Goal: Task Accomplishment & Management: Manage account settings

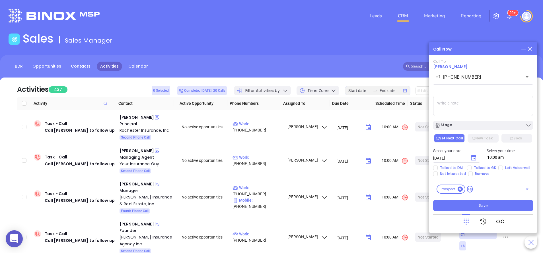
scroll to position [51, 0]
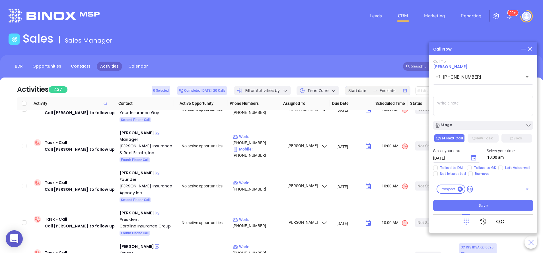
click at [531, 50] on icon at bounding box center [529, 49] width 6 height 6
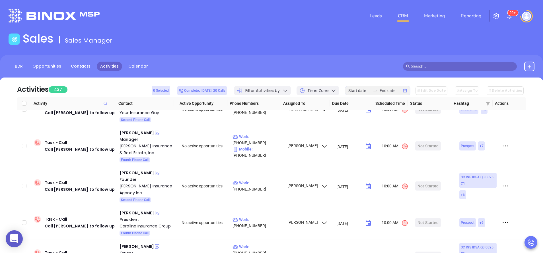
scroll to position [0, 0]
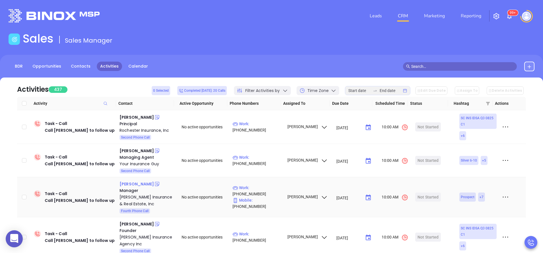
click at [124, 185] on div "[PERSON_NAME]" at bounding box center [136, 184] width 34 height 7
click at [125, 202] on div "[PERSON_NAME] Insurance & Real Estate, Inc" at bounding box center [146, 201] width 54 height 14
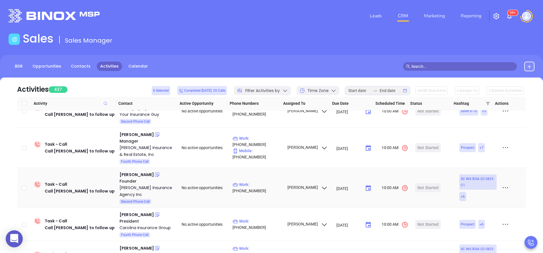
scroll to position [51, 0]
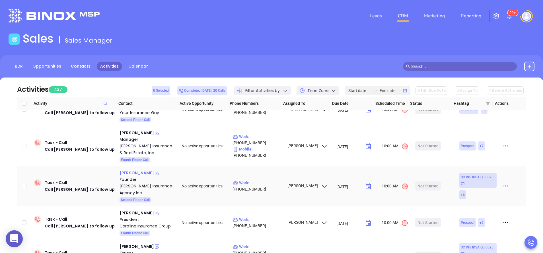
click at [135, 172] on div "William Hixon" at bounding box center [136, 173] width 34 height 7
click at [121, 189] on div "[PERSON_NAME] Insurance Agency Inc" at bounding box center [146, 190] width 54 height 14
click at [155, 172] on icon at bounding box center [157, 173] width 4 height 4
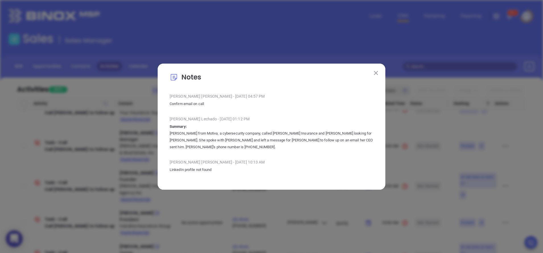
click at [373, 74] on button at bounding box center [375, 72] width 7 height 7
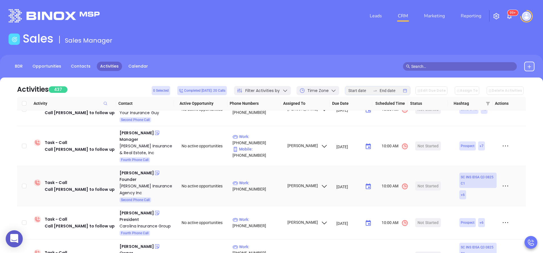
click at [428, 192] on td "Not Started" at bounding box center [433, 186] width 41 height 40
click at [426, 187] on div "Start Now" at bounding box center [428, 186] width 18 height 9
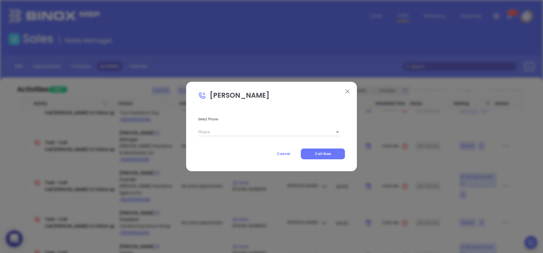
type input "(803) 279-8855"
type input "1"
click at [320, 158] on button "Call Now" at bounding box center [323, 154] width 44 height 11
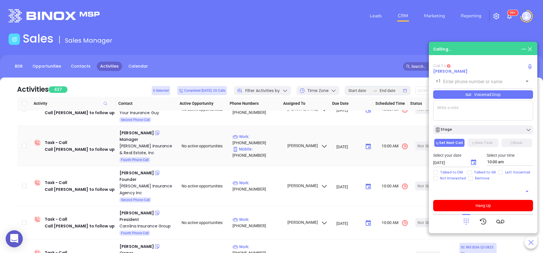
type input "(803) 279-8855"
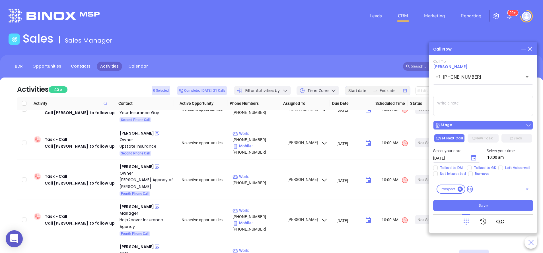
click at [478, 125] on div "Stage" at bounding box center [483, 126] width 96 height 6
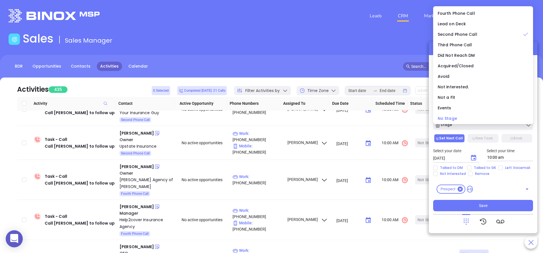
click at [469, 118] on div "No Stage" at bounding box center [482, 118] width 91 height 6
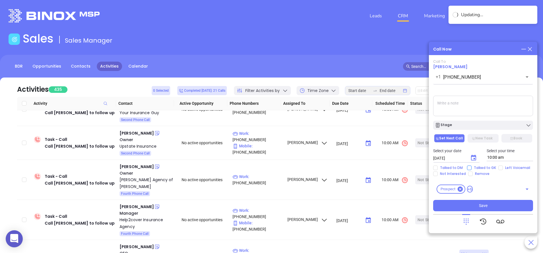
click at [480, 169] on span "Talked to GK" at bounding box center [484, 168] width 27 height 5
click at [471, 169] on input "Talked to GK" at bounding box center [469, 168] width 5 height 5
checkbox input "true"
click at [480, 137] on button "New Task" at bounding box center [482, 138] width 31 height 9
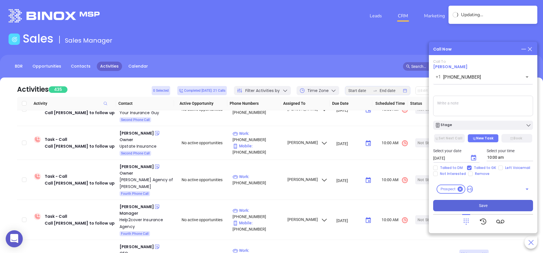
click at [482, 203] on button "Save" at bounding box center [483, 205] width 100 height 11
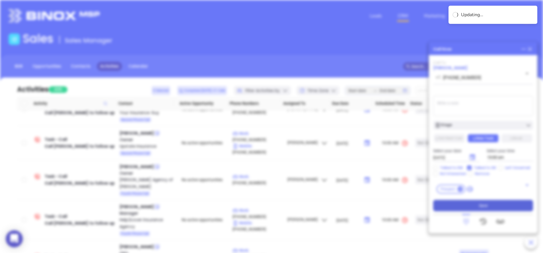
type input "[DATE]"
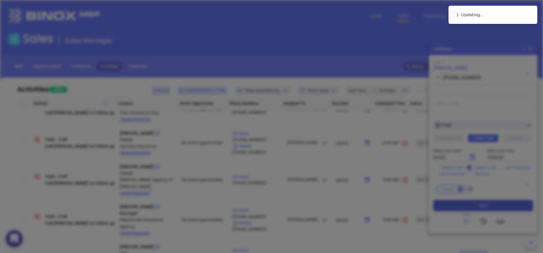
scroll to position [165, 0]
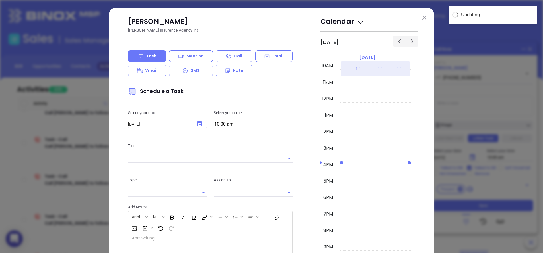
type input "[PERSON_NAME]"
click at [423, 17] on button at bounding box center [423, 17] width 7 height 7
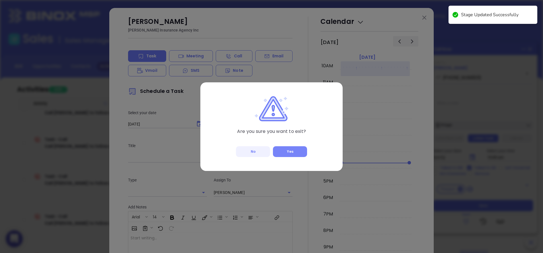
click at [286, 150] on button "Yes" at bounding box center [290, 151] width 34 height 11
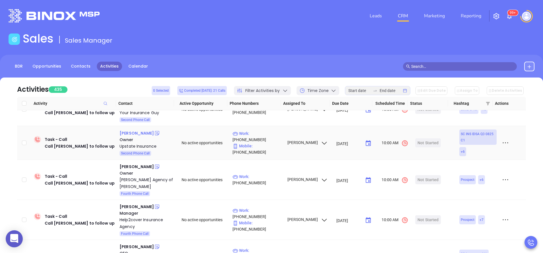
click at [123, 130] on div "Chris Lawrence" at bounding box center [136, 133] width 34 height 7
click at [133, 145] on div "Upstate Insurance" at bounding box center [146, 146] width 54 height 7
click at [154, 133] on icon at bounding box center [157, 134] width 6 height 6
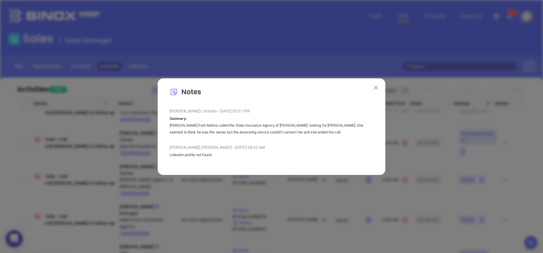
click at [376, 86] on button at bounding box center [375, 87] width 7 height 7
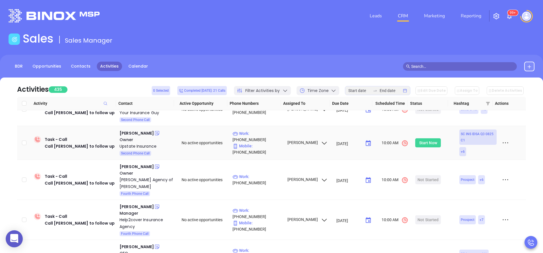
click at [429, 147] on div "Start Now" at bounding box center [428, 143] width 18 height 9
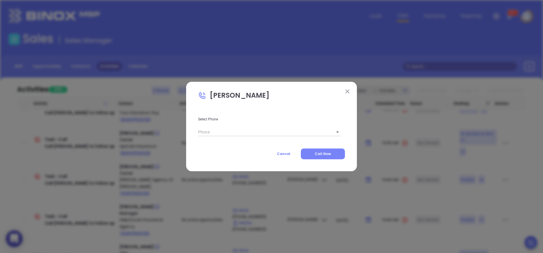
type input "(864) 885-9717"
type input "1"
click at [323, 154] on span "Call Now" at bounding box center [323, 154] width 16 height 5
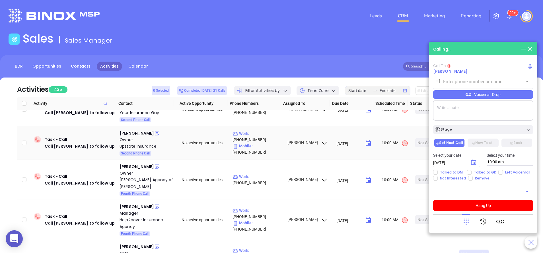
type input "(864) 885-9717"
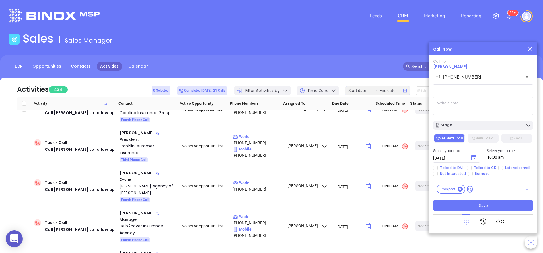
click at [530, 49] on icon at bounding box center [529, 49] width 6 height 6
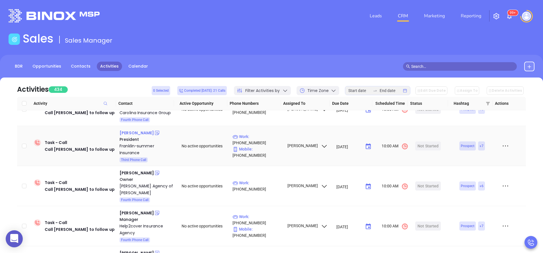
click at [130, 135] on div "George Franklin" at bounding box center [136, 133] width 34 height 7
click at [130, 149] on div "Franklin-summer Insurance" at bounding box center [146, 150] width 54 height 14
click at [425, 147] on div "Not Started" at bounding box center [427, 146] width 21 height 9
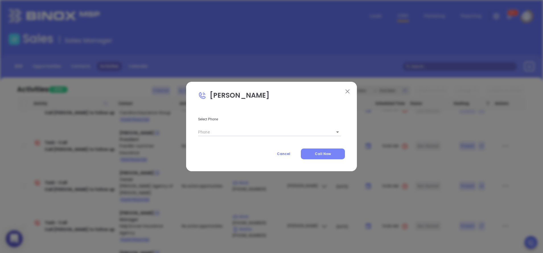
type input "(803) 276-8500"
type input "1"
click at [331, 152] on span "Call Now" at bounding box center [323, 154] width 16 height 5
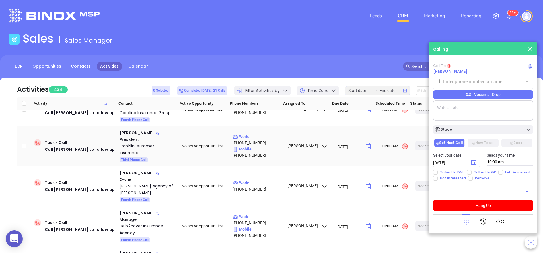
type input "(803) 276-8500"
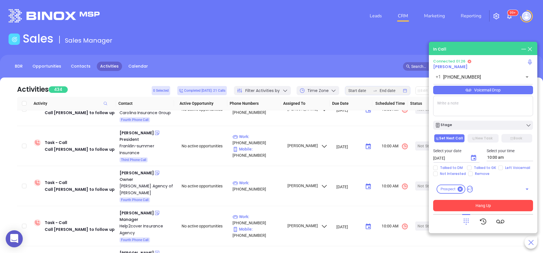
click at [493, 204] on button "Hang Up" at bounding box center [483, 205] width 100 height 11
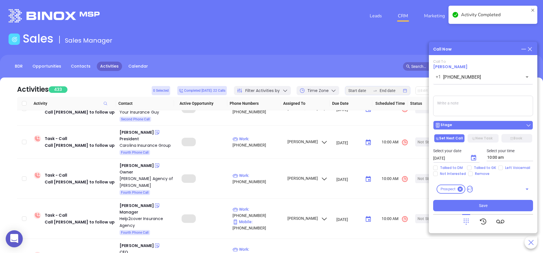
click at [473, 128] on div "Stage" at bounding box center [483, 126] width 96 height 6
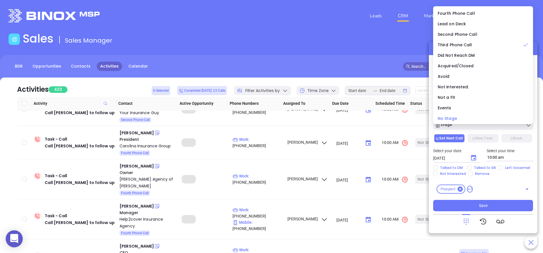
click at [462, 117] on div "No Stage" at bounding box center [482, 118] width 91 height 6
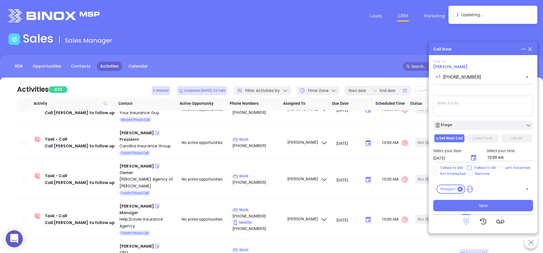
click at [478, 169] on span "Talked to GK" at bounding box center [484, 168] width 27 height 5
click at [471, 169] on input "Talked to GK" at bounding box center [469, 168] width 5 height 5
checkbox input "true"
click at [479, 135] on button "New Task" at bounding box center [482, 138] width 31 height 9
click at [477, 121] on div "Stage" at bounding box center [482, 124] width 107 height 12
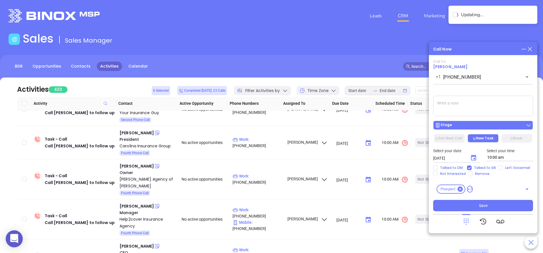
click at [477, 122] on button "Stage" at bounding box center [483, 125] width 100 height 9
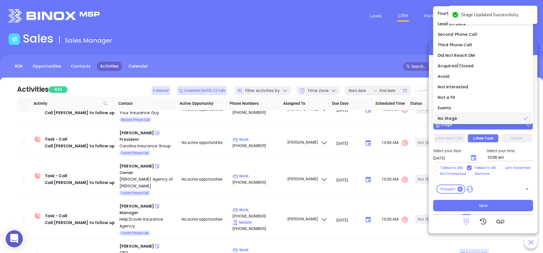
click at [477, 122] on li "No Stage" at bounding box center [483, 119] width 98 height 12
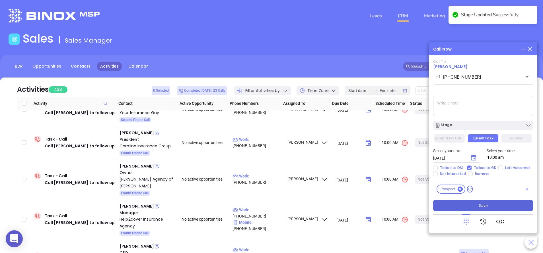
click at [485, 208] on span "Save" at bounding box center [483, 206] width 9 height 6
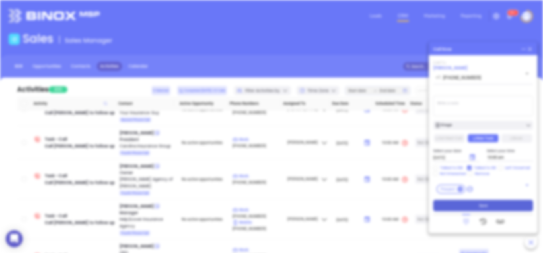
type input "[DATE]"
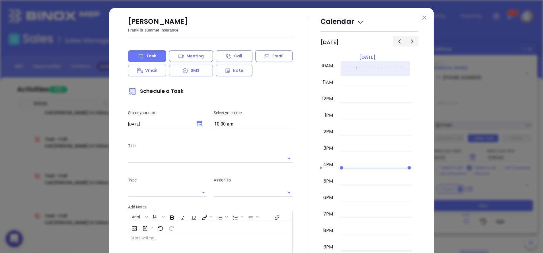
type input "[PERSON_NAME]"
click at [422, 15] on button at bounding box center [423, 17] width 7 height 7
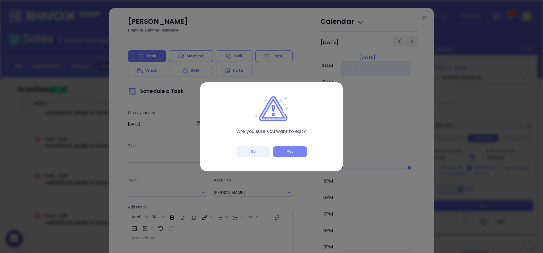
click at [294, 150] on button "Yes" at bounding box center [290, 151] width 34 height 11
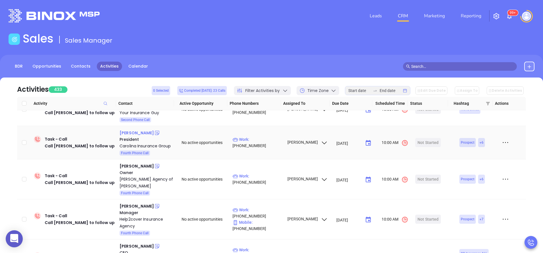
click at [135, 132] on div "Joel Sauls" at bounding box center [136, 133] width 34 height 7
click at [139, 145] on div "Carolina Insurance Group" at bounding box center [146, 146] width 54 height 7
click at [154, 132] on icon at bounding box center [157, 133] width 6 height 6
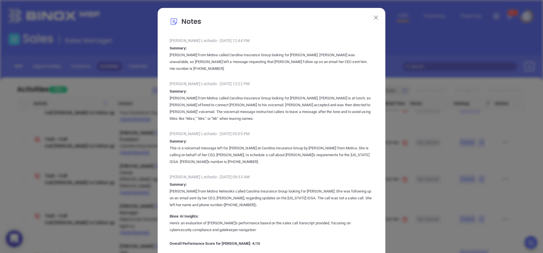
click at [372, 16] on button at bounding box center [375, 17] width 7 height 7
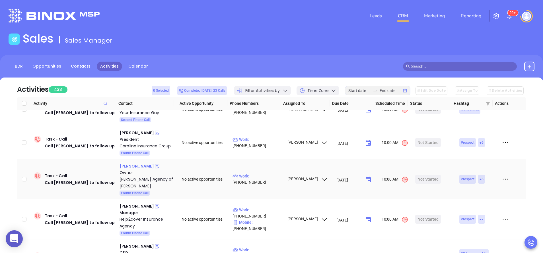
click at [133, 164] on div "Ashley Brady" at bounding box center [136, 166] width 34 height 7
click at [123, 184] on div "Howard B Smith Agency of Mullins" at bounding box center [146, 183] width 54 height 14
click at [154, 166] on icon at bounding box center [157, 167] width 6 height 6
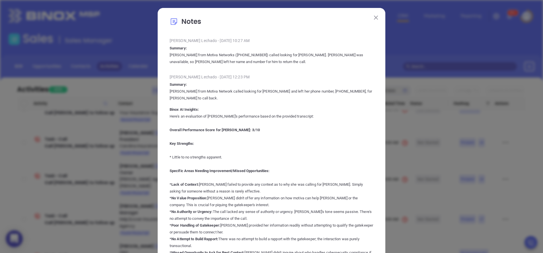
click at [374, 17] on img at bounding box center [376, 18] width 4 height 4
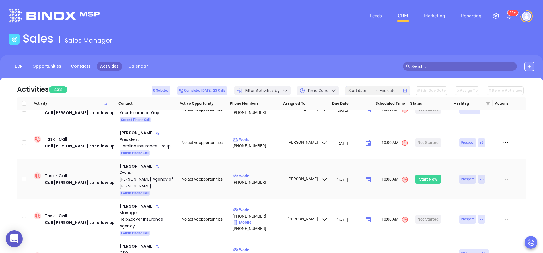
click at [419, 177] on div "Start Now" at bounding box center [428, 179] width 18 height 9
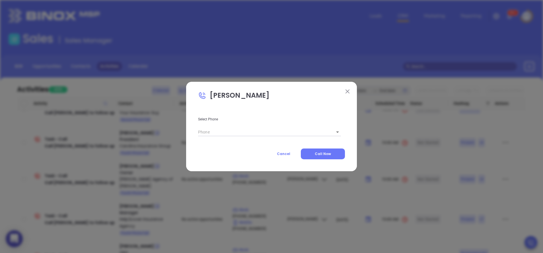
type input "(843) 464-6261"
type input "1"
click at [332, 154] on button "Call Now" at bounding box center [323, 154] width 44 height 11
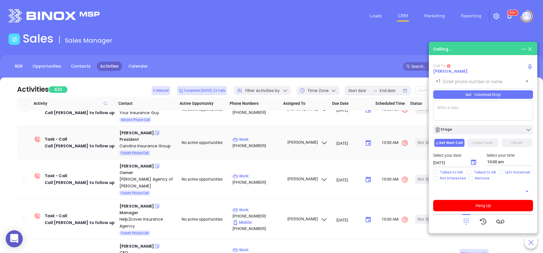
type input "(843) 464-6261"
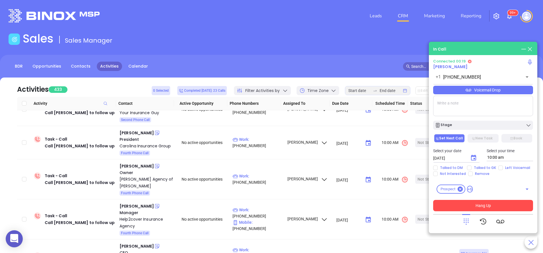
click at [482, 204] on button "Hang Up" at bounding box center [483, 205] width 100 height 11
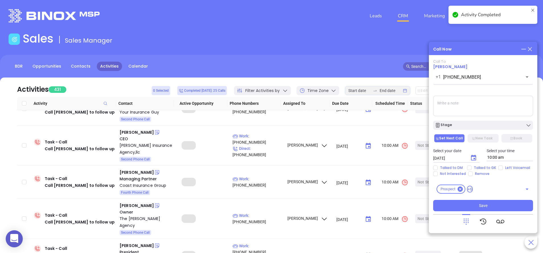
click at [457, 104] on textarea at bounding box center [483, 106] width 100 height 20
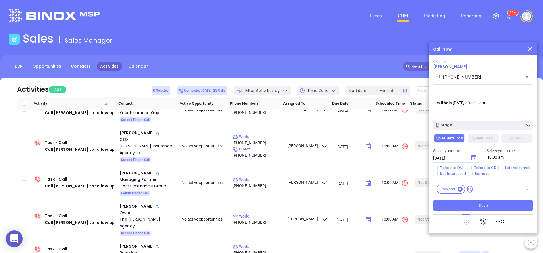
type textarea "will be in tomorrow after 11am"
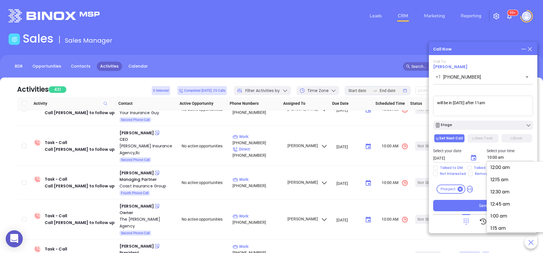
click at [503, 160] on input "10:00 am" at bounding box center [509, 157] width 47 height 7
click at [501, 230] on button "11:30 am" at bounding box center [533, 227] width 88 height 12
type input "11:30 am"
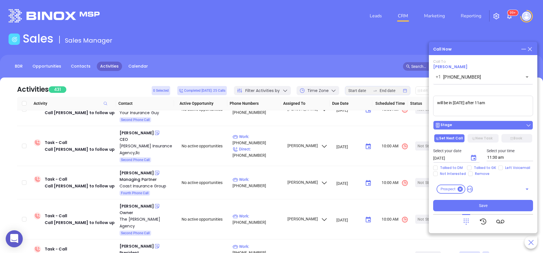
click at [486, 129] on button "Stage" at bounding box center [483, 125] width 100 height 9
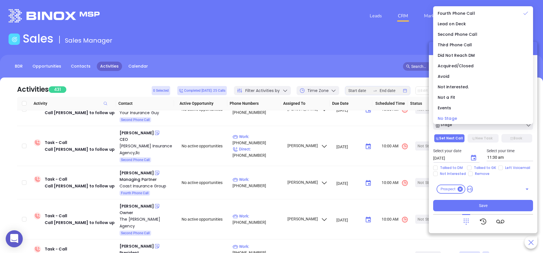
click at [474, 118] on div "No Stage" at bounding box center [482, 118] width 91 height 6
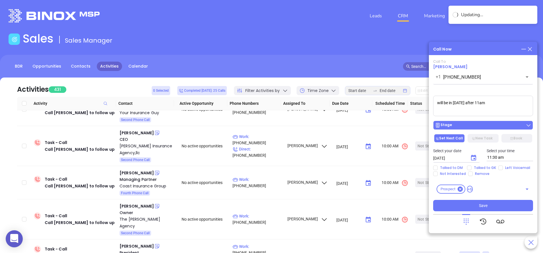
click at [478, 125] on div "Stage" at bounding box center [483, 126] width 96 height 6
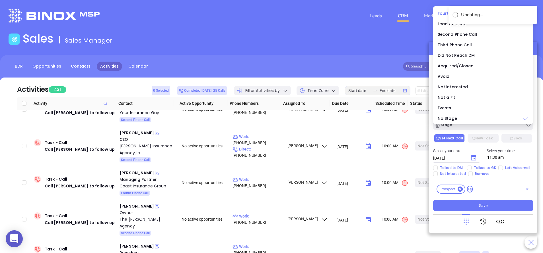
click at [441, 16] on span "Fourth Phone Call" at bounding box center [455, 14] width 37 height 6
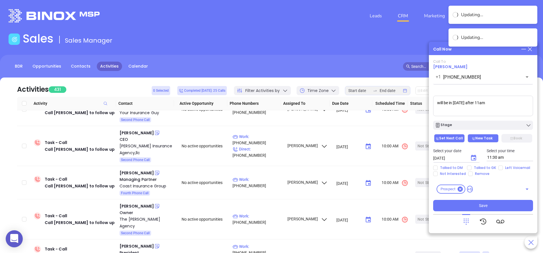
click at [482, 141] on button "New Task" at bounding box center [482, 138] width 31 height 9
click at [497, 115] on textarea "will be in tomorrow after 11am" at bounding box center [483, 106] width 100 height 20
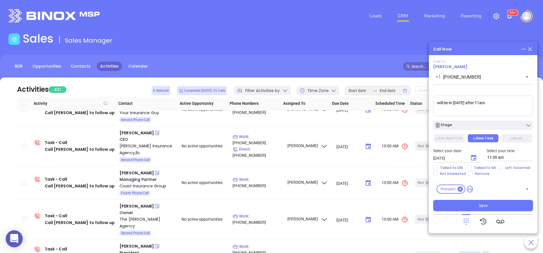
click at [454, 134] on div "Call To Ashley Brady +1 (843) 464-6261 ​ Voicemail Drop will be in tomorrow aft…" at bounding box center [483, 135] width 100 height 152
click at [454, 137] on button "Set Next Call" at bounding box center [449, 138] width 31 height 9
click at [468, 167] on input "Talked to GK" at bounding box center [469, 168] width 5 height 5
checkbox input "true"
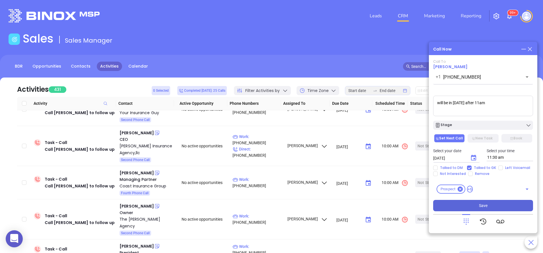
click at [481, 203] on button "Save" at bounding box center [483, 205] width 100 height 11
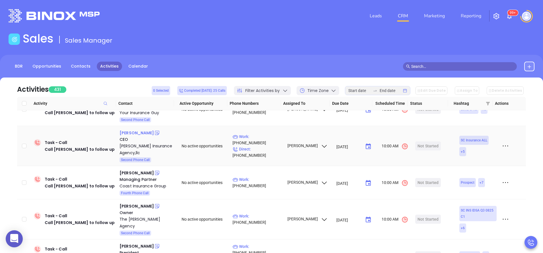
click at [137, 131] on div "Rick Woodard" at bounding box center [136, 133] width 34 height 7
click at [122, 147] on div "Woodard Insurance Agency,llc" at bounding box center [146, 150] width 54 height 14
click at [154, 135] on icon at bounding box center [157, 133] width 6 height 6
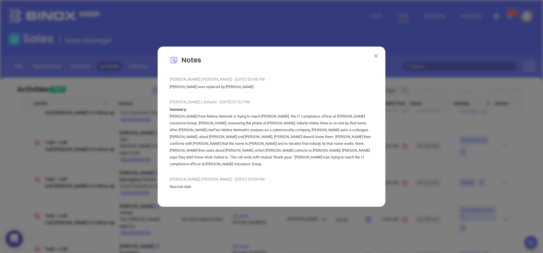
click at [377, 58] on img at bounding box center [376, 56] width 4 height 4
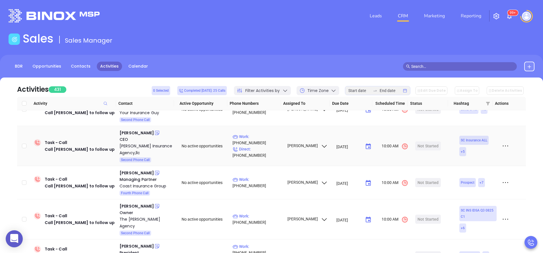
click at [154, 133] on icon at bounding box center [157, 133] width 6 height 6
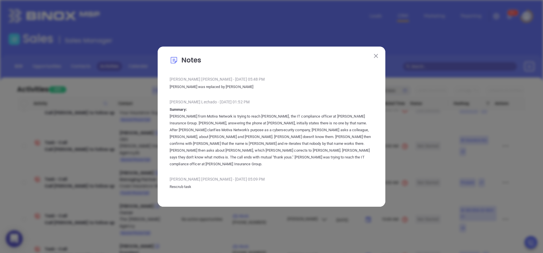
click at [376, 58] on img at bounding box center [376, 56] width 4 height 4
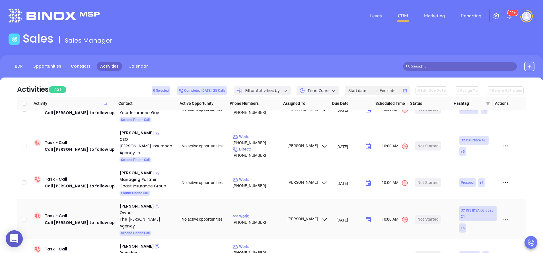
click at [154, 207] on icon at bounding box center [157, 207] width 6 height 6
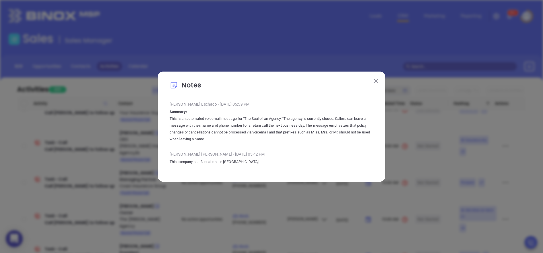
click at [376, 79] on img at bounding box center [376, 81] width 4 height 4
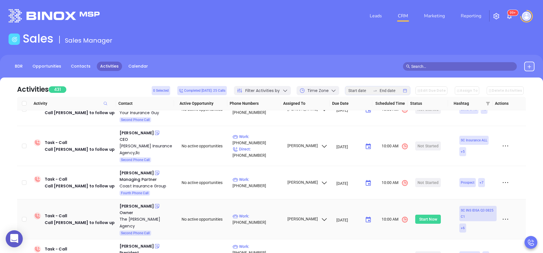
click at [422, 216] on div "Start Now" at bounding box center [428, 219] width 18 height 9
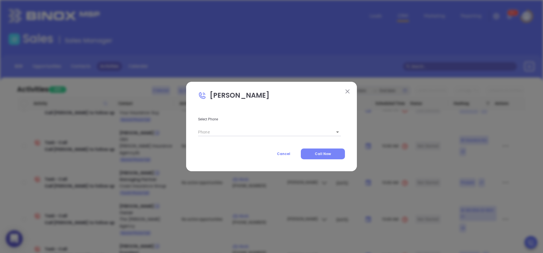
type input "(864) 269-5384"
type input "1"
click at [326, 152] on span "Call Now" at bounding box center [323, 154] width 16 height 5
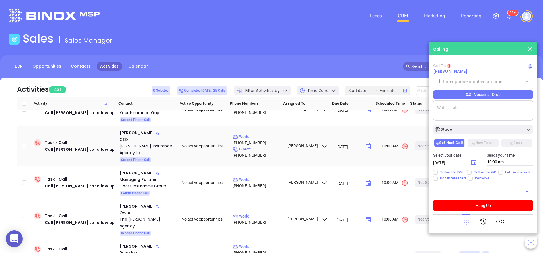
type input "(864) 269-5384"
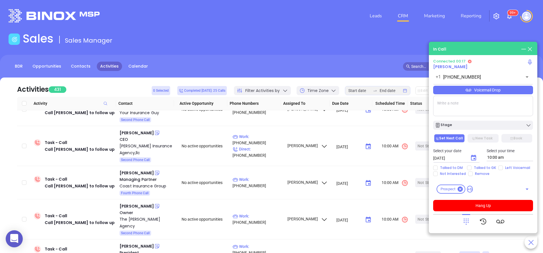
click at [468, 217] on div at bounding box center [466, 221] width 8 height 15
click at [465, 224] on icon at bounding box center [466, 222] width 8 height 8
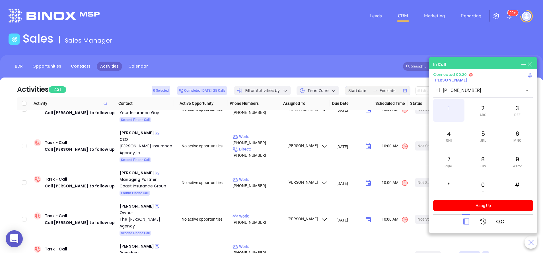
click at [450, 110] on div "1" at bounding box center [448, 110] width 31 height 23
click at [467, 224] on icon at bounding box center [466, 222] width 8 height 8
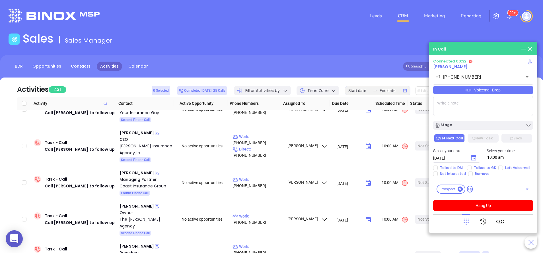
click at [467, 106] on textarea at bounding box center [483, 106] width 100 height 20
type textarea "ext 101"
click at [467, 227] on div at bounding box center [466, 221] width 8 height 15
click at [468, 219] on icon at bounding box center [466, 222] width 8 height 8
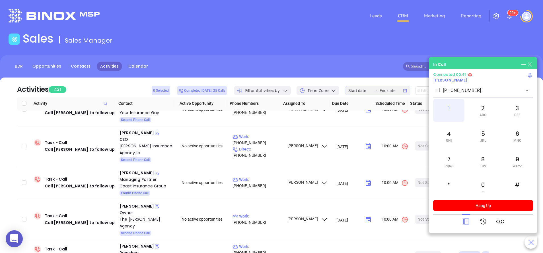
click at [447, 107] on div "1" at bounding box center [448, 110] width 31 height 23
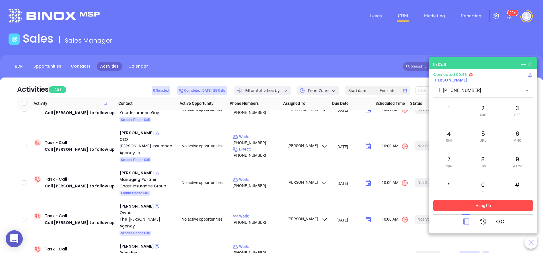
click at [490, 205] on button "Hang Up" at bounding box center [483, 205] width 100 height 11
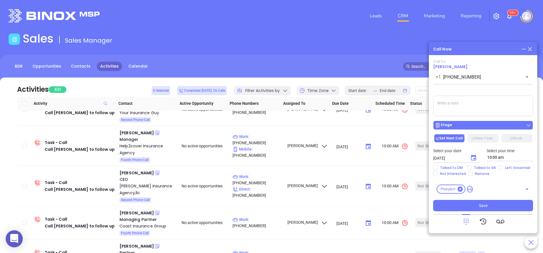
click at [461, 127] on div "Stage" at bounding box center [483, 126] width 96 height 6
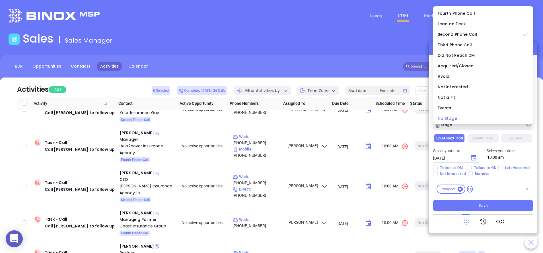
click at [449, 119] on span "No Stage" at bounding box center [446, 119] width 19 height 6
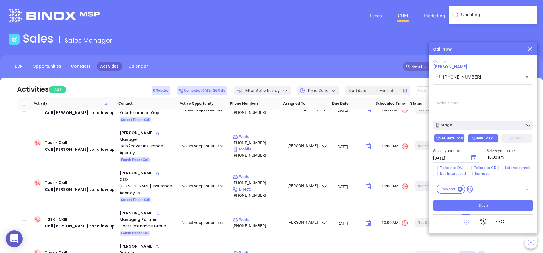
click at [486, 139] on button "New Task" at bounding box center [482, 138] width 31 height 9
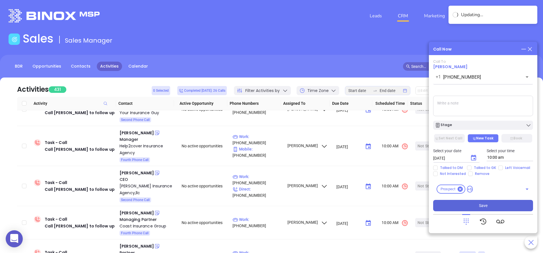
click at [478, 205] on button "Save" at bounding box center [483, 205] width 100 height 11
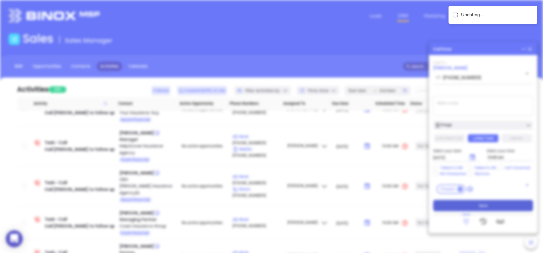
type input "[DATE]"
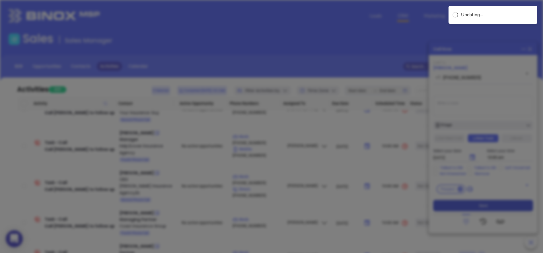
scroll to position [165, 0]
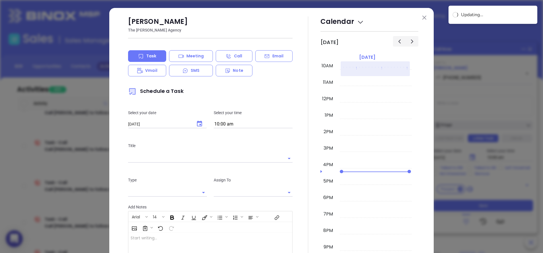
type input "[PERSON_NAME]"
click at [422, 17] on img at bounding box center [424, 18] width 4 height 4
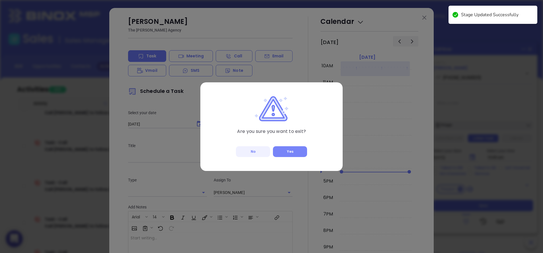
click at [294, 150] on button "Yes" at bounding box center [290, 151] width 34 height 11
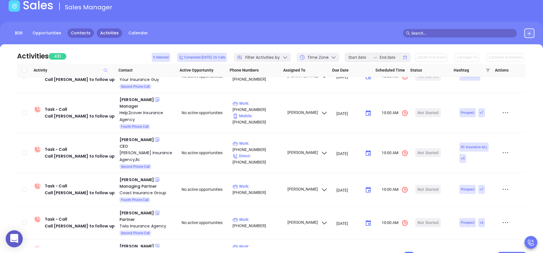
scroll to position [34, 0]
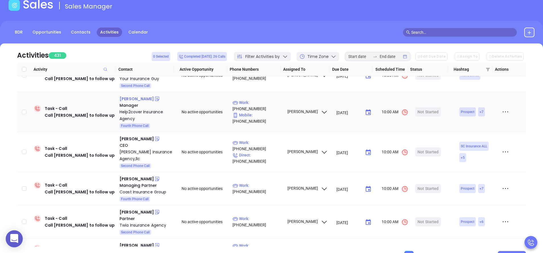
click at [129, 99] on div "Freddie Brown" at bounding box center [136, 99] width 34 height 7
click at [129, 116] on div "Help2cover Insurance Agency" at bounding box center [146, 116] width 54 height 14
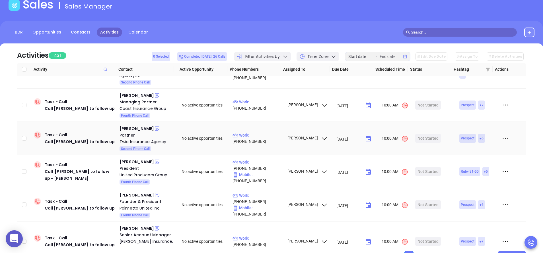
scroll to position [137, 0]
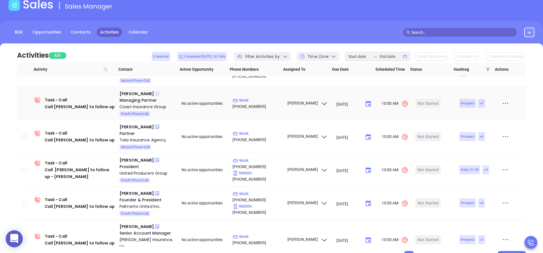
click at [155, 94] on icon at bounding box center [157, 94] width 4 height 4
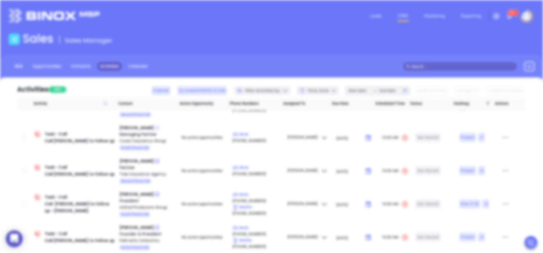
scroll to position [0, 0]
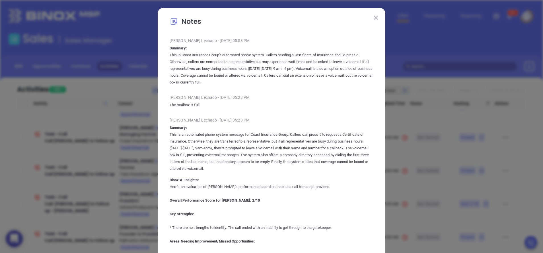
click at [373, 20] on button at bounding box center [375, 17] width 7 height 7
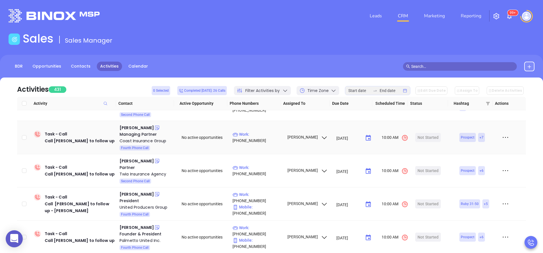
click at [146, 130] on div "Will Hanna" at bounding box center [146, 128] width 54 height 7
click at [154, 129] on icon at bounding box center [157, 128] width 6 height 6
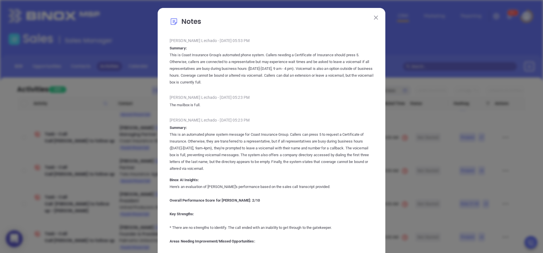
click at [374, 19] on img at bounding box center [376, 18] width 4 height 4
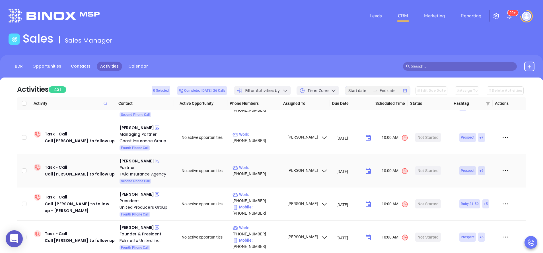
click at [154, 162] on icon at bounding box center [157, 161] width 6 height 6
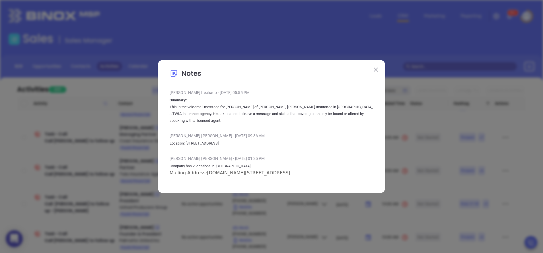
click at [375, 73] on button at bounding box center [375, 69] width 7 height 7
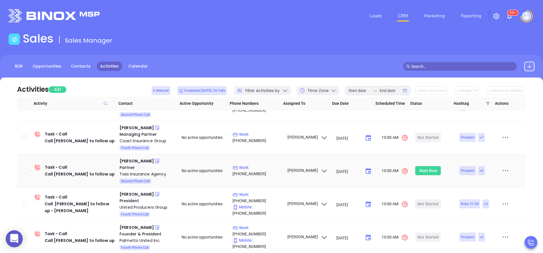
click at [428, 170] on div "Start Now" at bounding box center [428, 170] width 18 height 9
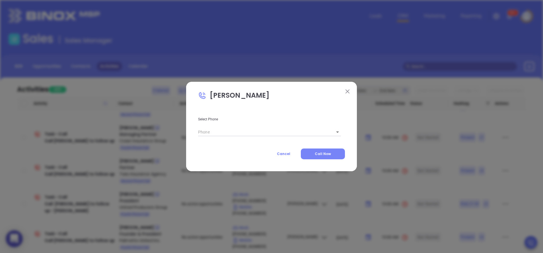
type input "(843) 285-9431"
type input "1"
click at [336, 153] on button "Call Now" at bounding box center [323, 154] width 44 height 11
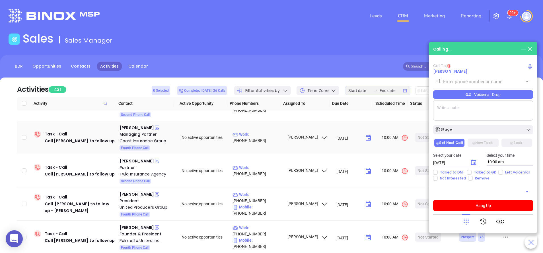
type input "(843) 285-9431"
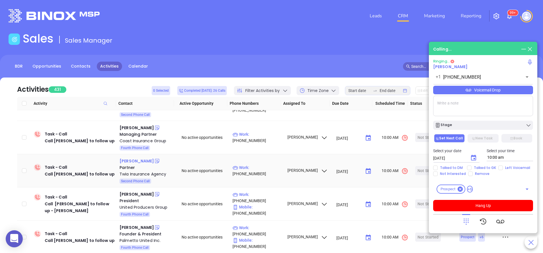
click at [136, 162] on div "Jack Griffith" at bounding box center [136, 161] width 34 height 7
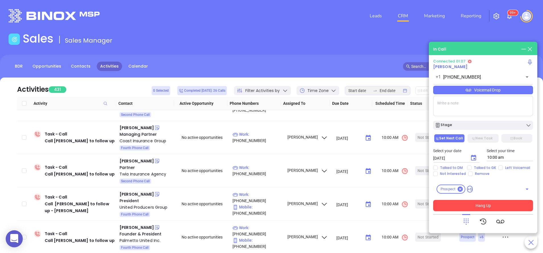
click at [488, 208] on button "Hang Up" at bounding box center [483, 205] width 100 height 11
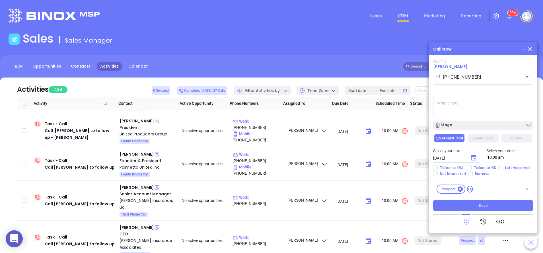
click at [470, 123] on button "Stage" at bounding box center [483, 125] width 100 height 9
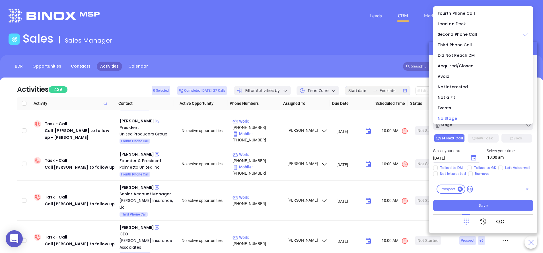
click at [452, 116] on span "No Stage" at bounding box center [446, 119] width 19 height 6
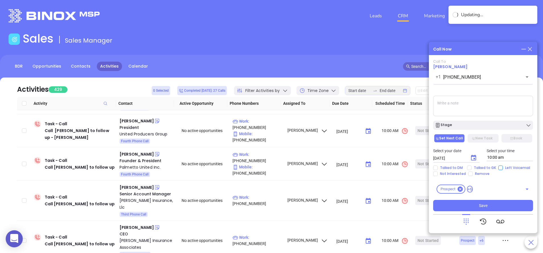
click at [500, 168] on input "Left Voicemail" at bounding box center [500, 168] width 5 height 5
checkbox input "true"
click at [485, 136] on button "New Task" at bounding box center [482, 138] width 31 height 9
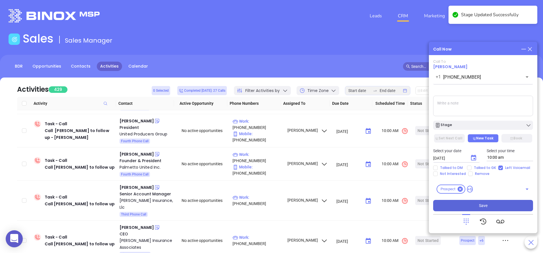
click at [474, 202] on button "Save" at bounding box center [483, 205] width 100 height 11
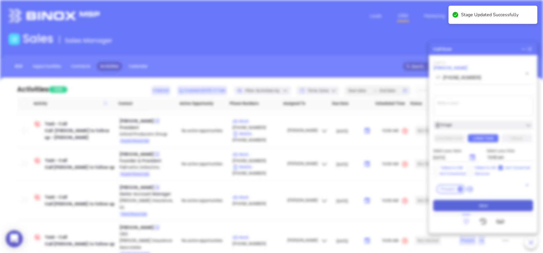
type input "[DATE]"
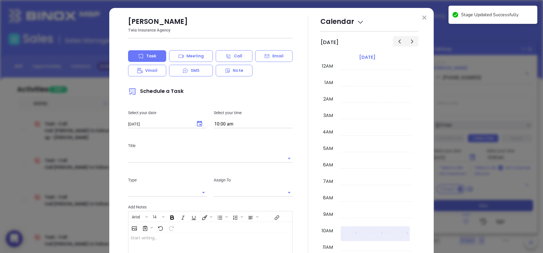
scroll to position [165, 0]
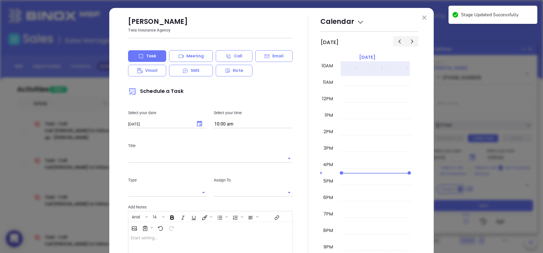
type input "[PERSON_NAME]"
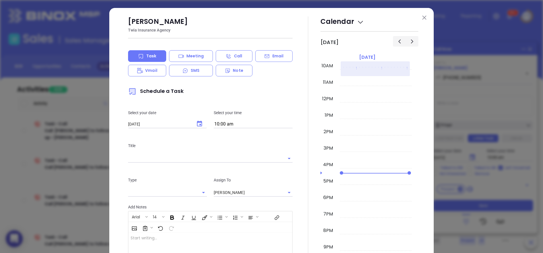
click at [420, 15] on button at bounding box center [423, 17] width 7 height 7
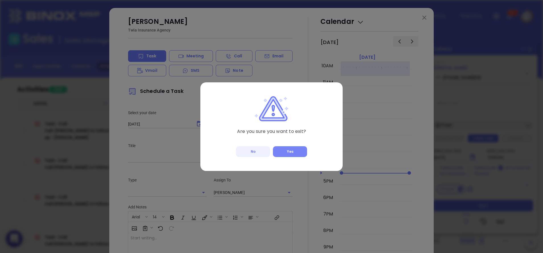
click at [303, 147] on button "Yes" at bounding box center [290, 151] width 34 height 11
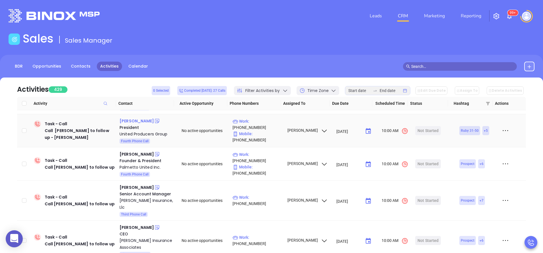
click at [135, 121] on div "Jason Newman" at bounding box center [136, 121] width 34 height 7
click at [142, 132] on div "United Producers Group" at bounding box center [146, 134] width 54 height 7
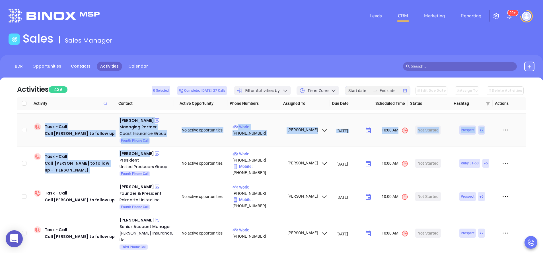
scroll to position [98, 0]
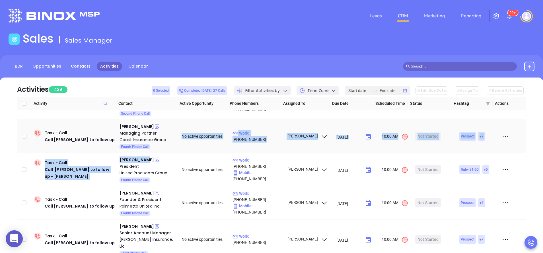
drag, startPoint x: 148, startPoint y: 122, endPoint x: 152, endPoint y: 152, distance: 30.4
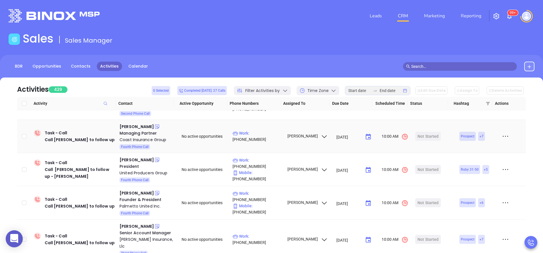
drag, startPoint x: 152, startPoint y: 152, endPoint x: 164, endPoint y: 168, distance: 20.1
click at [164, 168] on div "President" at bounding box center [146, 167] width 54 height 6
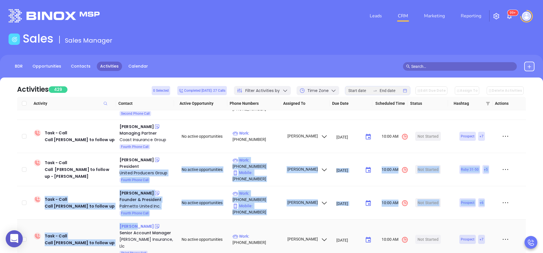
click at [134, 227] on div "Jenna Stroud" at bounding box center [136, 226] width 34 height 7
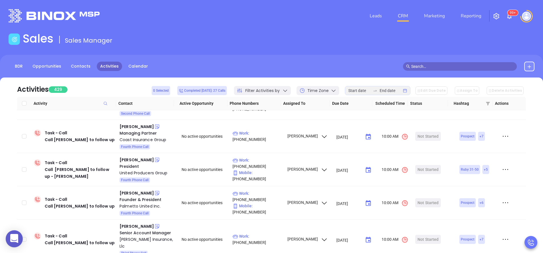
click at [8, 162] on div "Activities 429 0 Selected Completed today: 27 Calls Filter Activities by Time Z…" at bounding box center [271, 196] width 543 height 237
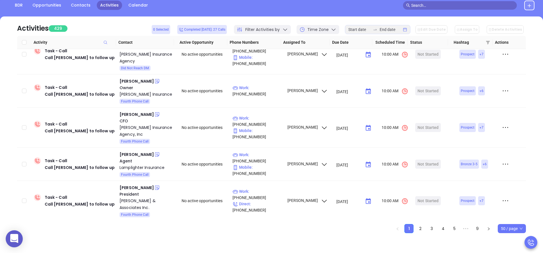
scroll to position [466, 0]
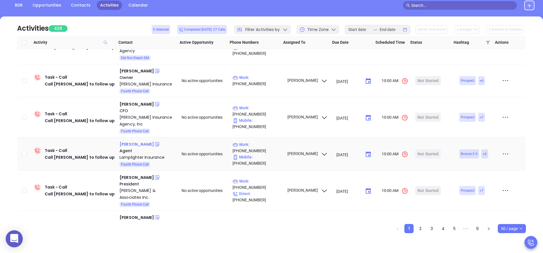
click at [143, 146] on div "Ryan Sussman" at bounding box center [136, 144] width 34 height 7
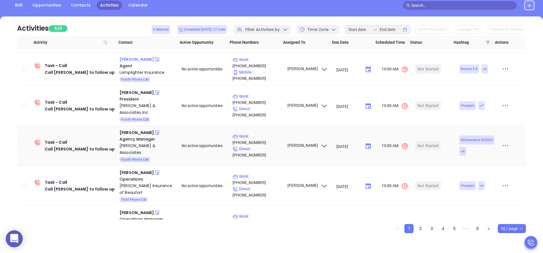
scroll to position [551, 0]
click at [137, 133] on div "Torri Gamble" at bounding box center [136, 132] width 34 height 7
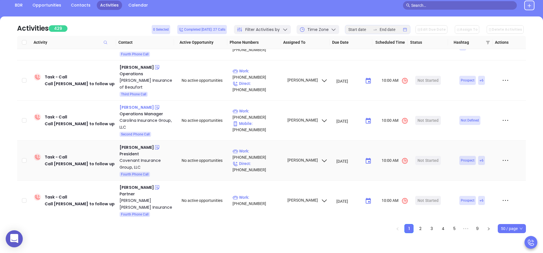
scroll to position [671, 0]
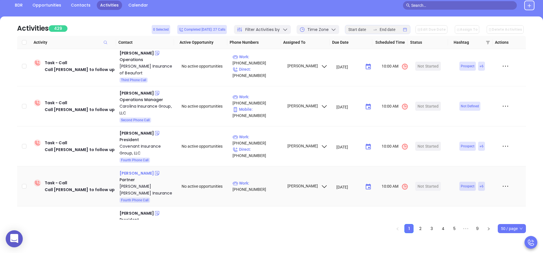
click at [136, 170] on div "Robbie Nalley" at bounding box center [136, 173] width 34 height 7
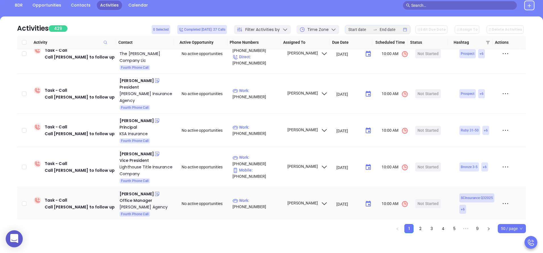
scroll to position [1217, 0]
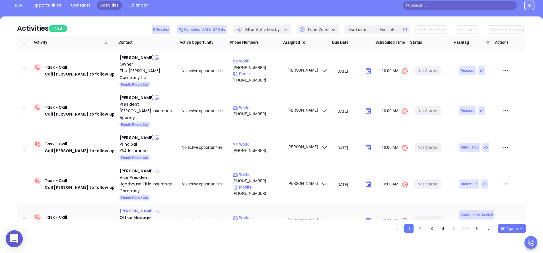
click at [137, 208] on div "Mary Beth Morris" at bounding box center [136, 211] width 34 height 7
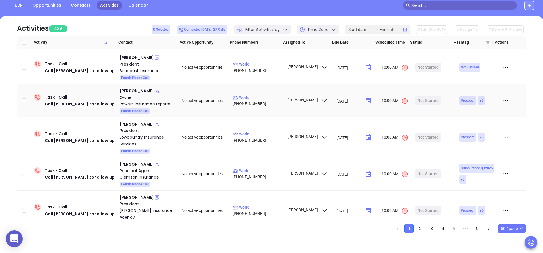
scroll to position [1422, 0]
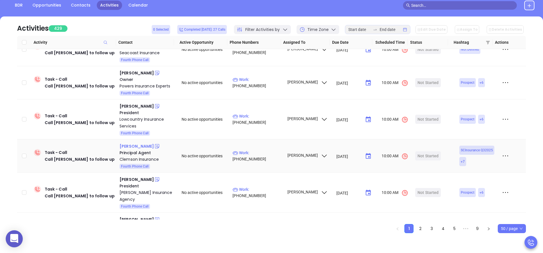
click at [142, 143] on div "Fletcher Anderson" at bounding box center [136, 146] width 34 height 7
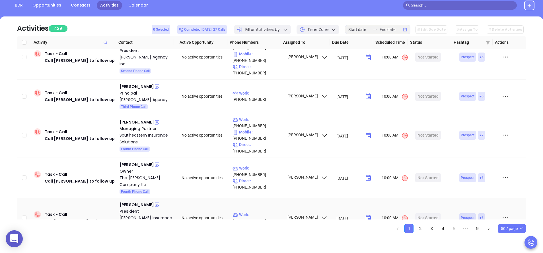
scroll to position [1075, 0]
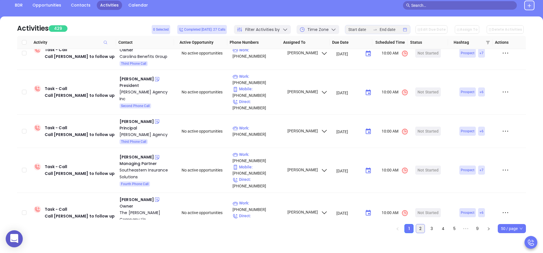
click at [419, 230] on link "2" at bounding box center [420, 229] width 9 height 9
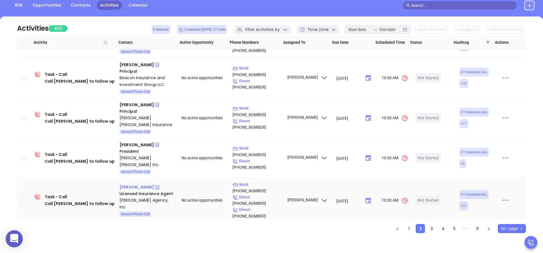
click at [137, 184] on div "Matt Dumont" at bounding box center [136, 187] width 34 height 7
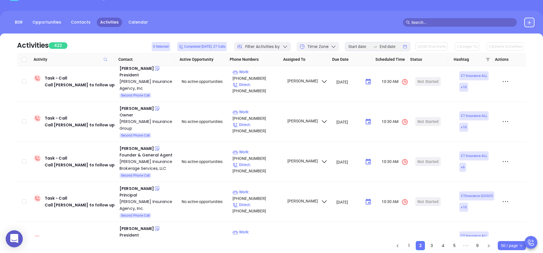
scroll to position [592, 0]
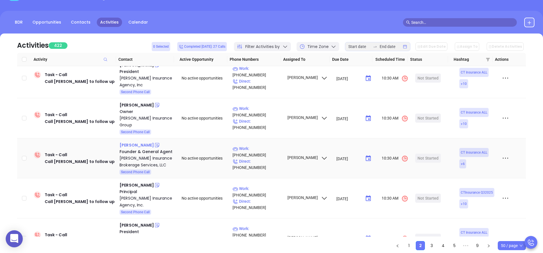
click at [129, 142] on div "Kelly Daly" at bounding box center [136, 145] width 34 height 7
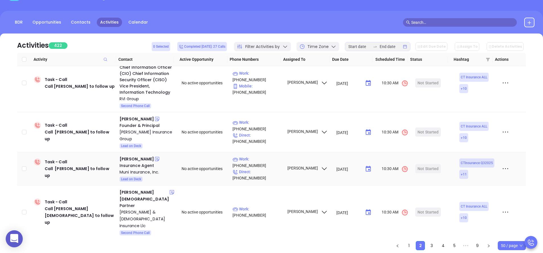
scroll to position [814, 0]
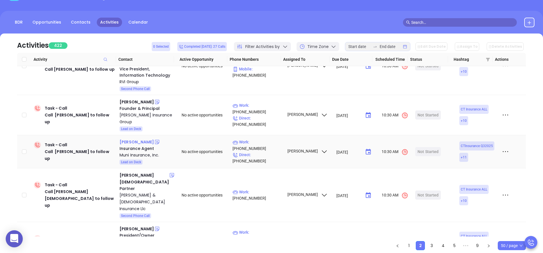
click at [133, 139] on div "James Batista" at bounding box center [136, 142] width 34 height 7
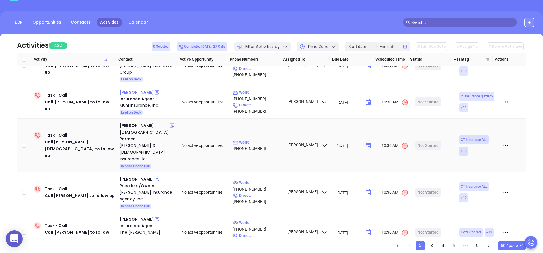
scroll to position [865, 0]
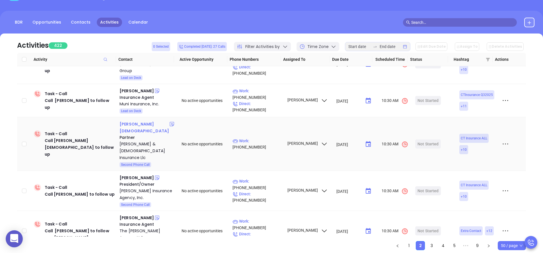
click at [129, 121] on div "Willis Gay" at bounding box center [143, 128] width 49 height 14
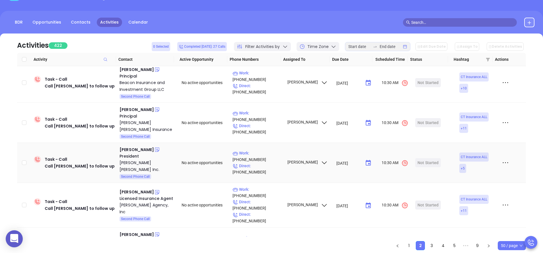
scroll to position [1104, 0]
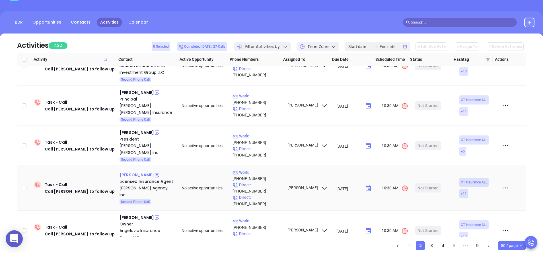
click at [135, 172] on div "Matt Dumont" at bounding box center [136, 175] width 34 height 7
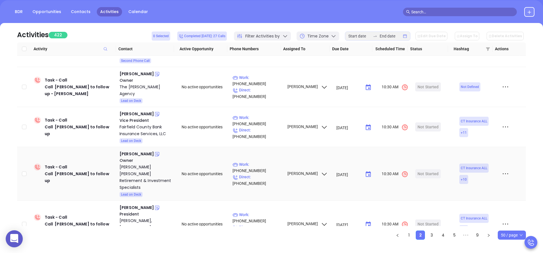
scroll to position [1744, 0]
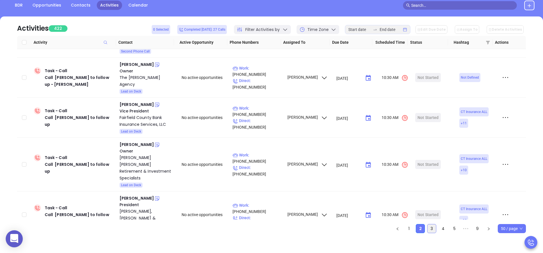
click at [432, 230] on link "3" at bounding box center [431, 229] width 9 height 9
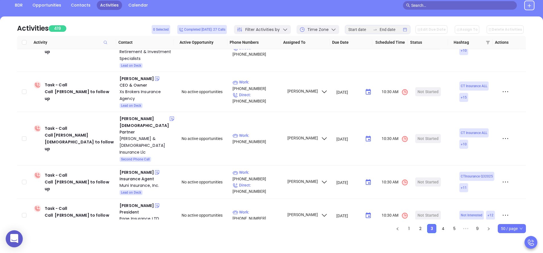
scroll to position [1110, 0]
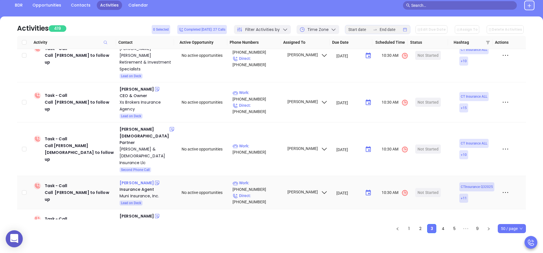
click at [142, 180] on div "James Batista" at bounding box center [136, 183] width 34 height 7
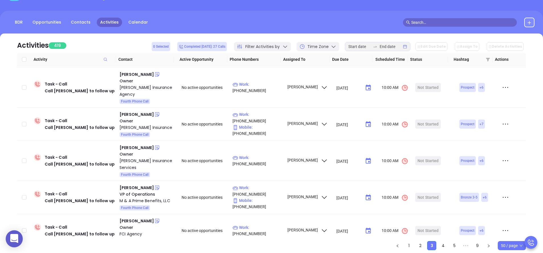
scroll to position [61, 0]
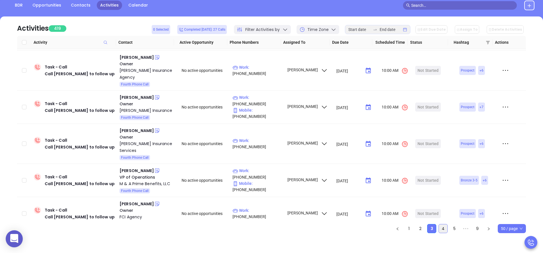
click at [442, 228] on link "4" at bounding box center [443, 229] width 9 height 9
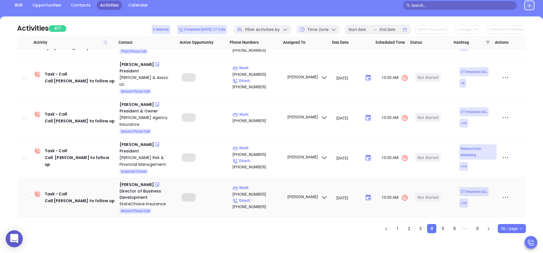
scroll to position [1668, 0]
click at [501, 153] on icon at bounding box center [505, 157] width 9 height 9
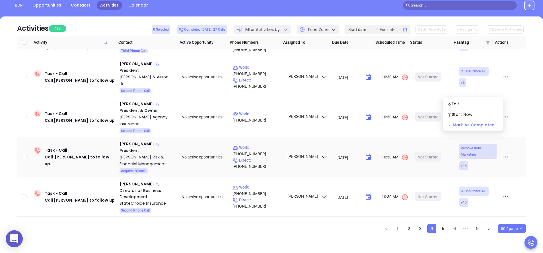
click at [474, 126] on div "Mark As Completed" at bounding box center [472, 125] width 51 height 6
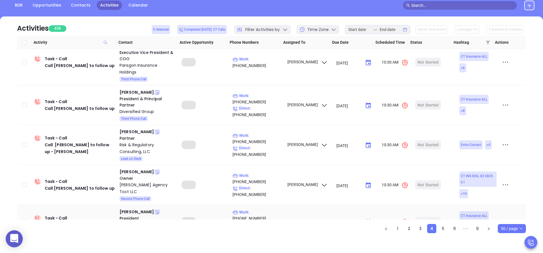
scroll to position [1670, 0]
click at [478, 229] on link "9" at bounding box center [477, 229] width 9 height 9
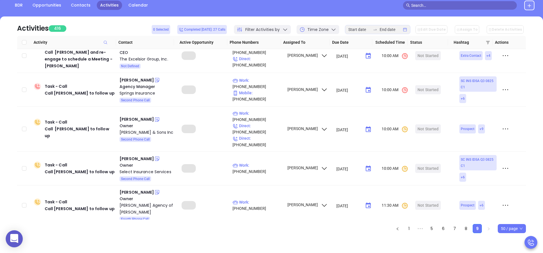
scroll to position [406, 0]
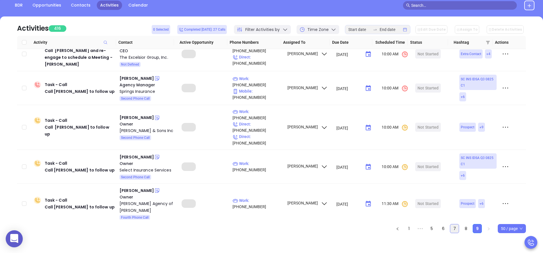
click at [454, 228] on link "7" at bounding box center [454, 229] width 9 height 9
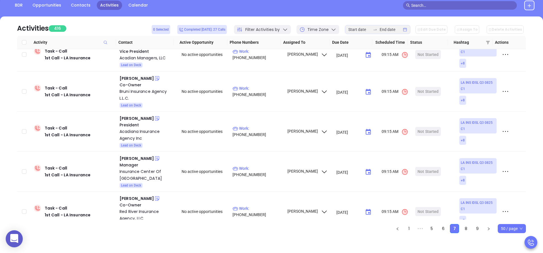
scroll to position [0, 0]
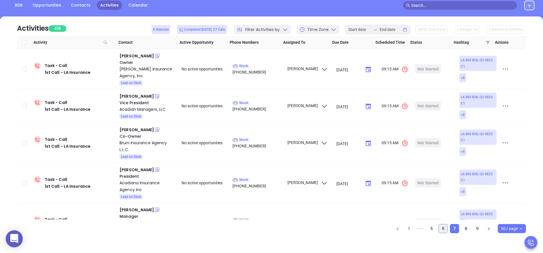
click at [441, 230] on link "6" at bounding box center [443, 229] width 9 height 9
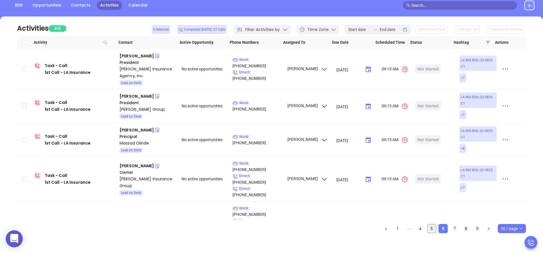
click at [429, 231] on link "5" at bounding box center [431, 229] width 9 height 9
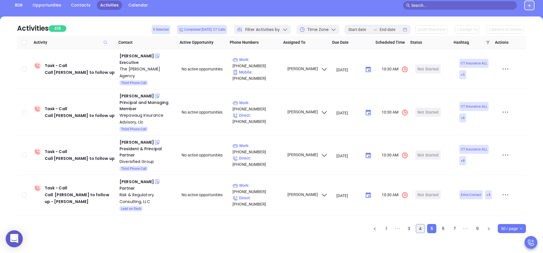
click at [419, 230] on link "4" at bounding box center [420, 229] width 9 height 9
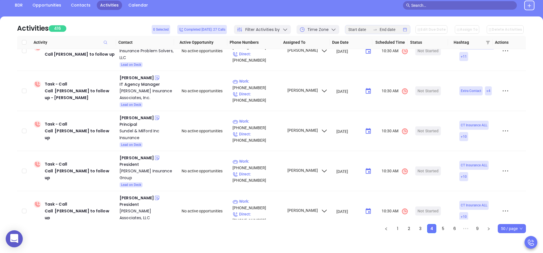
scroll to position [1702, 0]
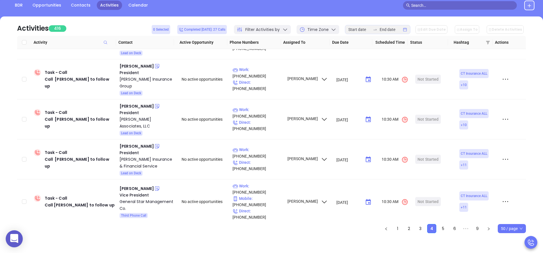
click at [136, 228] on div "Robert Bouvier" at bounding box center [136, 231] width 34 height 7
click at [140, 185] on div "Anthony Colucci" at bounding box center [136, 188] width 34 height 7
click at [137, 143] on div "Brian K. Dehm" at bounding box center [136, 146] width 34 height 7
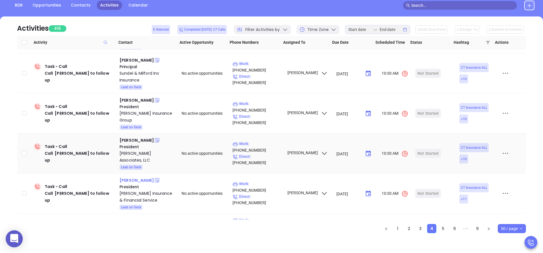
click at [137, 137] on div "Joe Grasso" at bounding box center [136, 140] width 34 height 7
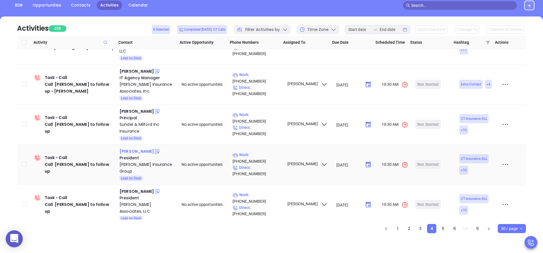
click at [137, 148] on div "Tom Skahan" at bounding box center [136, 151] width 34 height 7
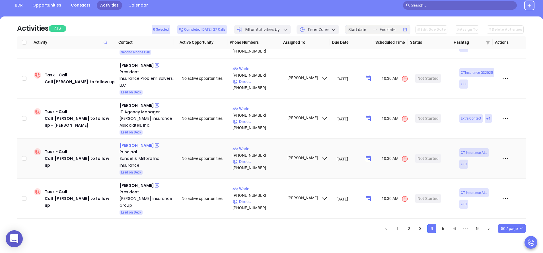
click at [134, 142] on div "Kathy Milford" at bounding box center [136, 145] width 34 height 7
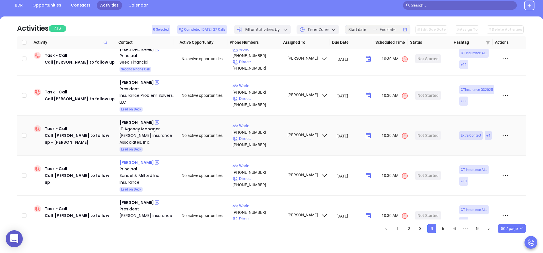
scroll to position [1548, 0]
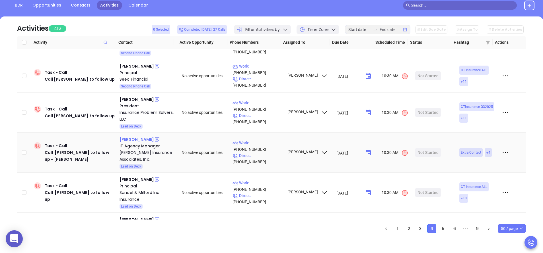
click at [134, 136] on div "Bill Alexander" at bounding box center [136, 139] width 34 height 7
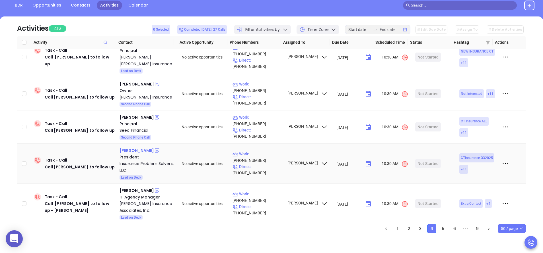
click at [137, 147] on div "Robert Rosenberg" at bounding box center [136, 150] width 34 height 7
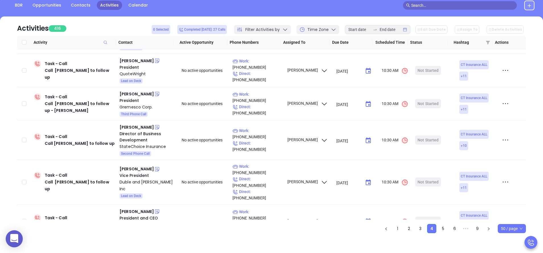
scroll to position [0, 0]
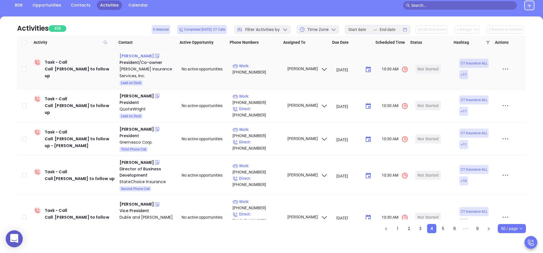
click at [138, 58] on div "Matt Desaulnier" at bounding box center [136, 56] width 34 height 7
click at [135, 94] on div "John Cook" at bounding box center [136, 96] width 34 height 7
click at [146, 127] on div "Christopher Larson" at bounding box center [136, 129] width 34 height 7
click at [128, 162] on div "Rui Silva" at bounding box center [136, 162] width 34 height 7
click at [132, 201] on div "Patrick W Gillotti" at bounding box center [136, 204] width 34 height 7
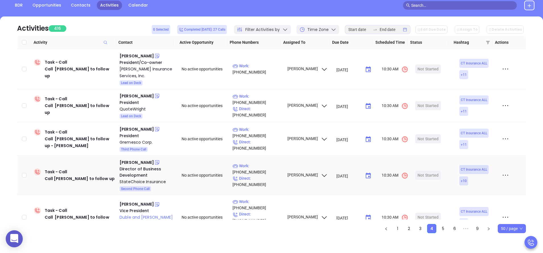
scroll to position [34, 0]
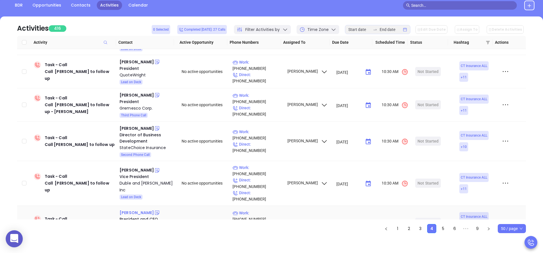
click at [130, 210] on div "Ed Malaspina" at bounding box center [136, 213] width 34 height 7
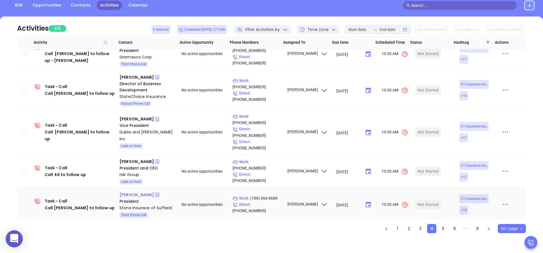
click at [131, 192] on div "Chris Stone" at bounding box center [136, 195] width 34 height 7
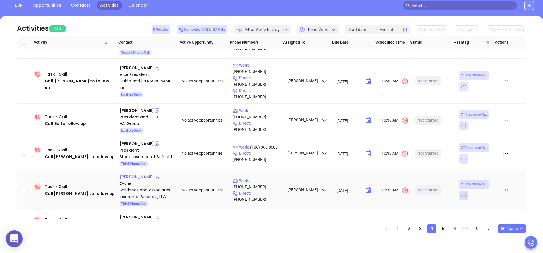
click at [138, 174] on div "Doug Shildneck" at bounding box center [136, 177] width 34 height 7
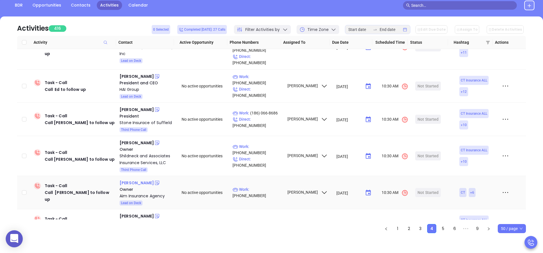
click at [135, 180] on div "Chris O'Neil" at bounding box center [136, 183] width 34 height 7
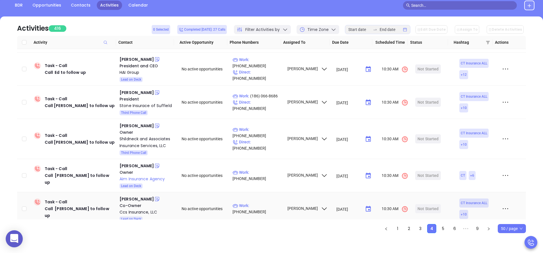
scroll to position [205, 0]
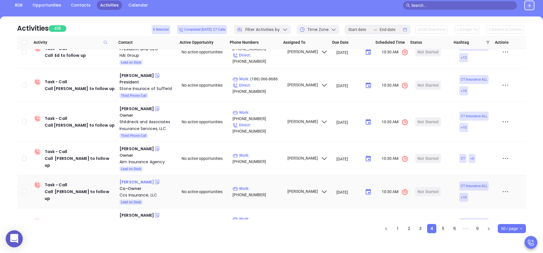
click at [135, 179] on div "Jeremy Davino" at bounding box center [136, 182] width 34 height 7
click at [133, 212] on div "Nick Casella" at bounding box center [136, 215] width 34 height 7
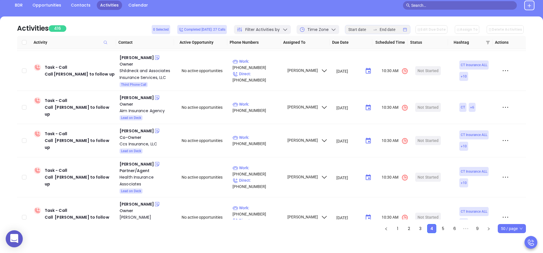
scroll to position [259, 0]
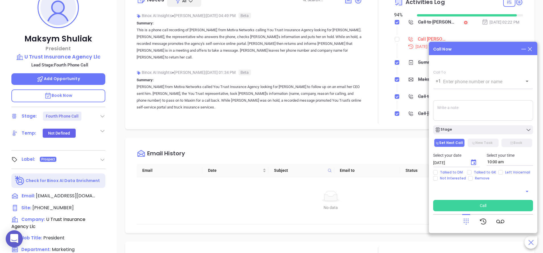
scroll to position [165, 0]
click at [531, 50] on icon at bounding box center [529, 49] width 6 height 6
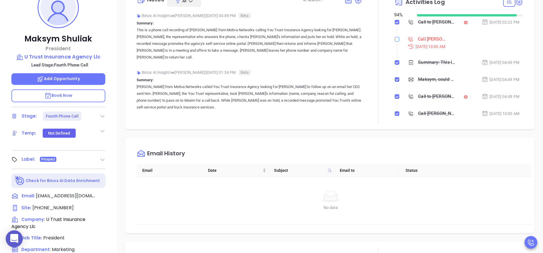
click at [395, 38] on input "checkbox" at bounding box center [397, 39] width 5 height 5
checkbox input "true"
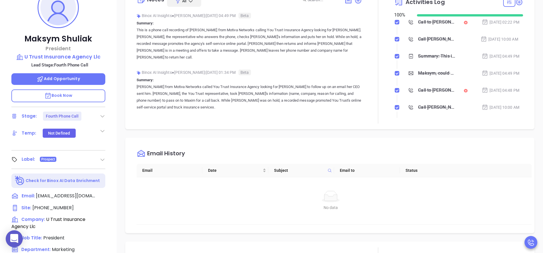
click at [103, 113] on div at bounding box center [103, 116] width 6 height 7
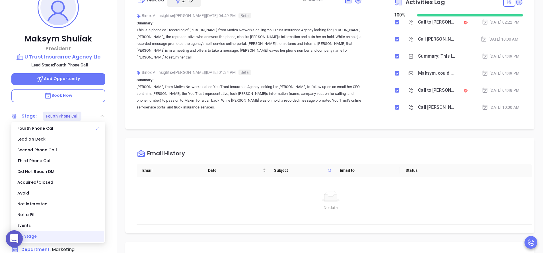
click at [58, 235] on div "No Stage" at bounding box center [59, 236] width 92 height 11
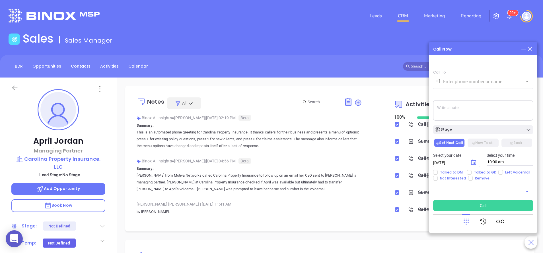
scroll to position [165, 0]
click at [530, 49] on icon at bounding box center [529, 49] width 6 height 6
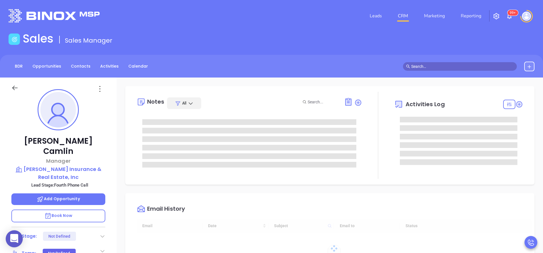
type input "[DATE]"
type input "[PERSON_NAME]"
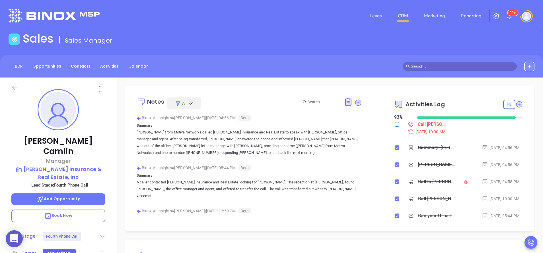
click at [395, 126] on input "checkbox" at bounding box center [397, 124] width 5 height 5
checkbox input "true"
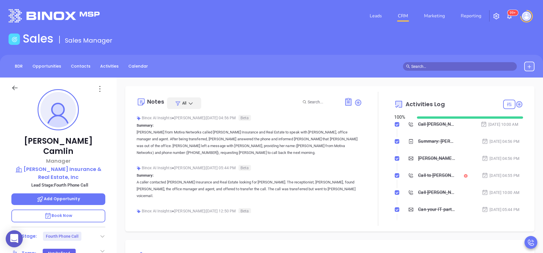
click at [104, 234] on icon at bounding box center [103, 237] width 6 height 6
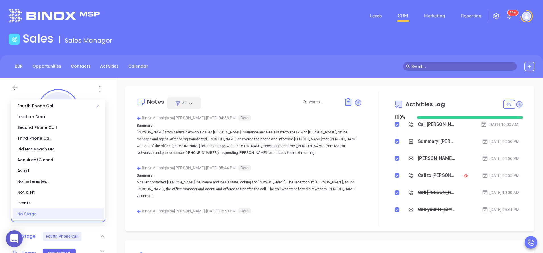
click at [90, 216] on div "No Stage" at bounding box center [59, 214] width 92 height 11
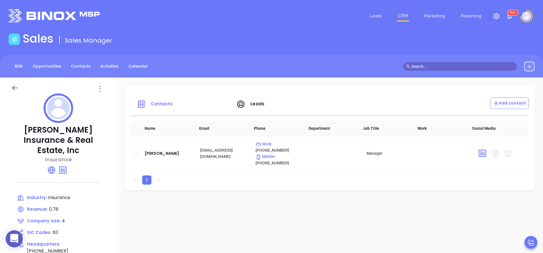
click at [246, 101] on span "Leads" at bounding box center [250, 104] width 28 height 7
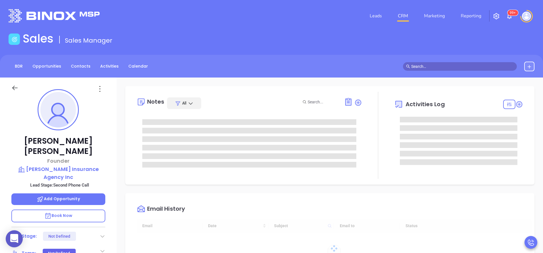
type input "[DATE]"
type input "Anabell Dominguez"
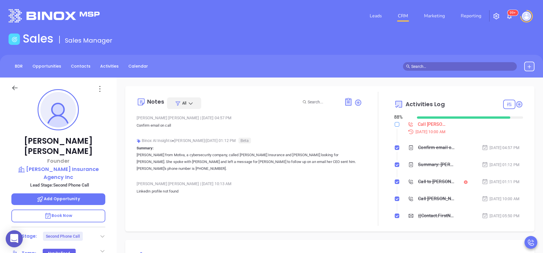
click at [395, 122] on input "checkbox" at bounding box center [397, 124] width 5 height 5
checkbox input "true"
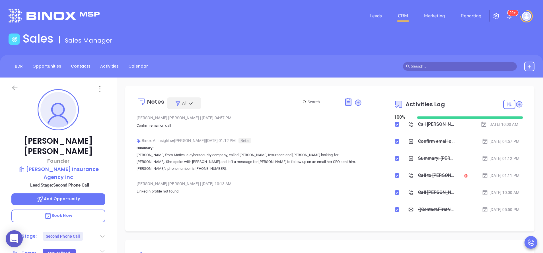
click at [102, 233] on div at bounding box center [103, 236] width 6 height 7
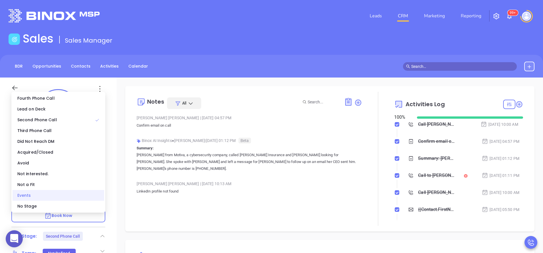
click at [72, 201] on div "Events" at bounding box center [59, 195] width 92 height 11
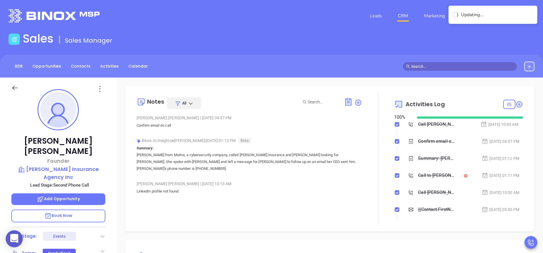
click at [100, 234] on icon at bounding box center [103, 237] width 6 height 6
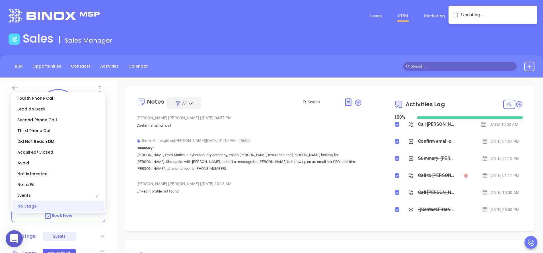
click at [83, 211] on div "No Stage" at bounding box center [59, 206] width 92 height 11
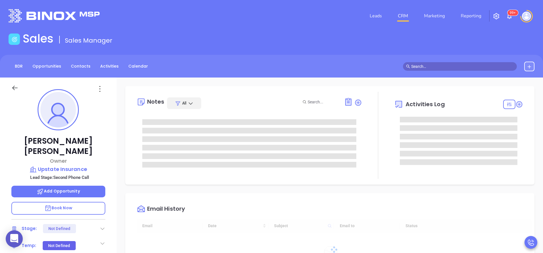
type input "[DATE]"
type input "[PERSON_NAME]"
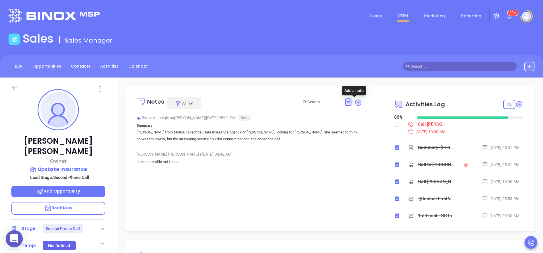
click at [354, 99] on icon at bounding box center [358, 103] width 8 height 8
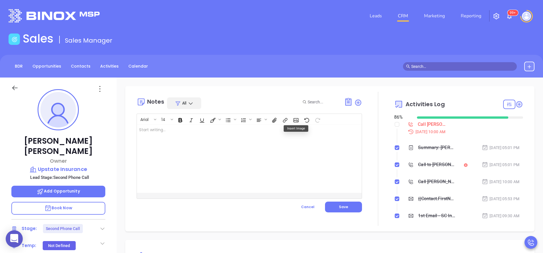
click at [222, 155] on div at bounding box center [241, 159] width 209 height 68
click at [363, 142] on div at bounding box center [378, 159] width 32 height 134
click at [395, 123] on input "checkbox" at bounding box center [397, 124] width 5 height 5
checkbox input "true"
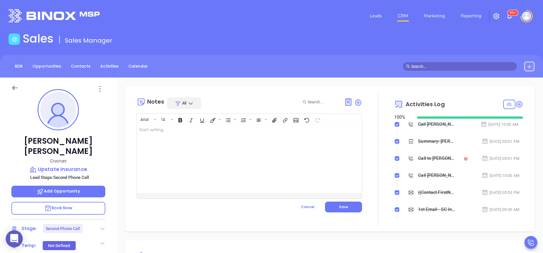
click at [100, 226] on icon at bounding box center [103, 229] width 6 height 6
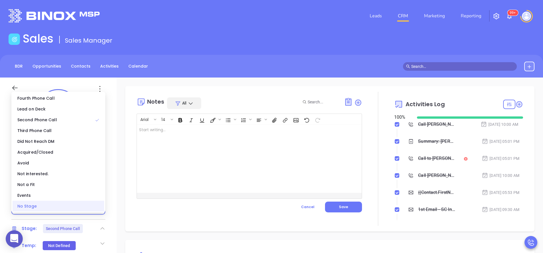
click at [84, 210] on div "No Stage" at bounding box center [59, 206] width 92 height 11
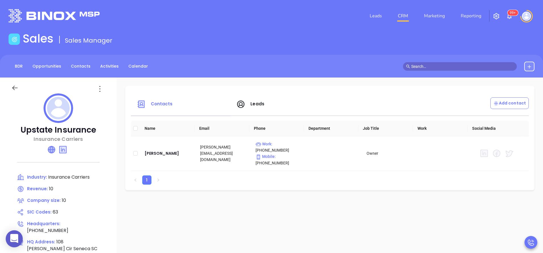
click at [54, 149] on icon at bounding box center [51, 149] width 7 height 7
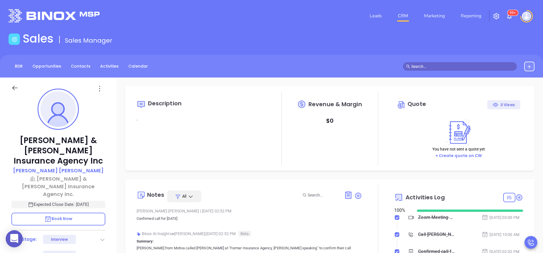
type input "[PERSON_NAME]"
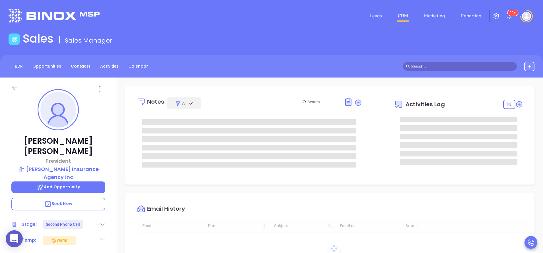
type input "[PERSON_NAME]"
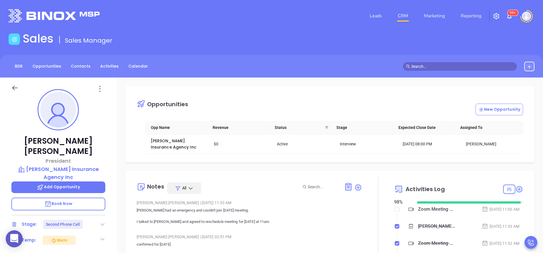
scroll to position [165, 0]
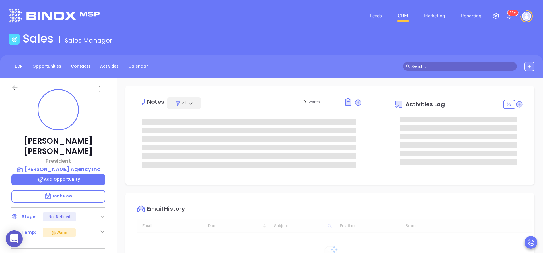
type input "[DATE]"
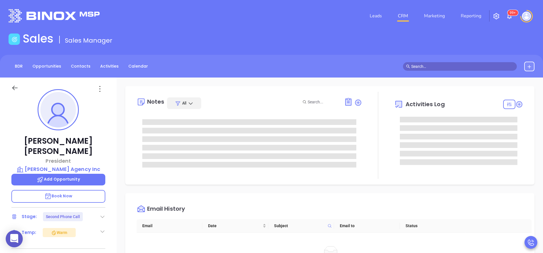
type input "[PERSON_NAME]"
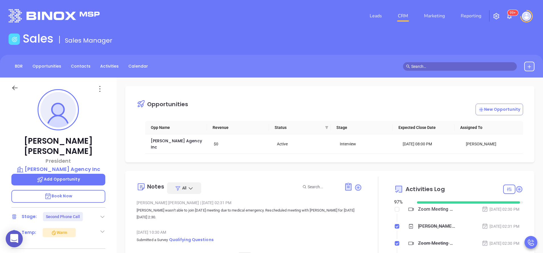
scroll to position [165, 0]
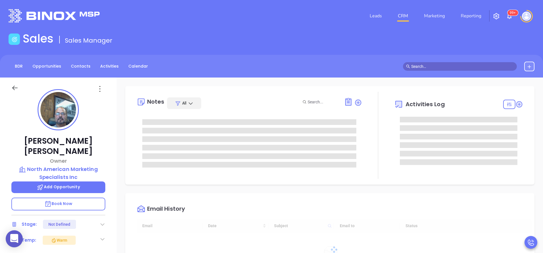
scroll to position [165, 0]
type input "[PERSON_NAME]"
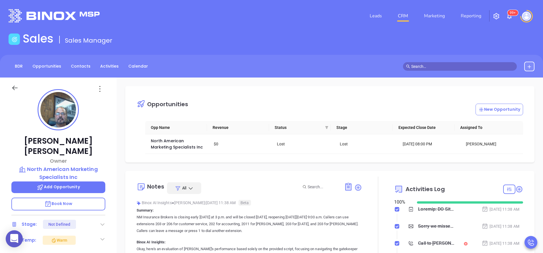
click at [347, 229] on p "NM Insurance Brokers is closing early today at 3 p.m. and will be closed Friday…" at bounding box center [249, 224] width 225 height 20
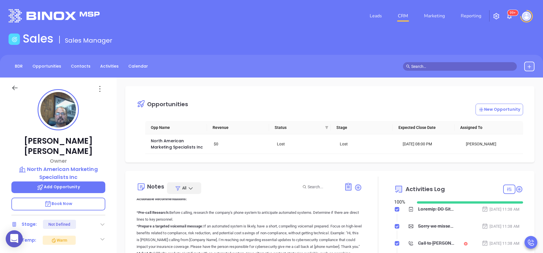
scroll to position [222, 0]
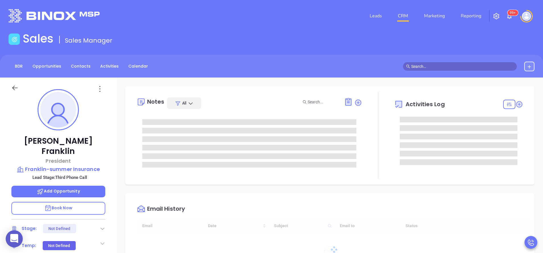
type input "[DATE]"
type input "[PERSON_NAME]"
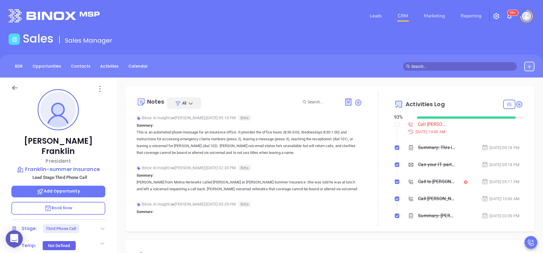
click at [84, 202] on p "Book Now" at bounding box center [58, 208] width 94 height 13
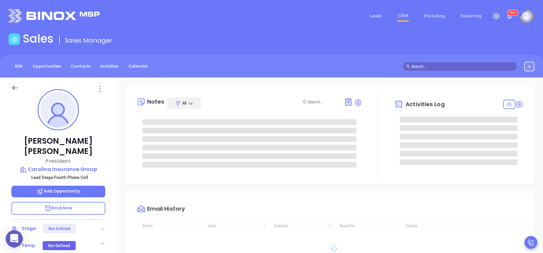
type input "09/10/2025"
type input "Anabell Dominguez"
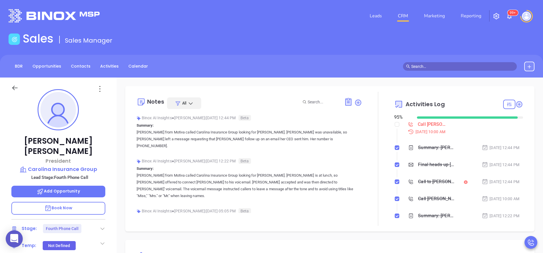
click at [112, 168] on div "Joel Sauls President Carolina Insurance Group Lead Stage: Fourth Phone Call Add…" at bounding box center [58, 236] width 117 height 317
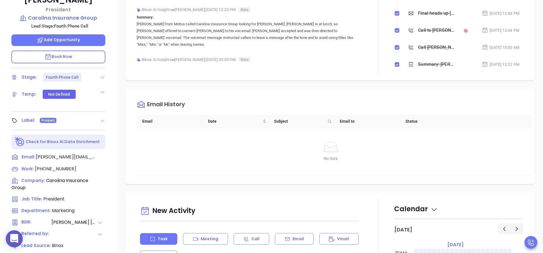
scroll to position [154, 0]
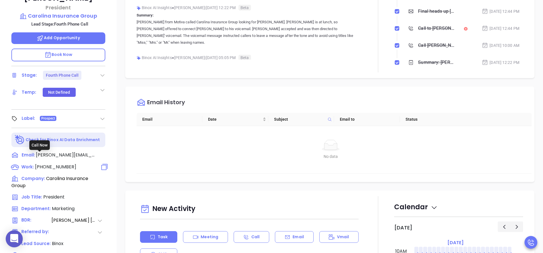
click at [60, 164] on span "(803) 951-3351" at bounding box center [55, 167] width 41 height 7
type input "[PHONE_NUMBER]"
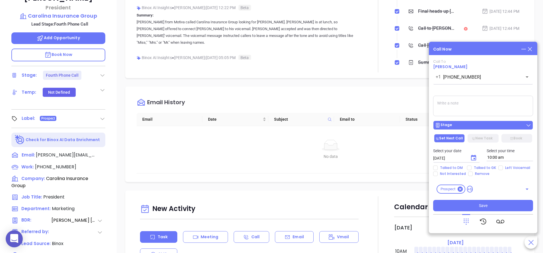
click at [467, 127] on div "Stage" at bounding box center [483, 126] width 96 height 6
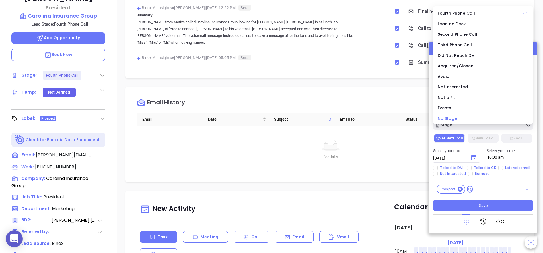
click at [461, 119] on div "No Stage" at bounding box center [482, 118] width 91 height 6
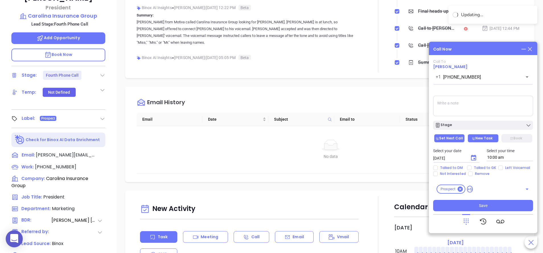
click at [483, 138] on button "New Task" at bounding box center [482, 138] width 31 height 9
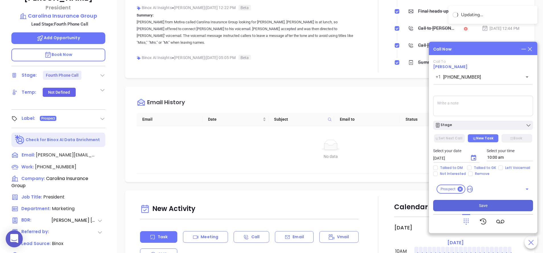
click at [494, 204] on button "Save" at bounding box center [483, 205] width 100 height 11
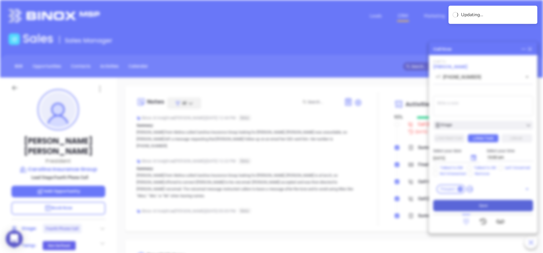
type input "[DATE]"
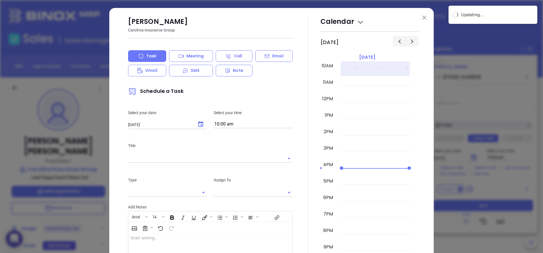
type input "[PERSON_NAME]"
click at [423, 17] on button at bounding box center [423, 17] width 7 height 7
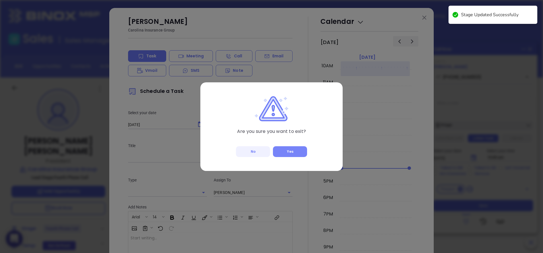
click at [287, 152] on button "Yes" at bounding box center [290, 151] width 34 height 11
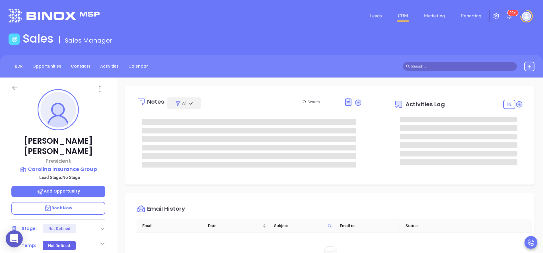
click at [111, 206] on div "Joel Sauls President Carolina Insurance Group Lead Stage: No Stage Add Opportun…" at bounding box center [58, 236] width 117 height 317
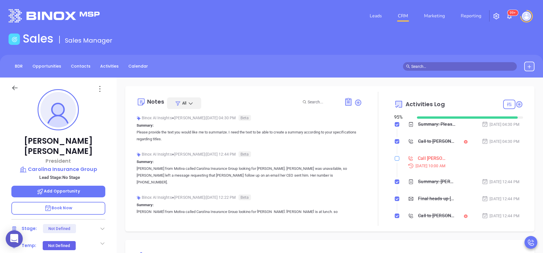
click at [395, 160] on input "checkbox" at bounding box center [397, 158] width 5 height 5
checkbox input "true"
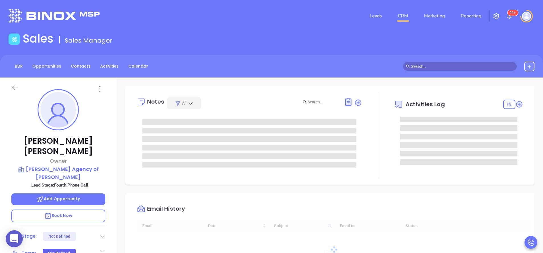
type input "[DATE]"
type input "[PERSON_NAME]"
type input "10:00 am"
type input "[DATE]"
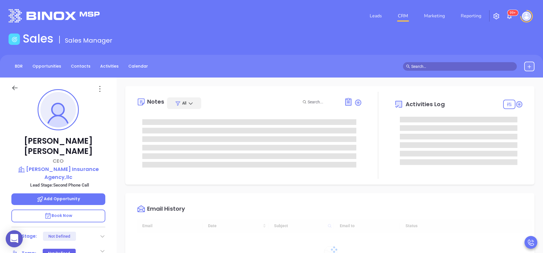
scroll to position [165, 0]
type input "[PERSON_NAME]"
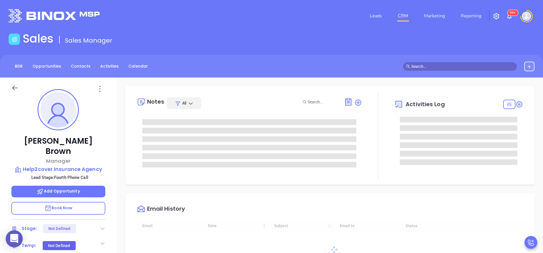
type input "[DATE]"
type input "[PERSON_NAME]"
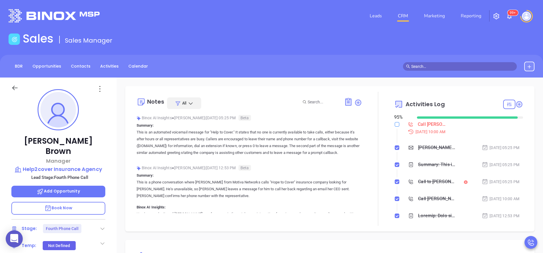
click at [395, 126] on input "checkbox" at bounding box center [397, 124] width 5 height 5
checkbox input "true"
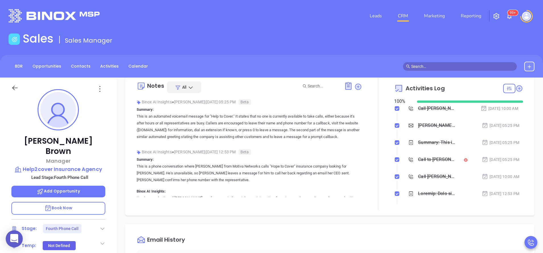
scroll to position [17, 0]
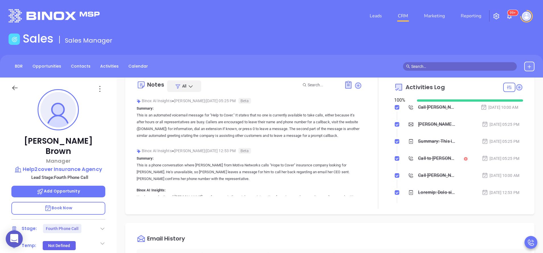
click at [103, 226] on icon at bounding box center [103, 229] width 6 height 6
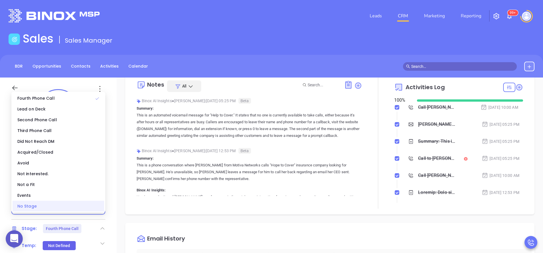
click at [91, 208] on div "No Stage" at bounding box center [59, 206] width 92 height 11
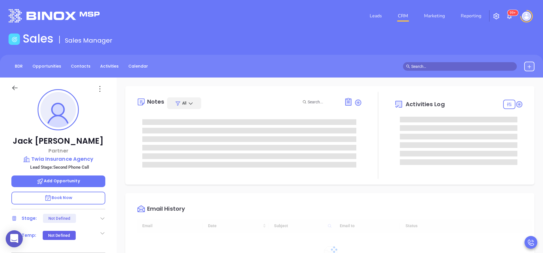
type input "[DATE]"
type input "[PERSON_NAME]"
click at [113, 179] on div "[PERSON_NAME] Partner Twia Insurance Agency Lead Stage: Second Phone Call Add O…" at bounding box center [58, 236] width 117 height 317
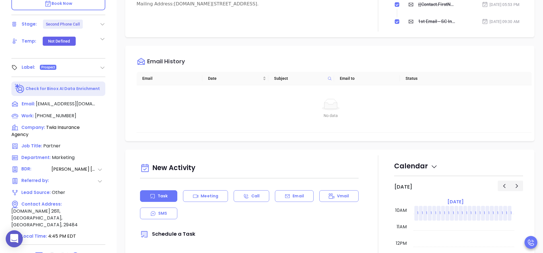
scroll to position [222, 0]
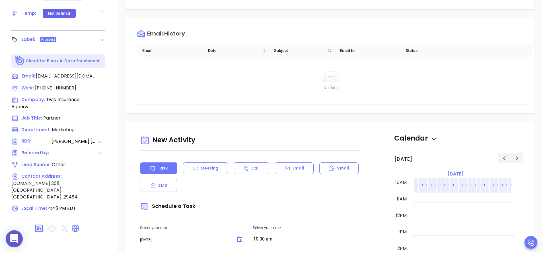
click at [76, 224] on icon at bounding box center [75, 228] width 9 height 9
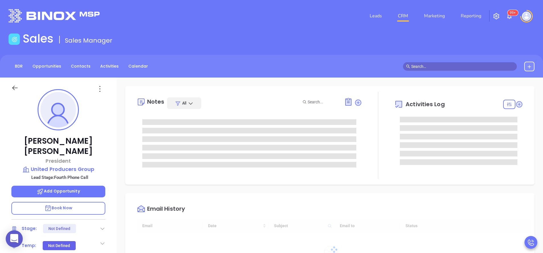
type input "[DATE]"
type input "[PERSON_NAME]"
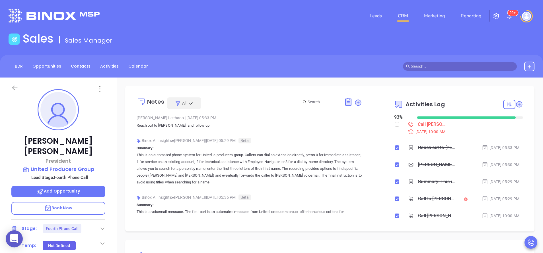
click at [366, 114] on div at bounding box center [378, 159] width 32 height 134
click at [367, 126] on div at bounding box center [378, 159] width 32 height 134
click at [111, 157] on div "[PERSON_NAME] President United Producers Group Lead Stage: Fourth Phone Call Ad…" at bounding box center [58, 236] width 117 height 317
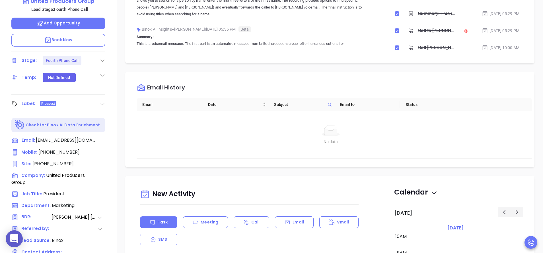
scroll to position [154, 0]
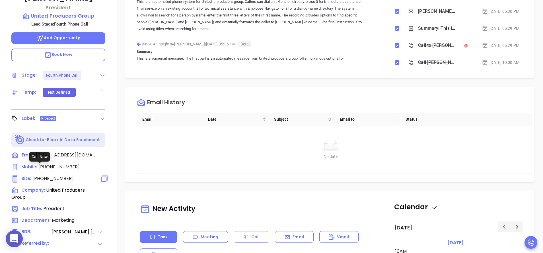
click at [63, 175] on span "[PHONE_NUMBER]" at bounding box center [52, 178] width 41 height 7
type input "(843) 494-5554"
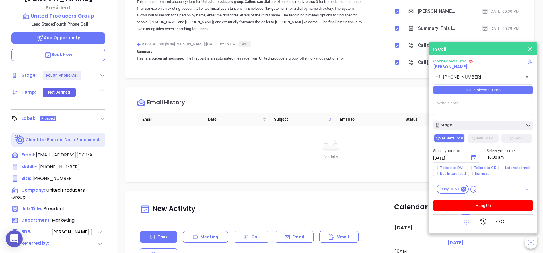
click at [468, 219] on icon at bounding box center [466, 222] width 8 height 8
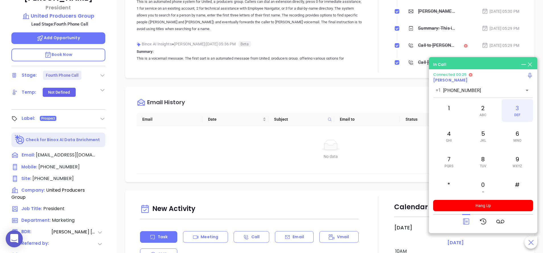
click at [519, 110] on div "3 DEF" at bounding box center [516, 110] width 31 height 23
click at [474, 139] on div "5 JKL" at bounding box center [482, 136] width 31 height 23
click at [483, 110] on div "2 ABC" at bounding box center [482, 110] width 31 height 23
click at [449, 161] on div "7 PQRS" at bounding box center [448, 161] width 31 height 23
click at [489, 111] on div "2 ABC" at bounding box center [482, 110] width 31 height 23
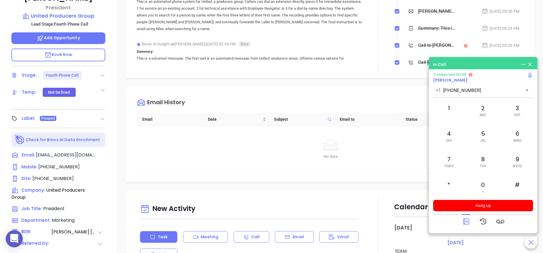
click at [465, 221] on icon at bounding box center [466, 222] width 8 height 8
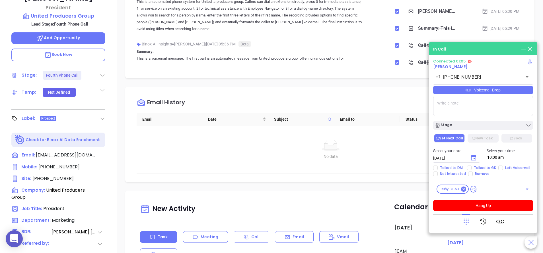
click at [465, 102] on textarea at bounding box center [483, 106] width 100 height 20
click at [473, 207] on button "Hang Up" at bounding box center [483, 205] width 100 height 11
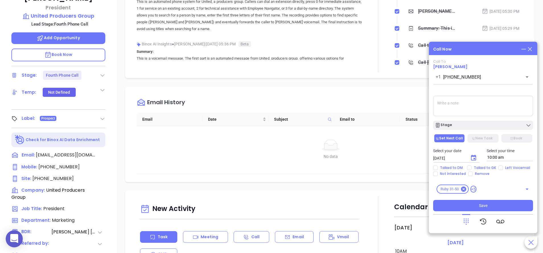
click at [467, 219] on icon at bounding box center [466, 222] width 8 height 8
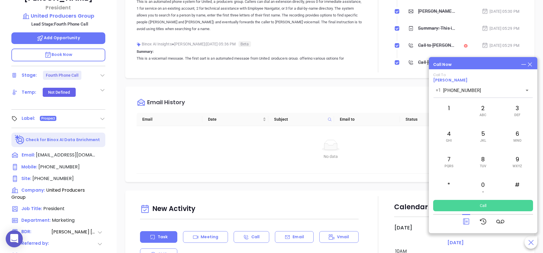
click at [478, 207] on button "Call" at bounding box center [483, 205] width 100 height 11
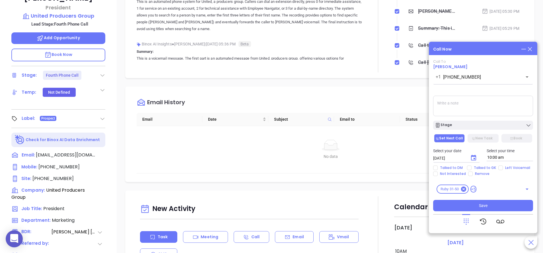
click at [468, 121] on div "Stage" at bounding box center [482, 124] width 107 height 12
click at [469, 124] on div "Stage" at bounding box center [483, 126] width 96 height 6
click at [464, 221] on icon at bounding box center [465, 222] width 5 height 6
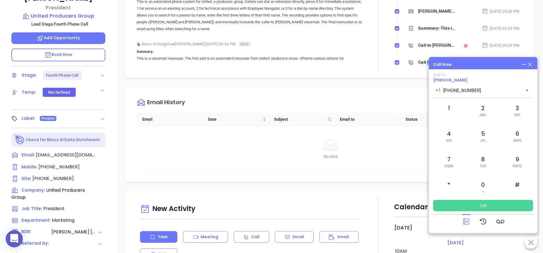
click at [490, 203] on button "Call" at bounding box center [483, 205] width 100 height 11
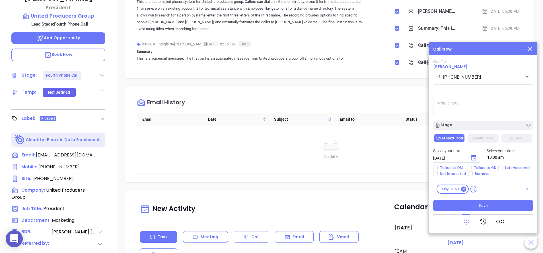
click at [462, 221] on icon at bounding box center [466, 222] width 8 height 8
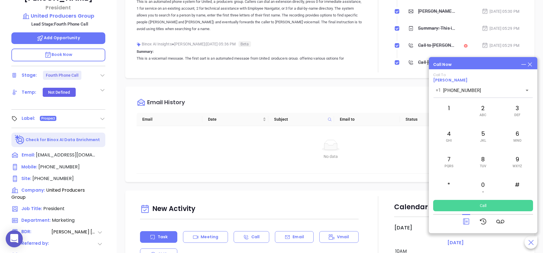
click at [476, 208] on button "Call" at bounding box center [483, 205] width 100 height 11
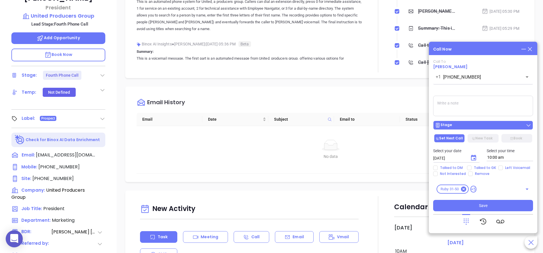
click at [456, 129] on button "Stage" at bounding box center [483, 125] width 100 height 9
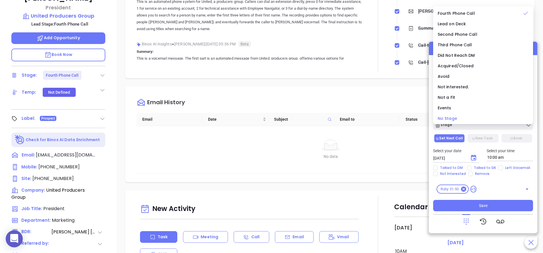
click at [455, 117] on span "No Stage" at bounding box center [446, 119] width 19 height 6
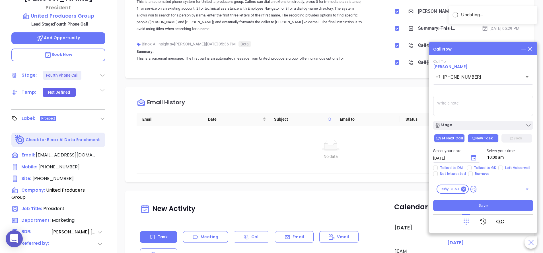
click at [482, 138] on button "New Task" at bounding box center [482, 138] width 31 height 9
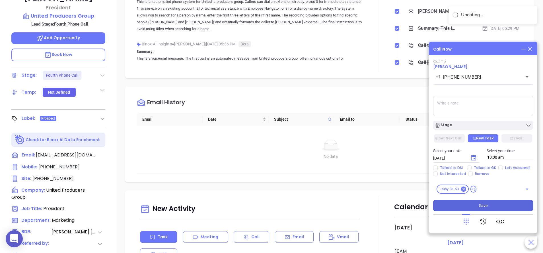
click at [488, 203] on button "Save" at bounding box center [483, 205] width 100 height 11
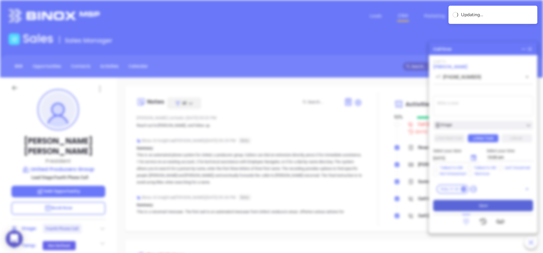
type input "[DATE]"
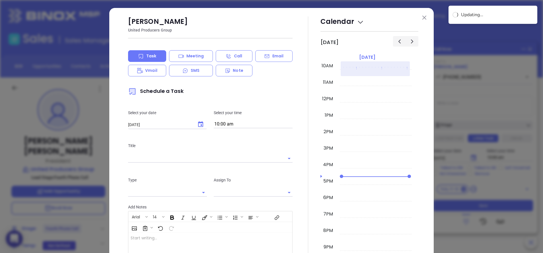
type input "[PERSON_NAME]"
click at [422, 19] on img at bounding box center [424, 18] width 4 height 4
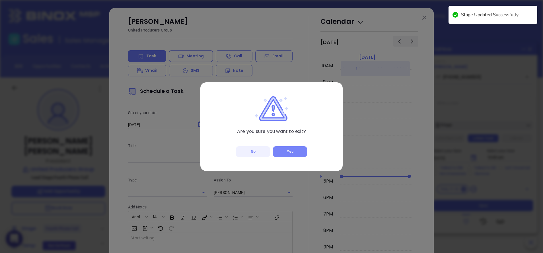
click at [293, 155] on button "Yes" at bounding box center [290, 151] width 34 height 11
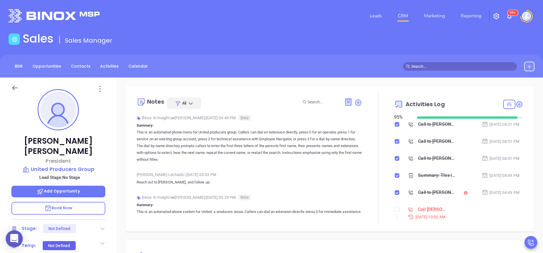
click at [395, 214] on div at bounding box center [397, 210] width 5 height 9
click at [395, 210] on input "checkbox" at bounding box center [397, 210] width 5 height 5
checkbox input "true"
click at [370, 183] on div at bounding box center [378, 159] width 32 height 134
click at [377, 174] on div at bounding box center [378, 159] width 32 height 134
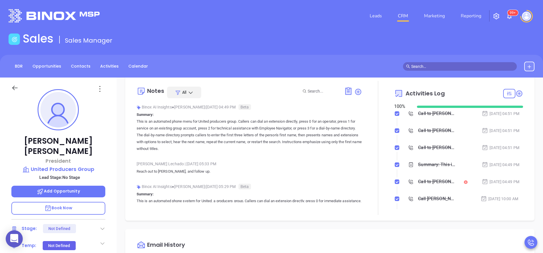
scroll to position [0, 0]
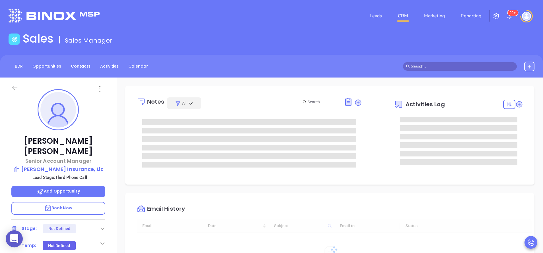
type input "[DATE]"
type input "[PERSON_NAME]"
click at [103, 226] on div at bounding box center [103, 229] width 6 height 7
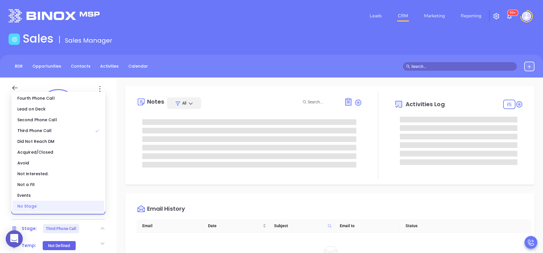
click at [89, 208] on div "No Stage" at bounding box center [59, 206] width 92 height 11
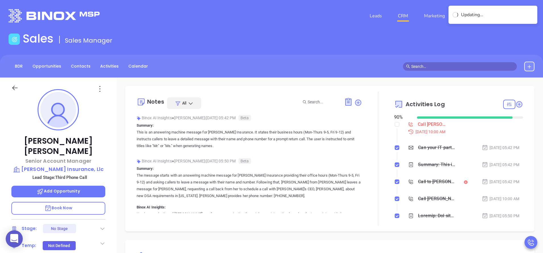
click at [395, 128] on div at bounding box center [397, 124] width 5 height 9
click at [395, 126] on input "checkbox" at bounding box center [397, 124] width 5 height 5
checkbox input "true"
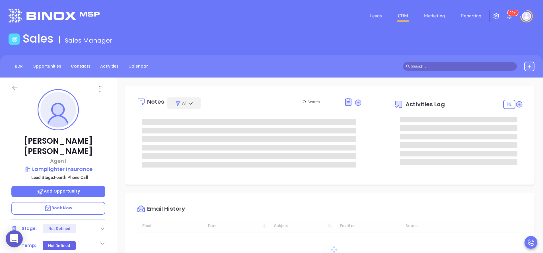
type input "[DATE]"
type input "[PERSON_NAME]"
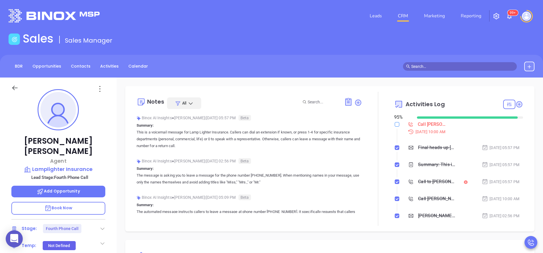
click at [395, 124] on input "checkbox" at bounding box center [397, 124] width 5 height 5
checkbox input "true"
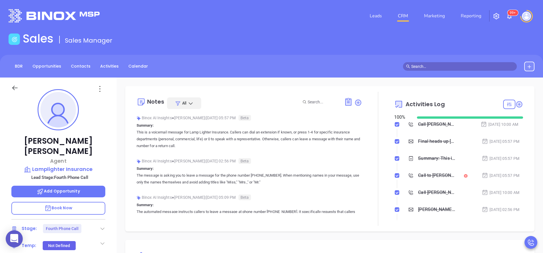
click at [102, 226] on icon at bounding box center [103, 229] width 6 height 6
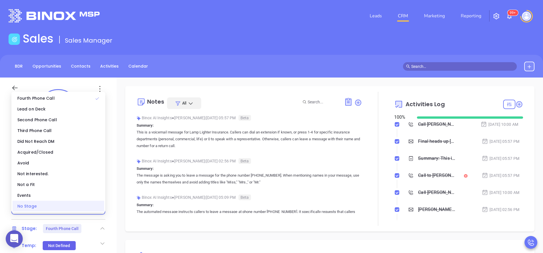
click at [86, 206] on div "No Stage" at bounding box center [59, 206] width 92 height 11
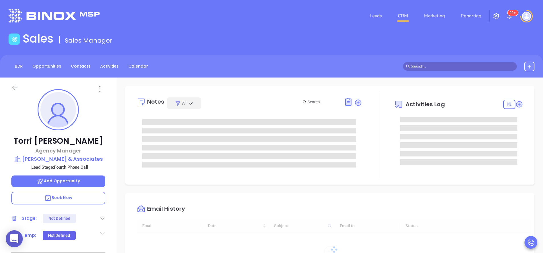
type input "[DATE]"
type input "[PERSON_NAME]"
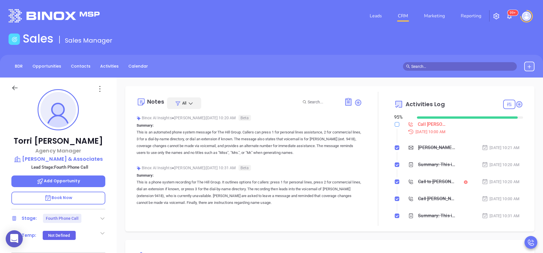
click at [395, 121] on label at bounding box center [397, 124] width 5 height 6
click at [395, 122] on input "checkbox" at bounding box center [397, 124] width 5 height 5
checkbox input "true"
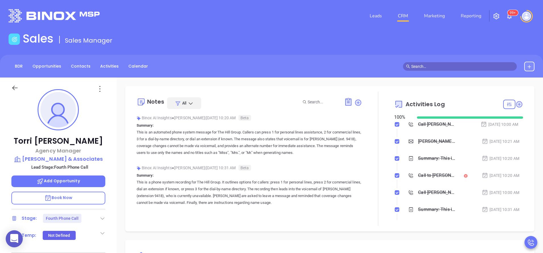
click at [104, 216] on icon at bounding box center [103, 219] width 6 height 6
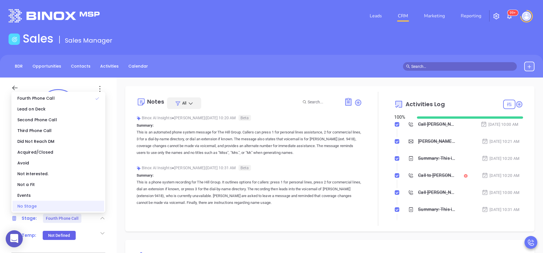
click at [95, 210] on div "No Stage" at bounding box center [59, 206] width 92 height 11
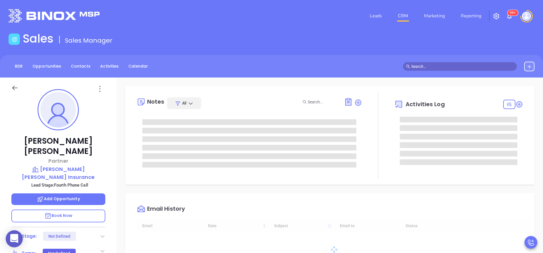
type input "[DATE]"
type input "[PERSON_NAME]"
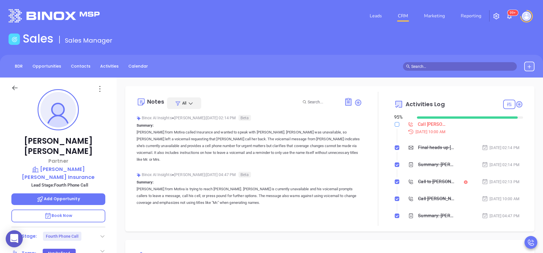
click at [395, 123] on input "checkbox" at bounding box center [397, 124] width 5 height 5
checkbox input "true"
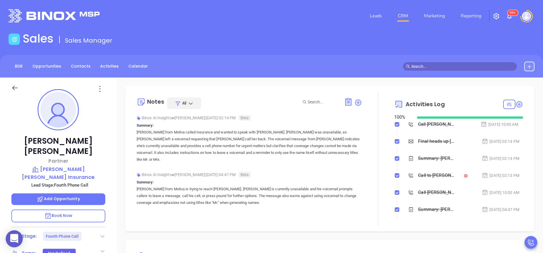
click at [103, 234] on icon at bounding box center [103, 237] width 6 height 6
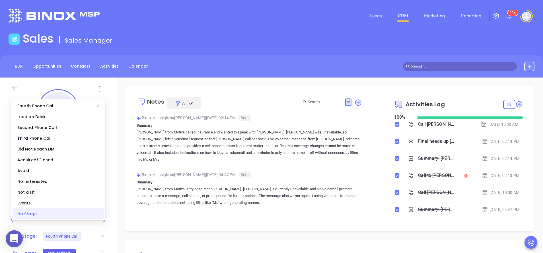
click at [94, 217] on div "No Stage" at bounding box center [59, 214] width 92 height 11
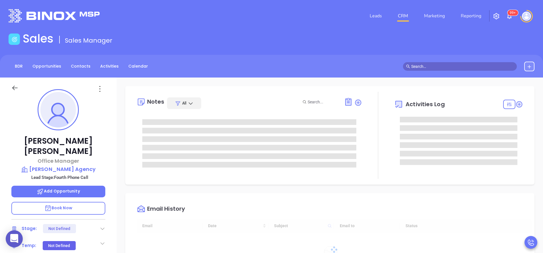
type input "[DATE]"
type input "[PERSON_NAME]"
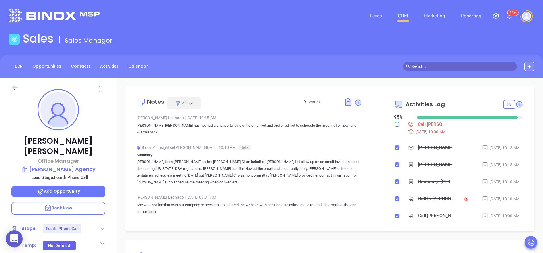
click at [395, 123] on input "checkbox" at bounding box center [397, 124] width 5 height 5
checkbox input "true"
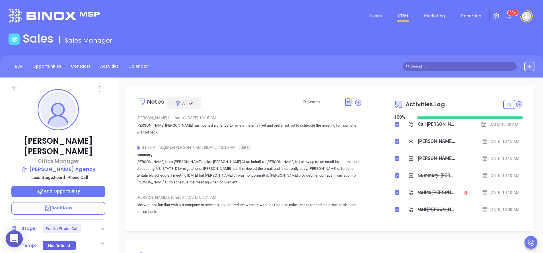
click at [102, 224] on div "Stage: Fourth Phone Call" at bounding box center [58, 228] width 94 height 9
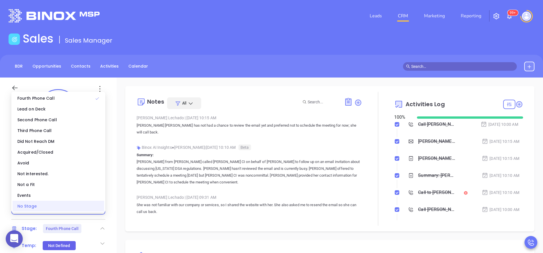
click at [88, 211] on div "No Stage" at bounding box center [59, 206] width 92 height 11
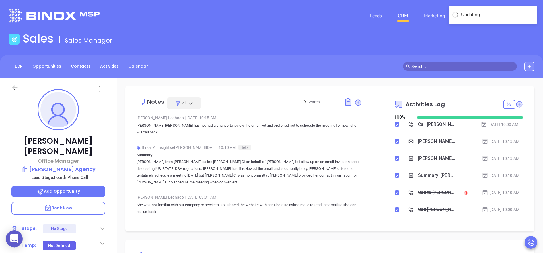
click at [219, 166] on p "[PERSON_NAME] from [PERSON_NAME] called [PERSON_NAME] CI on behalf of [PERSON_N…" at bounding box center [249, 172] width 225 height 27
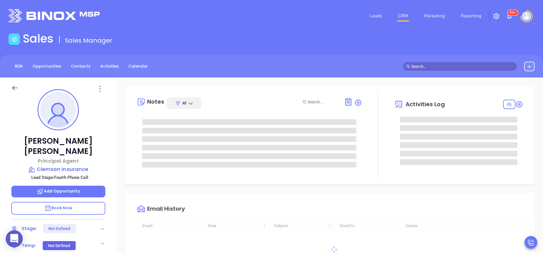
type input "[DATE]"
type input "[PERSON_NAME]"
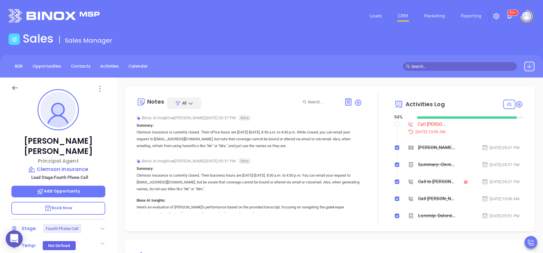
click at [395, 125] on input "checkbox" at bounding box center [397, 124] width 5 height 5
checkbox input "true"
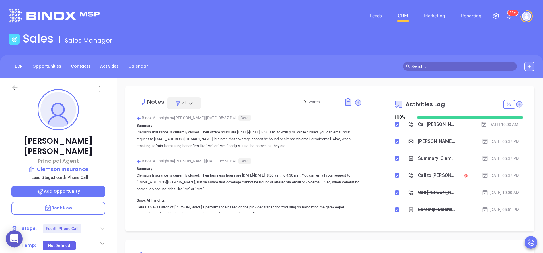
click at [102, 228] on icon at bounding box center [102, 229] width 4 height 2
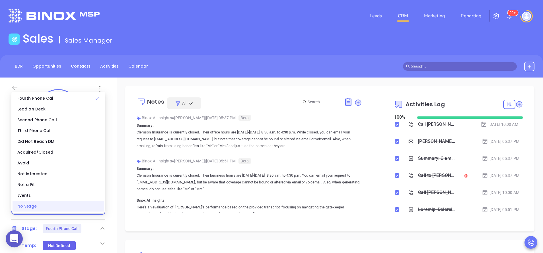
click at [92, 209] on div "No Stage" at bounding box center [59, 206] width 92 height 11
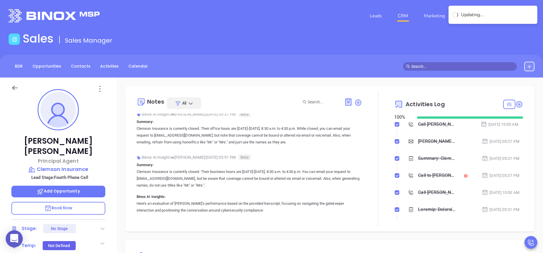
scroll to position [0, 0]
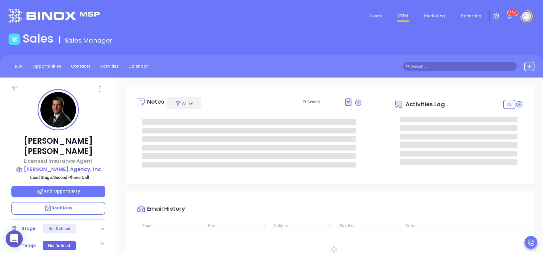
type input "[DATE]"
type input "[PERSON_NAME]"
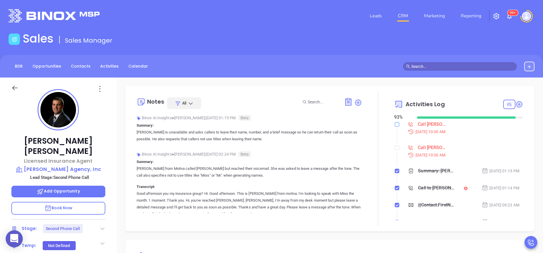
click at [395, 125] on input "checkbox" at bounding box center [397, 124] width 5 height 5
checkbox input "true"
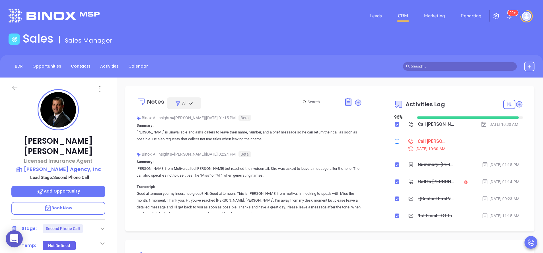
click at [395, 141] on input "checkbox" at bounding box center [397, 141] width 5 height 5
checkbox input "true"
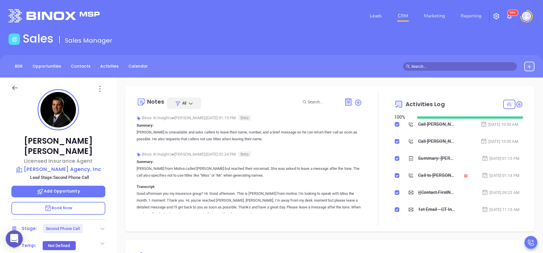
click at [103, 224] on div "Stage: Second Phone Call" at bounding box center [58, 228] width 94 height 9
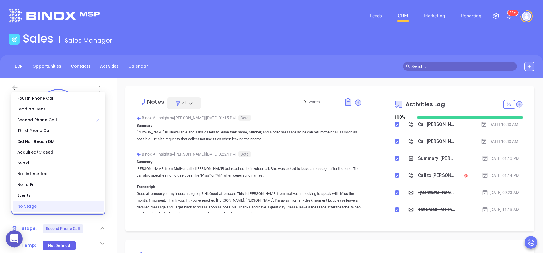
click at [94, 209] on div "No Stage" at bounding box center [59, 206] width 92 height 11
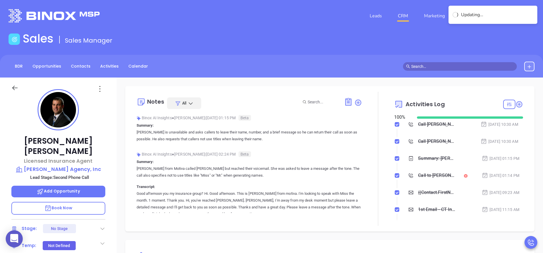
click at [364, 157] on div at bounding box center [378, 159] width 32 height 134
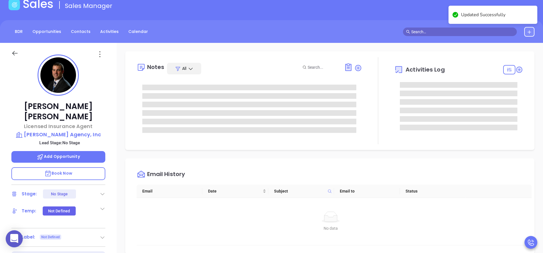
scroll to position [18, 0]
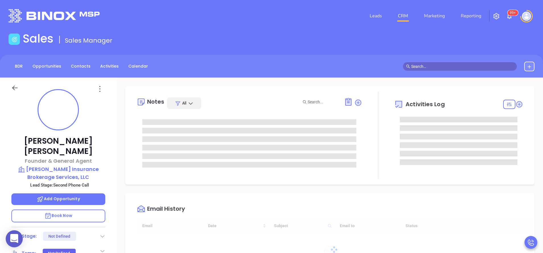
type input "[DATE]"
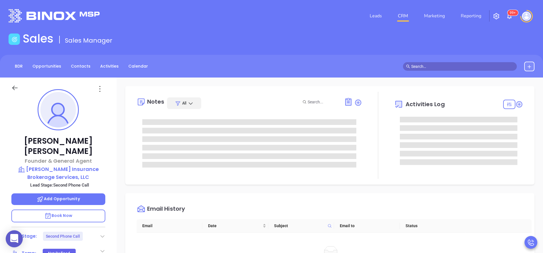
type input "[PERSON_NAME]"
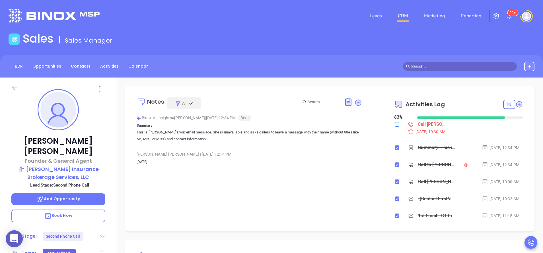
click at [395, 124] on input "checkbox" at bounding box center [397, 124] width 5 height 5
checkbox input "true"
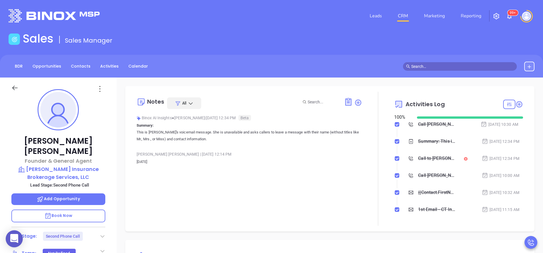
click at [102, 234] on icon at bounding box center [103, 237] width 6 height 6
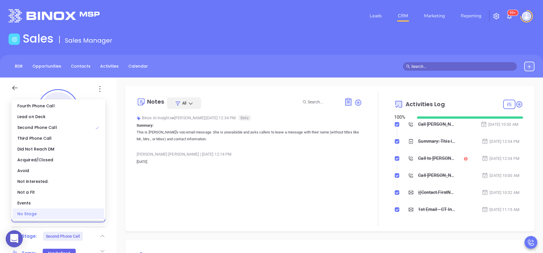
click at [95, 215] on div "No Stage" at bounding box center [59, 214] width 92 height 11
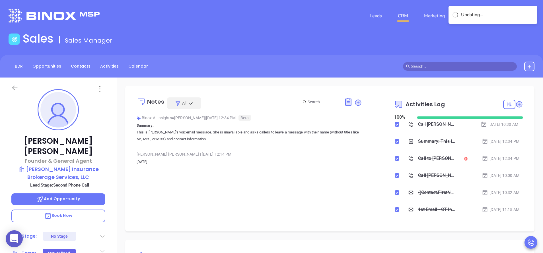
click at [349, 144] on div "Binox AI Insights ● [PERSON_NAME] | [DATE] 12:34 PM Beta Summary: This is [PERS…" at bounding box center [249, 131] width 225 height 34
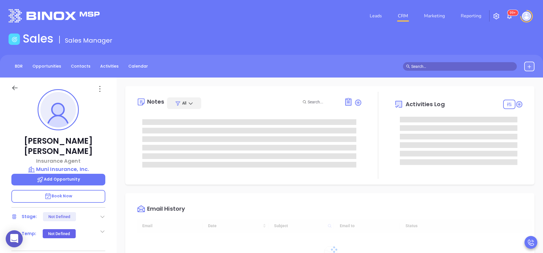
scroll to position [165, 0]
type input "[PERSON_NAME]"
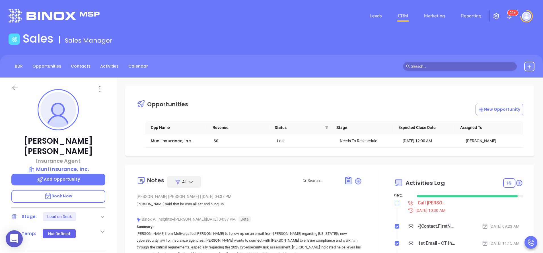
click at [395, 203] on input "checkbox" at bounding box center [397, 203] width 5 height 5
checkbox input "true"
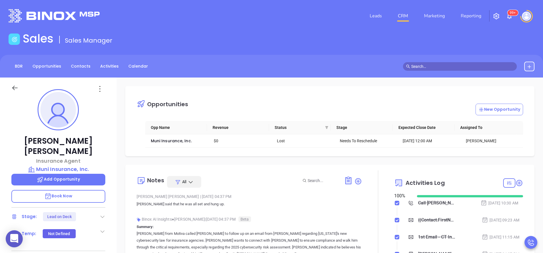
click at [105, 214] on icon at bounding box center [103, 217] width 6 height 6
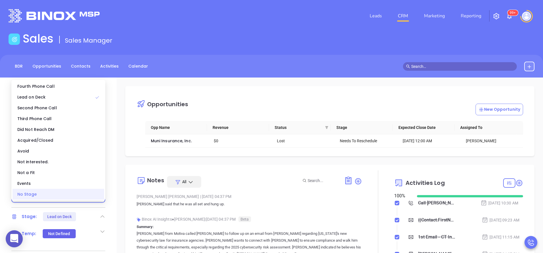
click at [93, 196] on div "No Stage" at bounding box center [59, 194] width 92 height 11
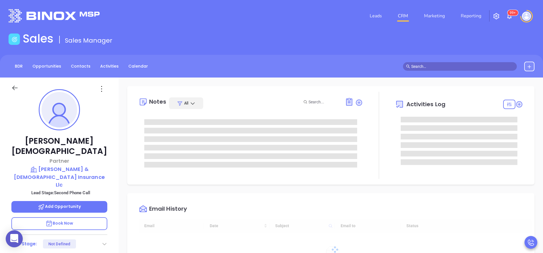
type input "[DATE]"
type input "[PERSON_NAME]"
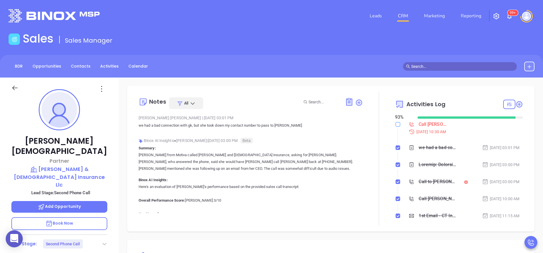
click at [395, 126] on input "checkbox" at bounding box center [397, 124] width 5 height 5
checkbox input "true"
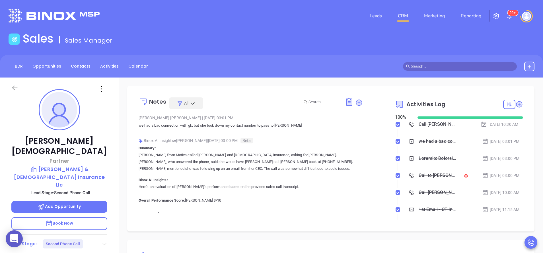
click at [103, 243] on icon at bounding box center [104, 244] width 4 height 2
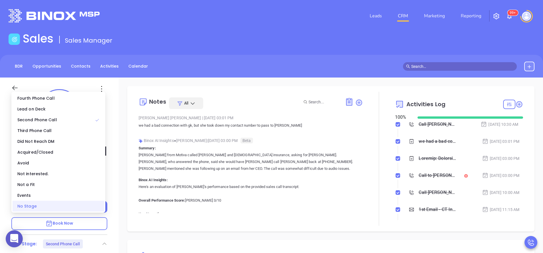
click at [93, 209] on div "No Stage" at bounding box center [59, 206] width 92 height 11
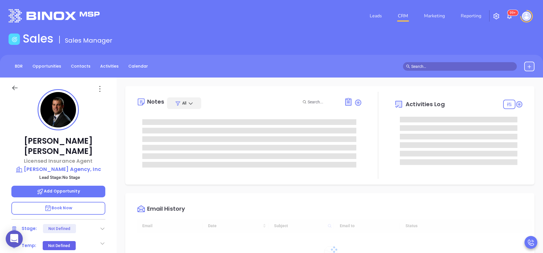
type input "[DATE]"
type input "[PERSON_NAME]"
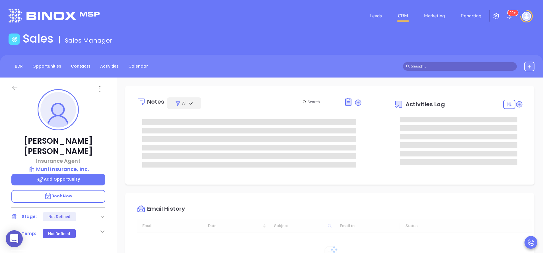
type input "[DATE]"
type input "[PERSON_NAME]"
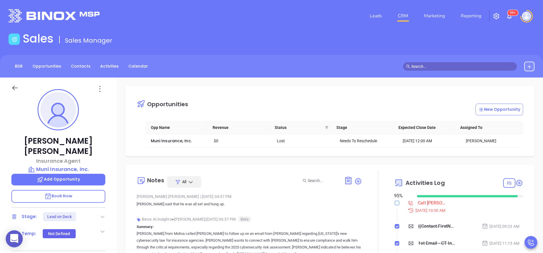
click at [395, 201] on input "checkbox" at bounding box center [397, 203] width 5 height 5
checkbox input "true"
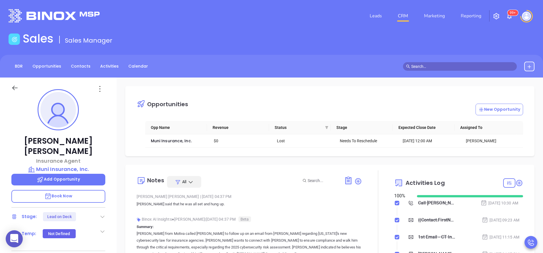
click at [102, 214] on icon at bounding box center [103, 217] width 6 height 6
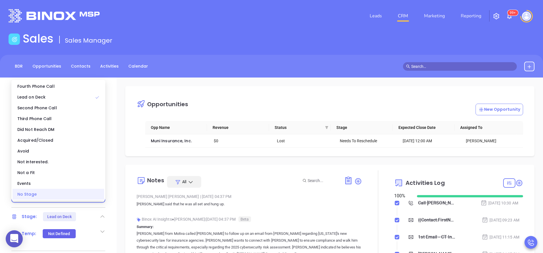
click at [92, 199] on div "No Stage" at bounding box center [59, 194] width 92 height 11
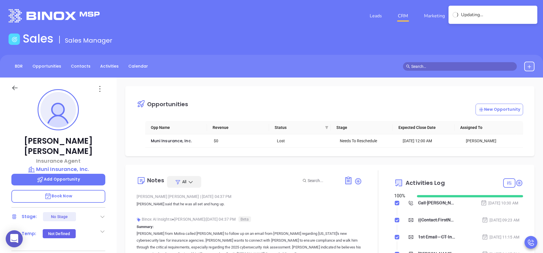
click at [292, 200] on div "Milton Pleitez | May 5, 2025 04:37 PM" at bounding box center [249, 197] width 225 height 9
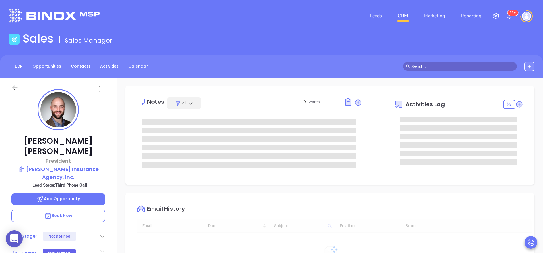
type input "[DATE]"
type input "[PERSON_NAME]"
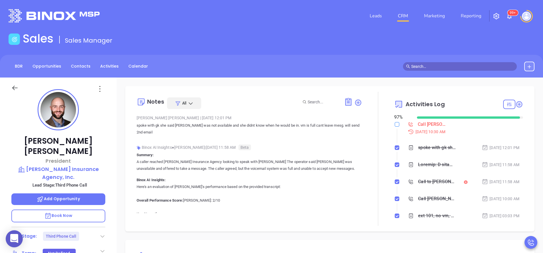
click at [395, 125] on input "checkbox" at bounding box center [397, 124] width 5 height 5
checkbox input "true"
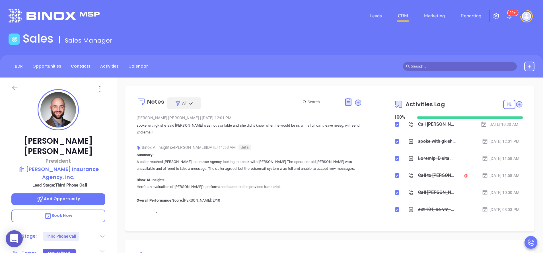
click at [115, 150] on div "[PERSON_NAME] President [PERSON_NAME] Insurance Agency, Inc. Lead Stage: Third …" at bounding box center [58, 236] width 117 height 317
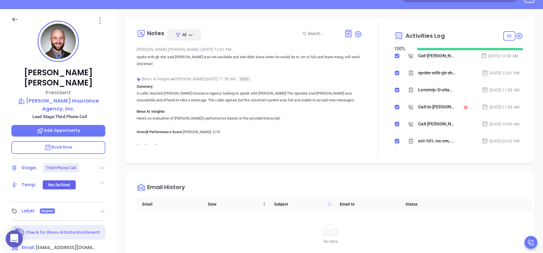
scroll to position [68, 0]
click at [102, 166] on icon at bounding box center [103, 169] width 6 height 6
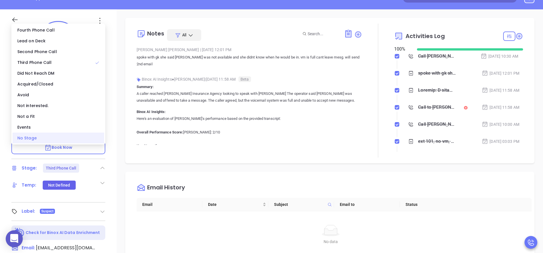
click at [89, 142] on div "No Stage" at bounding box center [59, 138] width 92 height 11
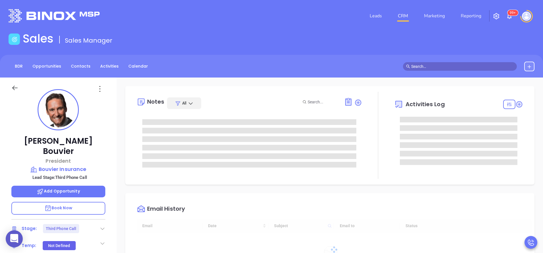
type input "[PERSON_NAME]"
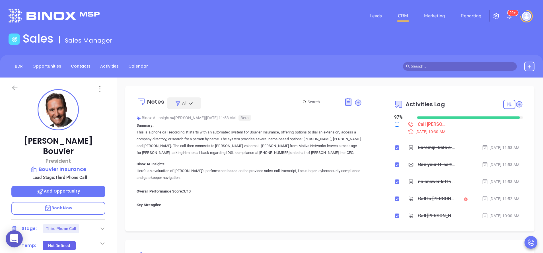
click at [395, 124] on input "checkbox" at bounding box center [397, 124] width 5 height 5
checkbox input "true"
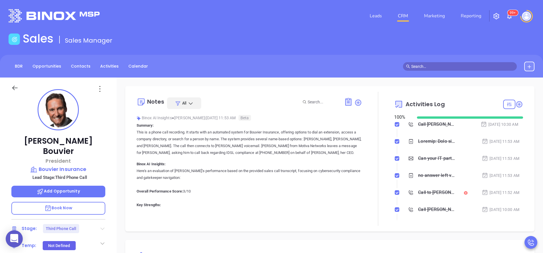
click at [101, 226] on icon at bounding box center [103, 229] width 6 height 6
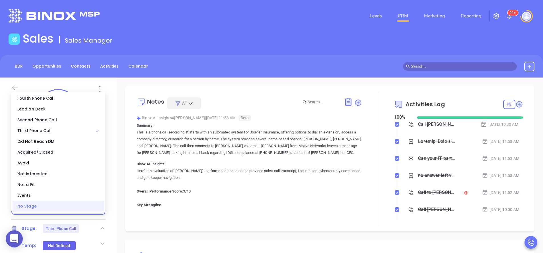
click at [82, 206] on div "No Stage" at bounding box center [59, 206] width 92 height 11
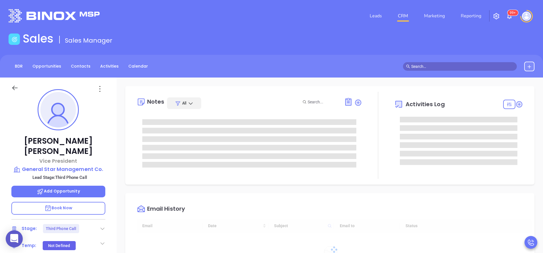
scroll to position [165, 0]
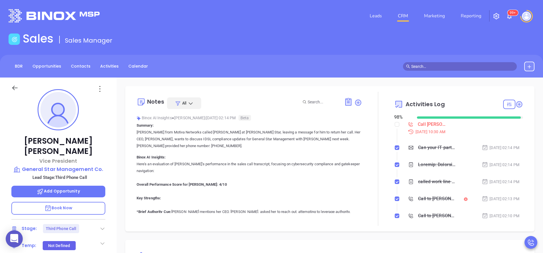
type input "[PERSON_NAME]"
click at [395, 124] on input "checkbox" at bounding box center [397, 124] width 5 height 5
checkbox input "true"
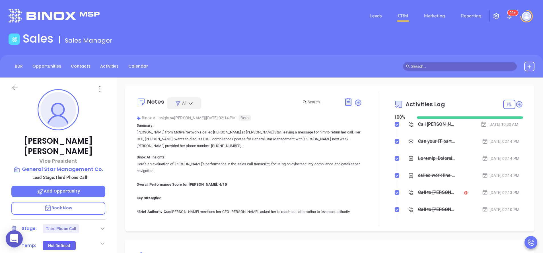
click at [102, 226] on icon at bounding box center [103, 229] width 6 height 6
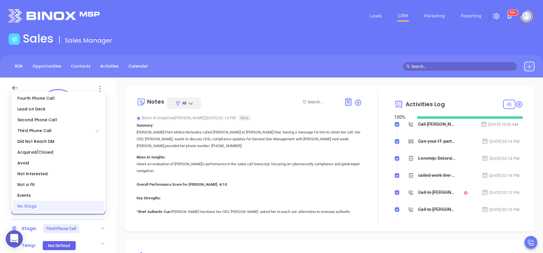
click at [85, 204] on div "No Stage" at bounding box center [59, 206] width 92 height 11
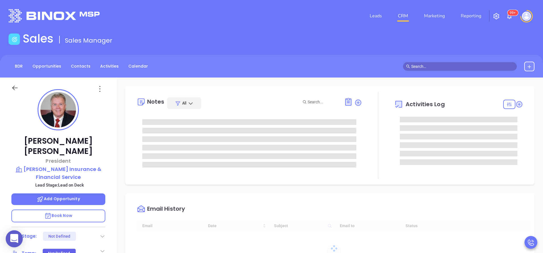
type input "10:00 am"
type input "[DATE]"
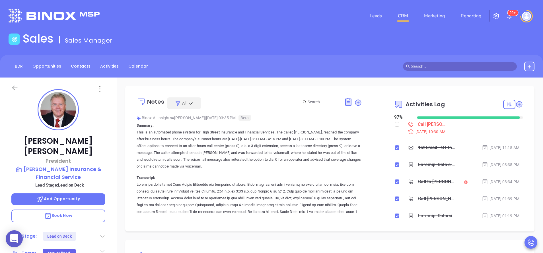
type input "[PERSON_NAME]"
click at [395, 126] on input "checkbox" at bounding box center [397, 124] width 5 height 5
checkbox input "true"
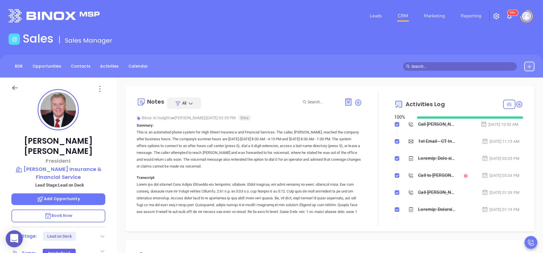
click at [102, 233] on div at bounding box center [103, 236] width 6 height 7
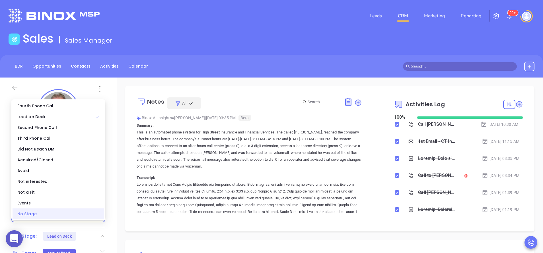
click at [90, 217] on div "No Stage" at bounding box center [59, 214] width 92 height 11
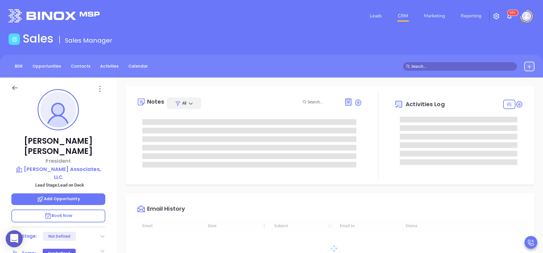
type input "[DATE]"
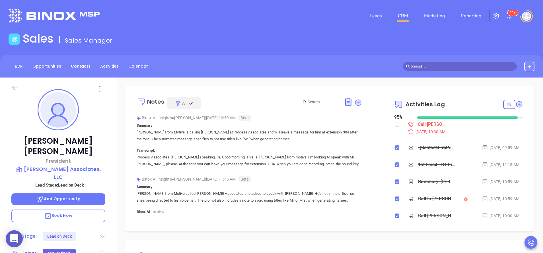
type input "[PERSON_NAME]"
click at [395, 126] on input "checkbox" at bounding box center [397, 124] width 5 height 5
checkbox input "true"
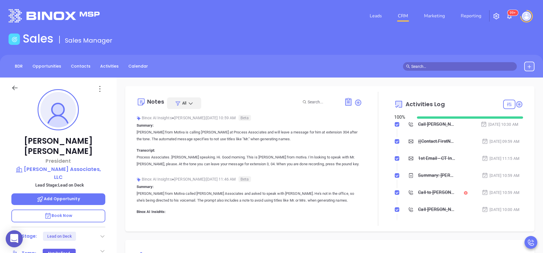
click at [101, 234] on icon at bounding box center [103, 237] width 6 height 6
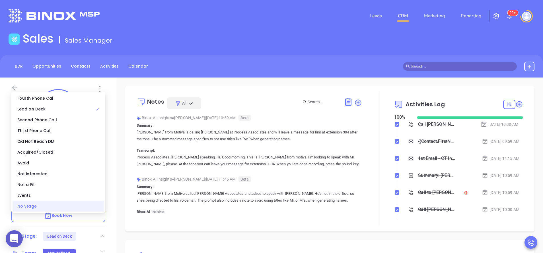
click at [79, 207] on div "No Stage" at bounding box center [59, 206] width 92 height 11
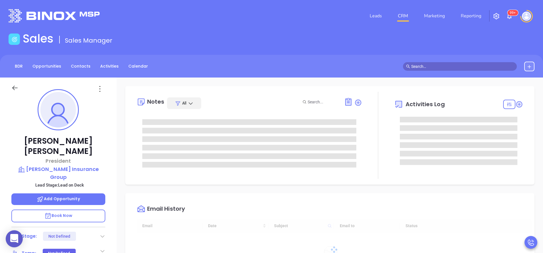
type input "[DATE]"
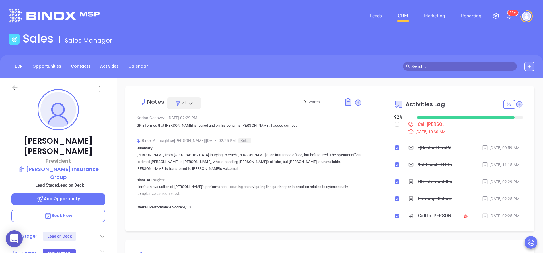
type input "[PERSON_NAME]"
click at [395, 122] on label at bounding box center [397, 124] width 5 height 6
click at [395, 122] on input "checkbox" at bounding box center [397, 124] width 5 height 5
checkbox input "true"
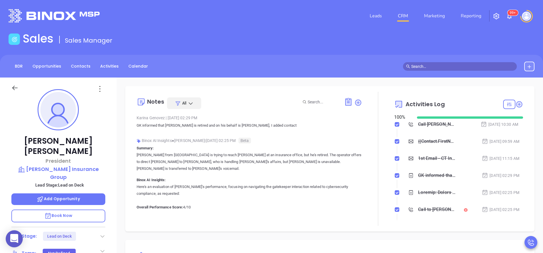
click at [106, 216] on div "[PERSON_NAME] President [PERSON_NAME] Insurance Group Lead Stage: Lead on Deck …" at bounding box center [58, 236] width 117 height 317
click at [105, 234] on icon at bounding box center [103, 237] width 6 height 6
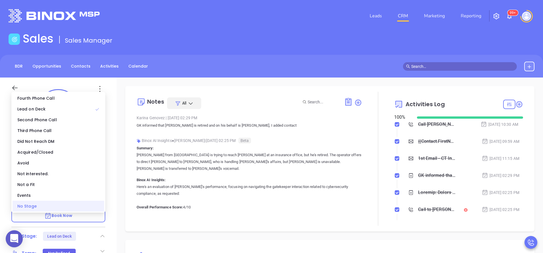
click at [83, 208] on div "No Stage" at bounding box center [59, 206] width 92 height 11
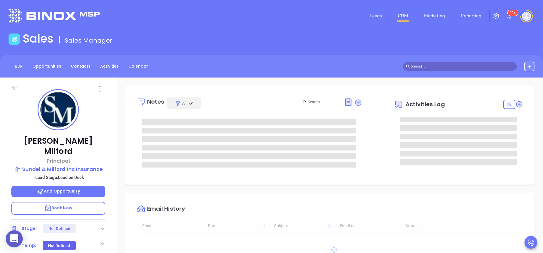
type input "[DATE]"
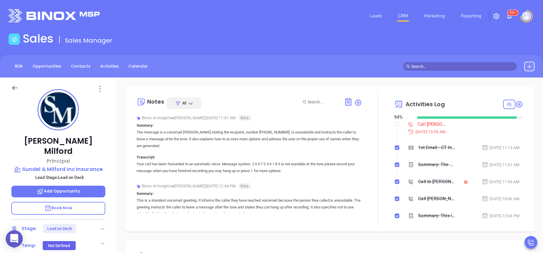
type input "[PERSON_NAME]"
click at [395, 124] on input "checkbox" at bounding box center [397, 124] width 5 height 5
checkbox input "true"
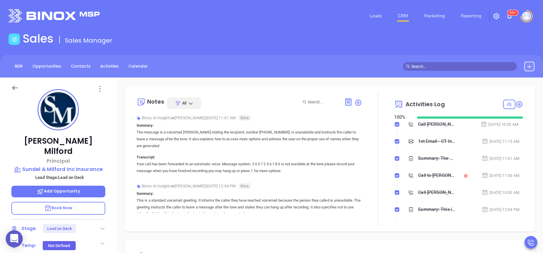
click at [102, 226] on icon at bounding box center [103, 229] width 6 height 6
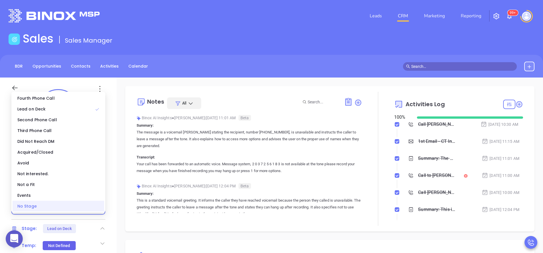
click at [86, 208] on div "No Stage" at bounding box center [59, 206] width 92 height 11
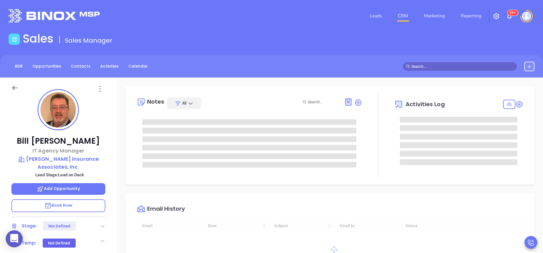
type input "[DATE]"
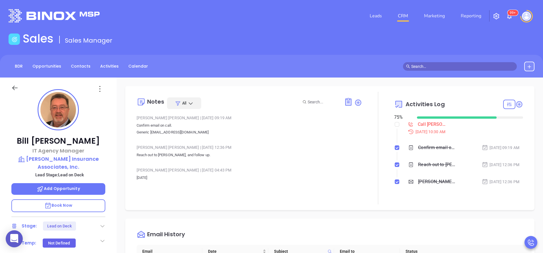
type input "[PERSON_NAME]"
click at [395, 127] on label at bounding box center [397, 124] width 5 height 6
click at [395, 127] on input "checkbox" at bounding box center [397, 124] width 5 height 5
checkbox input "true"
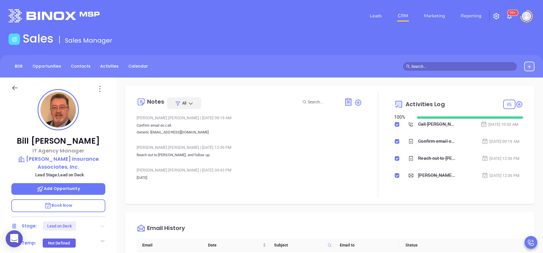
click at [102, 227] on icon at bounding box center [102, 227] width 4 height 2
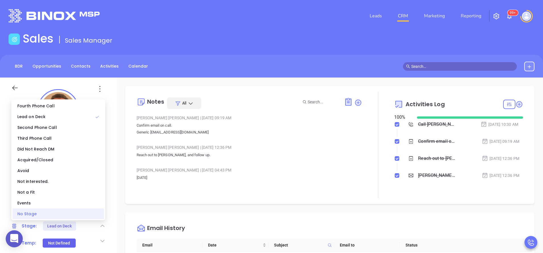
click at [79, 217] on div "No Stage" at bounding box center [59, 214] width 92 height 11
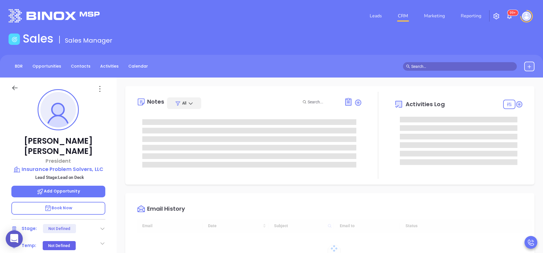
type input "[DATE]"
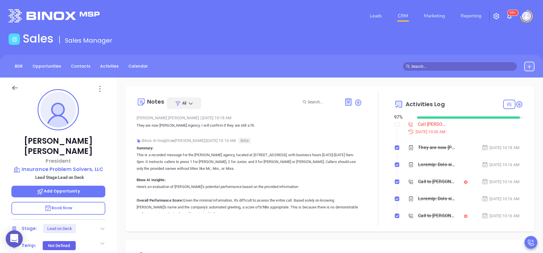
type input "[PERSON_NAME]"
click at [395, 127] on label at bounding box center [397, 124] width 5 height 6
click at [395, 127] on input "checkbox" at bounding box center [397, 124] width 5 height 5
checkbox input "true"
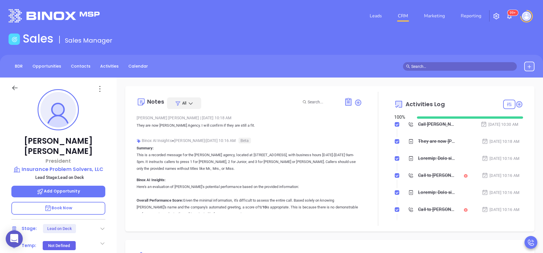
click at [101, 224] on div "Stage: Lead on Deck" at bounding box center [58, 228] width 94 height 9
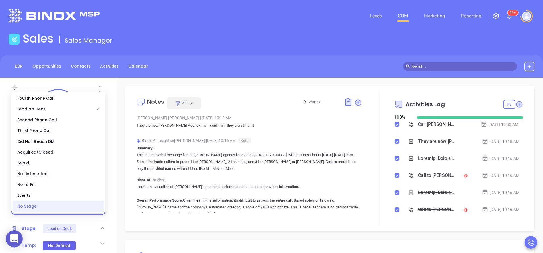
click at [86, 206] on div "No Stage" at bounding box center [59, 206] width 92 height 11
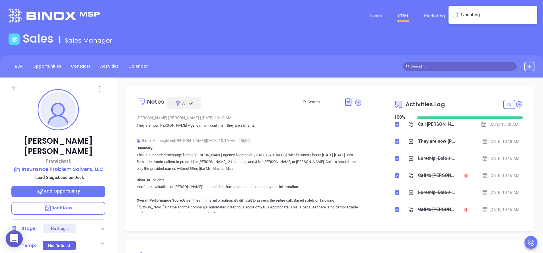
click at [341, 126] on p "They are now Campos Agency. I will confirm if they are still a fit." at bounding box center [249, 125] width 225 height 7
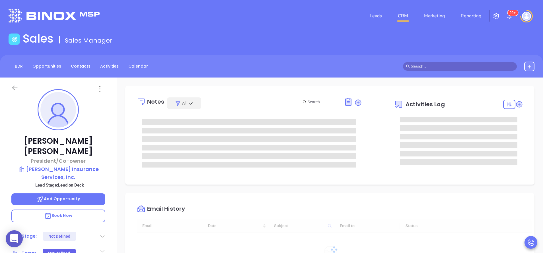
type input "[DATE]"
type input "[PERSON_NAME]"
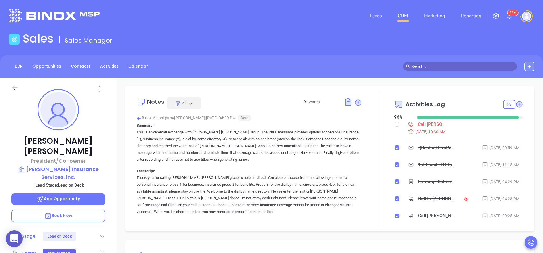
click at [395, 124] on li "Call [PERSON_NAME] to follow up [DATE] 10:30 AM" at bounding box center [458, 133] width 127 height 22
click at [395, 124] on input "checkbox" at bounding box center [397, 124] width 5 height 5
checkbox input "true"
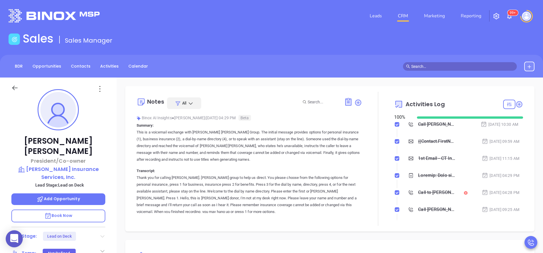
click at [103, 236] on icon at bounding box center [102, 237] width 4 height 2
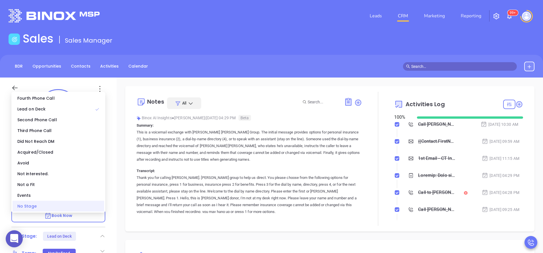
click at [86, 209] on div "No Stage" at bounding box center [59, 206] width 92 height 11
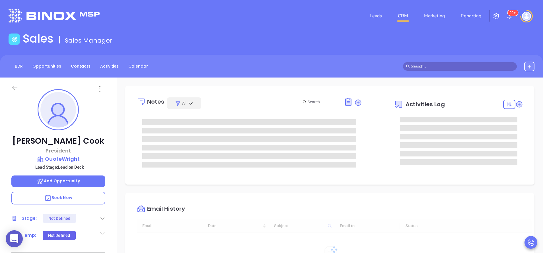
type input "[DATE]"
type input "[PERSON_NAME]"
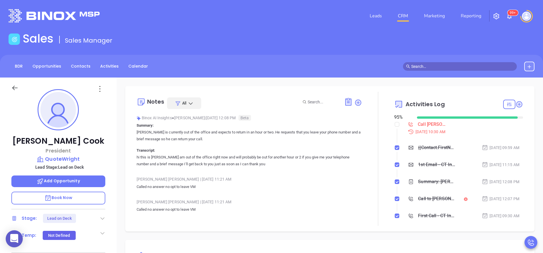
scroll to position [165, 0]
click at [395, 123] on input "checkbox" at bounding box center [397, 124] width 5 height 5
checkbox input "true"
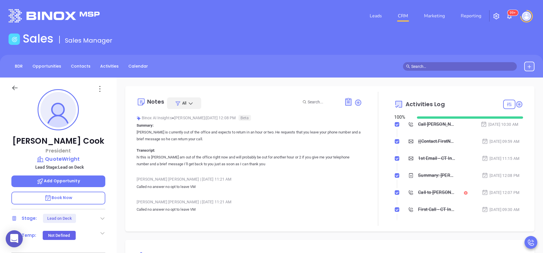
click at [103, 217] on icon at bounding box center [103, 219] width 6 height 6
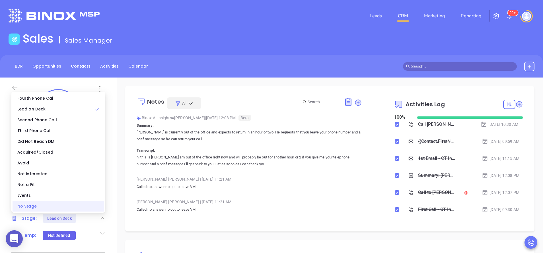
click at [99, 210] on div "No Stage" at bounding box center [59, 206] width 92 height 11
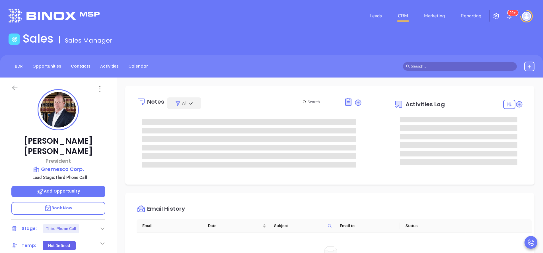
scroll to position [165, 0]
type input "[PERSON_NAME]"
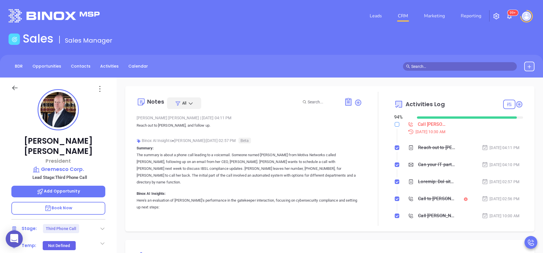
click at [395, 122] on label at bounding box center [397, 124] width 5 height 6
click at [395, 122] on input "checkbox" at bounding box center [397, 124] width 5 height 5
checkbox input "true"
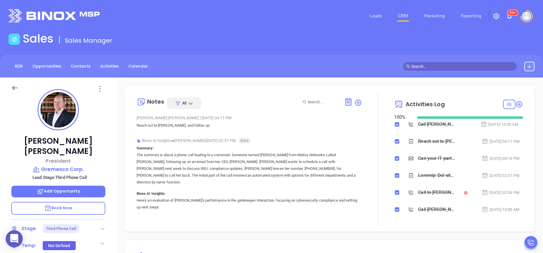
click at [102, 226] on icon at bounding box center [103, 229] width 6 height 6
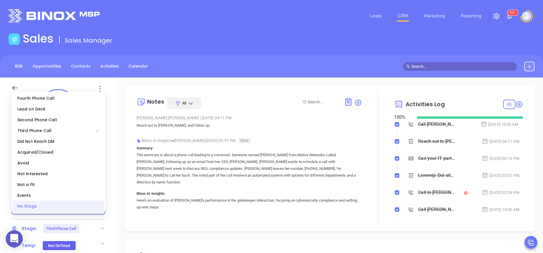
click at [87, 207] on div "No Stage" at bounding box center [59, 206] width 92 height 11
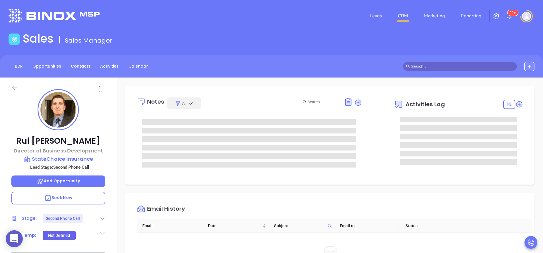
scroll to position [165, 0]
type input "[PERSON_NAME]"
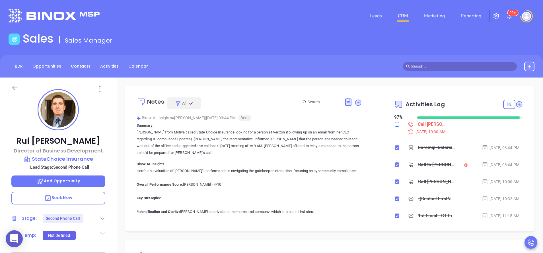
click at [395, 125] on input "checkbox" at bounding box center [397, 124] width 5 height 5
checkbox input "true"
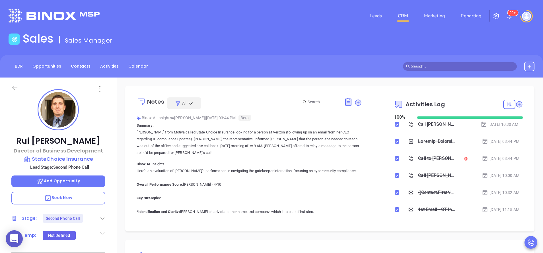
click at [104, 217] on icon at bounding box center [103, 219] width 6 height 6
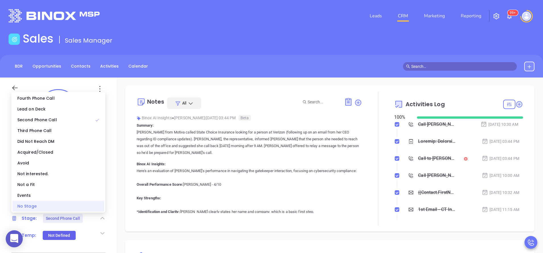
click at [88, 207] on div "No Stage" at bounding box center [59, 206] width 92 height 11
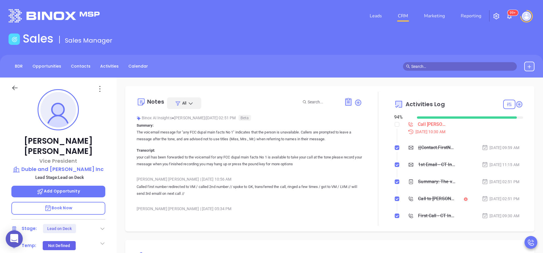
scroll to position [165, 0]
type input "[PERSON_NAME]"
click at [395, 125] on input "checkbox" at bounding box center [397, 124] width 5 height 5
checkbox input "true"
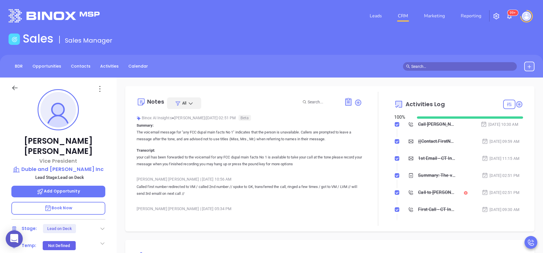
click at [100, 226] on icon at bounding box center [103, 229] width 6 height 6
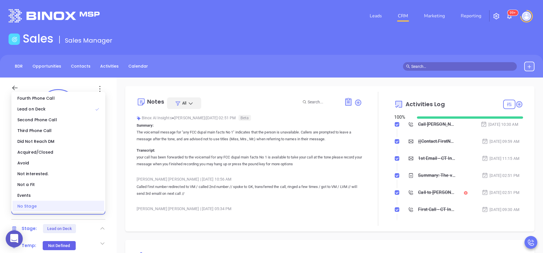
click at [80, 208] on div "No Stage" at bounding box center [59, 206] width 92 height 11
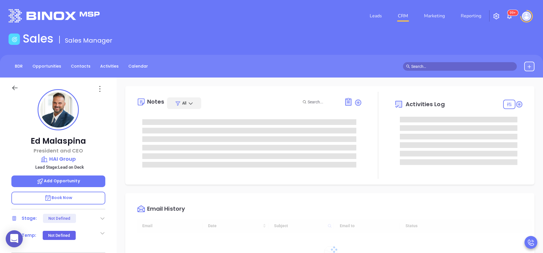
type input "[DATE]"
type input "[PERSON_NAME]"
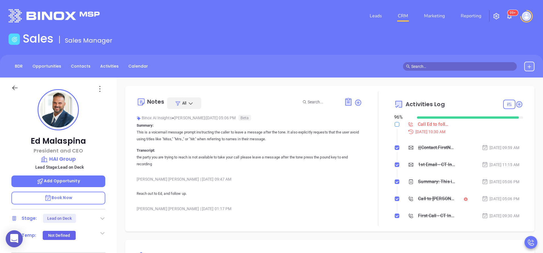
click at [395, 126] on input "checkbox" at bounding box center [397, 124] width 5 height 5
checkbox input "true"
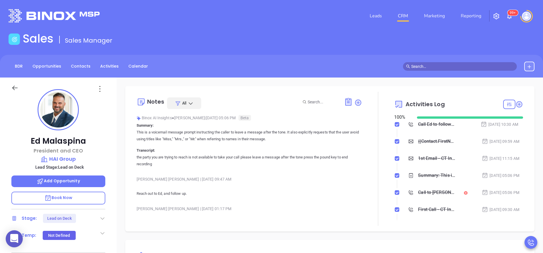
click at [103, 217] on icon at bounding box center [103, 219] width 6 height 6
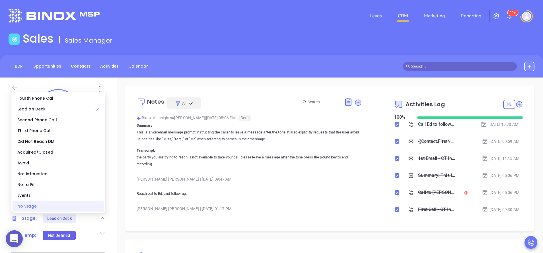
click at [88, 205] on div "No Stage" at bounding box center [59, 206] width 92 height 11
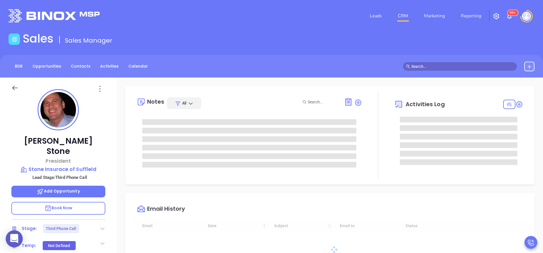
scroll to position [165, 0]
type input "[PERSON_NAME]"
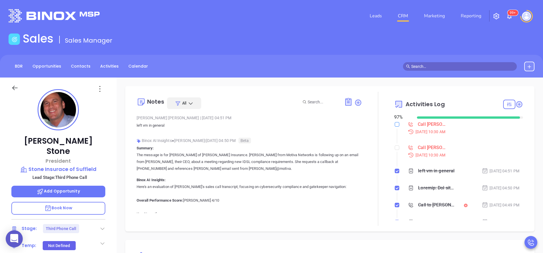
click at [395, 123] on input "checkbox" at bounding box center [397, 124] width 5 height 5
checkbox input "true"
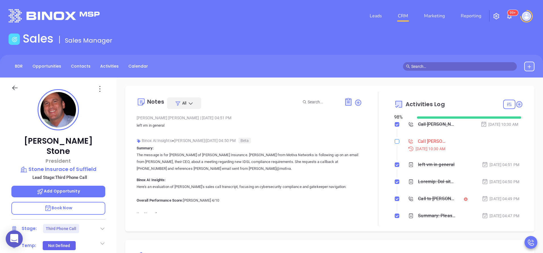
click at [395, 141] on input "checkbox" at bounding box center [397, 141] width 5 height 5
checkbox input "true"
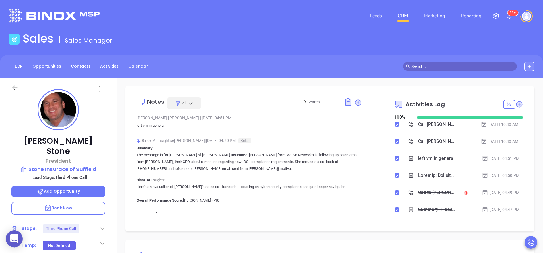
click at [103, 226] on icon at bounding box center [103, 229] width 6 height 6
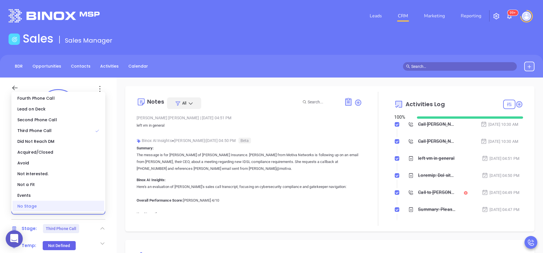
click at [94, 210] on div "No Stage" at bounding box center [59, 206] width 92 height 11
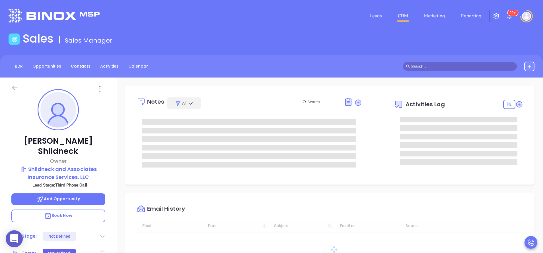
type input "[DATE]"
type input "[PERSON_NAME]"
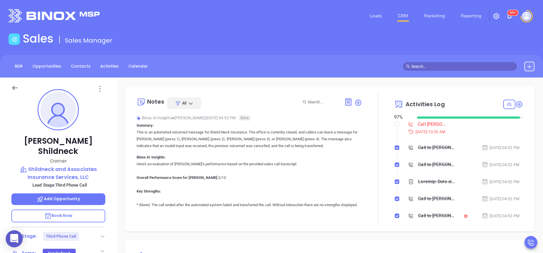
scroll to position [165, 0]
click at [395, 124] on input "checkbox" at bounding box center [397, 124] width 5 height 5
checkbox input "true"
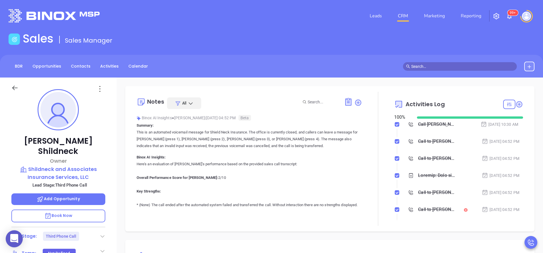
click at [102, 234] on icon at bounding box center [103, 237] width 6 height 6
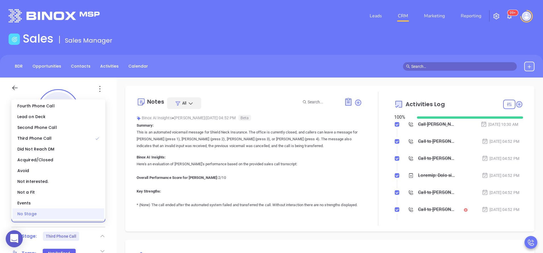
click at [83, 217] on div "No Stage" at bounding box center [59, 214] width 92 height 11
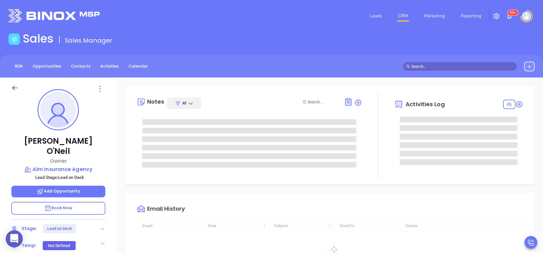
type input "[PERSON_NAME]"
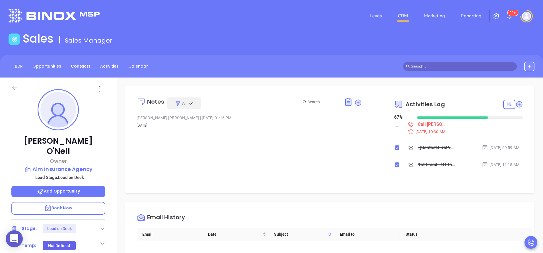
click at [395, 127] on li "Call Chris to follow up Sep 3, 2025 | 10:30 AM" at bounding box center [458, 133] width 127 height 22
click at [395, 126] on input "checkbox" at bounding box center [397, 124] width 5 height 5
checkbox input "true"
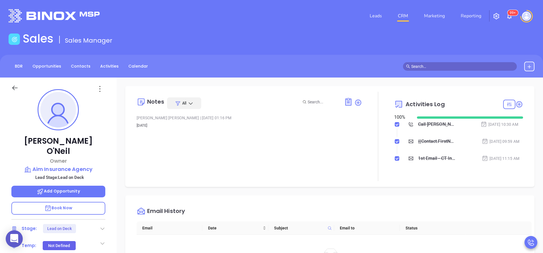
click at [102, 226] on icon at bounding box center [103, 229] width 6 height 6
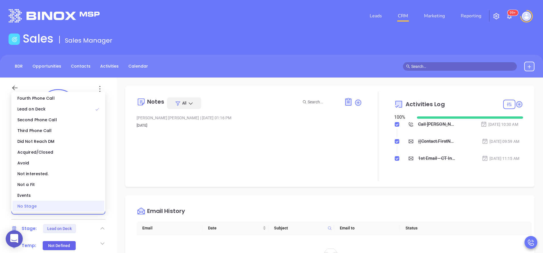
click at [87, 203] on div "No Stage" at bounding box center [59, 206] width 92 height 11
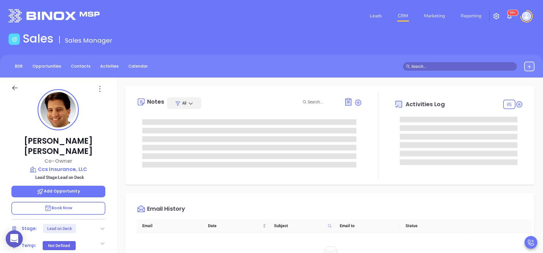
scroll to position [165, 0]
type input "[PERSON_NAME]"
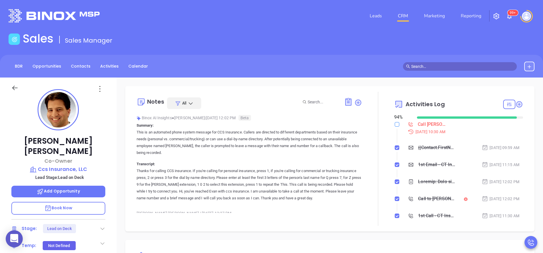
click at [395, 126] on input "checkbox" at bounding box center [397, 124] width 5 height 5
checkbox input "true"
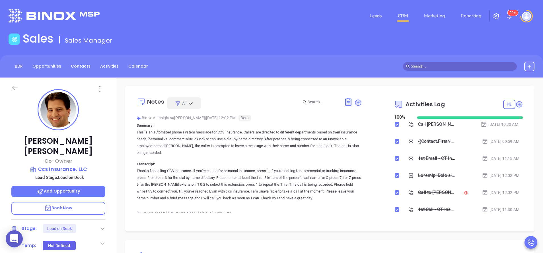
click at [102, 226] on icon at bounding box center [103, 229] width 6 height 6
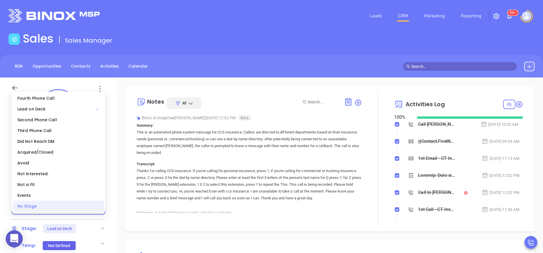
click at [73, 210] on div "No Stage" at bounding box center [59, 206] width 92 height 11
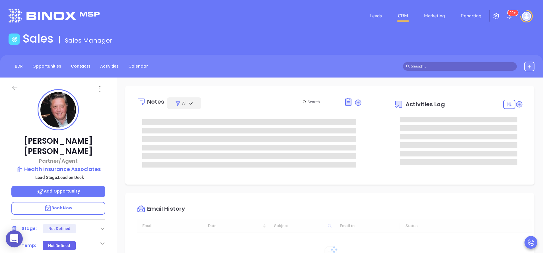
type input "[DATE]"
type input "[PERSON_NAME]"
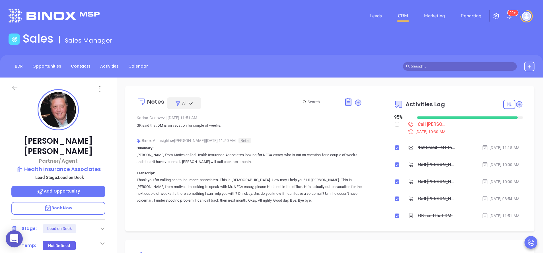
click at [395, 127] on li "Call Nick to follow up Sep 3, 2025 | 10:30 AM" at bounding box center [458, 133] width 127 height 22
click at [395, 125] on input "checkbox" at bounding box center [397, 124] width 5 height 5
checkbox input "true"
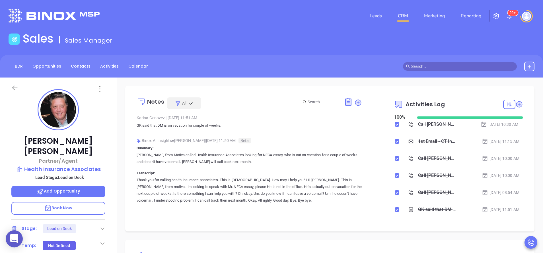
click at [104, 226] on icon at bounding box center [103, 229] width 6 height 6
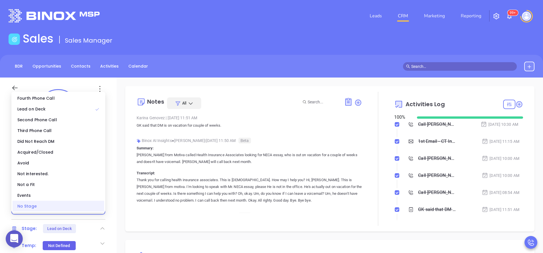
click at [84, 208] on div "No Stage" at bounding box center [59, 206] width 92 height 11
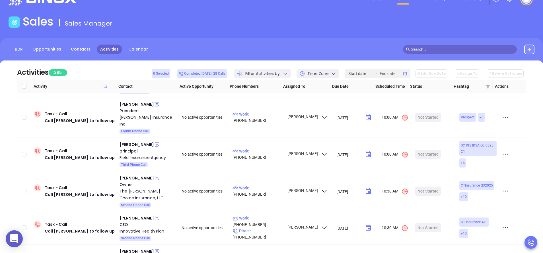
scroll to position [1679, 0]
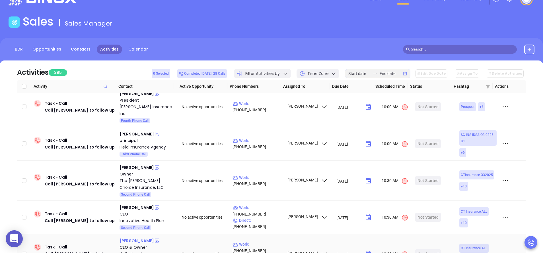
click at [140, 238] on div "Adam Devine" at bounding box center [136, 241] width 34 height 7
click at [135, 205] on div "Jack Gioglio" at bounding box center [136, 208] width 34 height 7
click at [134, 164] on div "Peggy Wright" at bounding box center [136, 167] width 34 height 7
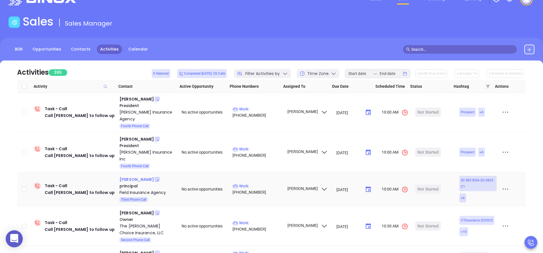
click at [127, 176] on div "Brian Payne" at bounding box center [136, 179] width 34 height 7
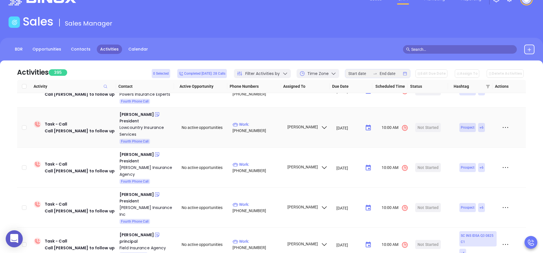
scroll to position [1565, 0]
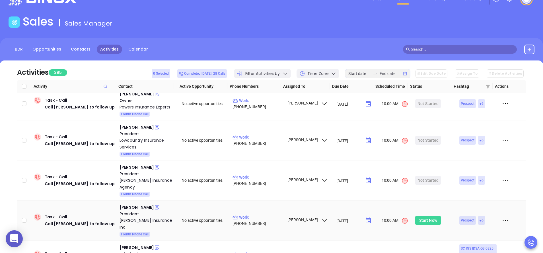
click at [422, 216] on div "Start Now" at bounding box center [428, 220] width 18 height 9
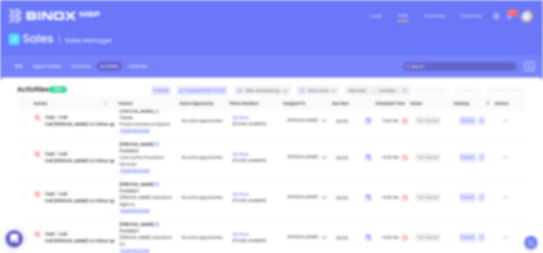
scroll to position [0, 0]
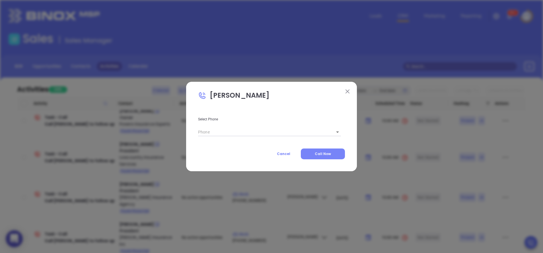
type input "(803) 534-1184"
type input "1"
click at [322, 158] on button "Call Now" at bounding box center [323, 154] width 44 height 11
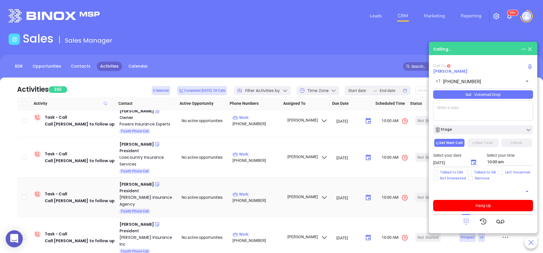
type input "(803) 534-1184"
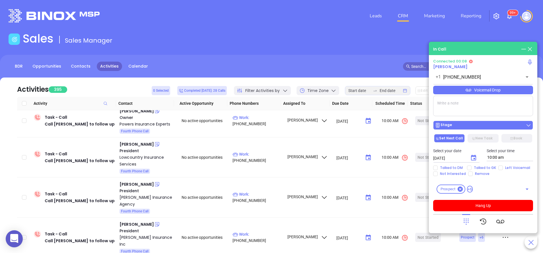
click at [479, 125] on div "Stage" at bounding box center [483, 126] width 96 height 6
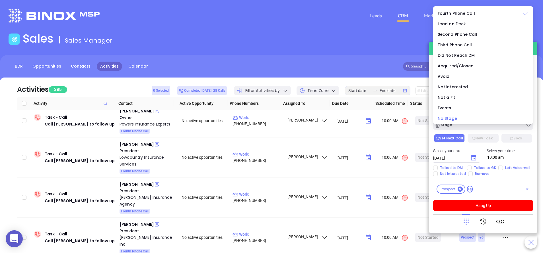
click at [468, 116] on div "No Stage" at bounding box center [482, 118] width 91 height 6
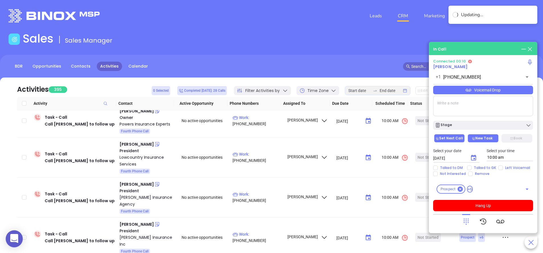
click at [481, 136] on button "New Task" at bounding box center [482, 138] width 31 height 9
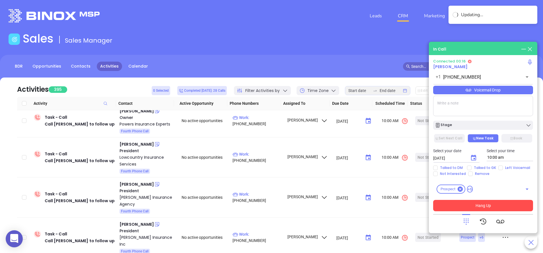
click at [491, 203] on button "Hang Up" at bounding box center [483, 205] width 100 height 11
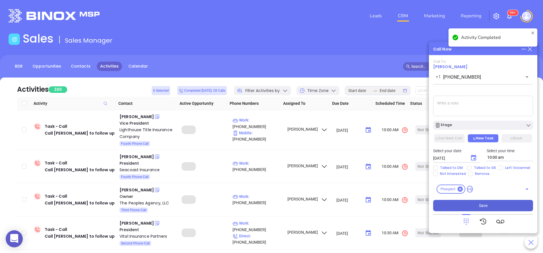
click at [491, 203] on button "Save" at bounding box center [483, 205] width 100 height 11
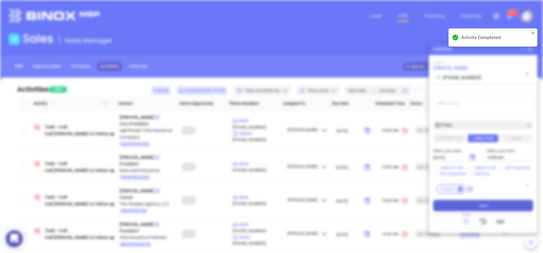
type input "[DATE]"
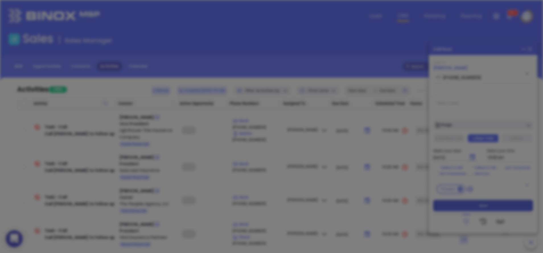
scroll to position [165, 0]
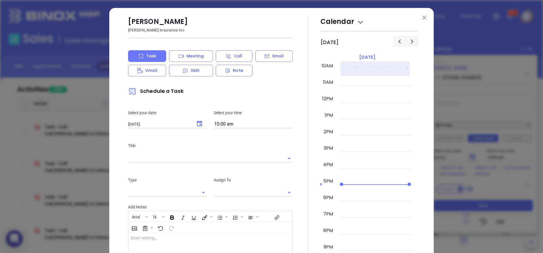
type input "[PERSON_NAME]"
click at [423, 21] on div "Rob Hibbits Hibbits Insurance Inc Task Meeting Call Email Vmail SMS Note Schedu…" at bounding box center [271, 168] width 324 height 320
click at [422, 17] on img at bounding box center [424, 18] width 4 height 4
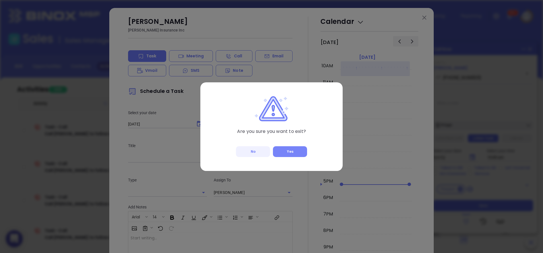
click at [293, 150] on button "Yes" at bounding box center [290, 151] width 34 height 11
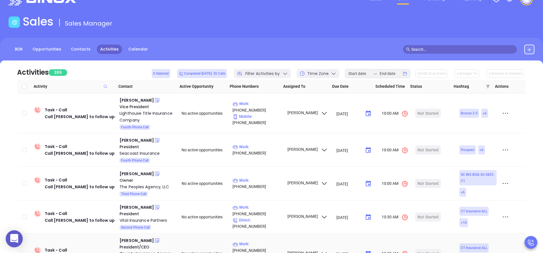
scroll to position [61, 0]
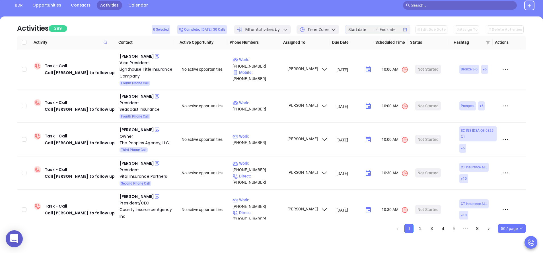
click at [129, 234] on div "Courtney Archer" at bounding box center [136, 237] width 34 height 7
click at [129, 193] on div "John Millo" at bounding box center [136, 196] width 34 height 7
click at [132, 160] on div "Brian Molusis" at bounding box center [136, 163] width 34 height 7
click at [130, 127] on div "Charles Kidd" at bounding box center [136, 130] width 34 height 7
click at [130, 93] on div "Ray Craver" at bounding box center [136, 96] width 34 height 7
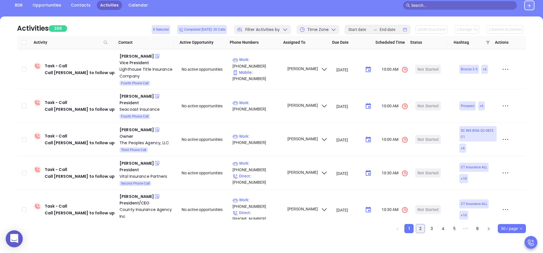
click at [420, 231] on link "2" at bounding box center [420, 229] width 9 height 9
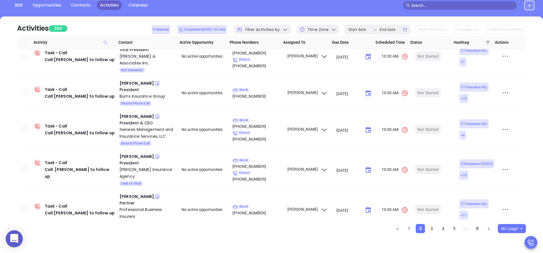
click at [142, 234] on div "John DelVecchio" at bounding box center [136, 237] width 34 height 7
click at [134, 193] on div "Jason Gutcheon" at bounding box center [136, 196] width 34 height 7
click at [144, 153] on div "Matthew Roberts" at bounding box center [136, 156] width 34 height 7
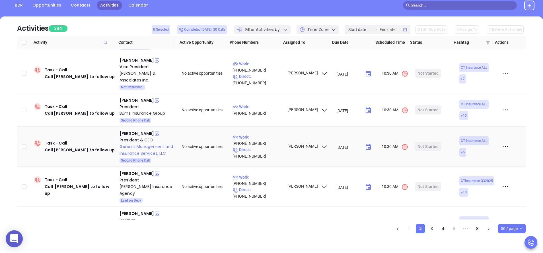
scroll to position [1497, 0]
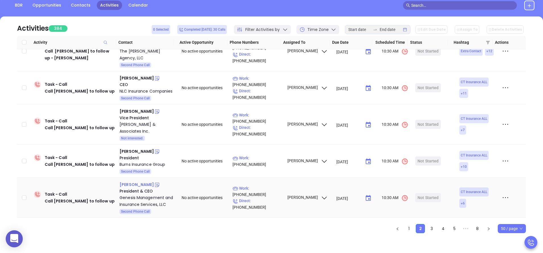
click at [138, 181] on div "Martin G. Hacala" at bounding box center [136, 184] width 34 height 7
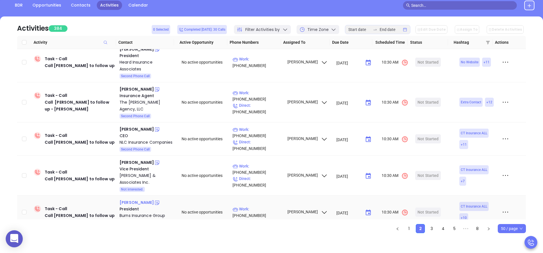
click at [134, 199] on div "Kenneth Burns" at bounding box center [136, 202] width 34 height 7
click at [501, 172] on icon at bounding box center [505, 176] width 9 height 9
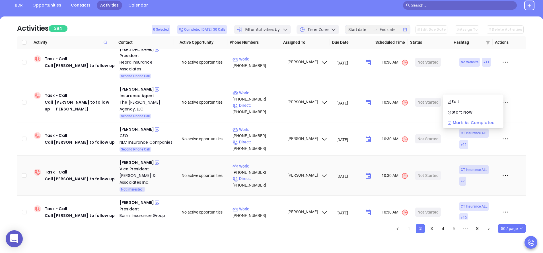
click at [485, 123] on div "Mark As Completed" at bounding box center [472, 123] width 51 height 6
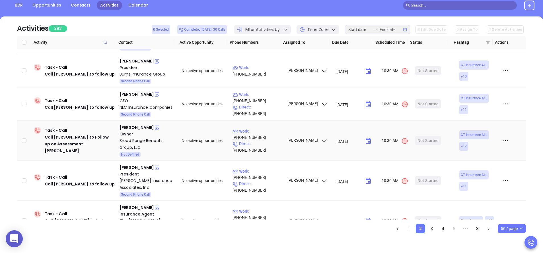
click at [501, 137] on icon at bounding box center [505, 141] width 9 height 9
click at [133, 124] on div "Alex Horton" at bounding box center [136, 127] width 34 height 7
click at [134, 164] on div "Eric Lindquist" at bounding box center [136, 167] width 34 height 7
click at [135, 205] on div "Nicholas Ruickoldt" at bounding box center [136, 208] width 34 height 7
click at [135, 245] on div "David Margolis" at bounding box center [136, 248] width 34 height 7
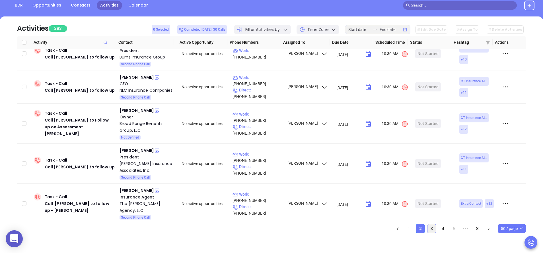
click at [432, 228] on link "3" at bounding box center [431, 229] width 9 height 9
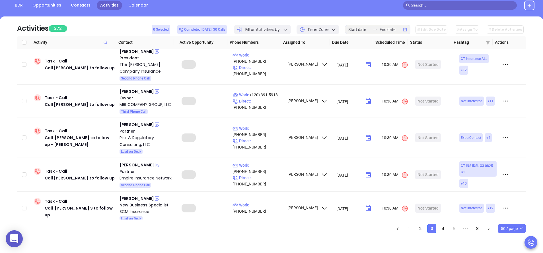
scroll to position [44, 0]
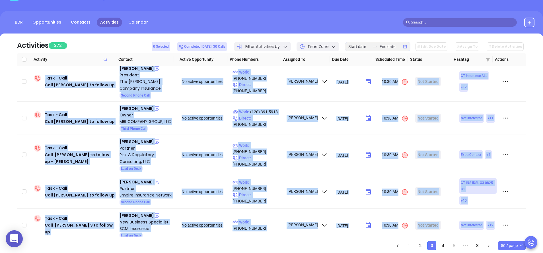
drag, startPoint x: 519, startPoint y: 204, endPoint x: 524, endPoint y: 106, distance: 98.6
click at [524, 106] on div "Task - Call Call Jay Byrnes to follow up Jay Byrnes President Byrnes Agency, In…" at bounding box center [271, 151] width 509 height 171
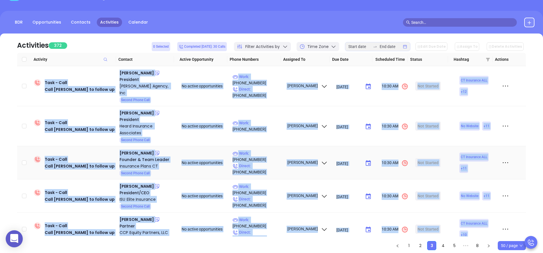
scroll to position [27, 0]
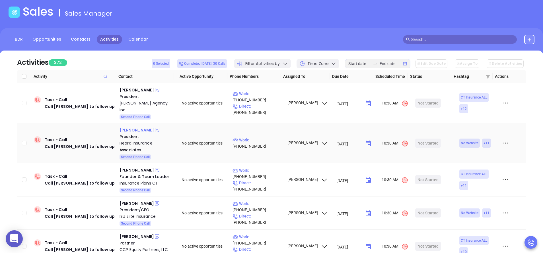
click at [135, 127] on div "Steve Heard" at bounding box center [136, 130] width 34 height 7
click at [132, 89] on div "Jay Byrnes" at bounding box center [136, 90] width 34 height 7
click at [136, 167] on div "Jackie Chimino" at bounding box center [136, 170] width 34 height 7
click at [142, 200] on div "Rebecca Rittman" at bounding box center [136, 203] width 34 height 7
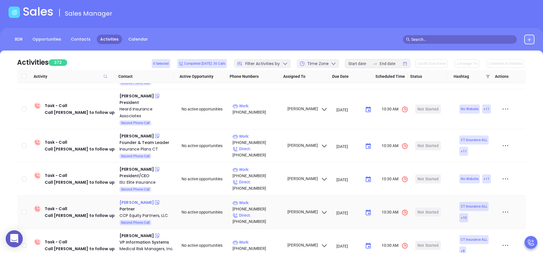
click at [138, 199] on div "Mike Aspinwall" at bounding box center [136, 202] width 34 height 7
click at [133, 212] on div "CCP Equity Partners, LLC" at bounding box center [146, 215] width 54 height 7
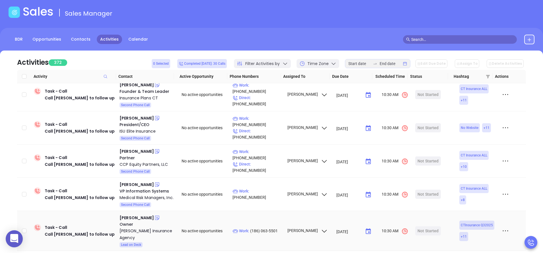
scroll to position [102, 0]
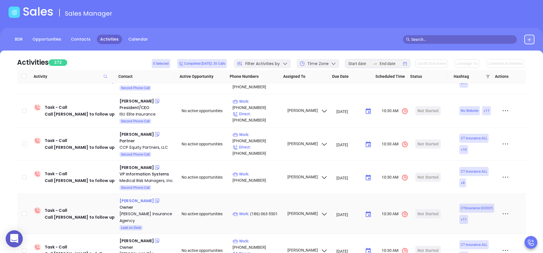
click at [134, 200] on div "Holly Comstock" at bounding box center [136, 201] width 34 height 7
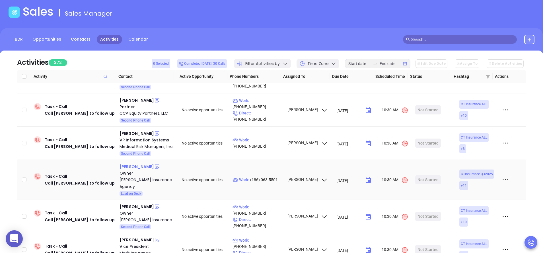
scroll to position [154, 0]
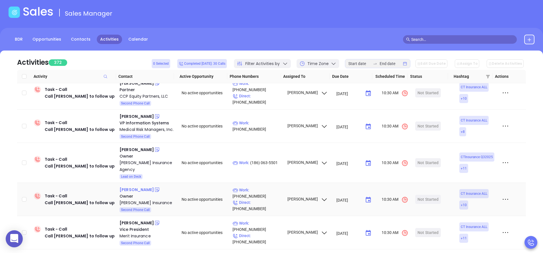
click at [131, 187] on div "Scott Prestileo" at bounding box center [136, 190] width 34 height 7
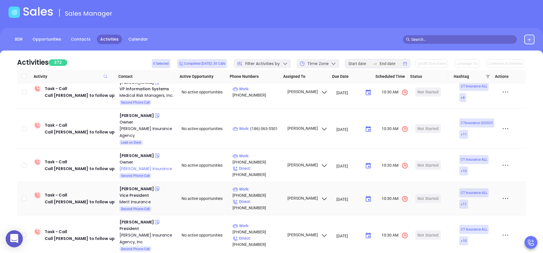
scroll to position [222, 0]
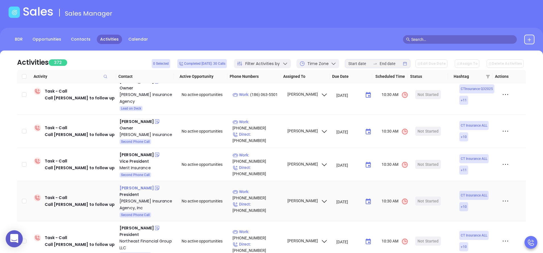
click at [142, 188] on div "Christine Turiano" at bounding box center [136, 188] width 34 height 7
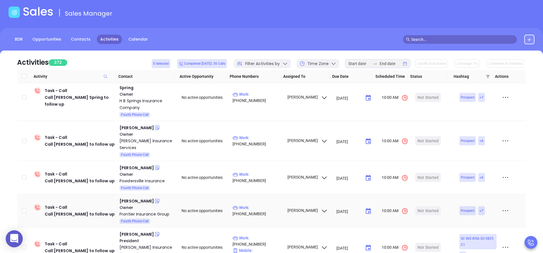
scroll to position [563, 0]
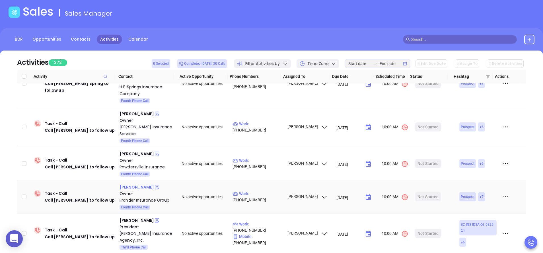
click at [145, 184] on div "Francisco De Pena" at bounding box center [136, 187] width 34 height 7
click at [136, 217] on div "Vance Stine" at bounding box center [136, 220] width 34 height 7
click at [423, 229] on div "Start Now" at bounding box center [428, 233] width 18 height 9
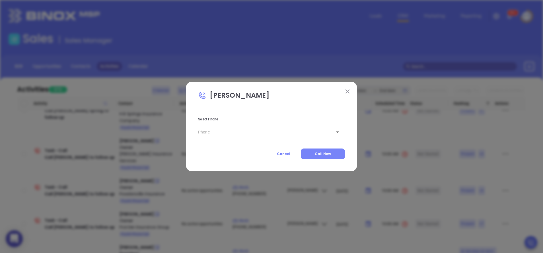
type input "(803) 222-9468"
type input "1"
click at [349, 93] on img at bounding box center [347, 92] width 4 height 4
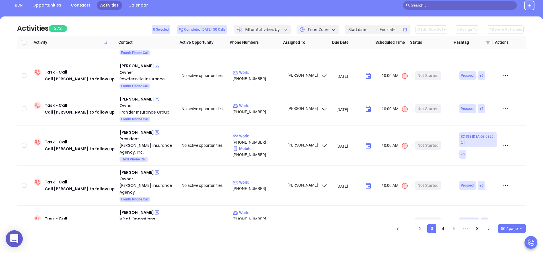
scroll to position [644, 0]
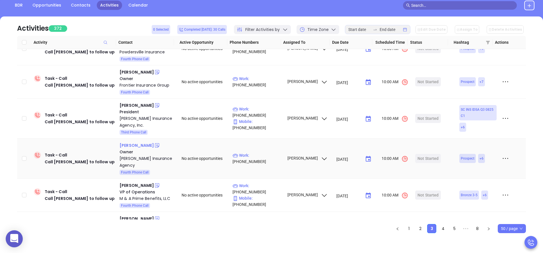
click at [135, 142] on div "Warren Jeffords" at bounding box center [136, 145] width 34 height 7
click at [136, 182] on div "Ashley Mackey" at bounding box center [136, 185] width 34 height 7
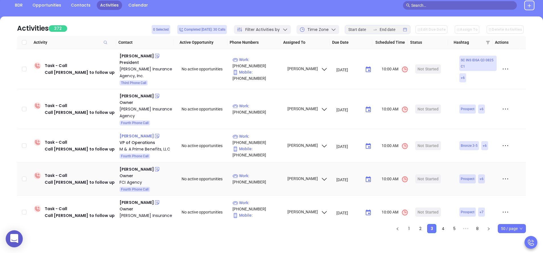
scroll to position [695, 0]
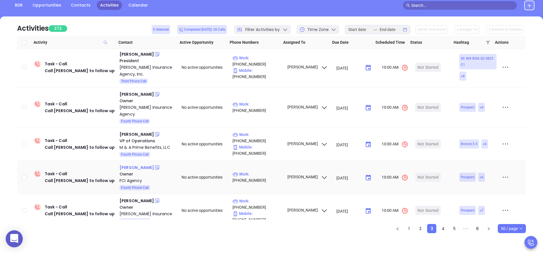
click at [130, 164] on div "Doug Walker" at bounding box center [136, 167] width 34 height 7
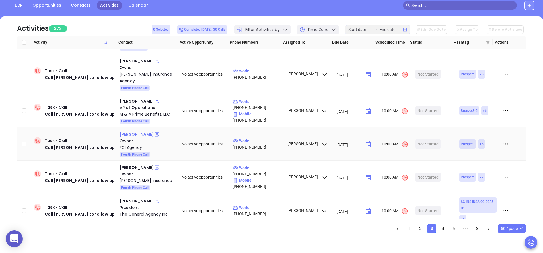
scroll to position [730, 0]
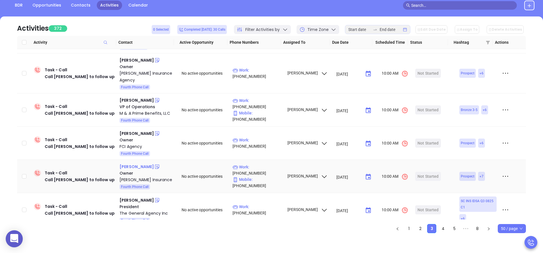
click at [143, 164] on div "Gilly Dotterer" at bounding box center [136, 167] width 34 height 7
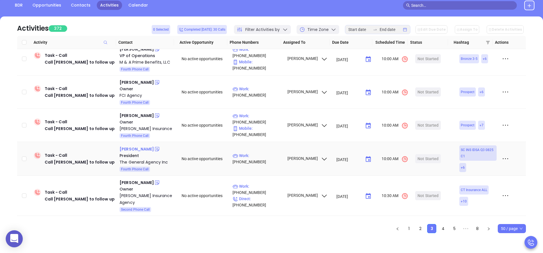
click at [151, 146] on div "John D Cappelmann" at bounding box center [136, 149] width 34 height 7
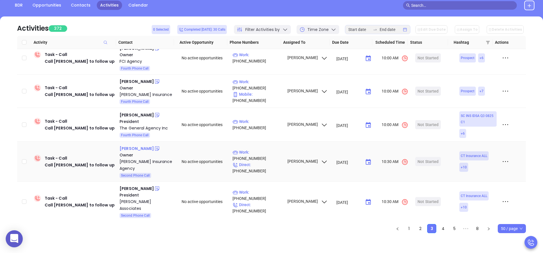
click at [130, 145] on div "Fatima Doyon" at bounding box center [136, 148] width 34 height 7
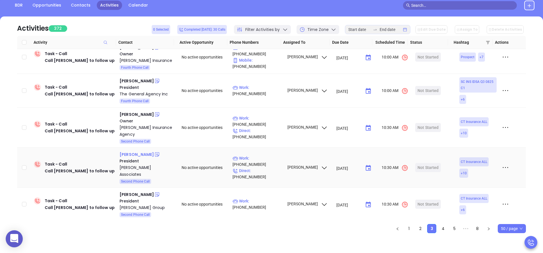
click at [134, 151] on div "Thomas Burrows" at bounding box center [136, 154] width 34 height 7
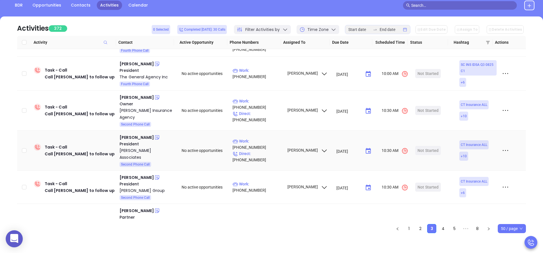
scroll to position [883, 0]
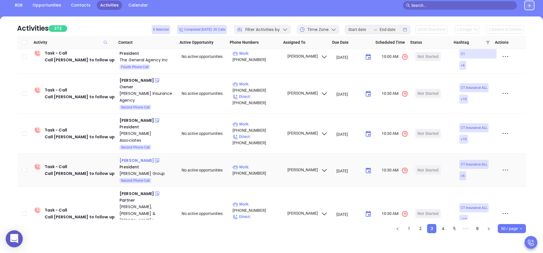
click at [130, 157] on div "Ted Barber" at bounding box center [136, 160] width 34 height 7
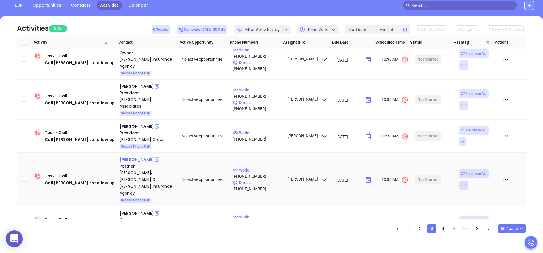
click at [134, 156] on div "Rebecca Selig" at bounding box center [136, 159] width 34 height 7
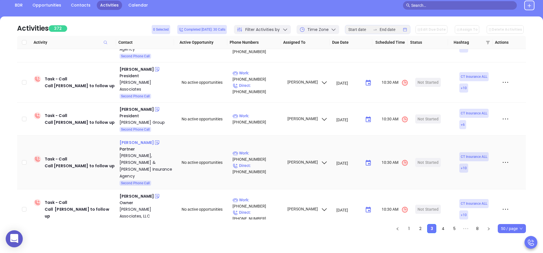
scroll to position [968, 0]
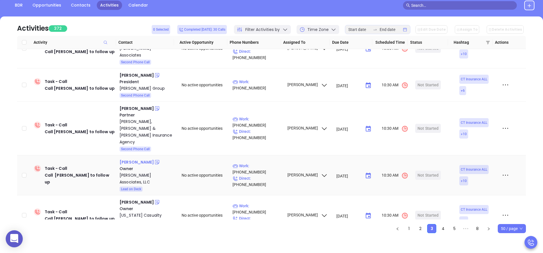
click at [138, 159] on div "Kevin S. Morin" at bounding box center [136, 162] width 34 height 7
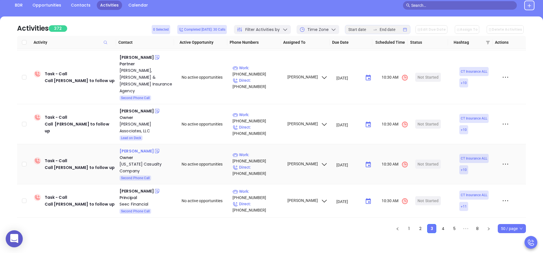
click at [139, 148] on div "Mark Johnston" at bounding box center [136, 151] width 34 height 7
click at [138, 188] on div "Ernie Plourde" at bounding box center [136, 191] width 34 height 7
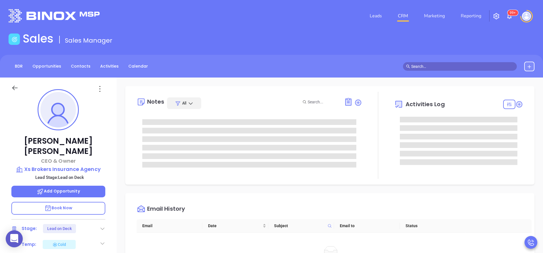
type input "[PERSON_NAME]"
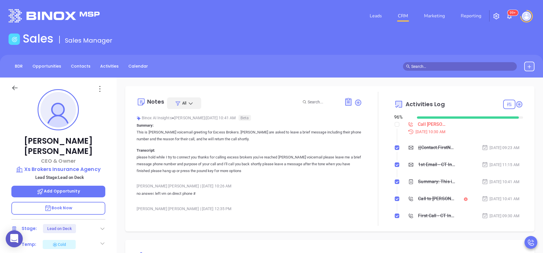
scroll to position [165, 0]
click at [108, 214] on div "[PERSON_NAME] CEO & Owner Xs Brokers Insurance Agency Lead Stage: Lead on Deck …" at bounding box center [58, 236] width 117 height 317
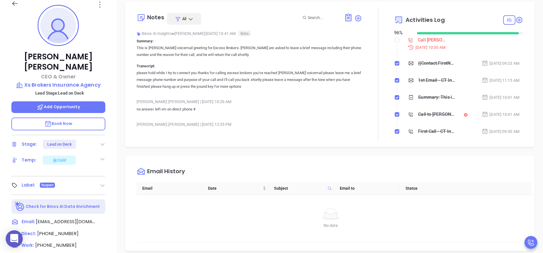
scroll to position [85, 0]
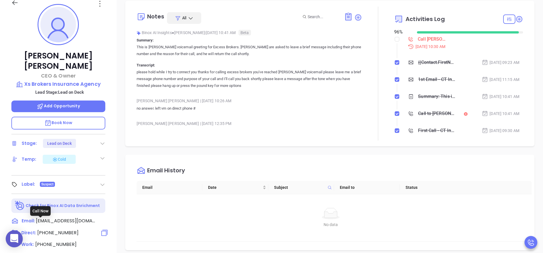
click at [55, 230] on span "[PHONE_NUMBER]" at bounding box center [57, 233] width 41 height 7
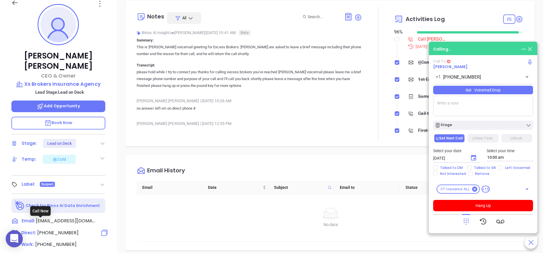
type input "[PHONE_NUMBER]"
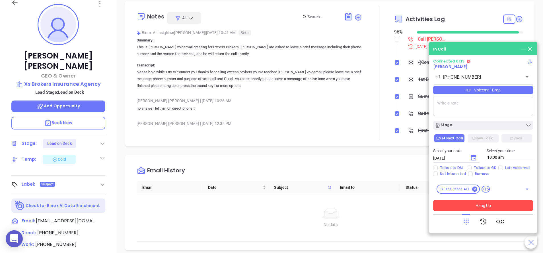
click at [499, 202] on button "Hang Up" at bounding box center [483, 205] width 100 height 11
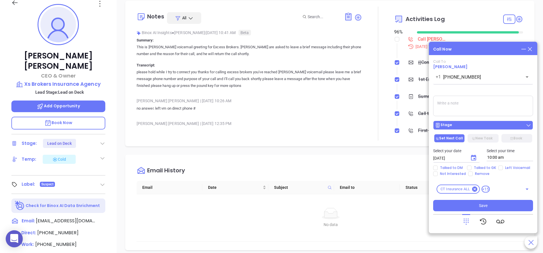
click at [457, 129] on button "Stage" at bounding box center [483, 125] width 100 height 9
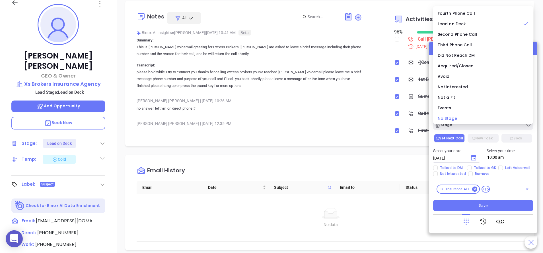
click at [466, 115] on li "No Stage" at bounding box center [483, 119] width 98 height 12
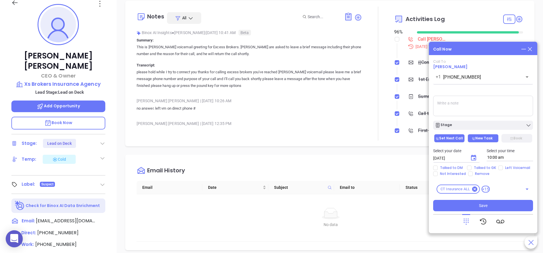
click at [484, 137] on button "New Task" at bounding box center [482, 138] width 31 height 9
click at [504, 166] on span "Left Voicemail" at bounding box center [518, 168] width 30 height 5
click at [503, 166] on input "Left Voicemail" at bounding box center [500, 168] width 5 height 5
checkbox input "true"
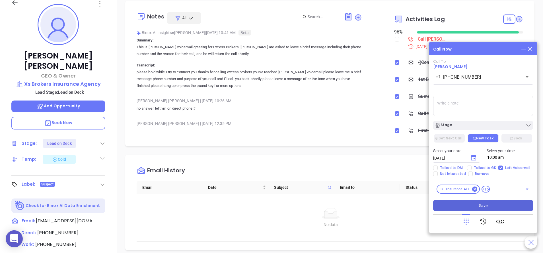
click at [494, 206] on button "Save" at bounding box center [483, 205] width 100 height 11
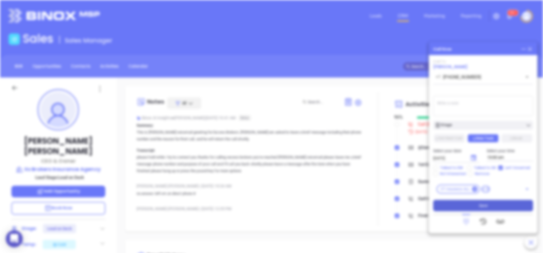
type input "[DATE]"
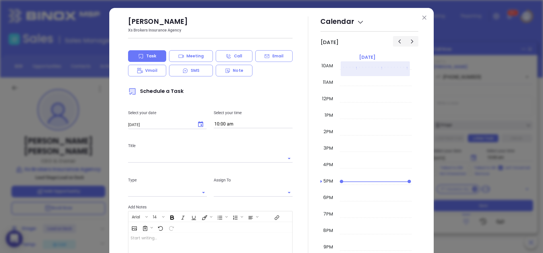
type input "[PERSON_NAME]"
click at [423, 17] on button at bounding box center [423, 17] width 7 height 7
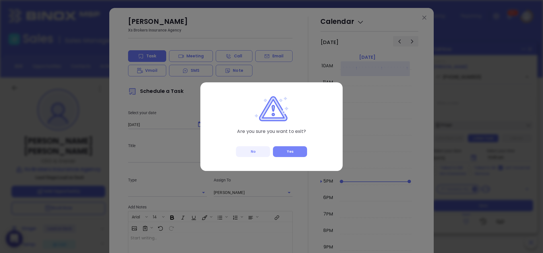
click at [296, 148] on button "Yes" at bounding box center [290, 151] width 34 height 11
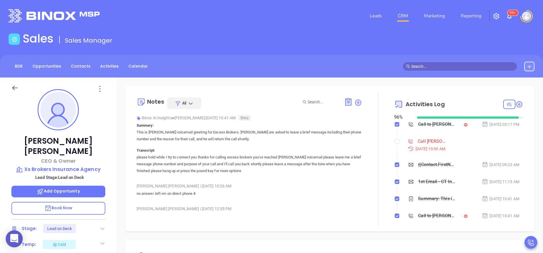
click at [395, 145] on div at bounding box center [397, 141] width 5 height 9
click at [395, 141] on input "checkbox" at bounding box center [397, 141] width 5 height 5
checkbox input "true"
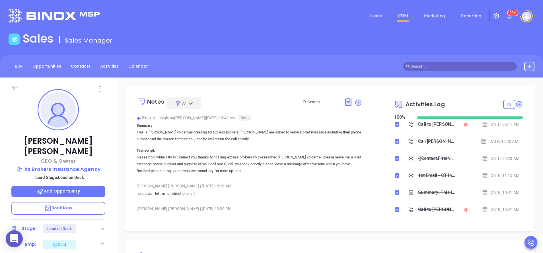
click at [102, 226] on icon at bounding box center [103, 229] width 6 height 6
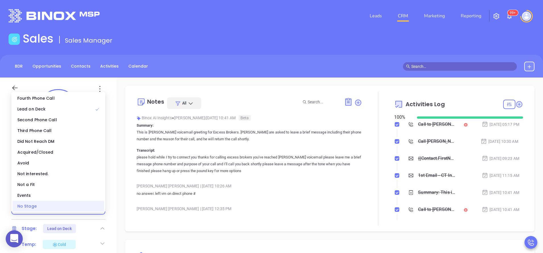
click at [81, 208] on div "No Stage" at bounding box center [59, 206] width 92 height 11
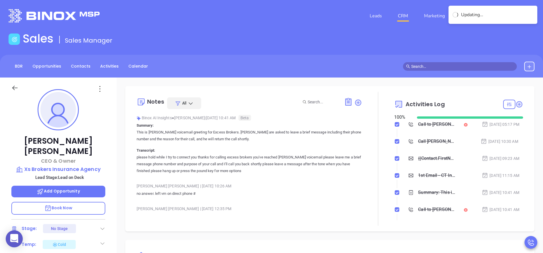
click at [272, 184] on div "[PERSON_NAME] | [DATE] 10:26 AM" at bounding box center [249, 186] width 225 height 9
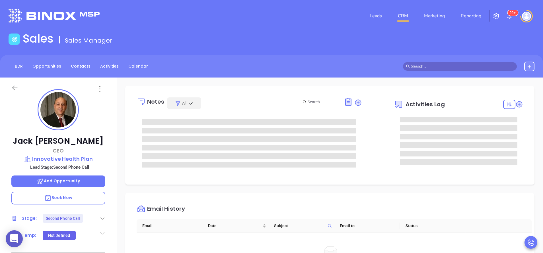
scroll to position [165, 0]
type input "[PERSON_NAME]"
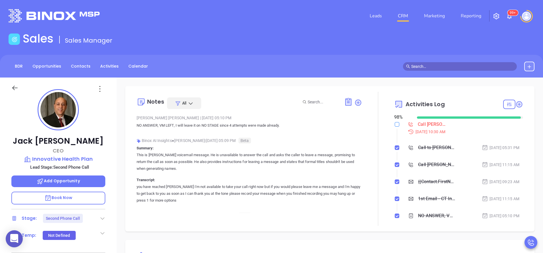
click at [395, 124] on input "checkbox" at bounding box center [397, 124] width 5 height 5
checkbox input "true"
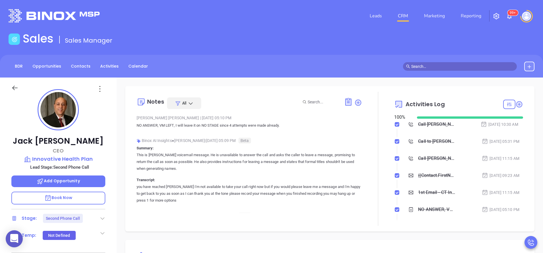
click at [104, 216] on icon at bounding box center [103, 219] width 6 height 6
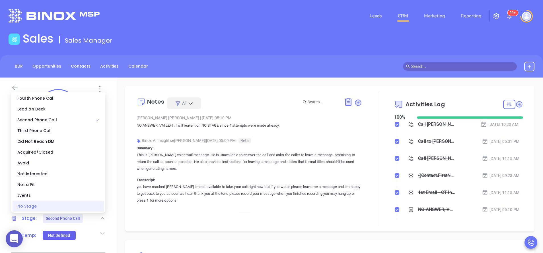
click at [86, 211] on div "No Stage" at bounding box center [59, 206] width 92 height 11
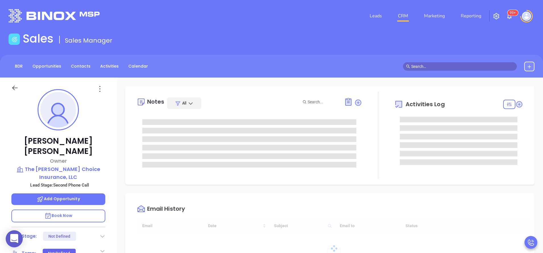
type input "10:00 am"
type input "[DATE]"
type input "[PERSON_NAME]"
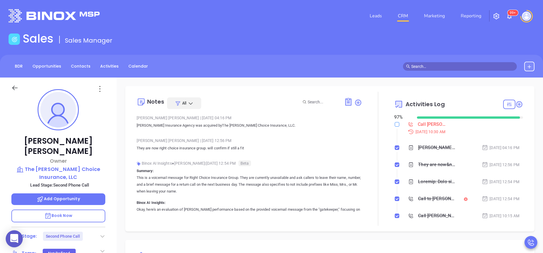
click at [395, 124] on input "checkbox" at bounding box center [397, 124] width 5 height 5
checkbox input "true"
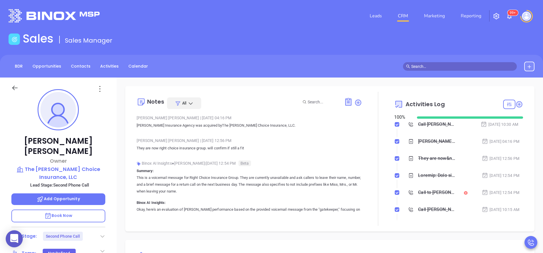
click at [104, 234] on icon at bounding box center [103, 237] width 6 height 6
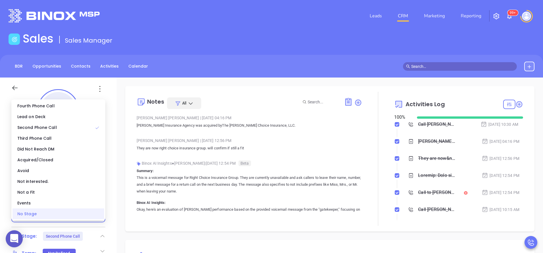
click at [88, 215] on div "No Stage" at bounding box center [59, 214] width 92 height 11
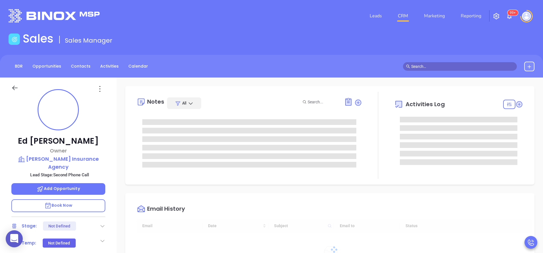
type input "[DATE]"
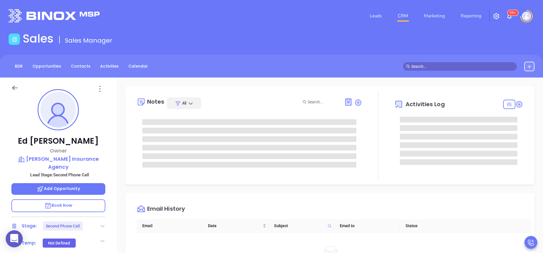
type input "[PERSON_NAME]"
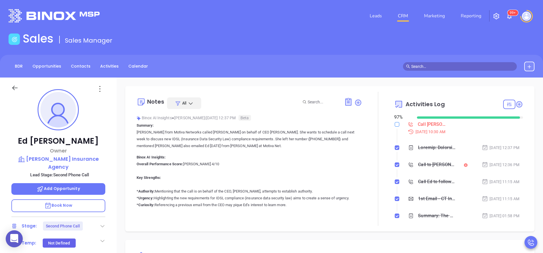
click at [395, 123] on input "checkbox" at bounding box center [397, 124] width 5 height 5
checkbox input "true"
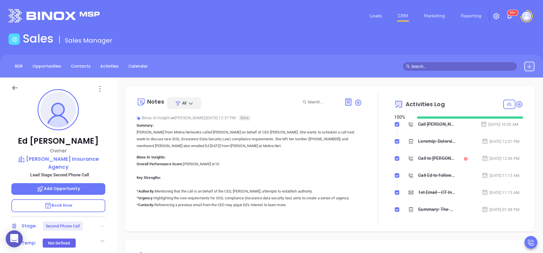
click at [102, 227] on icon at bounding box center [102, 227] width 4 height 2
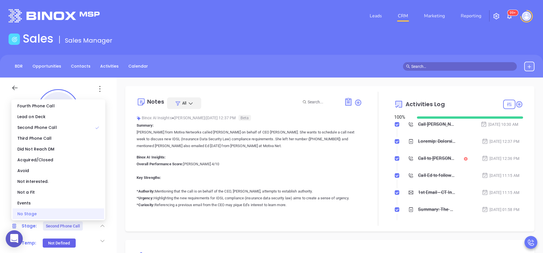
click at [86, 216] on div "No Stage" at bounding box center [59, 214] width 92 height 11
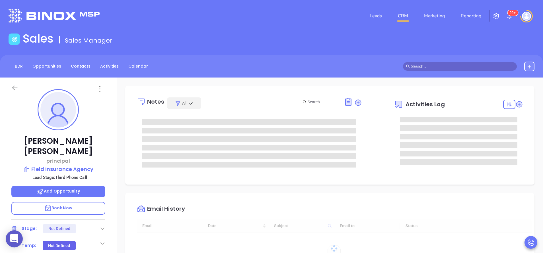
type input "[DATE]"
type input "[PERSON_NAME]"
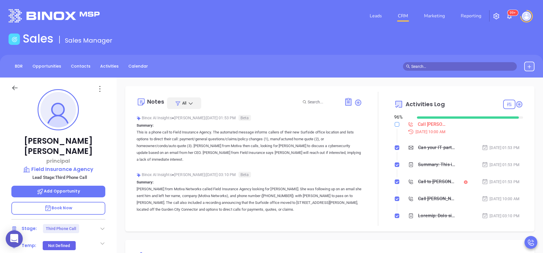
click at [395, 126] on input "checkbox" at bounding box center [397, 124] width 5 height 5
checkbox input "true"
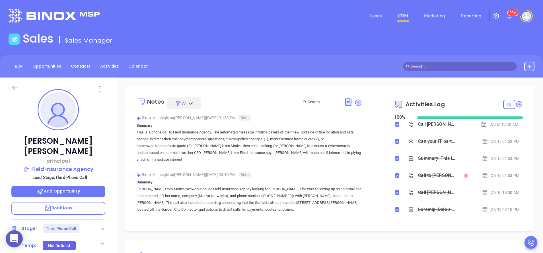
click at [104, 226] on icon at bounding box center [103, 229] width 6 height 6
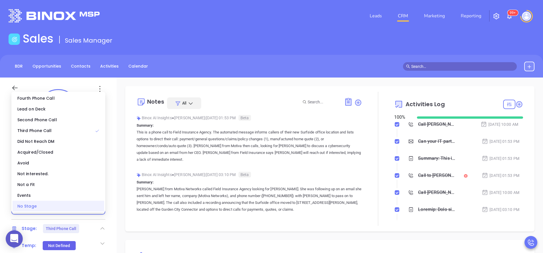
click at [86, 204] on div "No Stage" at bounding box center [59, 206] width 92 height 11
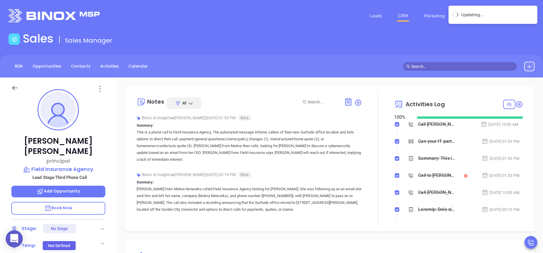
click at [371, 150] on div at bounding box center [378, 159] width 32 height 134
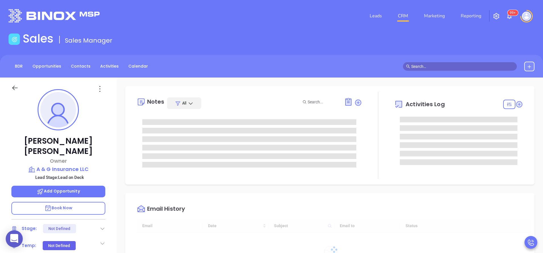
type input "[DATE]"
type input "[PERSON_NAME]"
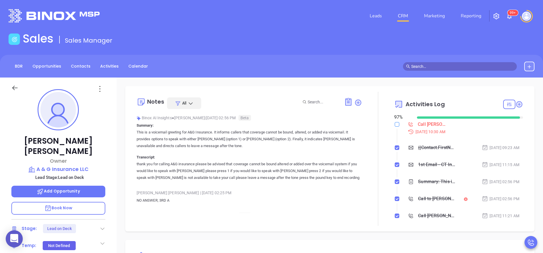
click at [395, 127] on label at bounding box center [397, 124] width 5 height 6
click at [395, 127] on input "checkbox" at bounding box center [397, 124] width 5 height 5
checkbox input "true"
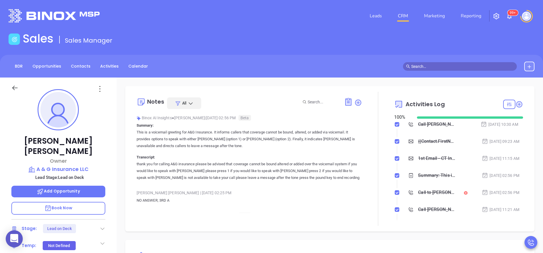
click at [104, 224] on div "Stage: Lead on Deck" at bounding box center [58, 228] width 94 height 9
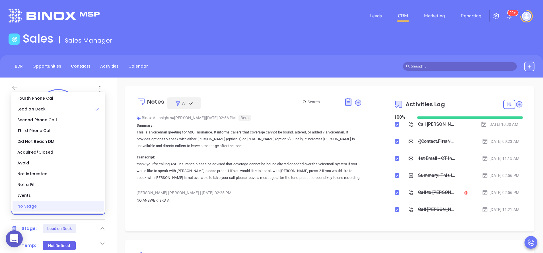
click at [72, 208] on div "No Stage" at bounding box center [59, 206] width 92 height 11
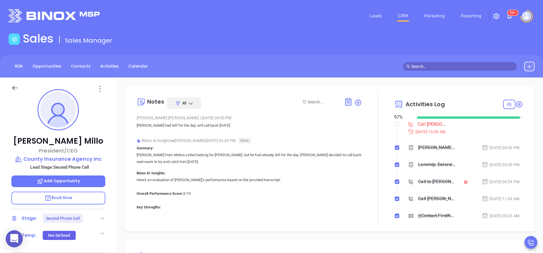
scroll to position [165, 0]
click at [395, 127] on label at bounding box center [397, 124] width 5 height 6
click at [395, 127] on input "checkbox" at bounding box center [397, 124] width 5 height 5
checkbox input "true"
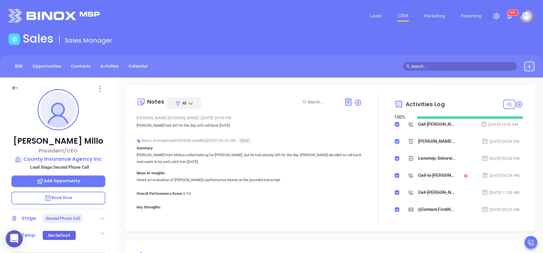
click at [103, 221] on icon at bounding box center [103, 219] width 6 height 6
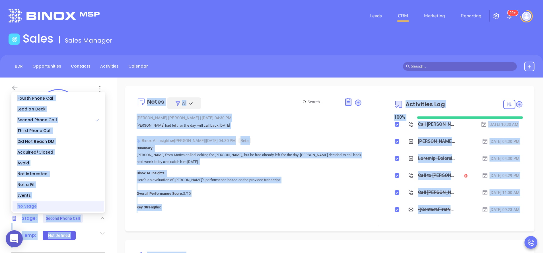
click at [85, 210] on body "0 Leads CRM Marketing Reporting 99+ Financial Leads Leads Sales Sales Manager B…" at bounding box center [271, 126] width 543 height 253
click at [85, 210] on div "No Stage" at bounding box center [59, 206] width 92 height 11
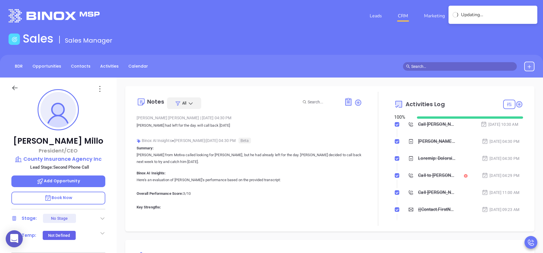
click at [115, 206] on div "John Millo President/CEO County Insurance Agency Inc Lead Stage: Second Phone C…" at bounding box center [58, 236] width 117 height 317
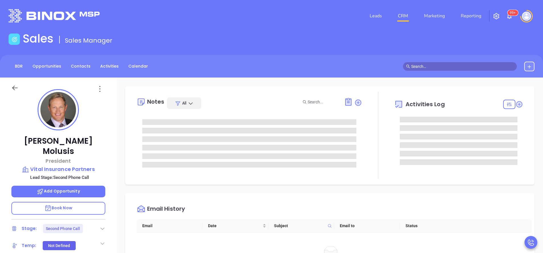
type input "[PERSON_NAME]"
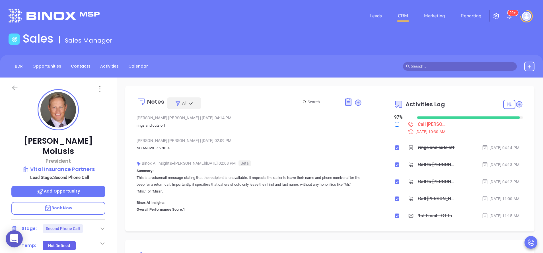
click at [395, 123] on input "checkbox" at bounding box center [397, 124] width 5 height 5
checkbox input "true"
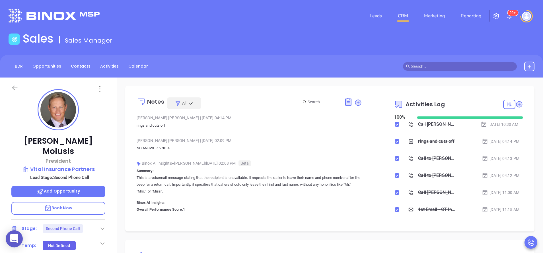
click at [103, 226] on icon at bounding box center [103, 229] width 6 height 6
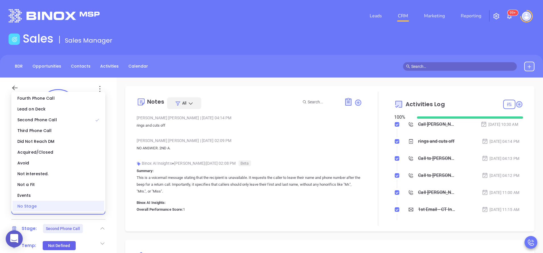
click at [94, 210] on div "No Stage" at bounding box center [59, 206] width 92 height 11
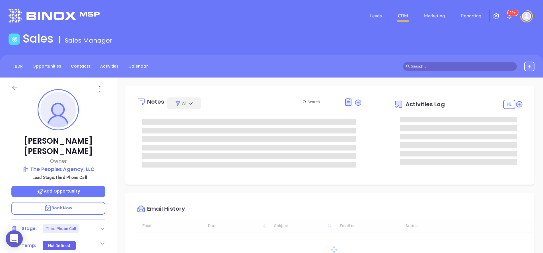
scroll to position [165, 0]
type input "[PERSON_NAME]"
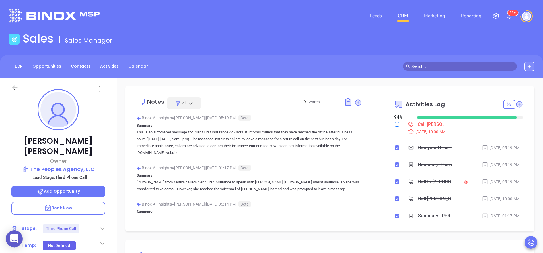
click at [395, 126] on input "checkbox" at bounding box center [397, 124] width 5 height 5
checkbox input "true"
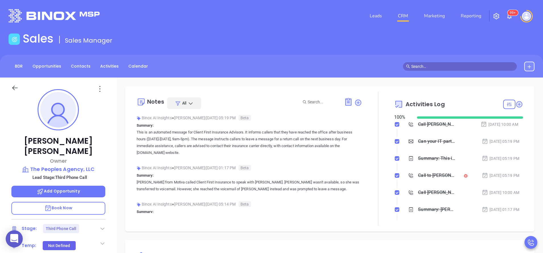
click at [103, 226] on icon at bounding box center [103, 229] width 6 height 6
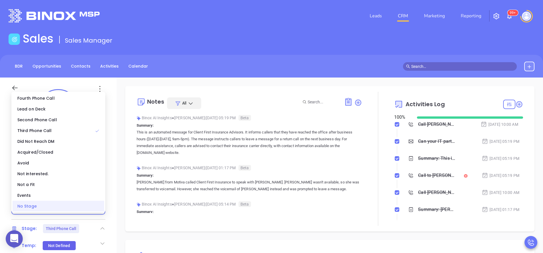
click at [90, 206] on div "No Stage" at bounding box center [59, 206] width 92 height 11
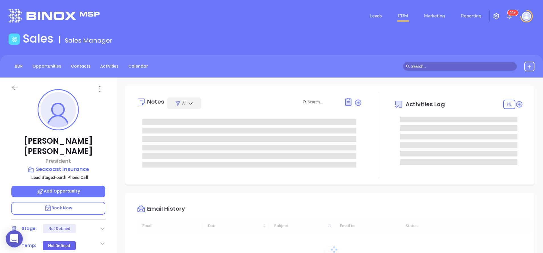
type input "[DATE]"
type input "[PERSON_NAME]"
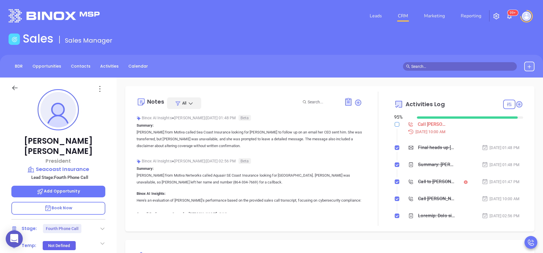
click at [395, 125] on input "checkbox" at bounding box center [397, 124] width 5 height 5
checkbox input "true"
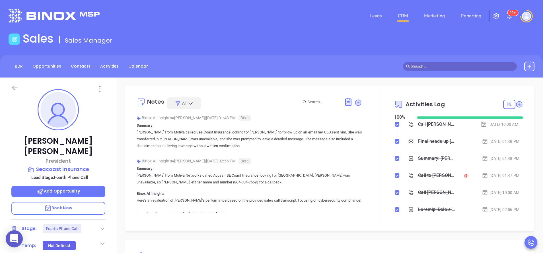
click at [104, 226] on icon at bounding box center [103, 229] width 6 height 6
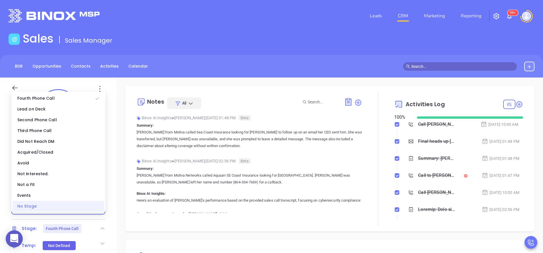
click at [91, 210] on div "No Stage" at bounding box center [59, 206] width 92 height 11
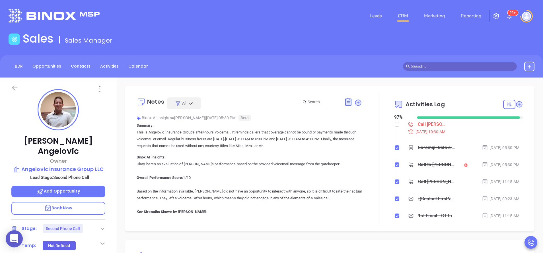
scroll to position [165, 0]
click at [395, 125] on input "checkbox" at bounding box center [397, 124] width 5 height 5
checkbox input "true"
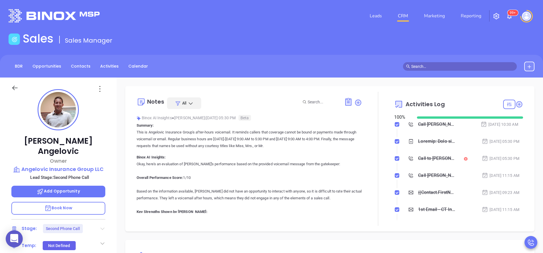
click at [101, 228] on icon at bounding box center [102, 229] width 4 height 2
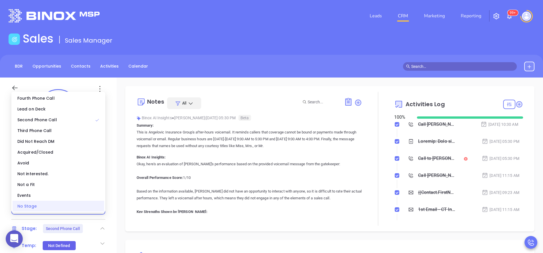
click at [87, 207] on div "No Stage" at bounding box center [59, 206] width 92 height 11
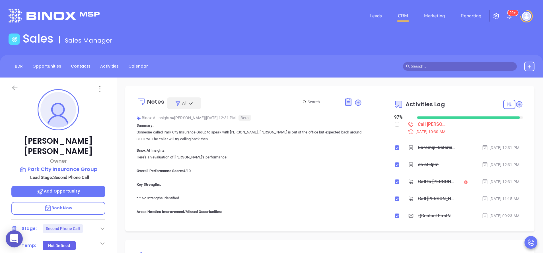
scroll to position [165, 0]
click at [395, 125] on input "checkbox" at bounding box center [397, 124] width 5 height 5
checkbox input "true"
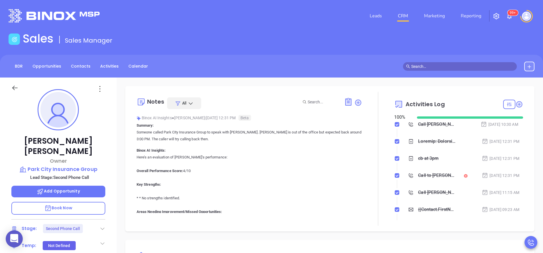
click at [102, 226] on icon at bounding box center [103, 229] width 6 height 6
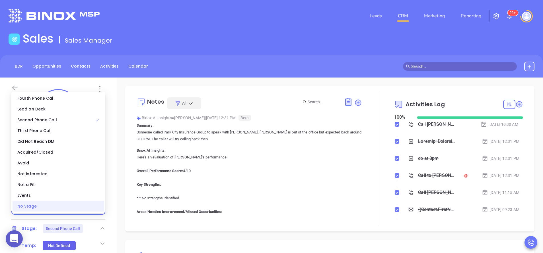
click at [93, 210] on div "No Stage" at bounding box center [59, 206] width 92 height 11
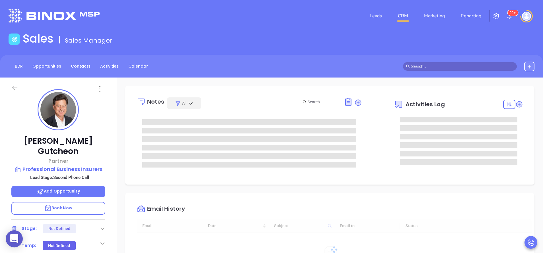
type input "[DATE]"
type input "[PERSON_NAME]"
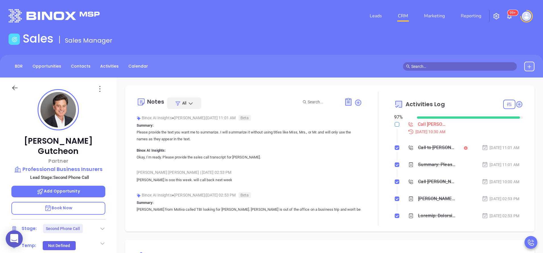
click at [395, 123] on input "checkbox" at bounding box center [397, 124] width 5 height 5
checkbox input "true"
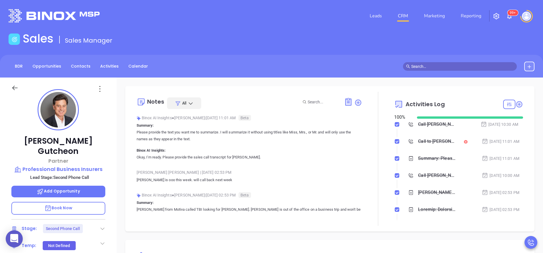
click at [102, 226] on icon at bounding box center [103, 229] width 6 height 6
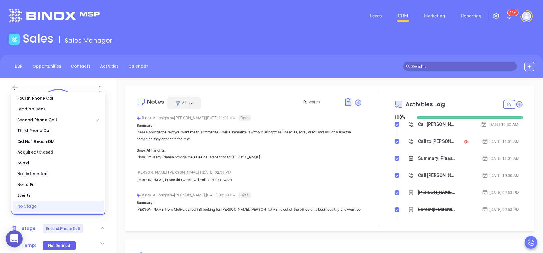
click at [89, 206] on div "No Stage" at bounding box center [59, 206] width 92 height 11
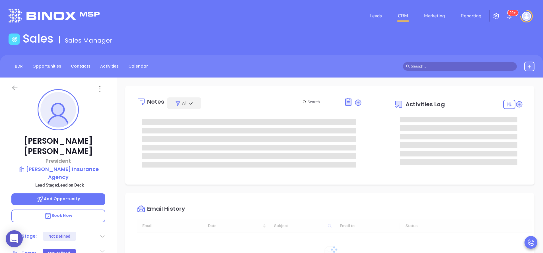
type input "[DATE]"
type input "[PERSON_NAME]"
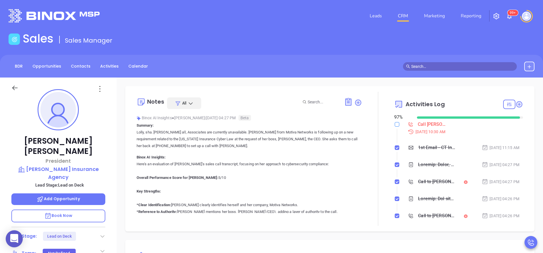
click at [395, 126] on input "checkbox" at bounding box center [397, 124] width 5 height 5
checkbox input "true"
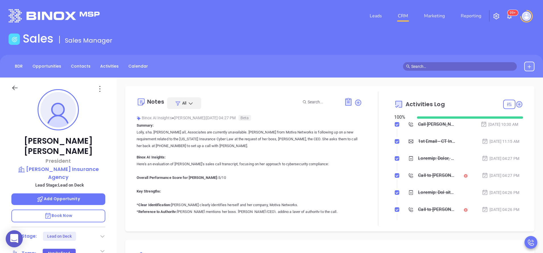
click at [99, 232] on div "Stage: Lead on Deck" at bounding box center [58, 236] width 94 height 9
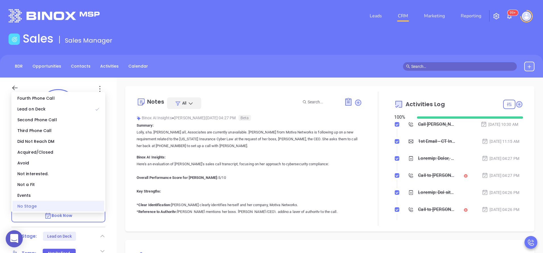
click at [93, 209] on div "No Stage" at bounding box center [59, 206] width 92 height 11
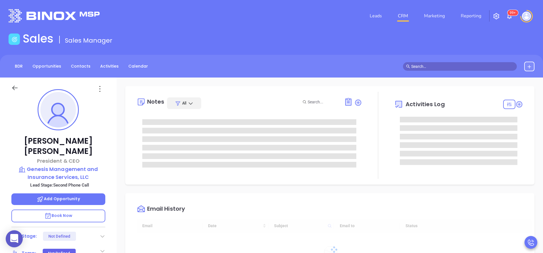
type input "[DATE]"
type input "[PERSON_NAME]"
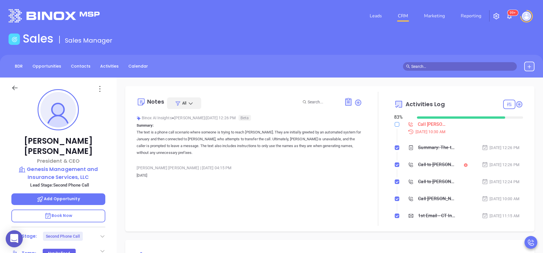
click at [395, 126] on input "checkbox" at bounding box center [397, 124] width 5 height 5
checkbox input "true"
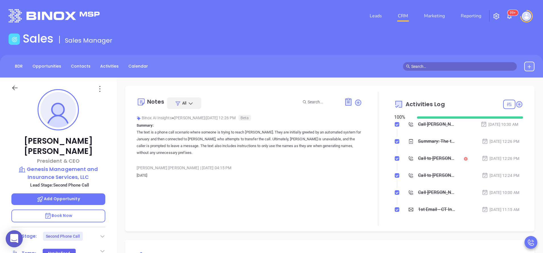
click at [102, 234] on icon at bounding box center [103, 237] width 6 height 6
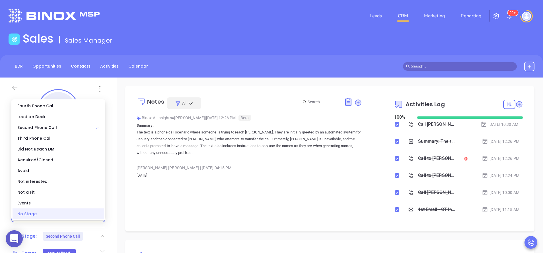
click at [43, 216] on div "No Stage" at bounding box center [59, 214] width 92 height 11
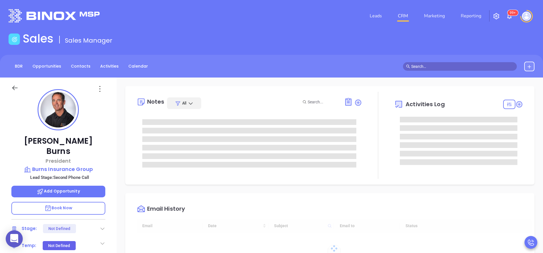
type input "10:00 am"
type input "[DATE]"
type input "[PERSON_NAME]"
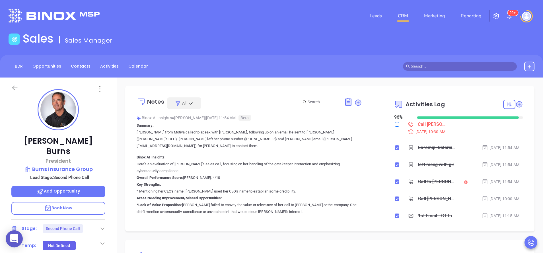
click at [395, 125] on input "checkbox" at bounding box center [397, 124] width 5 height 5
checkbox input "true"
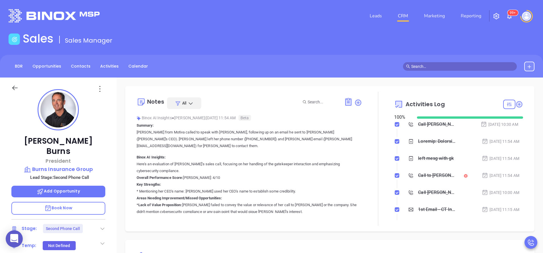
click at [100, 226] on icon at bounding box center [103, 229] width 6 height 6
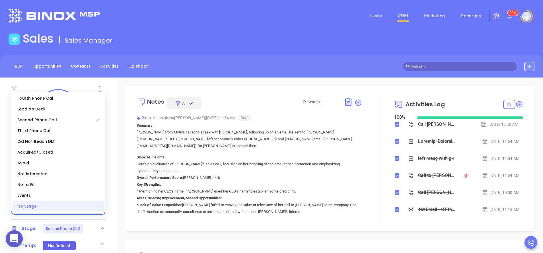
click at [88, 209] on div "No Stage" at bounding box center [59, 206] width 92 height 11
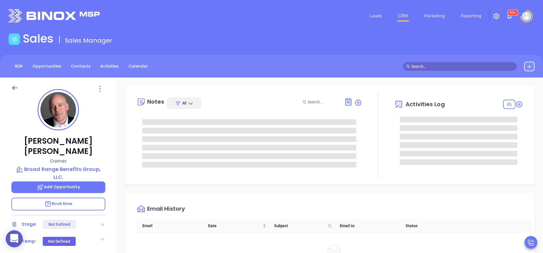
type input "[PERSON_NAME]"
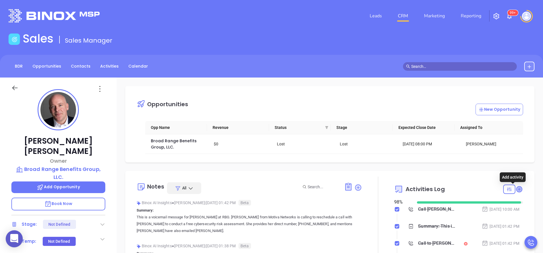
click at [516, 187] on icon at bounding box center [519, 190] width 6 height 6
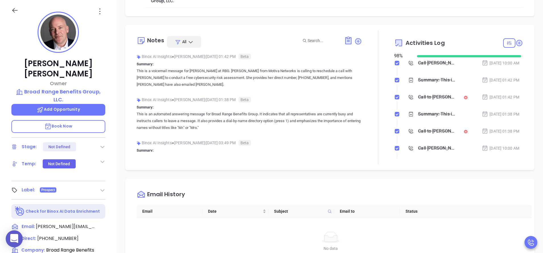
scroll to position [50, 0]
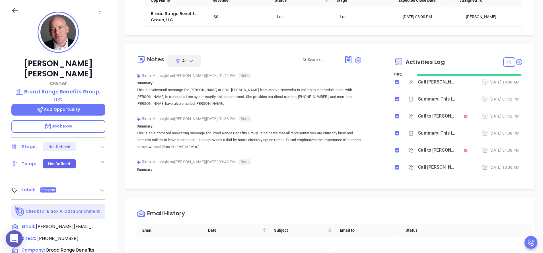
click at [507, 61] on icon at bounding box center [509, 62] width 4 height 4
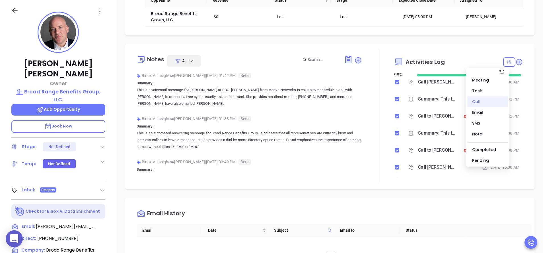
click at [483, 104] on div "Call" at bounding box center [487, 101] width 40 height 11
click at [482, 99] on div "Call" at bounding box center [487, 101] width 40 height 11
checkbox input "false"
click at [484, 159] on div "Pending" at bounding box center [487, 160] width 40 height 11
checkbox input "false"
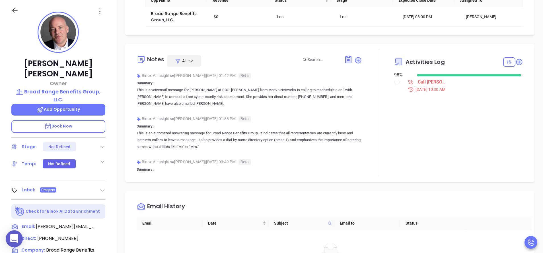
click at [388, 119] on div at bounding box center [378, 112] width 32 height 127
click at [395, 83] on input "checkbox" at bounding box center [397, 82] width 5 height 5
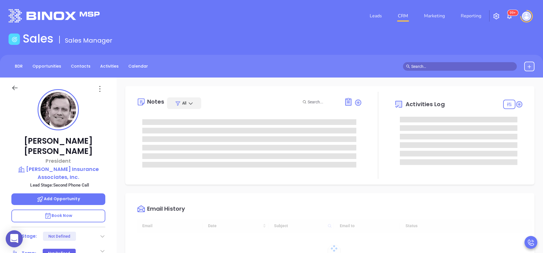
type input "[DATE]"
type input "[PERSON_NAME]"
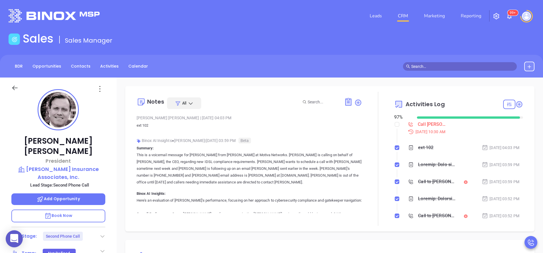
scroll to position [165, 0]
click at [395, 125] on input "checkbox" at bounding box center [397, 124] width 5 height 5
checkbox input "true"
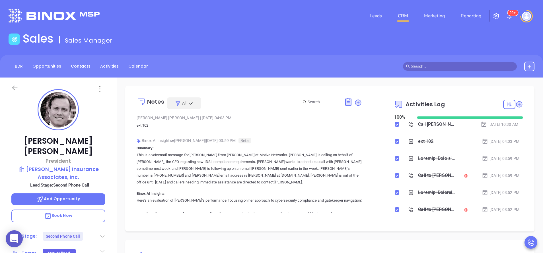
click at [104, 234] on icon at bounding box center [103, 237] width 6 height 6
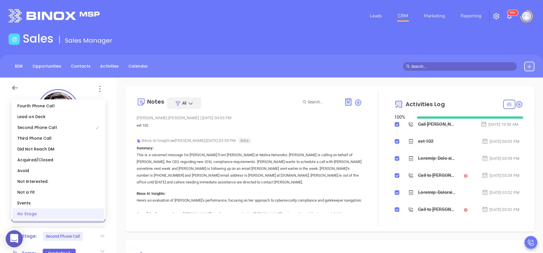
click at [89, 211] on div "No Stage" at bounding box center [59, 214] width 92 height 11
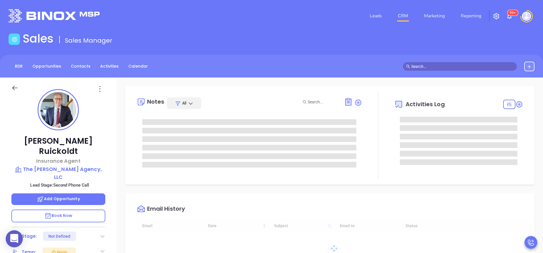
type input "10:00 am"
type input "[DATE]"
type input "[PERSON_NAME]"
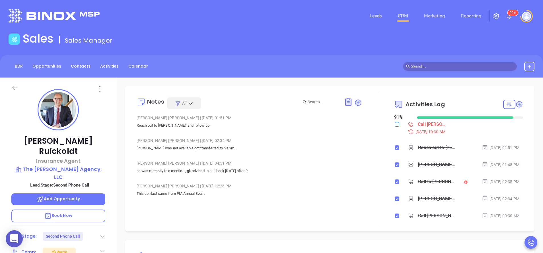
click at [395, 122] on label at bounding box center [397, 124] width 5 height 6
click at [395, 122] on input "checkbox" at bounding box center [397, 124] width 5 height 5
checkbox input "true"
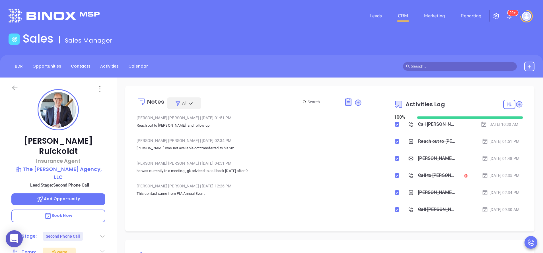
click at [103, 232] on div "Stage: Second Phone Call" at bounding box center [58, 236] width 94 height 9
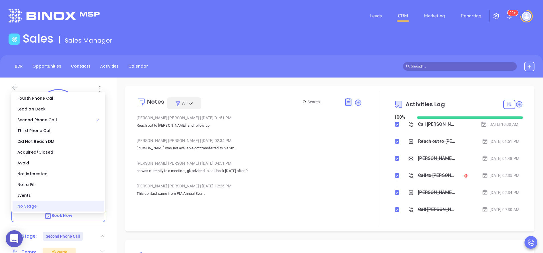
click at [80, 207] on div "No Stage" at bounding box center [59, 206] width 92 height 11
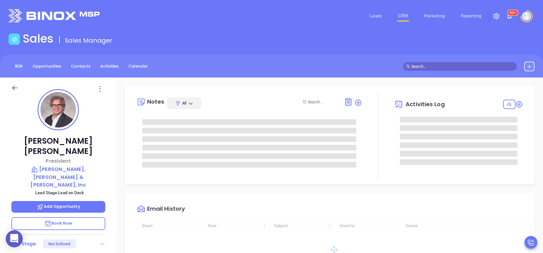
type input "[DATE]"
type input "[PERSON_NAME]"
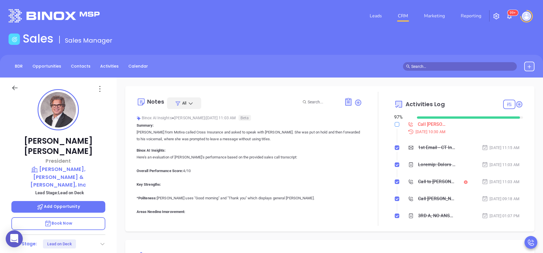
click at [395, 123] on input "checkbox" at bounding box center [397, 124] width 5 height 5
checkbox input "true"
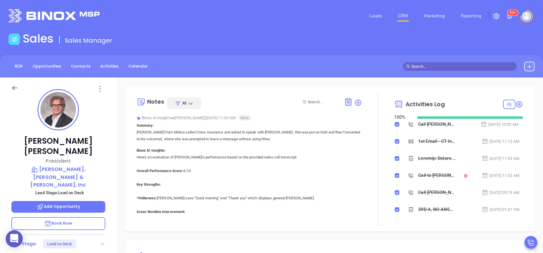
click at [100, 241] on icon at bounding box center [103, 244] width 6 height 6
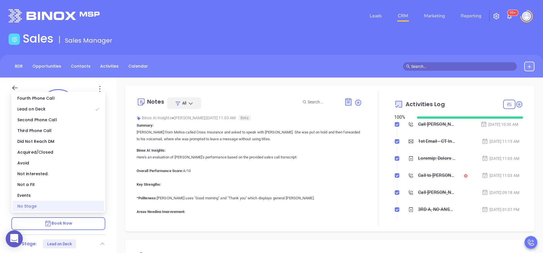
click at [84, 211] on div "No Stage" at bounding box center [59, 206] width 92 height 11
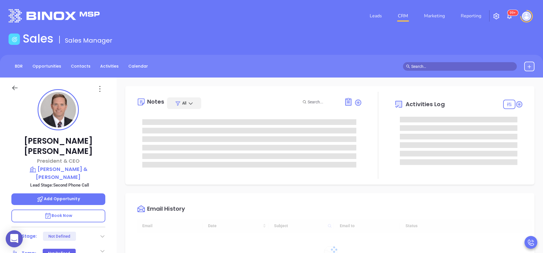
type input "[DATE]"
type input "[PERSON_NAME]"
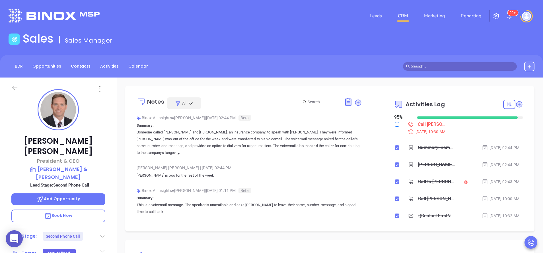
click at [395, 127] on label at bounding box center [397, 124] width 5 height 6
click at [395, 127] on input "checkbox" at bounding box center [397, 124] width 5 height 5
checkbox input "true"
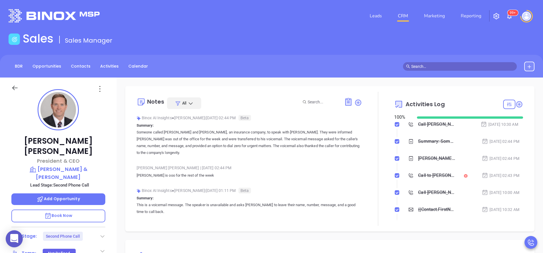
click at [99, 232] on div "Stage: Second Phone Call" at bounding box center [58, 236] width 94 height 9
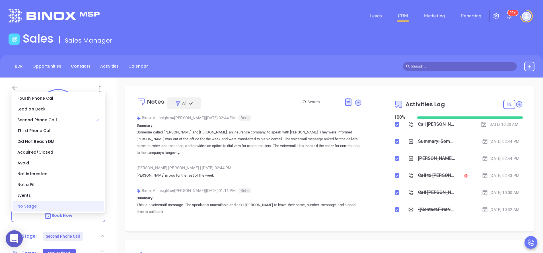
click at [81, 207] on div "No Stage" at bounding box center [59, 206] width 92 height 11
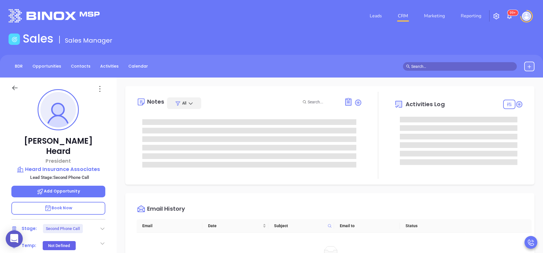
scroll to position [165, 0]
type input "[PERSON_NAME]"
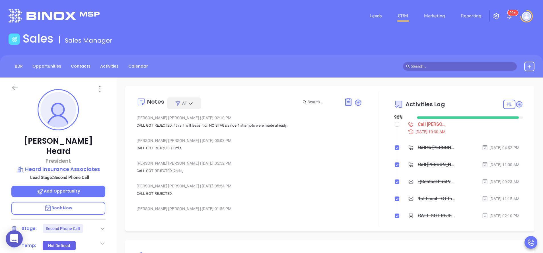
click at [395, 124] on input "checkbox" at bounding box center [397, 124] width 5 height 5
checkbox input "true"
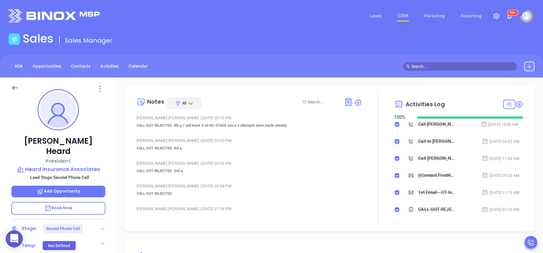
click at [99, 224] on div "Stage: Second Phone Call" at bounding box center [58, 228] width 94 height 9
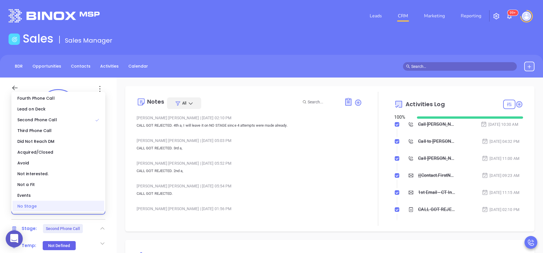
click at [81, 209] on div "No Stage" at bounding box center [59, 206] width 92 height 11
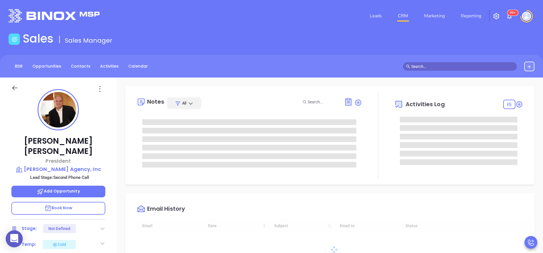
type input "10:00 am"
type input "[DATE]"
type input "[PERSON_NAME]"
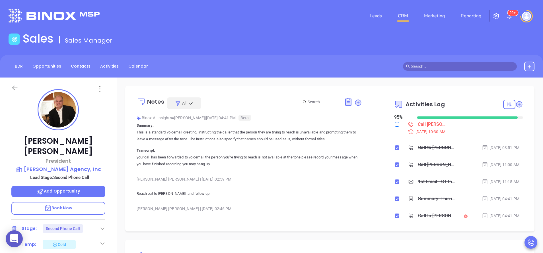
click at [395, 123] on input "checkbox" at bounding box center [397, 124] width 5 height 5
checkbox input "true"
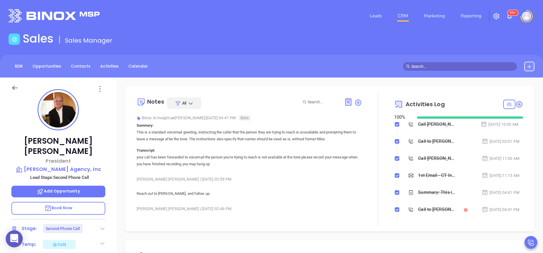
click at [101, 226] on icon at bounding box center [103, 229] width 6 height 6
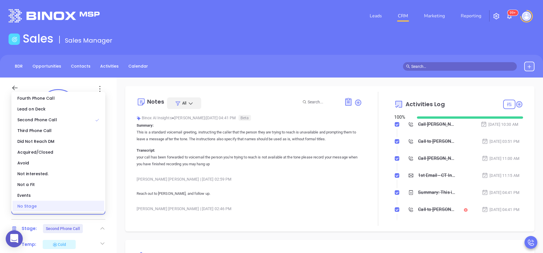
click at [88, 210] on div "No Stage" at bounding box center [59, 206] width 92 height 11
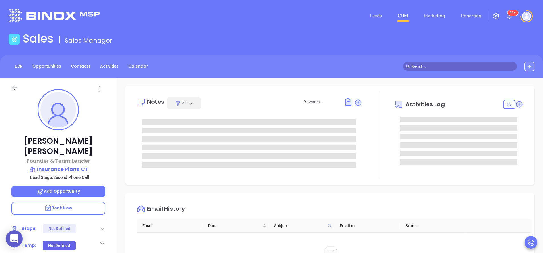
scroll to position [165, 0]
type input "[PERSON_NAME]"
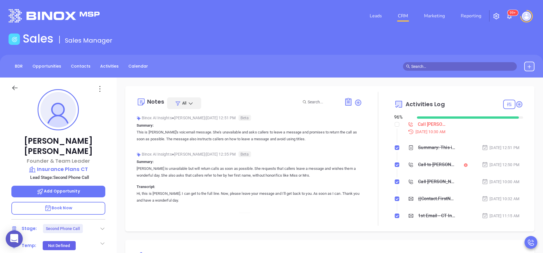
click at [395, 125] on li "Call [PERSON_NAME] to follow up [DATE] 10:30 AM" at bounding box center [458, 133] width 127 height 22
click at [395, 125] on input "checkbox" at bounding box center [397, 124] width 5 height 5
checkbox input "true"
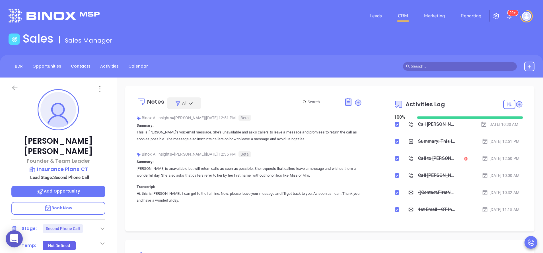
click at [98, 224] on div "Stage: Second Phone Call" at bounding box center [58, 228] width 94 height 9
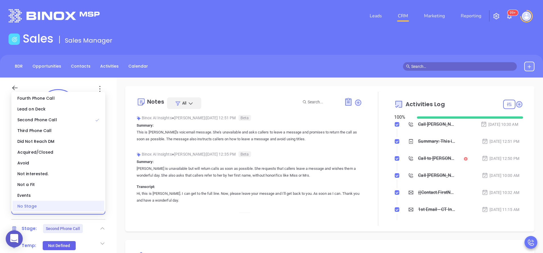
click at [90, 205] on div "No Stage" at bounding box center [59, 206] width 92 height 11
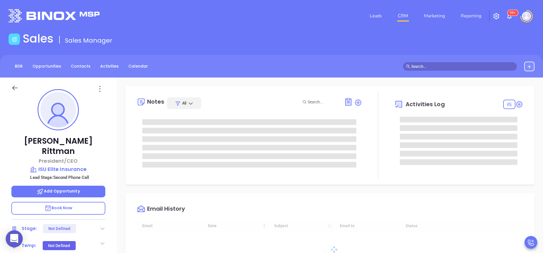
type input "[DATE]"
type input "[PERSON_NAME]"
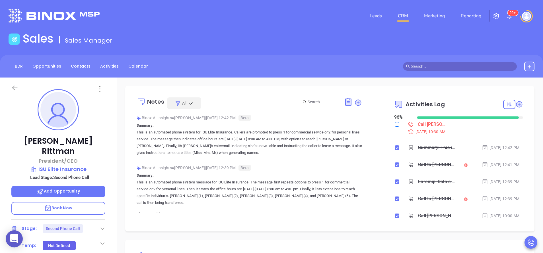
click at [395, 125] on input "checkbox" at bounding box center [397, 124] width 5 height 5
checkbox input "true"
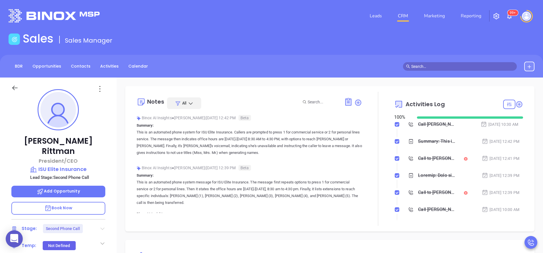
click at [101, 228] on icon at bounding box center [102, 229] width 4 height 2
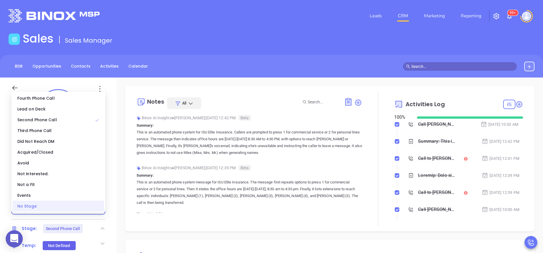
click at [90, 204] on div "No Stage" at bounding box center [59, 206] width 92 height 11
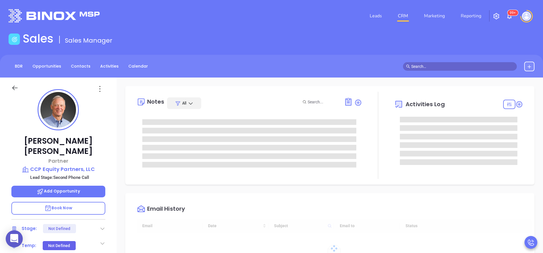
type input "10:00 am"
type input "[DATE]"
type input "[PERSON_NAME]"
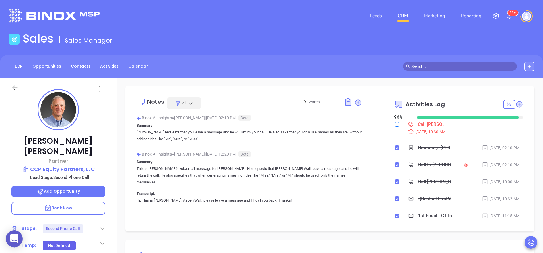
click at [395, 124] on input "checkbox" at bounding box center [397, 124] width 5 height 5
checkbox input "true"
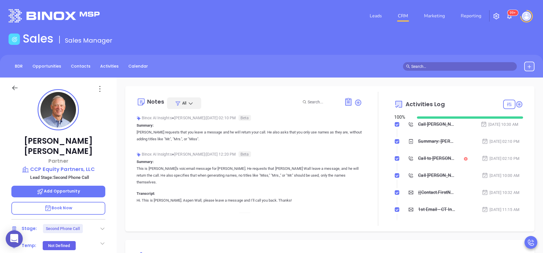
click at [100, 226] on icon at bounding box center [103, 229] width 6 height 6
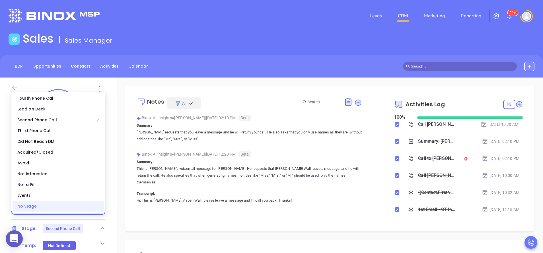
click at [87, 208] on div "No Stage" at bounding box center [59, 206] width 92 height 11
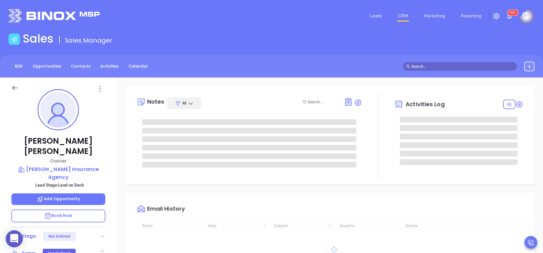
type input "[DATE]"
type input "Anabell Dominguez"
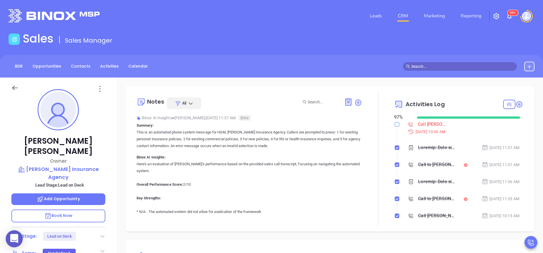
click at [395, 126] on input "checkbox" at bounding box center [397, 124] width 5 height 5
checkbox input "true"
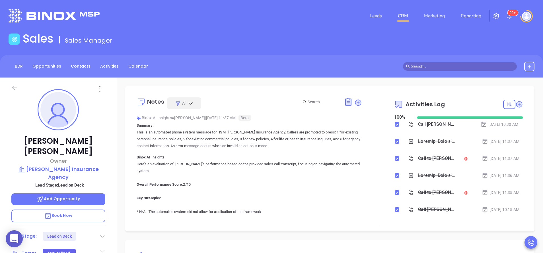
click at [100, 234] on icon at bounding box center [103, 237] width 6 height 6
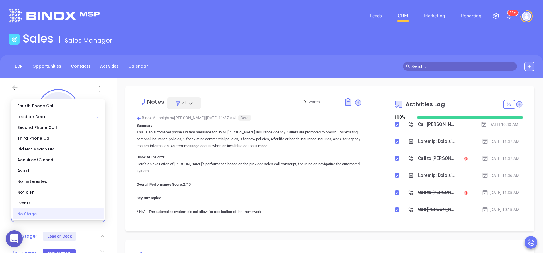
click at [91, 218] on div "No Stage" at bounding box center [59, 214] width 92 height 11
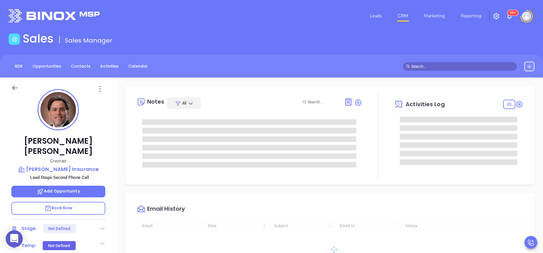
type input "[DATE]"
type input "[PERSON_NAME]"
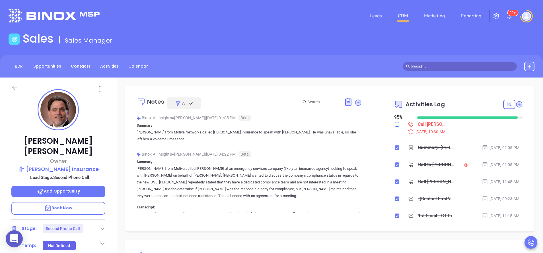
click at [395, 123] on input "checkbox" at bounding box center [397, 124] width 5 height 5
checkbox input "true"
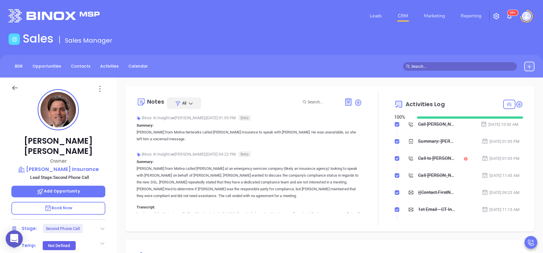
drag, startPoint x: 107, startPoint y: 220, endPoint x: 103, endPoint y: 218, distance: 3.6
click at [103, 218] on div "Scott Prestileo Owner Burgess, T M Insurance Lead Stage: Second Phone Call Add …" at bounding box center [58, 236] width 117 height 317
click at [103, 226] on icon at bounding box center [103, 229] width 6 height 6
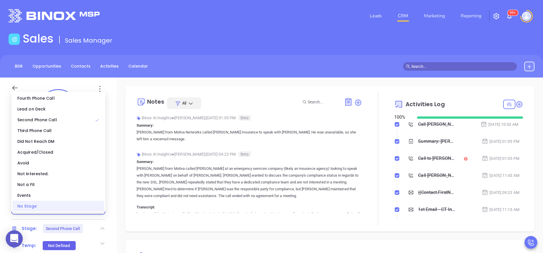
click at [90, 210] on div "No Stage" at bounding box center [59, 206] width 92 height 11
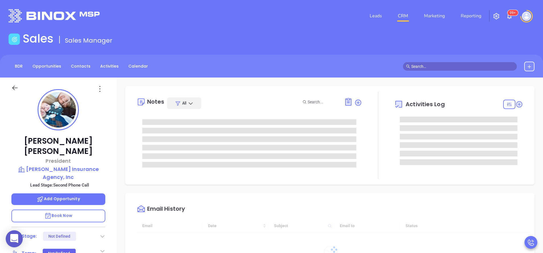
type input "[DATE]"
type input "[PERSON_NAME]"
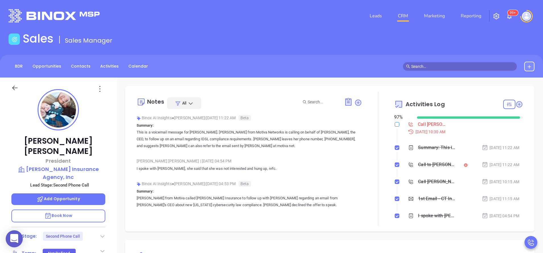
click at [395, 125] on input "checkbox" at bounding box center [397, 124] width 5 height 5
checkbox input "true"
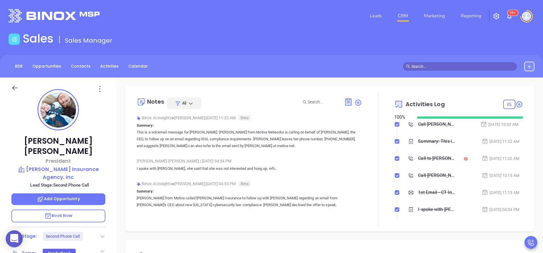
click at [100, 234] on icon at bounding box center [103, 237] width 6 height 6
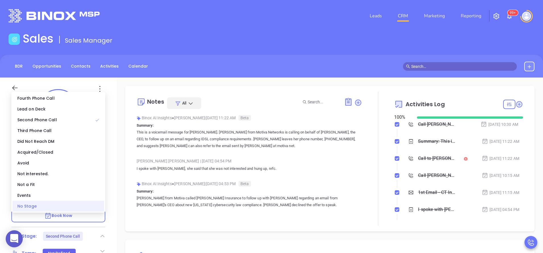
click at [91, 210] on div "No Stage" at bounding box center [59, 206] width 92 height 11
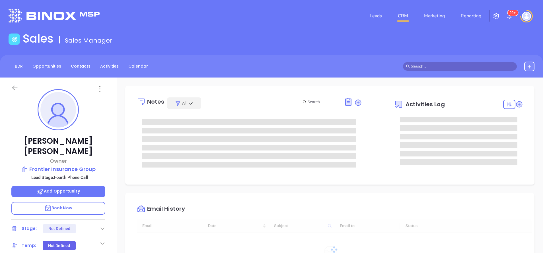
type input "[DATE]"
type input "[PERSON_NAME]"
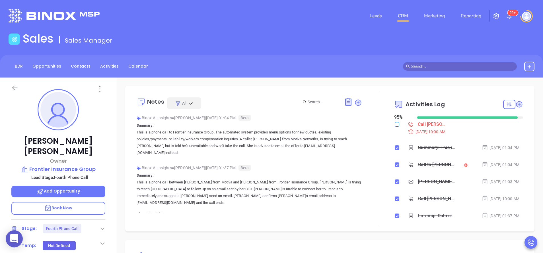
click at [395, 125] on input "checkbox" at bounding box center [397, 124] width 5 height 5
checkbox input "true"
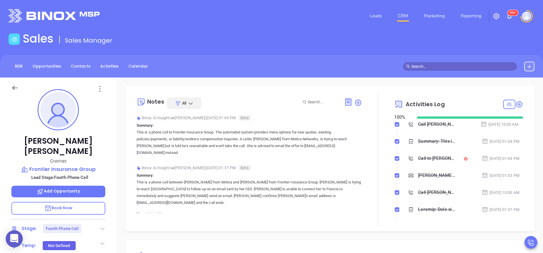
click at [103, 226] on icon at bounding box center [103, 229] width 6 height 6
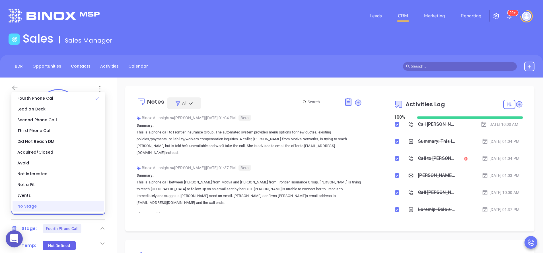
click at [96, 210] on div "No Stage" at bounding box center [59, 206] width 92 height 11
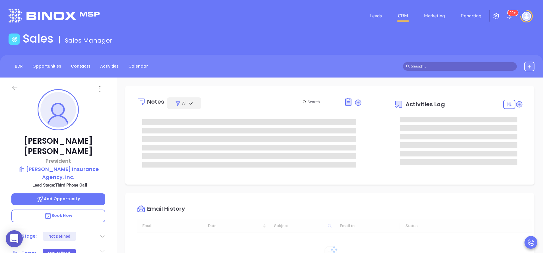
type input "[DATE]"
type input "[PERSON_NAME]"
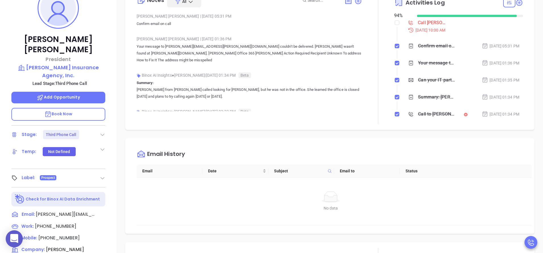
scroll to position [102, 0]
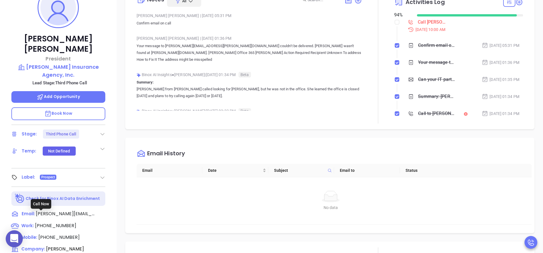
click at [59, 223] on span "(803) 222-9468" at bounding box center [55, 226] width 41 height 7
type input "(803) 222-9468"
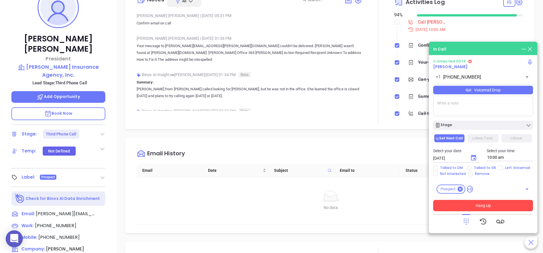
click at [473, 206] on button "Hang Up" at bounding box center [483, 205] width 100 height 11
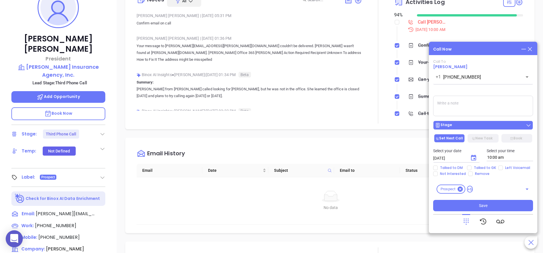
click at [480, 124] on div "Stage" at bounding box center [483, 126] width 96 height 6
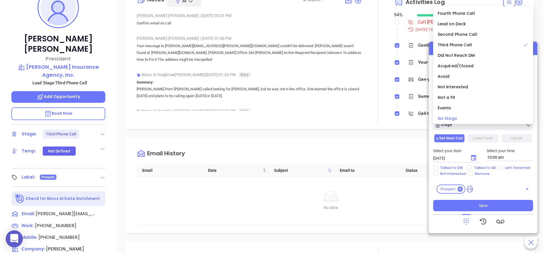
click at [469, 120] on div "No Stage" at bounding box center [482, 118] width 91 height 6
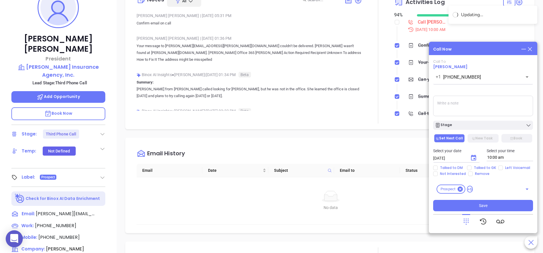
click at [478, 143] on div "New Task" at bounding box center [483, 138] width 34 height 9
click at [480, 137] on button "New Task" at bounding box center [482, 138] width 31 height 9
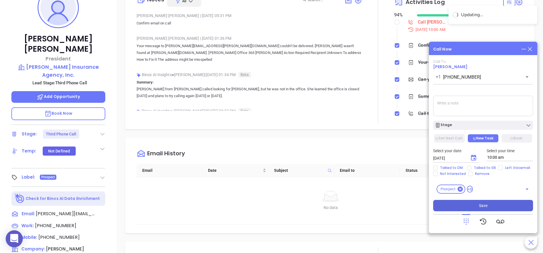
click at [489, 204] on button "Save" at bounding box center [483, 205] width 100 height 11
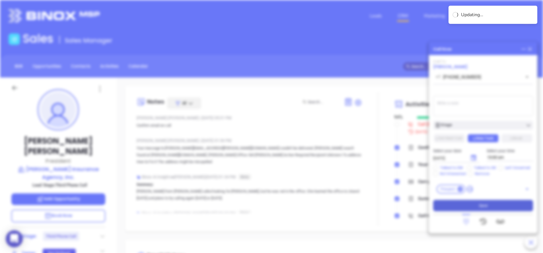
type input "[DATE]"
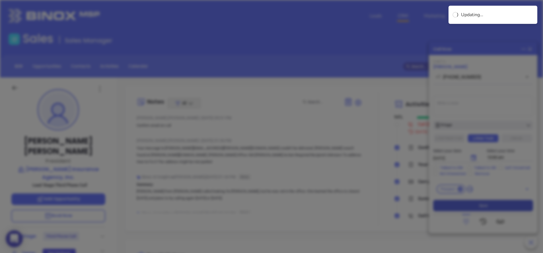
scroll to position [165, 0]
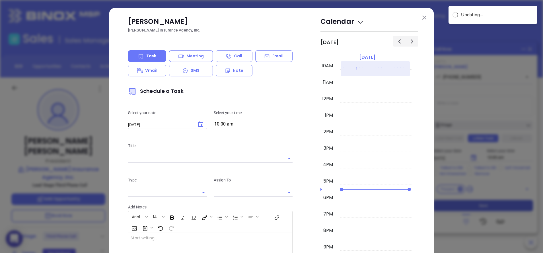
type input "[PERSON_NAME]"
click at [422, 18] on img at bounding box center [424, 18] width 4 height 4
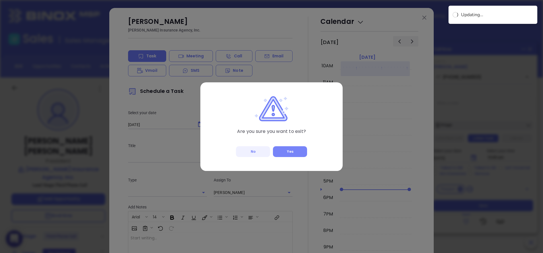
click at [290, 148] on button "Yes" at bounding box center [290, 151] width 34 height 11
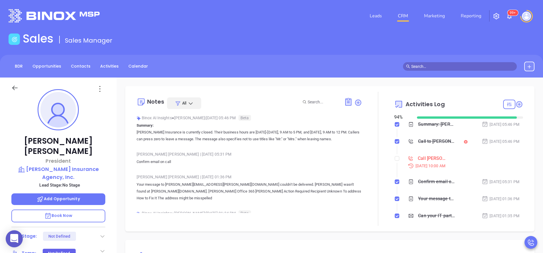
click at [395, 159] on li "Call Vance Stine to follow up Sep 3, 2025 | 10:00 AM" at bounding box center [458, 167] width 127 height 22
click at [395, 159] on input "checkbox" at bounding box center [397, 158] width 5 height 5
checkbox input "true"
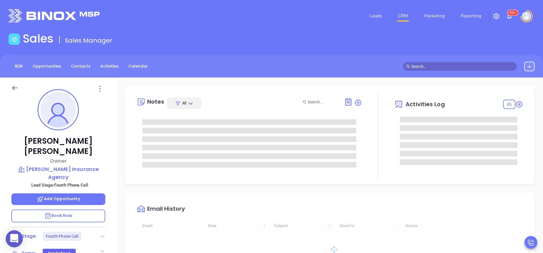
scroll to position [165, 0]
type input "[PERSON_NAME]"
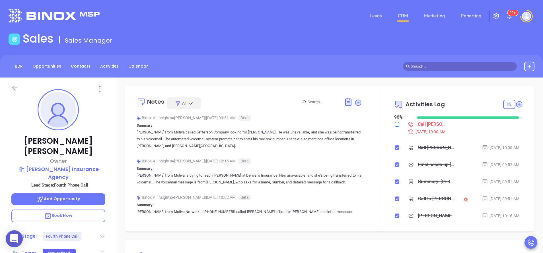
click at [395, 125] on input "checkbox" at bounding box center [397, 124] width 5 height 5
checkbox input "true"
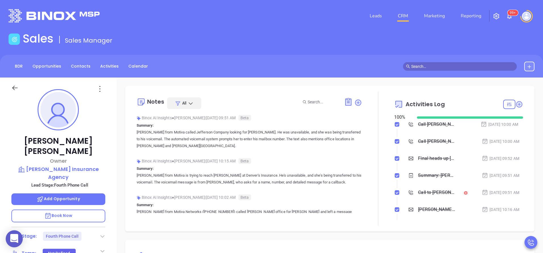
click at [98, 232] on div "Stage: Fourth Phone Call" at bounding box center [58, 236] width 94 height 9
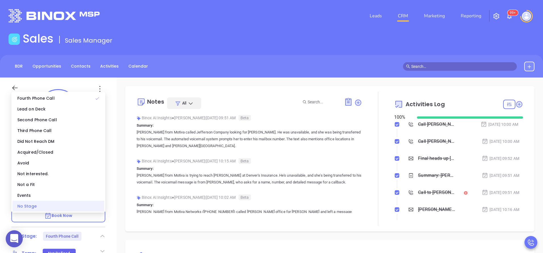
click at [89, 210] on div "No Stage" at bounding box center [59, 206] width 92 height 11
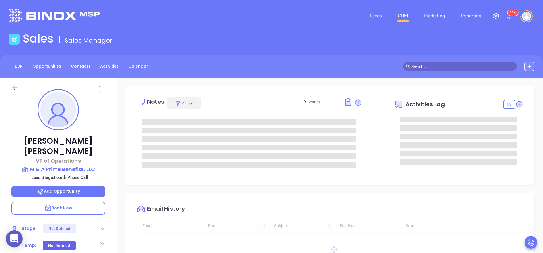
type input "[DATE]"
type input "[PERSON_NAME]"
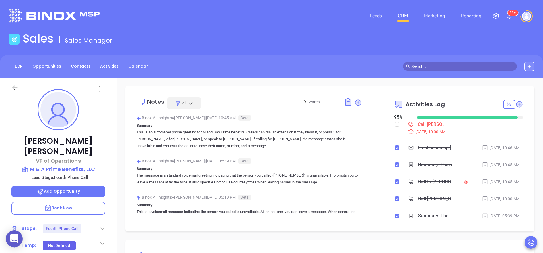
click at [395, 128] on div at bounding box center [397, 124] width 5 height 9
click at [395, 126] on input "checkbox" at bounding box center [397, 124] width 5 height 5
checkbox input "true"
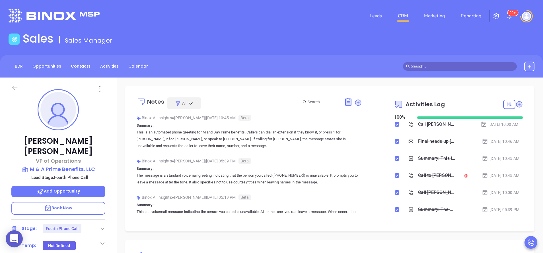
click at [101, 226] on icon at bounding box center [103, 229] width 6 height 6
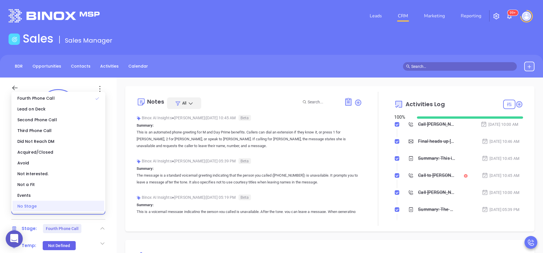
click at [89, 209] on div "No Stage" at bounding box center [59, 206] width 92 height 11
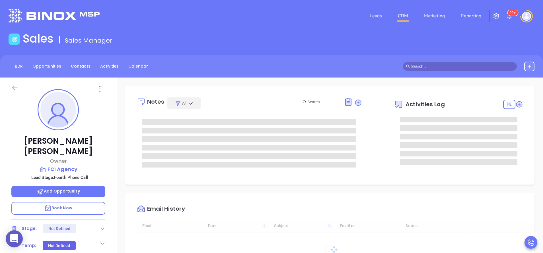
type input "[DATE]"
type input "[PERSON_NAME]"
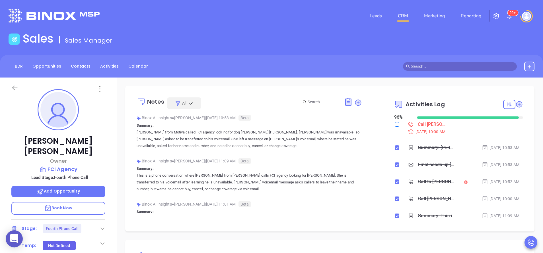
click at [395, 126] on input "checkbox" at bounding box center [397, 124] width 5 height 5
checkbox input "true"
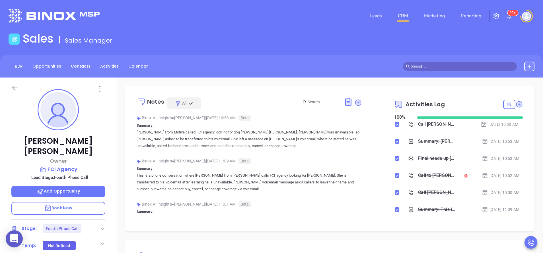
click at [103, 226] on icon at bounding box center [103, 229] width 6 height 6
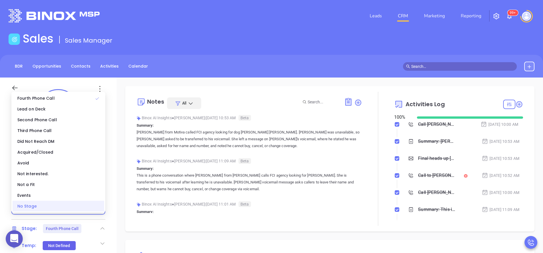
click at [85, 205] on div "No Stage" at bounding box center [59, 206] width 92 height 11
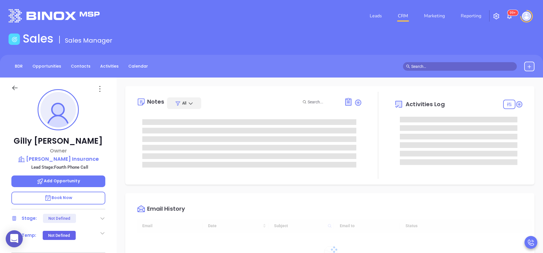
type input "[DATE]"
type input "[PERSON_NAME]"
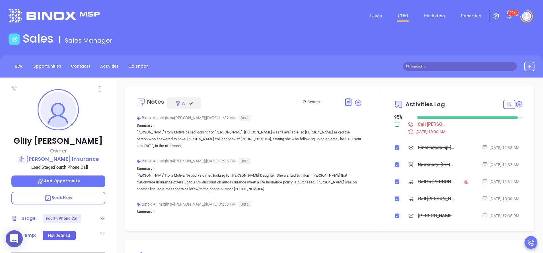
click at [395, 126] on input "checkbox" at bounding box center [397, 124] width 5 height 5
checkbox input "true"
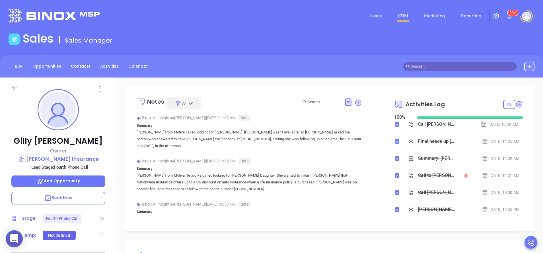
click at [103, 218] on icon at bounding box center [103, 219] width 6 height 6
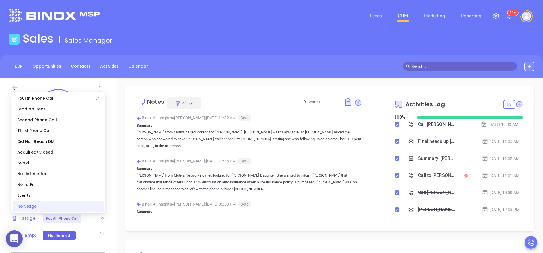
click at [95, 210] on div "No Stage" at bounding box center [59, 206] width 92 height 11
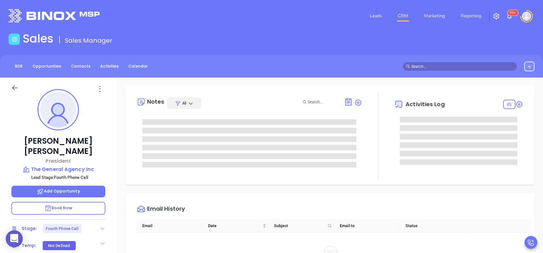
scroll to position [165, 0]
type input "[PERSON_NAME]"
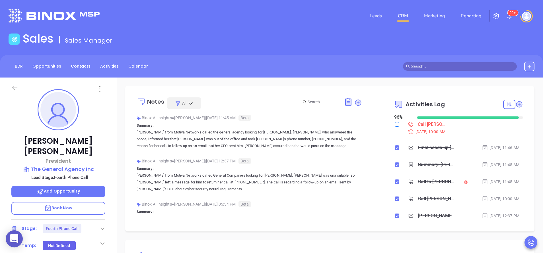
click at [395, 122] on input "checkbox" at bounding box center [397, 124] width 5 height 5
checkbox input "true"
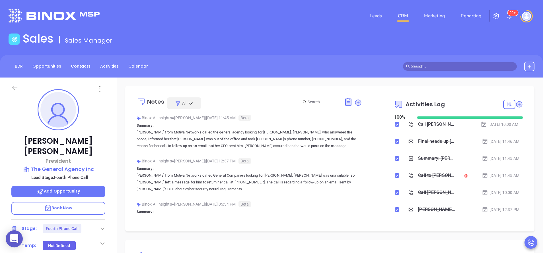
click at [104, 226] on icon at bounding box center [103, 229] width 6 height 6
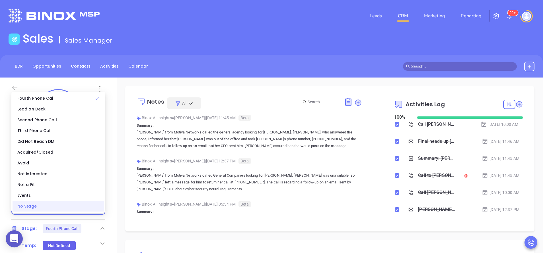
click at [92, 210] on div "No Stage" at bounding box center [59, 206] width 92 height 11
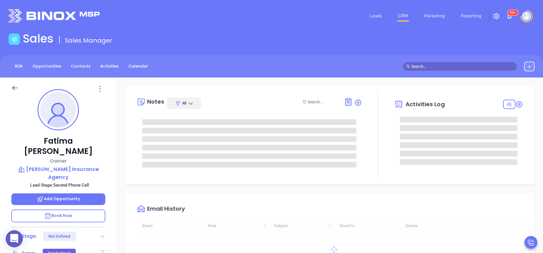
type input "[DATE]"
type input "[PERSON_NAME]"
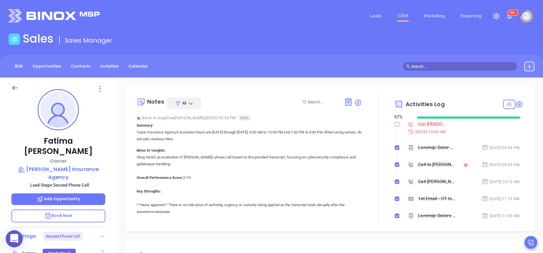
click at [395, 125] on input "checkbox" at bounding box center [397, 124] width 5 height 5
checkbox input "true"
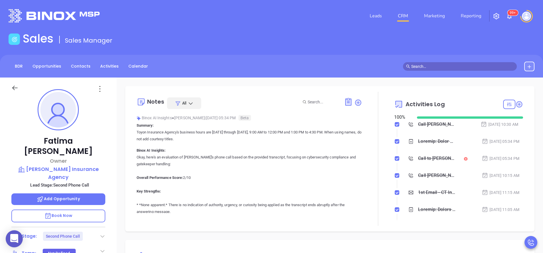
click at [102, 234] on icon at bounding box center [103, 237] width 6 height 6
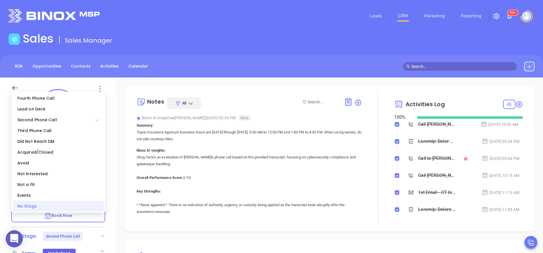
click at [94, 209] on div "No Stage" at bounding box center [59, 206] width 92 height 11
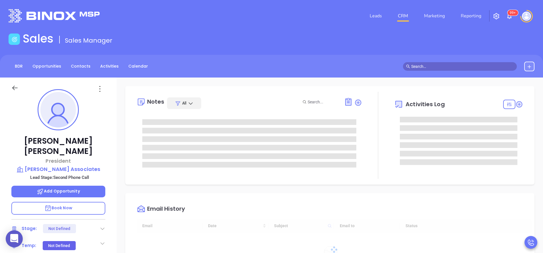
type input "[DATE]"
type input "[PERSON_NAME]"
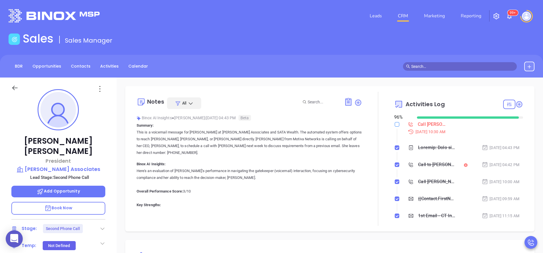
click at [395, 124] on input "checkbox" at bounding box center [397, 124] width 5 height 5
checkbox input "true"
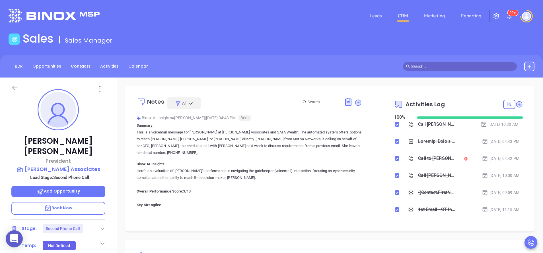
click at [100, 226] on icon at bounding box center [103, 229] width 6 height 6
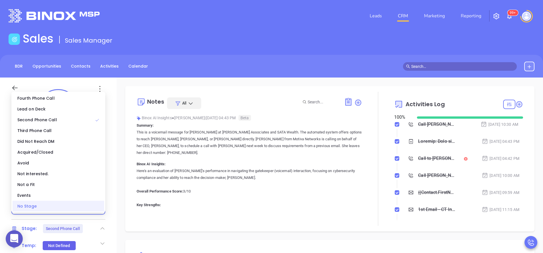
click at [89, 210] on div "No Stage" at bounding box center [59, 206] width 92 height 11
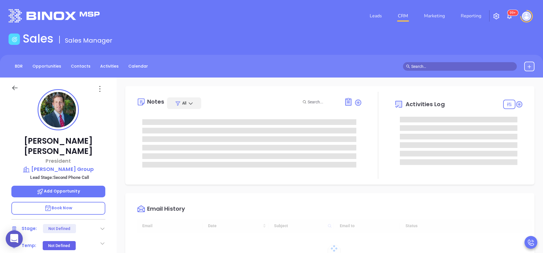
type input "10:00 am"
type input "[DATE]"
type input "[PERSON_NAME]"
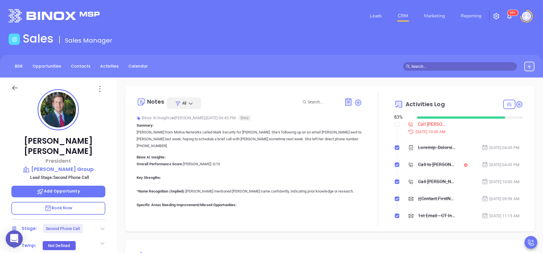
scroll to position [165, 0]
click at [395, 124] on input "checkbox" at bounding box center [397, 124] width 5 height 5
checkbox input "true"
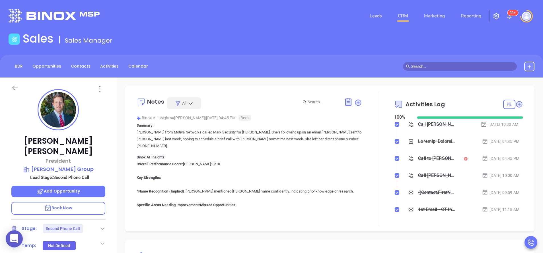
click at [101, 226] on icon at bounding box center [103, 229] width 6 height 6
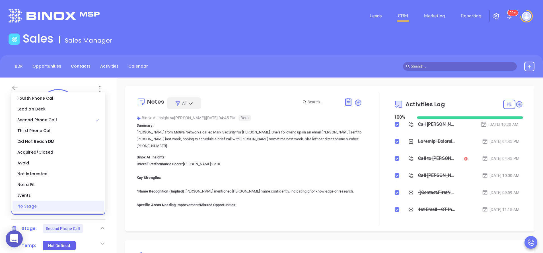
click at [88, 208] on div "No Stage" at bounding box center [59, 206] width 92 height 11
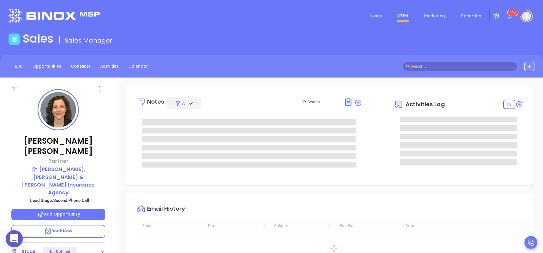
type input "[DATE]"
type input "[PERSON_NAME]"
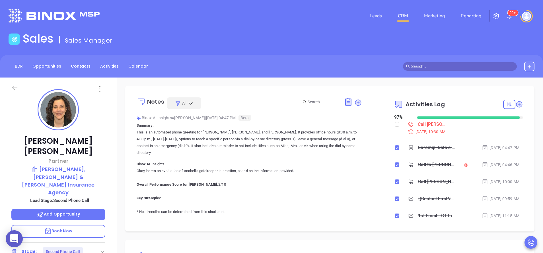
click at [394, 121] on div "97 %" at bounding box center [402, 117] width 16 height 7
click at [395, 123] on input "checkbox" at bounding box center [397, 124] width 5 height 5
checkbox input "true"
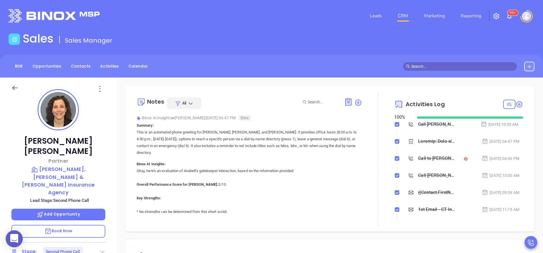
click at [102, 249] on icon at bounding box center [103, 252] width 6 height 6
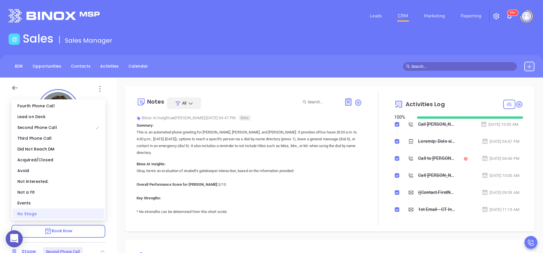
click at [89, 215] on div "No Stage" at bounding box center [59, 214] width 92 height 11
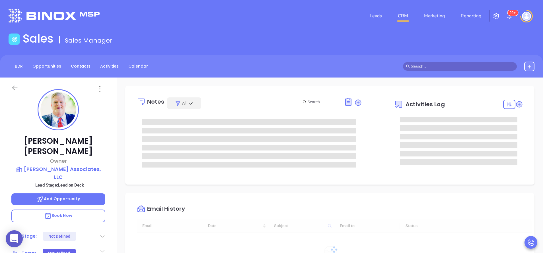
type input "[DATE]"
type input "[PERSON_NAME]"
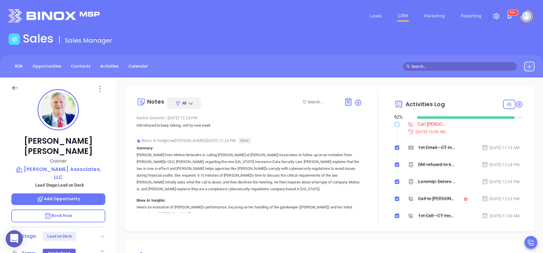
click at [395, 125] on input "checkbox" at bounding box center [397, 124] width 5 height 5
checkbox input "true"
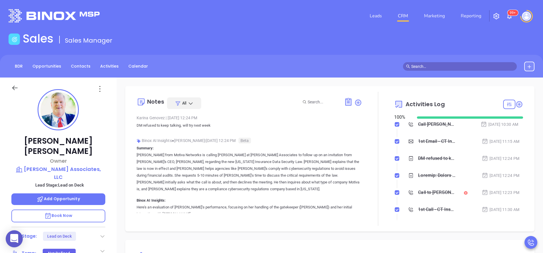
click at [104, 234] on icon at bounding box center [103, 237] width 6 height 6
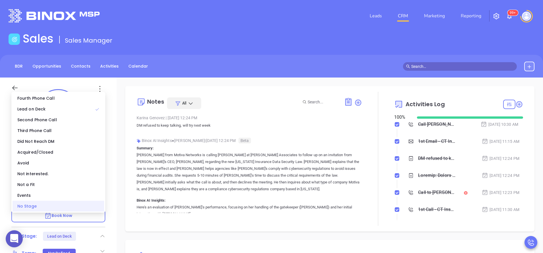
click at [88, 210] on div "No Stage" at bounding box center [59, 206] width 92 height 11
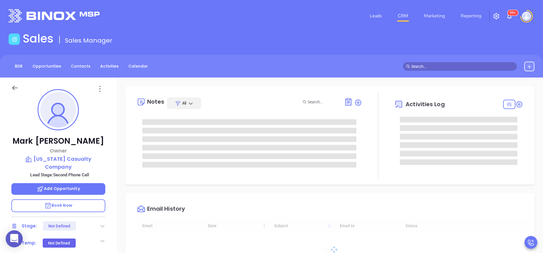
type input "[DATE]"
type input "[PERSON_NAME]"
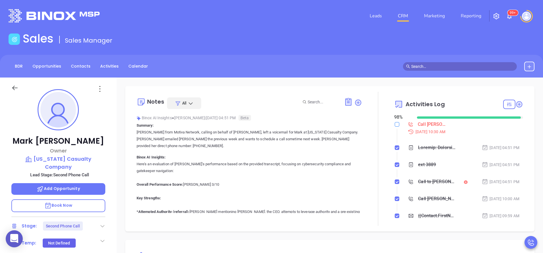
click at [395, 125] on input "checkbox" at bounding box center [397, 124] width 5 height 5
checkbox input "true"
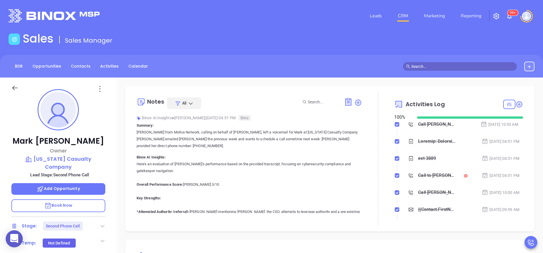
click at [100, 223] on div at bounding box center [103, 226] width 6 height 7
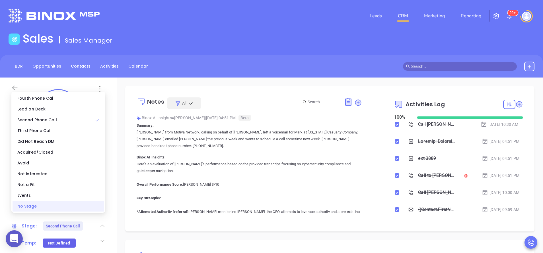
click at [85, 210] on div "No Stage" at bounding box center [59, 206] width 92 height 11
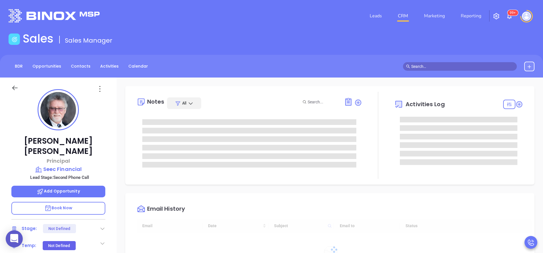
type input "[DATE]"
type input "[PERSON_NAME]"
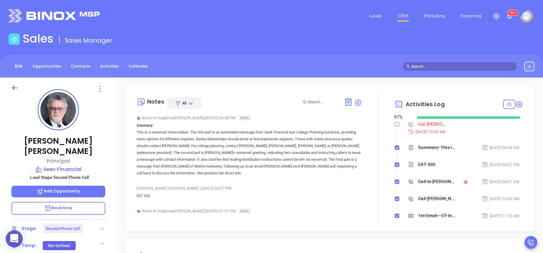
click at [395, 125] on input "checkbox" at bounding box center [397, 124] width 5 height 5
checkbox input "true"
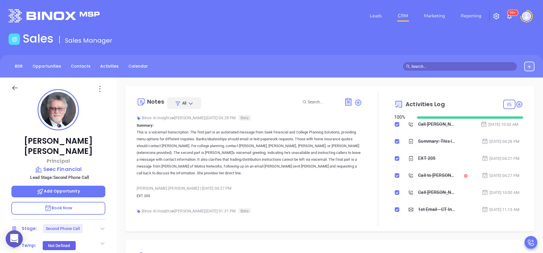
click at [102, 226] on icon at bounding box center [103, 229] width 6 height 6
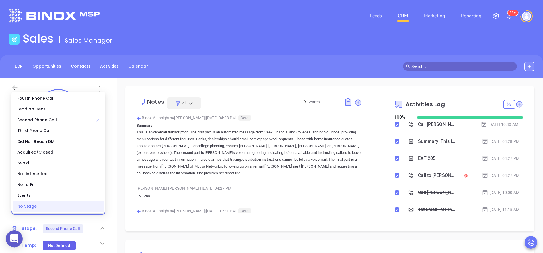
click at [90, 210] on div "No Stage" at bounding box center [59, 206] width 92 height 11
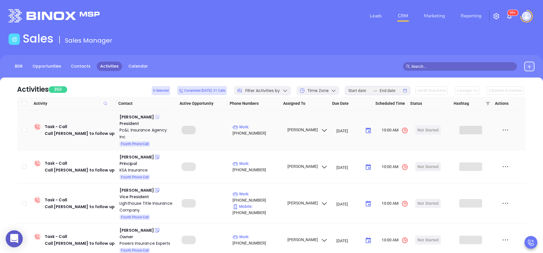
click at [155, 117] on icon at bounding box center [157, 117] width 4 height 4
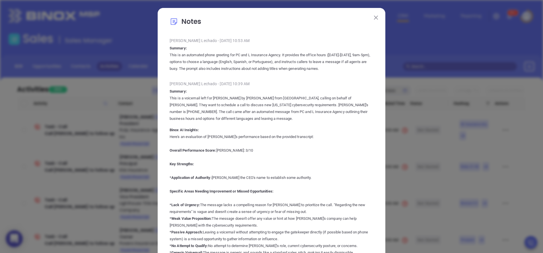
click at [376, 16] on button at bounding box center [375, 17] width 7 height 7
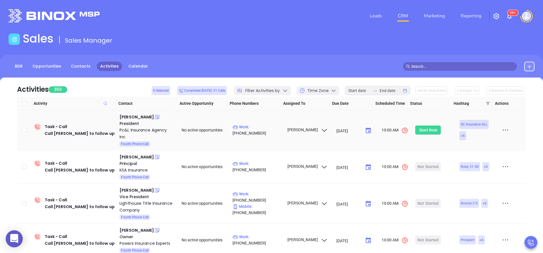
click at [424, 130] on div "Start Now" at bounding box center [428, 130] width 18 height 9
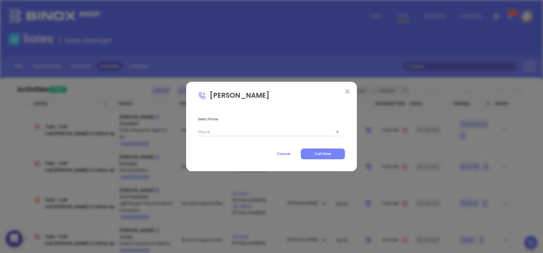
type input "[PHONE_NUMBER]"
type input "1"
click at [319, 153] on span "Call Now" at bounding box center [323, 154] width 16 height 5
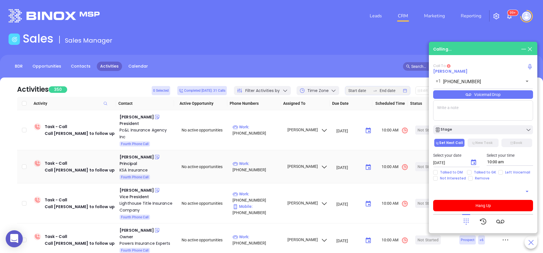
type input "[PHONE_NUMBER]"
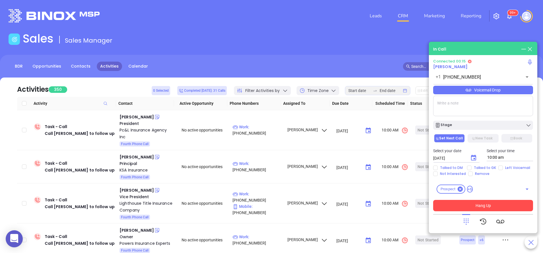
click at [478, 204] on button "Hang Up" at bounding box center [483, 205] width 100 height 11
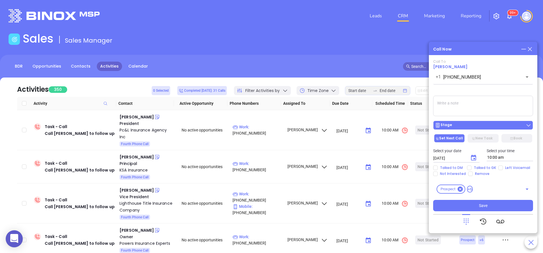
click at [479, 121] on button "Stage" at bounding box center [483, 125] width 100 height 9
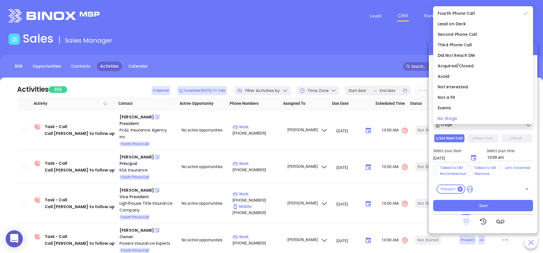
click at [465, 117] on div "No Stage" at bounding box center [482, 118] width 91 height 6
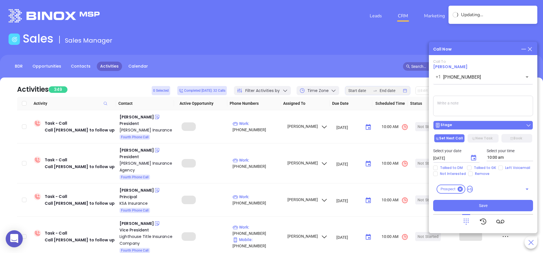
click at [475, 123] on div "Stage" at bounding box center [483, 126] width 96 height 6
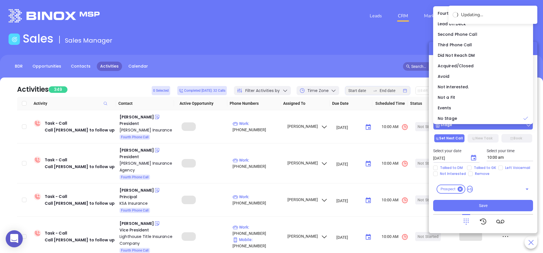
click at [476, 127] on div "Stage" at bounding box center [483, 126] width 96 height 6
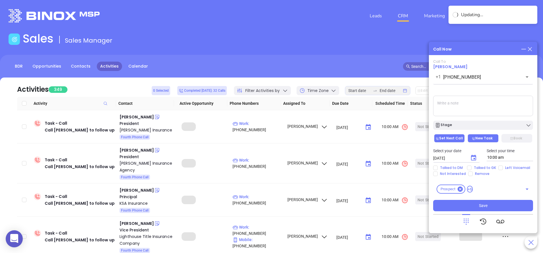
click at [486, 141] on button "New Task" at bounding box center [482, 138] width 31 height 9
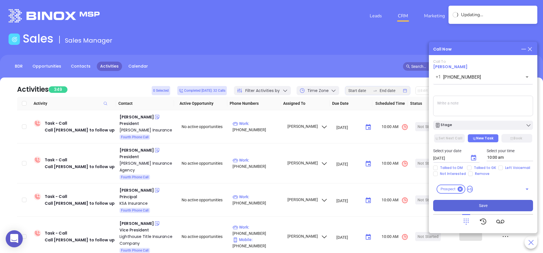
click at [481, 204] on span "Save" at bounding box center [483, 206] width 9 height 6
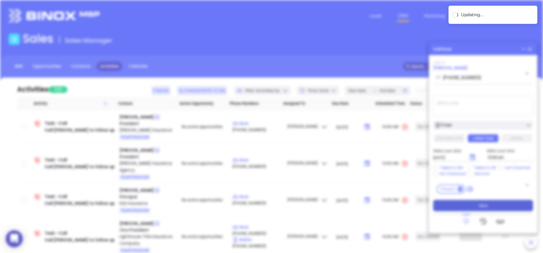
type input "[DATE]"
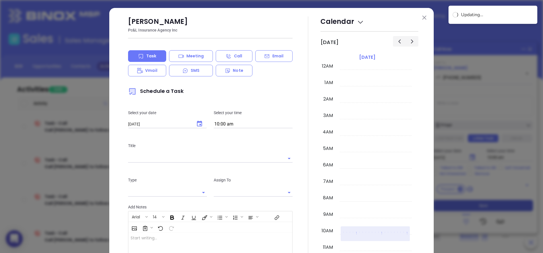
scroll to position [165, 0]
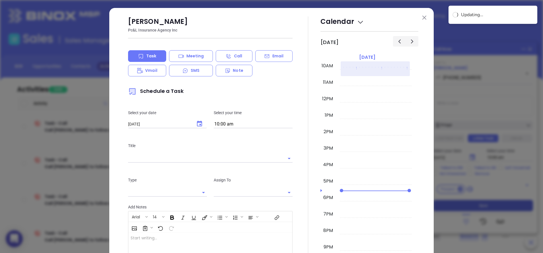
type input "[PERSON_NAME]"
click at [422, 18] on img at bounding box center [424, 18] width 4 height 4
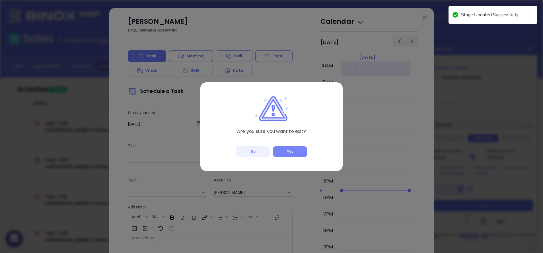
click at [300, 149] on button "Yes" at bounding box center [290, 151] width 34 height 11
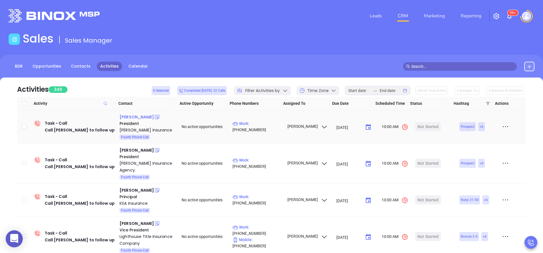
click at [133, 117] on div "Mike Massey" at bounding box center [136, 117] width 34 height 7
click at [134, 149] on div "Bill Turbeville" at bounding box center [136, 150] width 34 height 7
click at [133, 191] on div "John Foreman" at bounding box center [136, 190] width 34 height 7
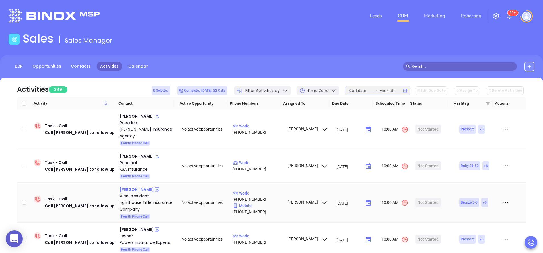
click at [142, 191] on div "Christopher Eassy" at bounding box center [136, 189] width 34 height 7
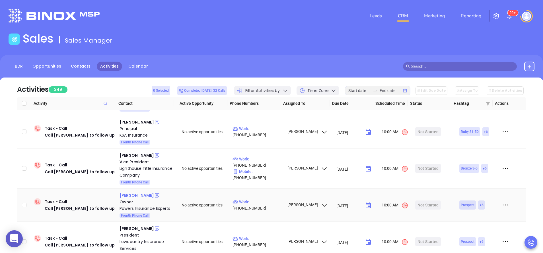
click at [139, 196] on div "[PERSON_NAME]" at bounding box center [136, 195] width 34 height 7
drag, startPoint x: 183, startPoint y: 199, endPoint x: 171, endPoint y: 204, distance: 13.5
click at [171, 232] on div "President" at bounding box center [146, 235] width 54 height 6
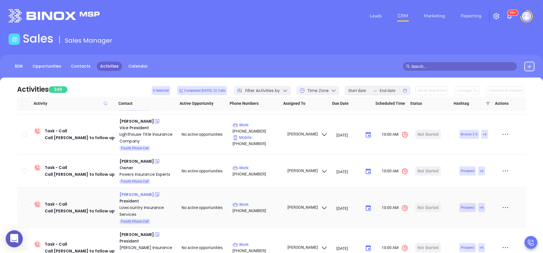
click at [133, 195] on div "Jeff Althoff" at bounding box center [136, 194] width 34 height 7
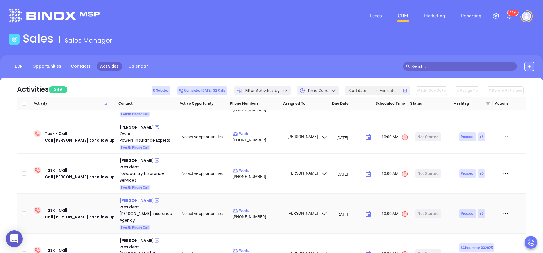
click at [131, 201] on div "Chris Tidwell" at bounding box center [136, 200] width 34 height 7
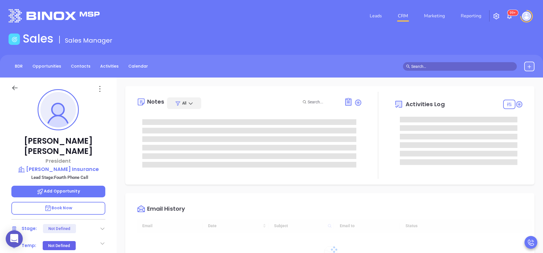
type input "10:00 am"
type input "[DATE]"
type input "[PERSON_NAME]"
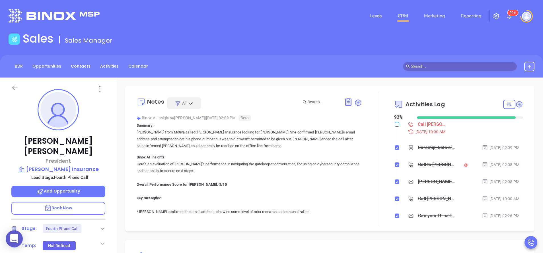
click at [395, 123] on input "checkbox" at bounding box center [397, 124] width 5 height 5
checkbox input "true"
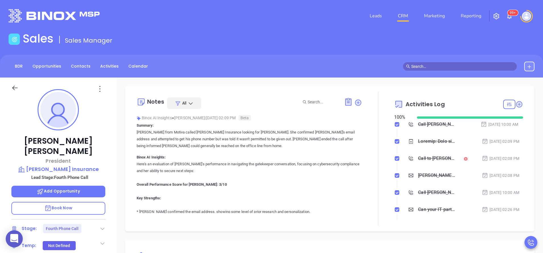
click at [102, 226] on icon at bounding box center [103, 229] width 6 height 6
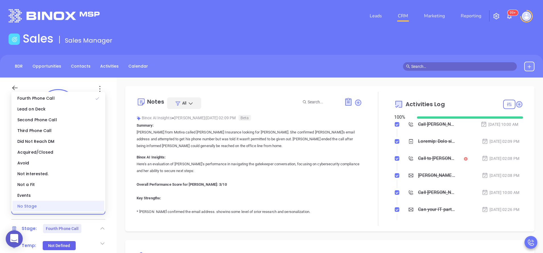
click at [85, 208] on div "No Stage" at bounding box center [59, 206] width 92 height 11
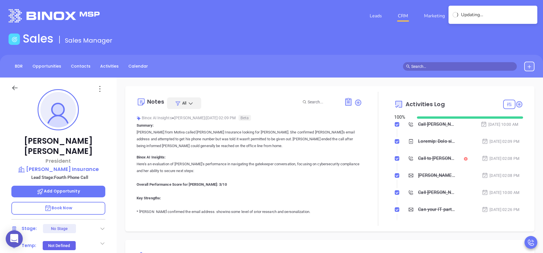
click at [112, 219] on div "[PERSON_NAME] President [PERSON_NAME] Insurance Lead Stage: Fourth Phone Call A…" at bounding box center [58, 236] width 117 height 317
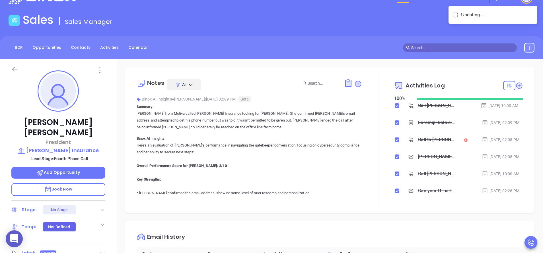
scroll to position [0, 0]
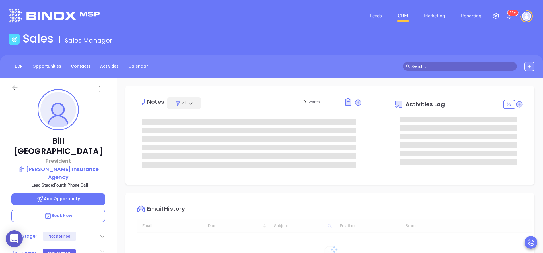
type input "[DATE]"
type input "[PERSON_NAME]"
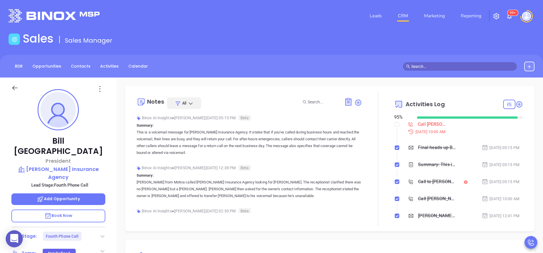
scroll to position [165, 0]
click at [395, 125] on input "checkbox" at bounding box center [397, 124] width 5 height 5
checkbox input "true"
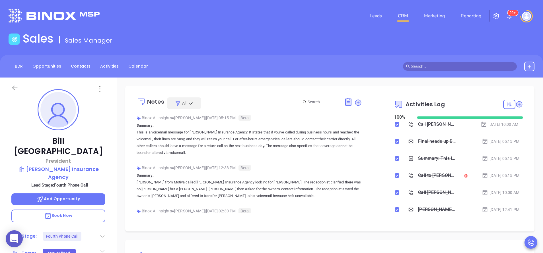
click at [100, 234] on icon at bounding box center [103, 237] width 6 height 6
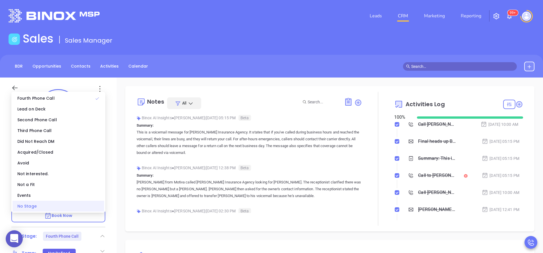
click at [88, 206] on div "No Stage" at bounding box center [59, 206] width 92 height 11
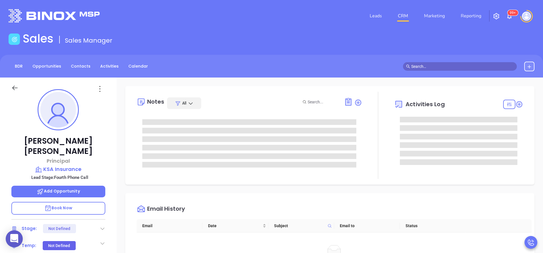
type input "[PERSON_NAME]"
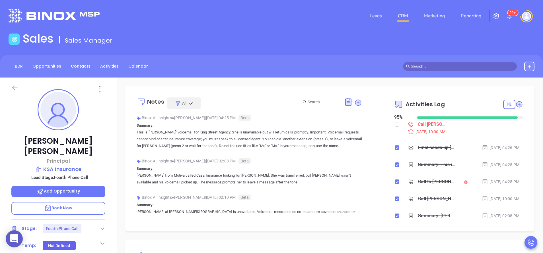
scroll to position [165, 0]
click at [395, 125] on input "checkbox" at bounding box center [397, 124] width 5 height 5
checkbox input "true"
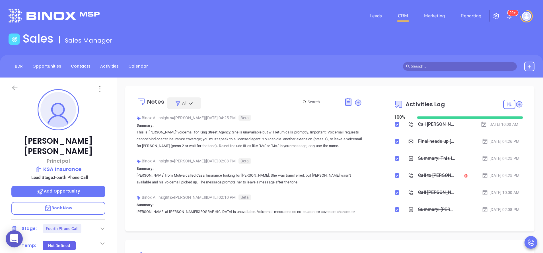
click at [102, 214] on div "[PERSON_NAME] Principal KSA Insurance Lead Stage: Fourth Phone Call Add Opportu…" at bounding box center [58, 236] width 117 height 317
click at [102, 226] on div at bounding box center [103, 229] width 6 height 7
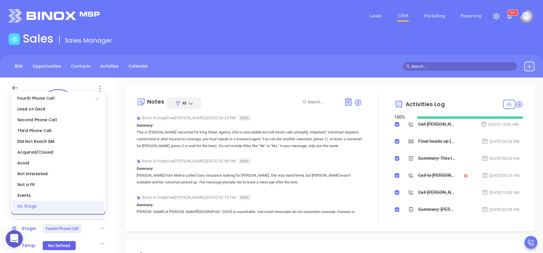
click at [88, 207] on div "No Stage" at bounding box center [59, 206] width 92 height 11
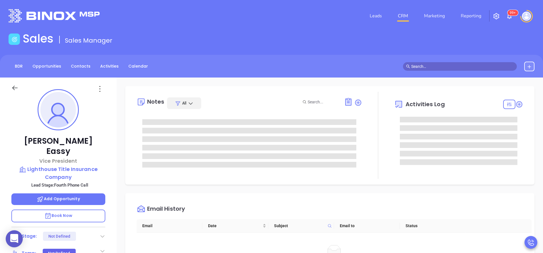
type input "[PERSON_NAME]"
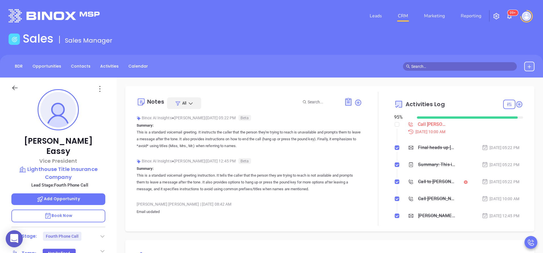
scroll to position [165, 0]
click at [395, 125] on input "checkbox" at bounding box center [397, 124] width 5 height 5
checkbox input "true"
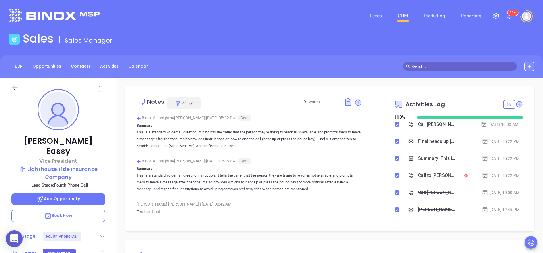
click at [102, 232] on div "Stage: Fourth Phone Call" at bounding box center [58, 236] width 94 height 9
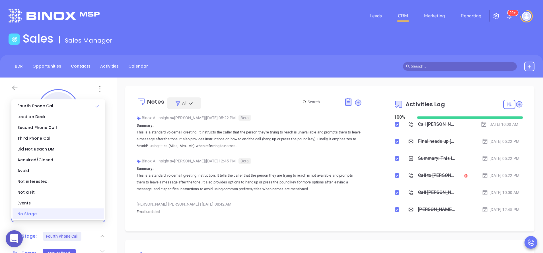
click at [88, 215] on div "No Stage" at bounding box center [59, 214] width 92 height 11
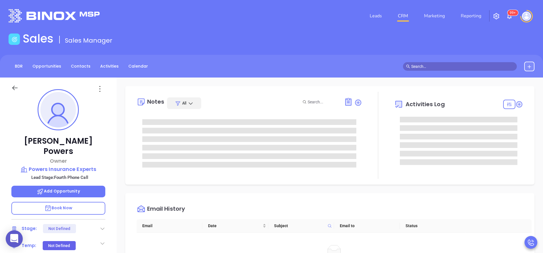
type input "[PERSON_NAME]"
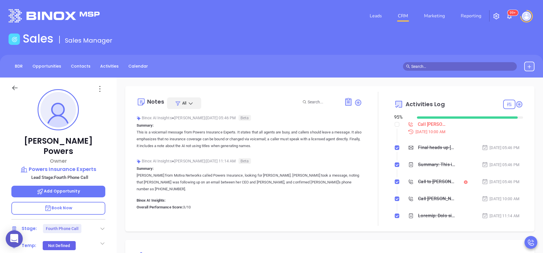
scroll to position [165, 0]
click at [106, 166] on div "[PERSON_NAME] Owner Powers Insurance Experts Lead Stage: Fourth Phone Call Add …" at bounding box center [58, 236] width 117 height 317
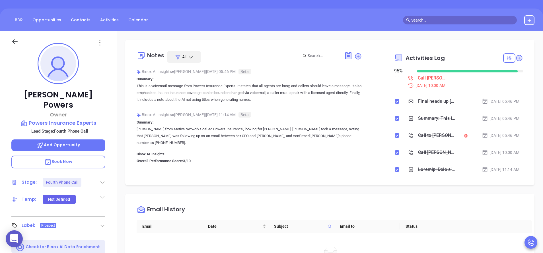
scroll to position [119, 0]
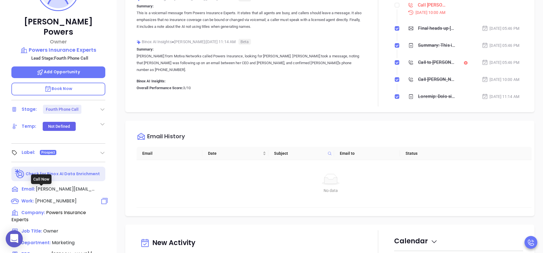
click at [65, 198] on span "[PHONE_NUMBER]" at bounding box center [55, 201] width 41 height 7
type input "[PHONE_NUMBER]"
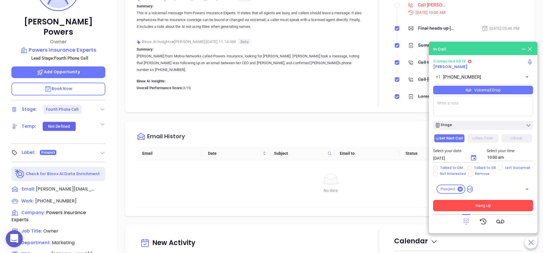
click at [482, 203] on button "Hang Up" at bounding box center [483, 205] width 100 height 11
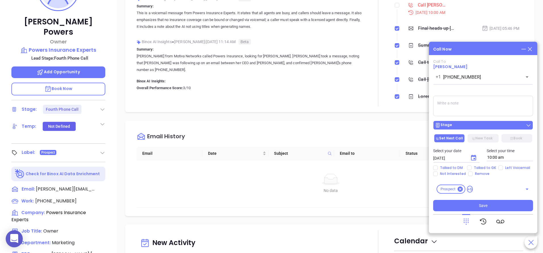
click at [488, 125] on div "Stage" at bounding box center [483, 126] width 96 height 6
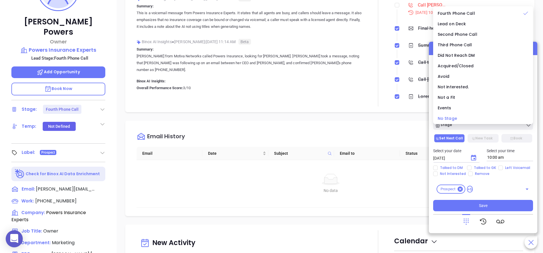
click at [452, 118] on span "No Stage" at bounding box center [446, 119] width 19 height 6
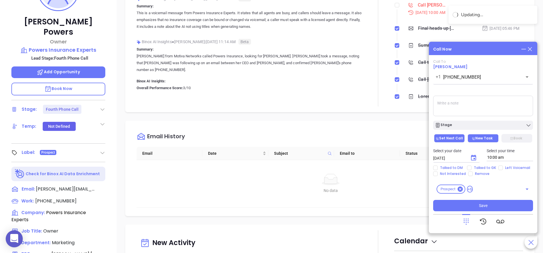
click at [477, 136] on button "New Task" at bounding box center [482, 138] width 31 height 9
click at [482, 199] on div "Call To [PERSON_NAME] [PHONE_NUMBER] ​ Voicemail Drop Stage Set Next Call New T…" at bounding box center [483, 135] width 100 height 152
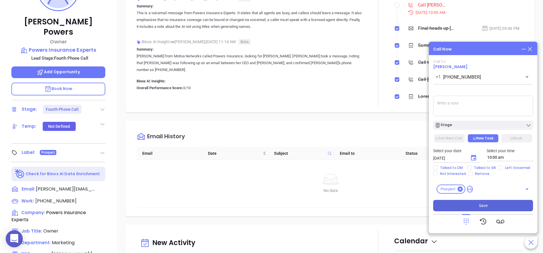
click at [486, 207] on span "Save" at bounding box center [483, 206] width 9 height 6
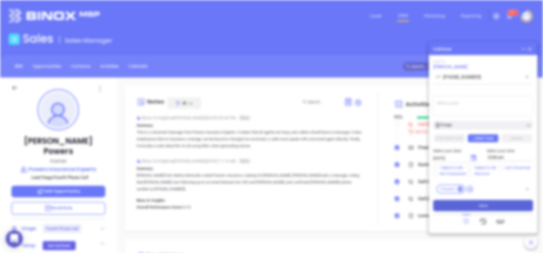
type input "[DATE]"
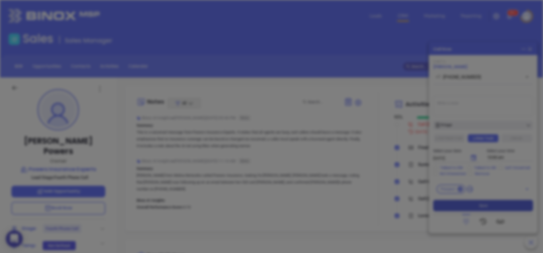
scroll to position [165, 0]
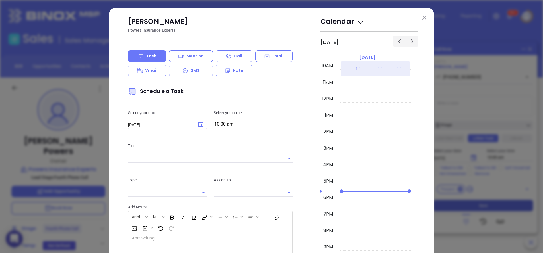
type input "[PERSON_NAME]"
click at [422, 16] on img at bounding box center [424, 18] width 4 height 4
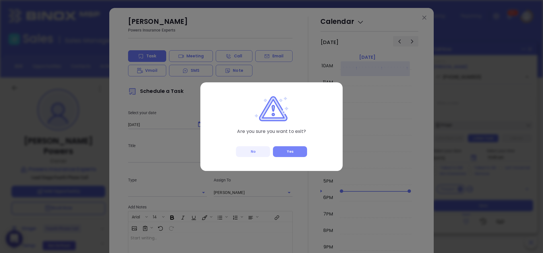
click at [287, 152] on button "Yes" at bounding box center [290, 151] width 34 height 11
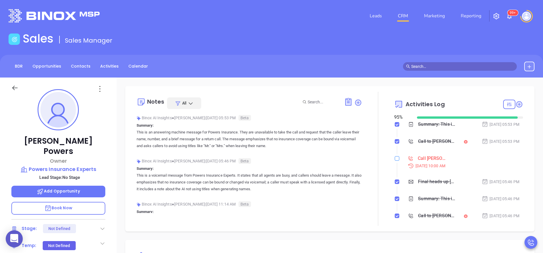
click at [395, 158] on input "checkbox" at bounding box center [397, 158] width 5 height 5
checkbox input "true"
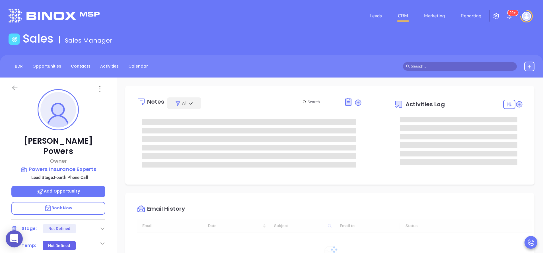
type input "[DATE]"
type input "[PERSON_NAME]"
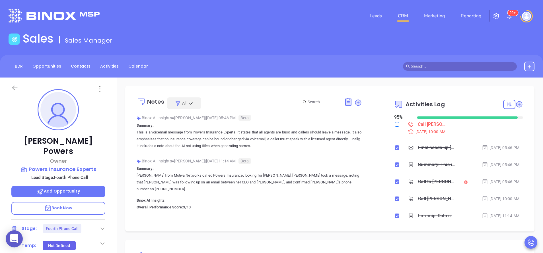
click at [395, 125] on input "checkbox" at bounding box center [397, 124] width 5 height 5
checkbox input "true"
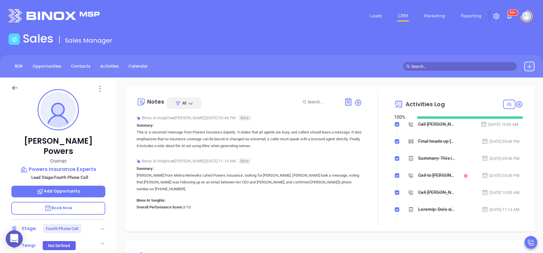
click at [100, 226] on icon at bounding box center [103, 229] width 6 height 6
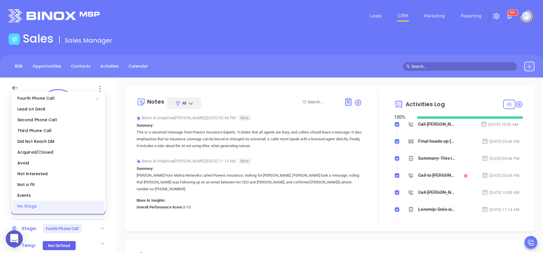
click at [88, 208] on div "No Stage" at bounding box center [59, 206] width 92 height 11
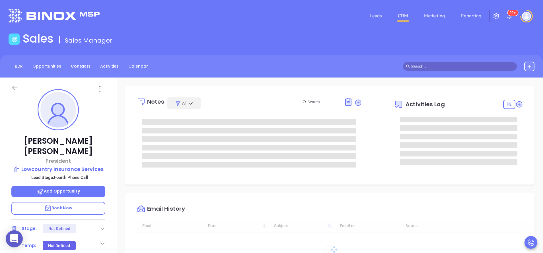
type input "[DATE]"
type input "[PERSON_NAME]"
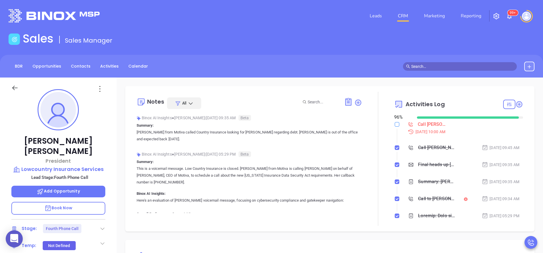
click at [395, 123] on input "checkbox" at bounding box center [397, 124] width 5 height 5
checkbox input "true"
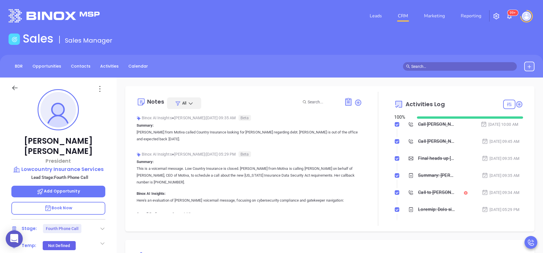
click at [101, 226] on icon at bounding box center [103, 229] width 6 height 6
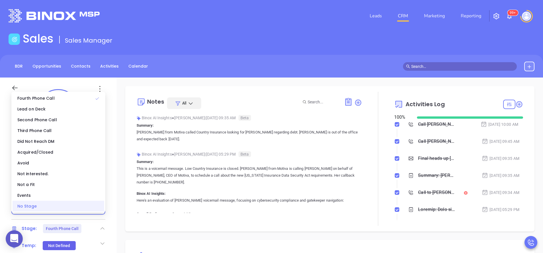
click at [92, 210] on div "No Stage" at bounding box center [59, 206] width 92 height 11
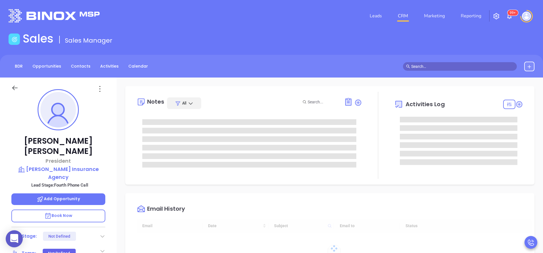
type input "10:00 am"
type input "[DATE]"
type input "[PERSON_NAME]"
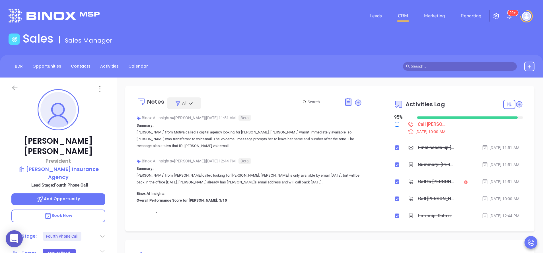
click at [395, 126] on input "checkbox" at bounding box center [397, 124] width 5 height 5
checkbox input "true"
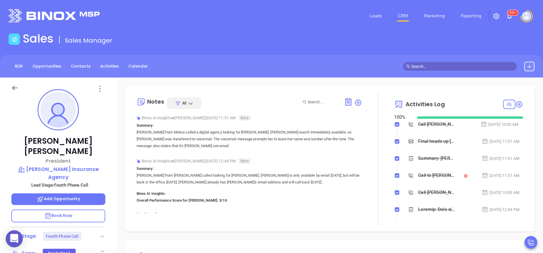
click at [102, 234] on icon at bounding box center [103, 237] width 6 height 6
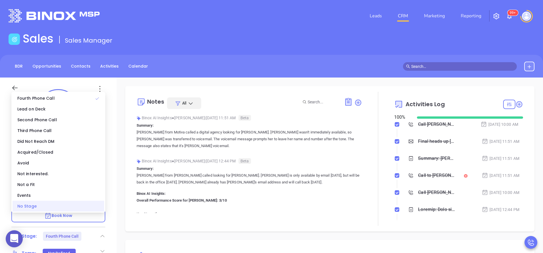
click at [84, 209] on div "No Stage" at bounding box center [59, 206] width 92 height 11
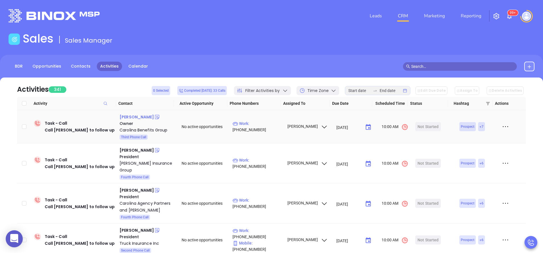
click at [141, 117] on div "[PERSON_NAME]" at bounding box center [136, 117] width 34 height 7
click at [136, 148] on div "[PERSON_NAME]" at bounding box center [136, 150] width 34 height 7
click at [136, 187] on div "Lois Vickery" at bounding box center [136, 190] width 34 height 7
click at [133, 227] on div "Anna Belk" at bounding box center [136, 230] width 34 height 7
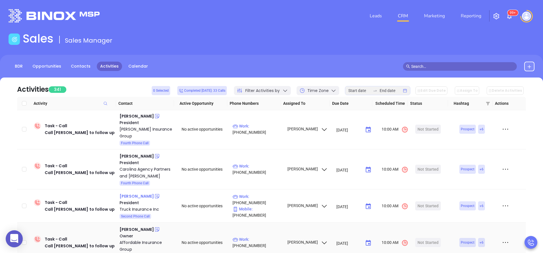
scroll to position [51, 0]
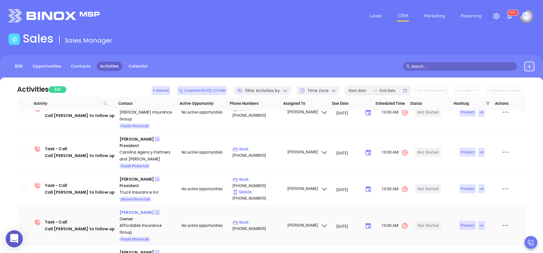
click at [136, 209] on div "Julius G Jones III" at bounding box center [136, 212] width 34 height 7
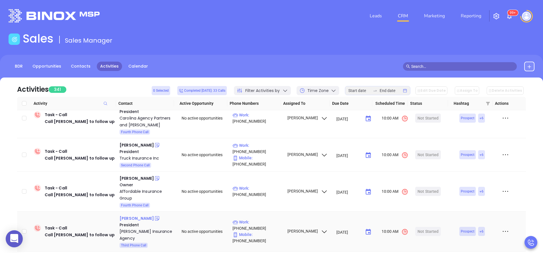
click at [138, 215] on div "Rose Patteson" at bounding box center [136, 218] width 34 height 7
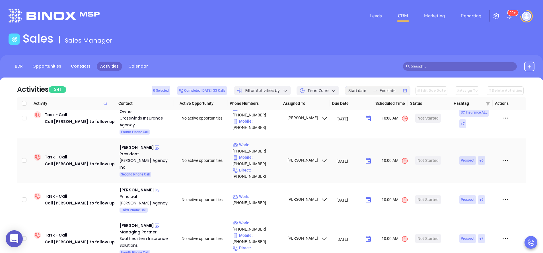
scroll to position [222, 0]
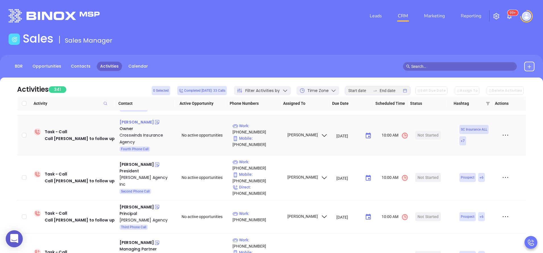
click at [135, 119] on div "Renado Robinson" at bounding box center [136, 122] width 34 height 7
click at [138, 161] on div "Martha Watts" at bounding box center [136, 164] width 34 height 7
click at [133, 204] on div "Ken Byars" at bounding box center [136, 207] width 34 height 7
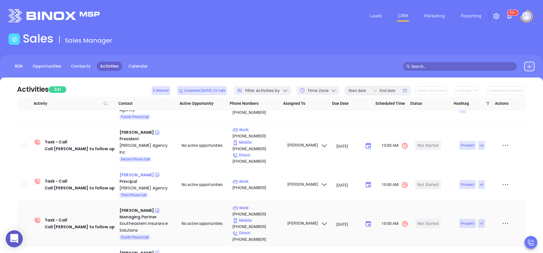
scroll to position [256, 0]
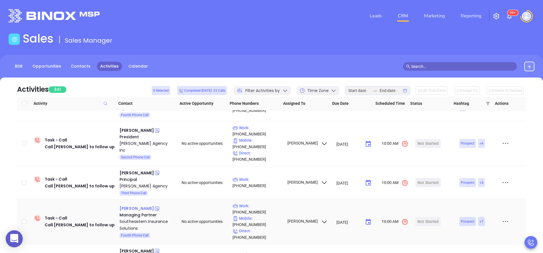
click at [128, 205] on div "Dan Batten" at bounding box center [136, 208] width 34 height 7
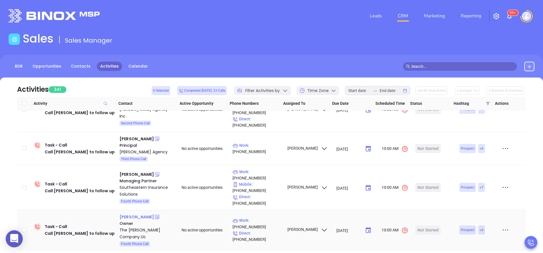
click at [129, 214] on div "Bill Beattie" at bounding box center [136, 217] width 34 height 7
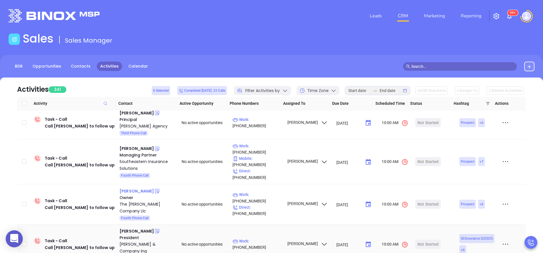
scroll to position [324, 0]
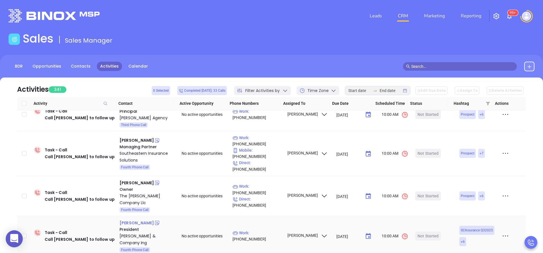
click at [138, 220] on div "Melody Herring" at bounding box center [136, 223] width 34 height 7
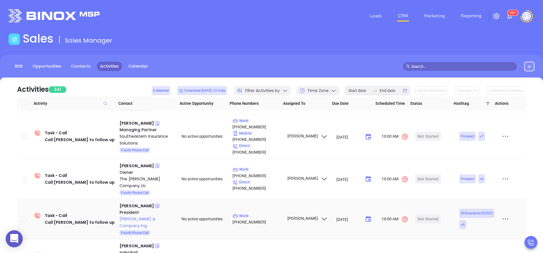
scroll to position [358, 0]
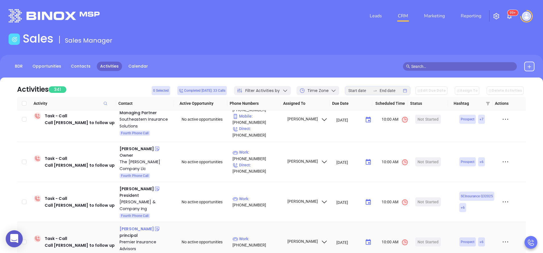
click at [134, 226] on div "Kevin Regan" at bounding box center [136, 229] width 34 height 7
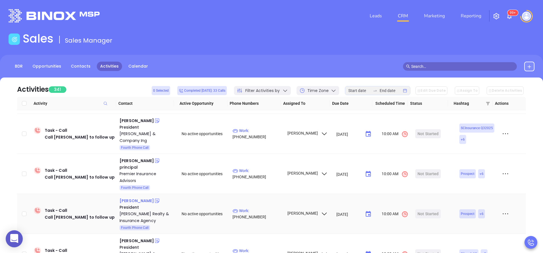
click at [123, 198] on div "Lee Ellis" at bounding box center [136, 201] width 34 height 7
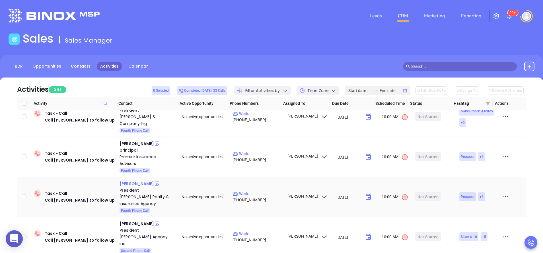
scroll to position [461, 0]
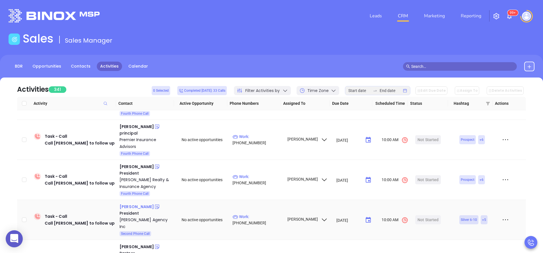
click at [127, 204] on div "Russ Fender" at bounding box center [136, 207] width 34 height 7
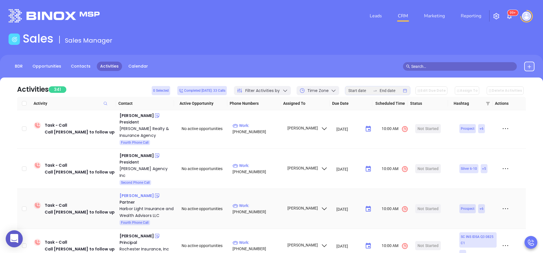
click at [127, 193] on div "Harry Lutz" at bounding box center [136, 196] width 34 height 7
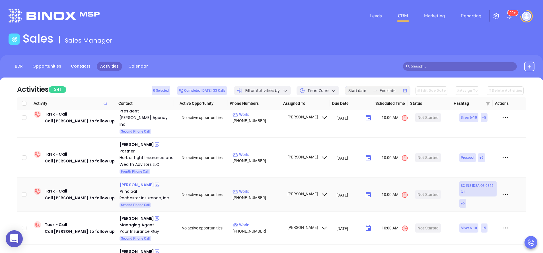
click at [130, 182] on div "Ray Rochester" at bounding box center [136, 185] width 34 height 7
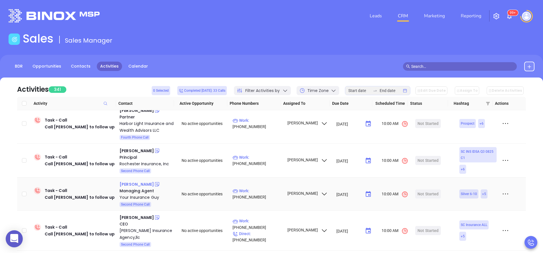
click at [135, 181] on div "Nick Wagner" at bounding box center [136, 184] width 34 height 7
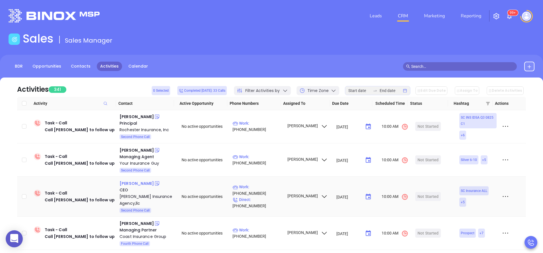
click at [130, 180] on div "Rick Woodard" at bounding box center [136, 183] width 34 height 7
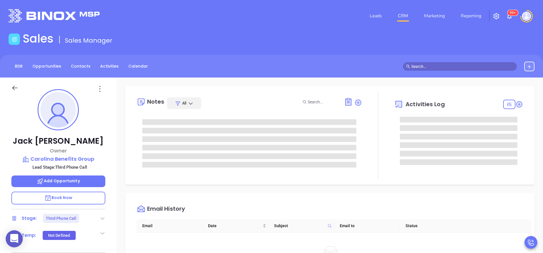
scroll to position [165, 0]
type input "[PERSON_NAME]"
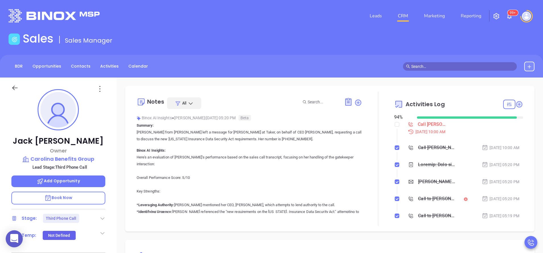
click at [110, 145] on div "[PERSON_NAME] Owner Carolina Benefits Group Lead Stage: Third Phone Call Add Op…" at bounding box center [58, 236] width 117 height 317
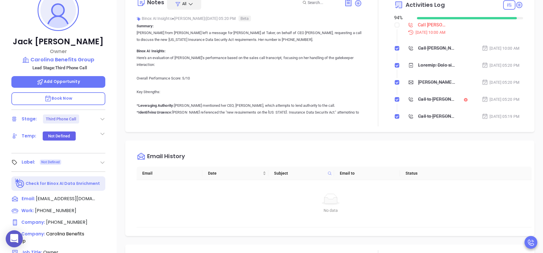
scroll to position [102, 0]
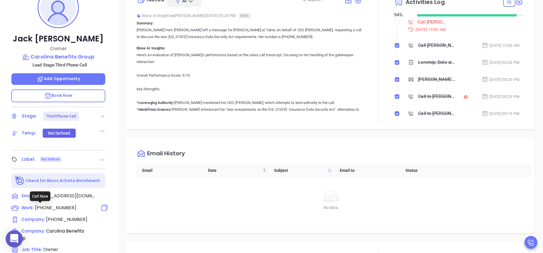
click at [57, 209] on span "(888) 817-3375" at bounding box center [55, 208] width 41 height 7
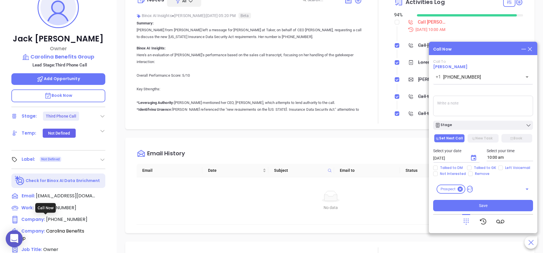
click at [60, 220] on span "(704) 459-1066" at bounding box center [66, 219] width 41 height 7
type input "(704) 459-1066"
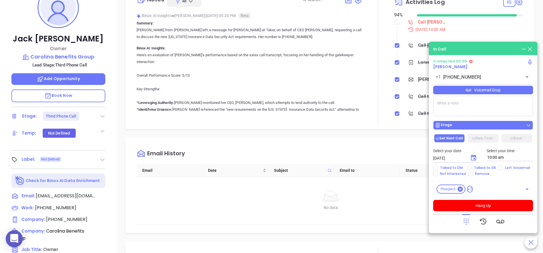
click at [494, 125] on div "Stage" at bounding box center [483, 126] width 96 height 6
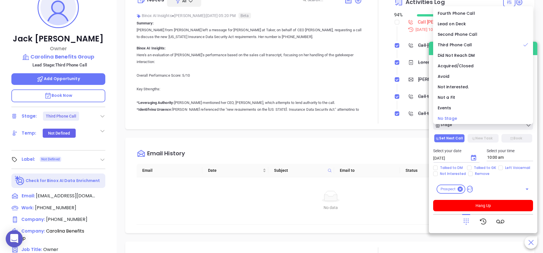
click at [483, 120] on div "No Stage" at bounding box center [482, 118] width 91 height 6
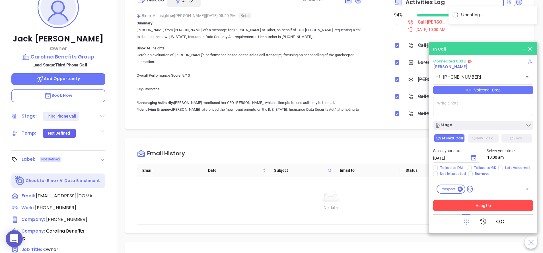
click at [490, 205] on button "Hang Up" at bounding box center [483, 205] width 100 height 11
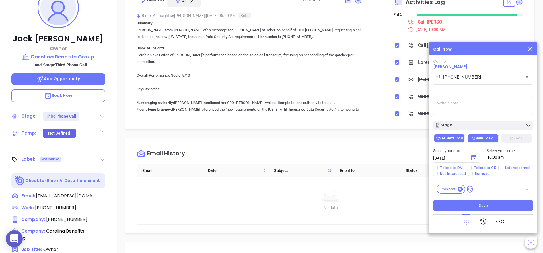
click at [485, 140] on button "New Task" at bounding box center [482, 138] width 31 height 9
click at [484, 125] on div "Stage" at bounding box center [483, 126] width 96 height 6
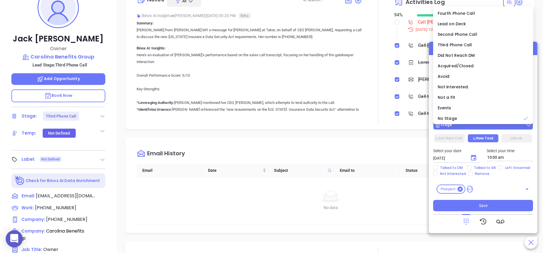
click at [477, 129] on button "Stage" at bounding box center [483, 125] width 100 height 9
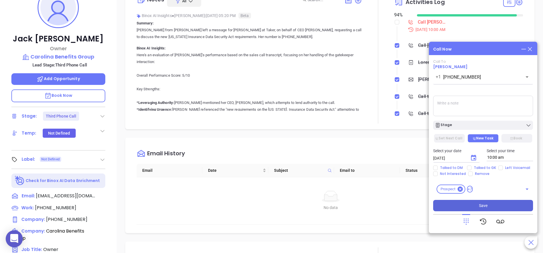
click at [498, 205] on button "Save" at bounding box center [483, 205] width 100 height 11
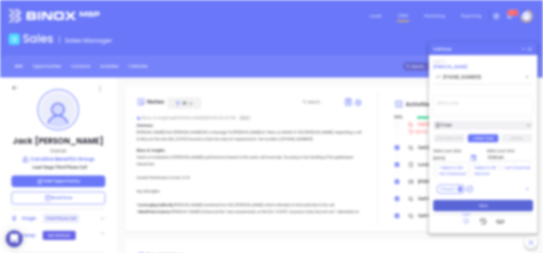
type input "[DATE]"
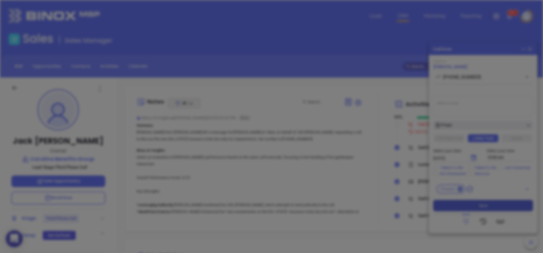
scroll to position [165, 0]
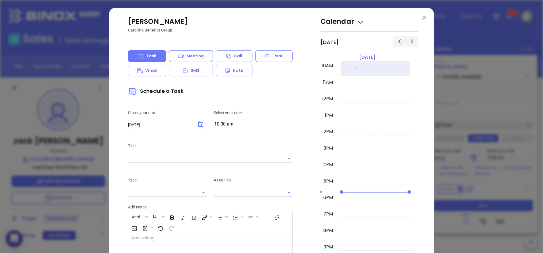
type input "[PERSON_NAME]"
click at [422, 18] on img at bounding box center [424, 18] width 4 height 4
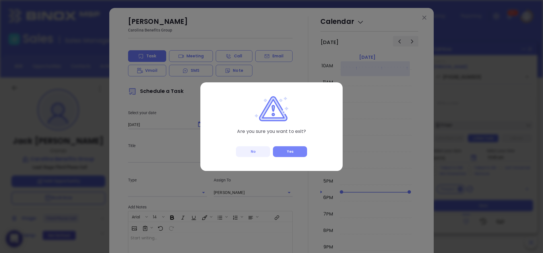
click at [296, 152] on button "Yes" at bounding box center [290, 151] width 34 height 11
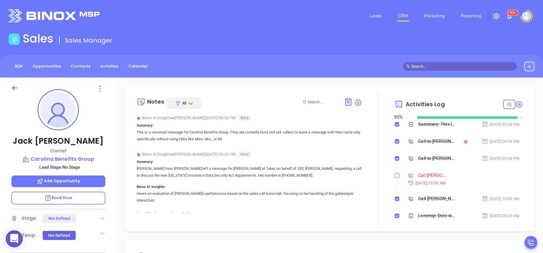
click at [395, 178] on input "checkbox" at bounding box center [397, 176] width 5 height 5
checkbox input "true"
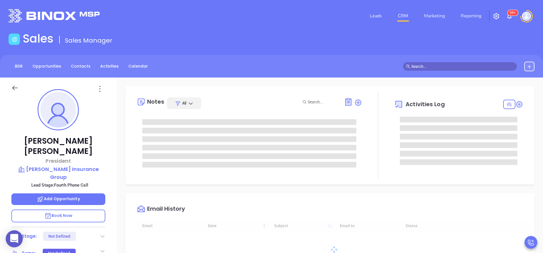
type input "[DATE]"
type input "[PERSON_NAME]"
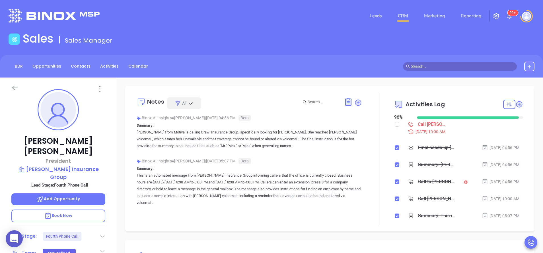
click at [114, 232] on div "Jon Jensen President Correll Insurance Group Lead Stage: Fourth Phone Call Add …" at bounding box center [58, 236] width 117 height 317
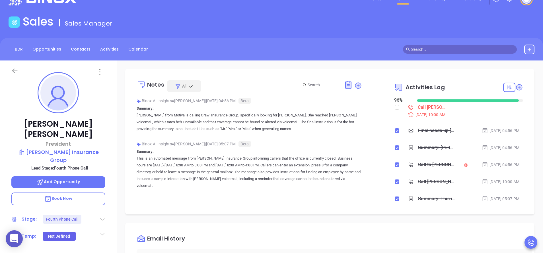
scroll to position [85, 0]
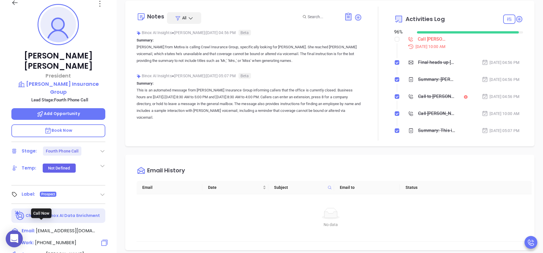
click at [66, 240] on span "(864) 583-5445" at bounding box center [55, 243] width 41 height 7
type input "(864) 583-5445"
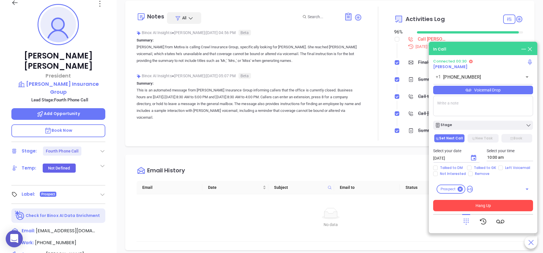
click at [497, 205] on button "Hang Up" at bounding box center [483, 205] width 100 height 11
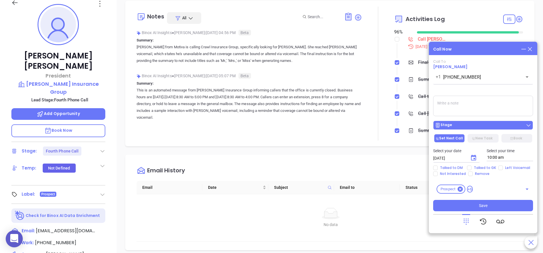
click at [489, 123] on button "Stage" at bounding box center [483, 125] width 100 height 9
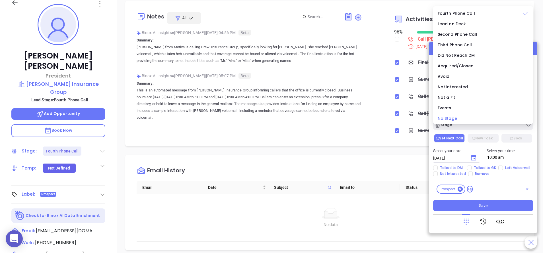
click at [451, 119] on span "No Stage" at bounding box center [446, 119] width 19 height 6
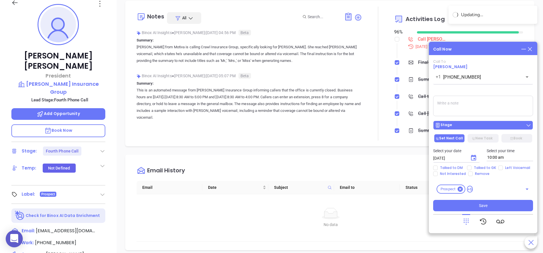
click at [473, 127] on div "Stage" at bounding box center [483, 126] width 96 height 6
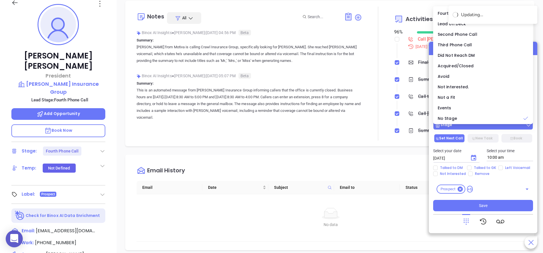
click at [473, 127] on div "Stage" at bounding box center [483, 126] width 96 height 6
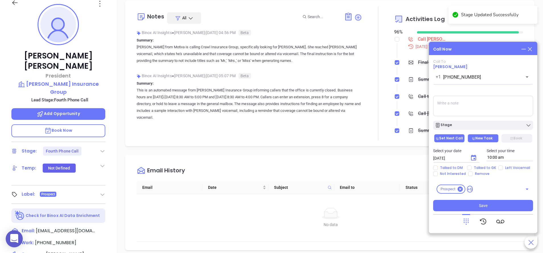
click at [478, 135] on button "New Task" at bounding box center [482, 138] width 31 height 9
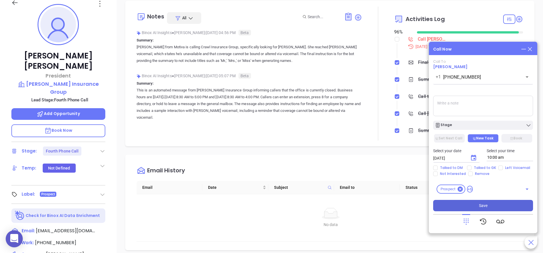
click at [486, 206] on span "Save" at bounding box center [483, 206] width 9 height 6
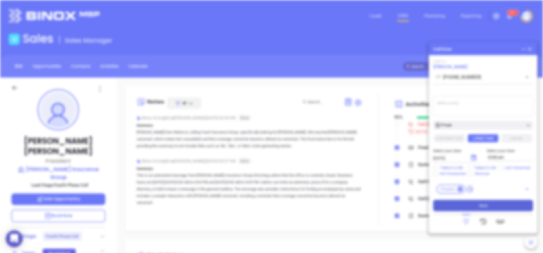
scroll to position [165, 0]
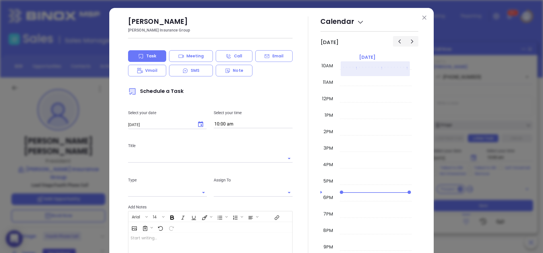
type input "[PERSON_NAME]"
click at [422, 19] on img at bounding box center [424, 18] width 4 height 4
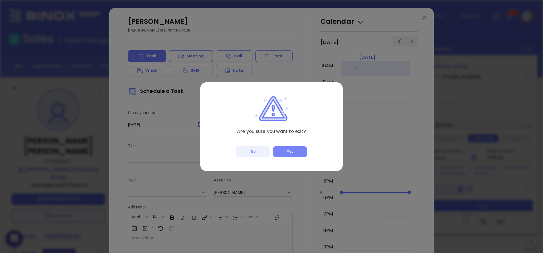
click at [296, 147] on button "Yes" at bounding box center [290, 151] width 34 height 11
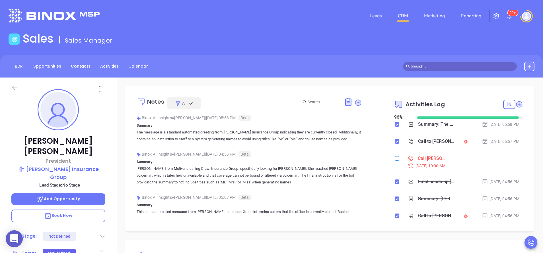
click at [395, 159] on input "checkbox" at bounding box center [397, 158] width 5 height 5
checkbox input "true"
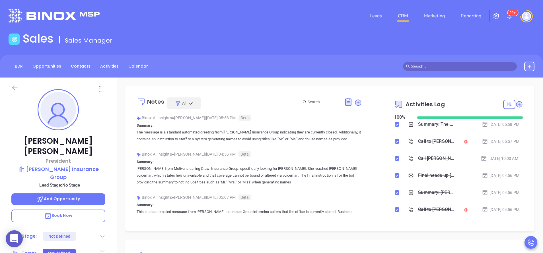
click at [112, 181] on div "Jon Jensen President Correll Insurance Group Lead Stage: No Stage Add Opportuni…" at bounding box center [58, 236] width 117 height 317
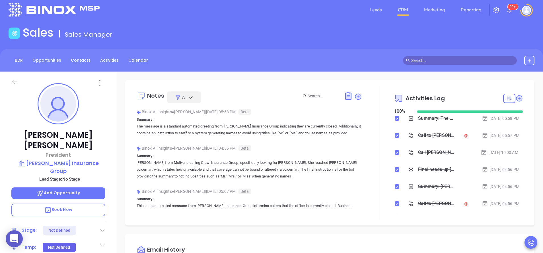
scroll to position [0, 0]
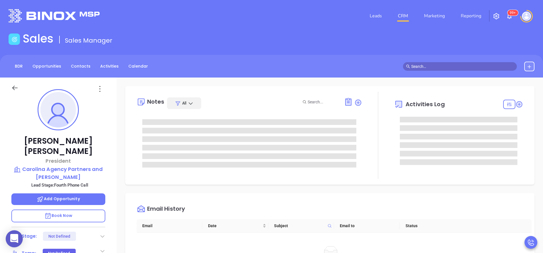
scroll to position [165, 0]
type input "[PERSON_NAME]"
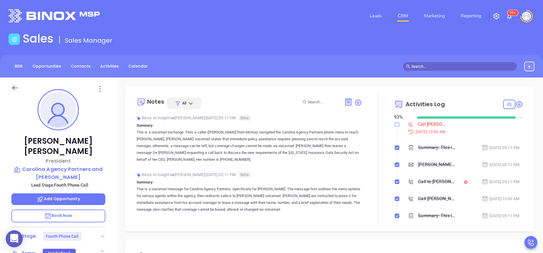
click at [395, 124] on input "checkbox" at bounding box center [397, 124] width 5 height 5
checkbox input "true"
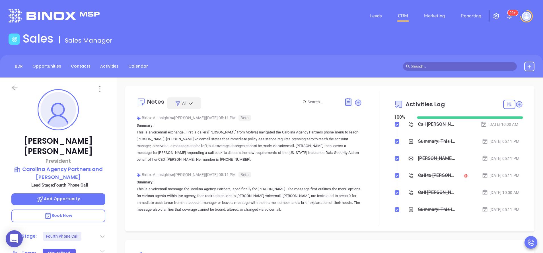
click at [102, 234] on icon at bounding box center [103, 237] width 6 height 6
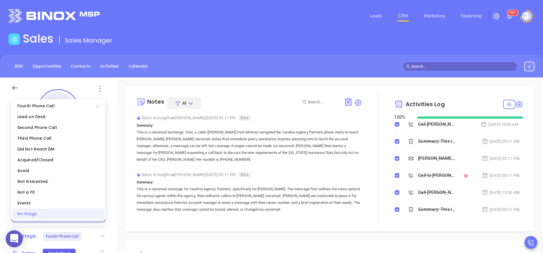
click at [85, 214] on div "No Stage" at bounding box center [59, 214] width 92 height 11
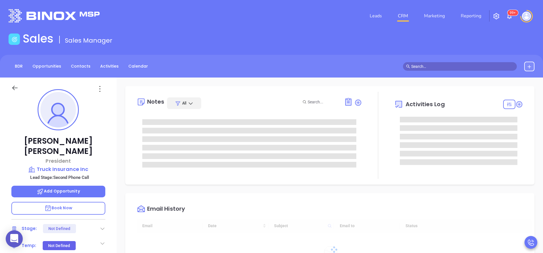
type input "10:00 am"
type input "[DATE]"
type input "[PERSON_NAME]"
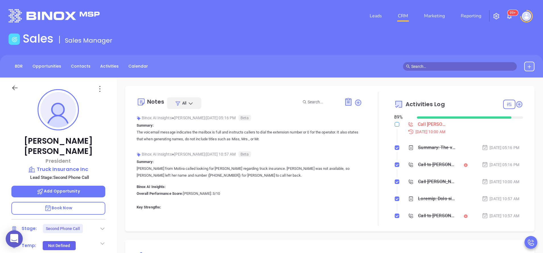
click at [395, 122] on input "checkbox" at bounding box center [397, 124] width 5 height 5
checkbox input "true"
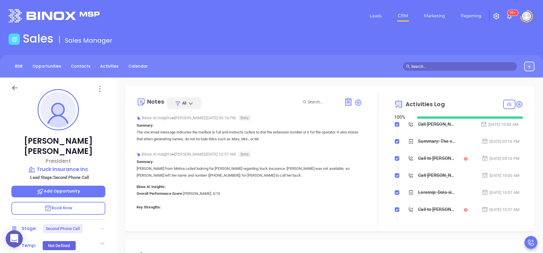
click at [103, 228] on icon at bounding box center [102, 229] width 4 height 2
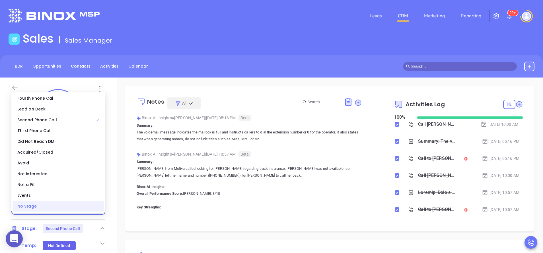
click at [83, 209] on div "No Stage" at bounding box center [59, 206] width 92 height 11
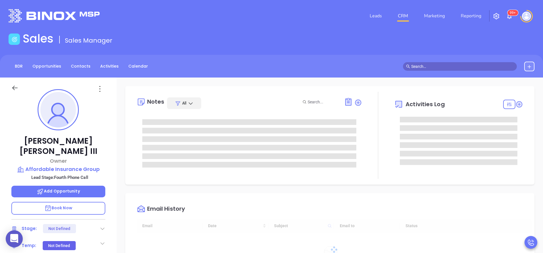
type input "[DATE]"
type input "[PERSON_NAME]"
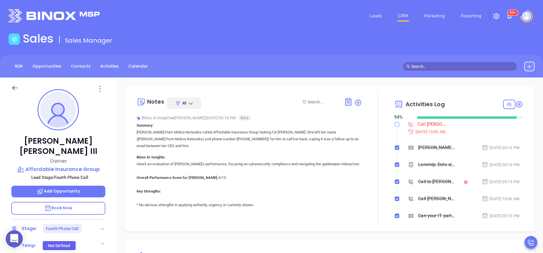
click at [395, 124] on input "checkbox" at bounding box center [397, 124] width 5 height 5
checkbox input "true"
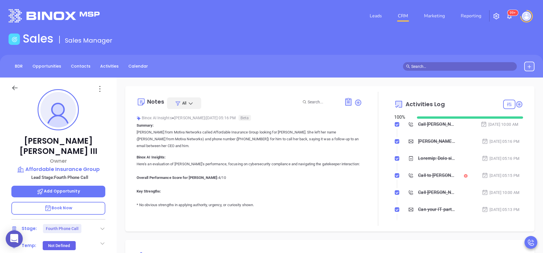
click at [100, 226] on icon at bounding box center [103, 229] width 6 height 6
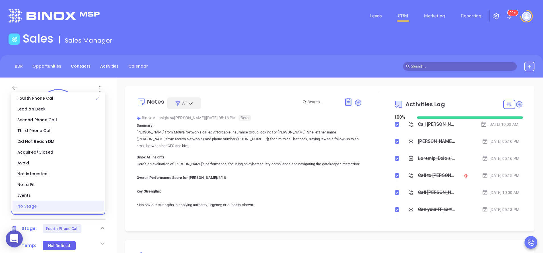
click at [81, 206] on div "No Stage" at bounding box center [59, 206] width 92 height 11
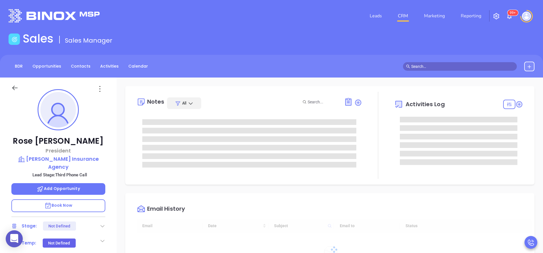
type input "[DATE]"
type input "[PERSON_NAME]"
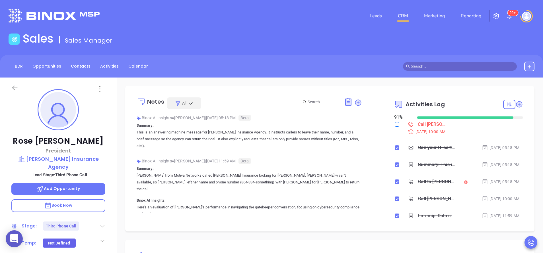
click at [395, 124] on input "checkbox" at bounding box center [397, 124] width 5 height 5
checkbox input "true"
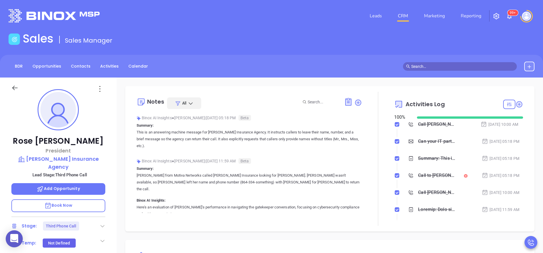
click at [90, 222] on div "Stage: Third Phone Call" at bounding box center [58, 226] width 94 height 9
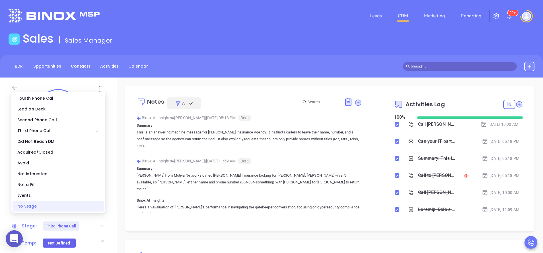
click at [78, 204] on div "No Stage" at bounding box center [59, 206] width 92 height 11
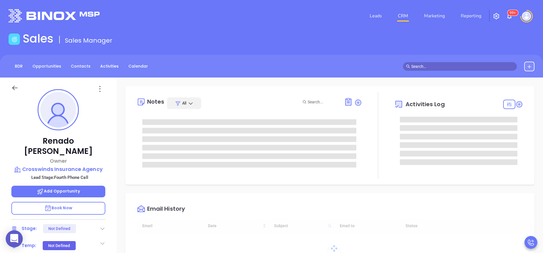
type input "10:00 am"
type input "[DATE]"
type input "[PERSON_NAME]"
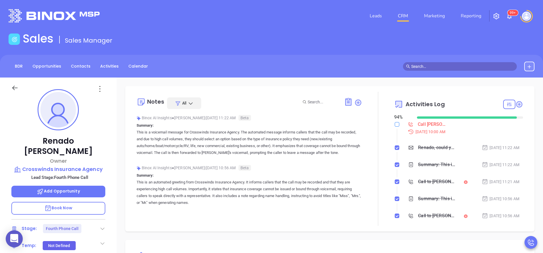
click at [395, 127] on label at bounding box center [397, 124] width 5 height 6
click at [395, 127] on input "checkbox" at bounding box center [397, 124] width 5 height 5
checkbox input "true"
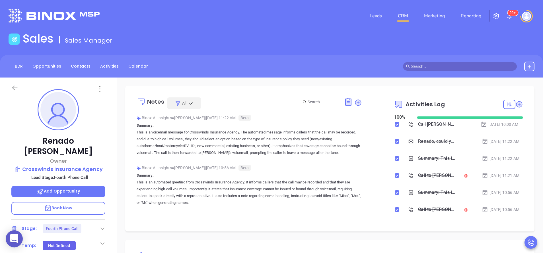
click at [102, 226] on icon at bounding box center [103, 229] width 6 height 6
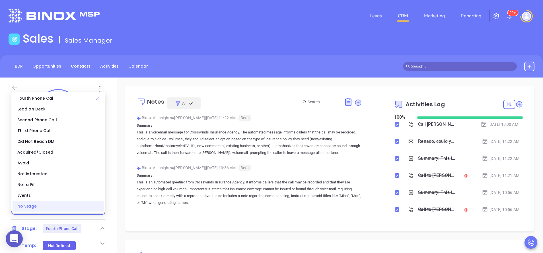
click at [86, 206] on div "No Stage" at bounding box center [59, 206] width 92 height 11
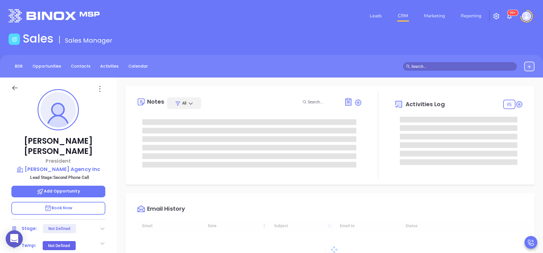
scroll to position [165, 0]
type input "[PERSON_NAME]"
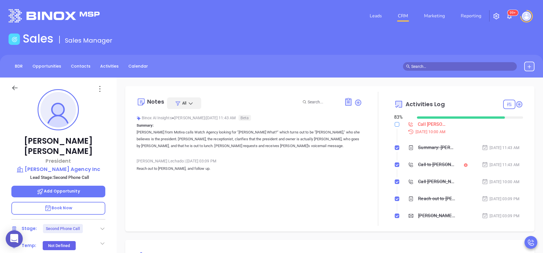
click at [395, 125] on input "checkbox" at bounding box center [397, 124] width 5 height 5
checkbox input "true"
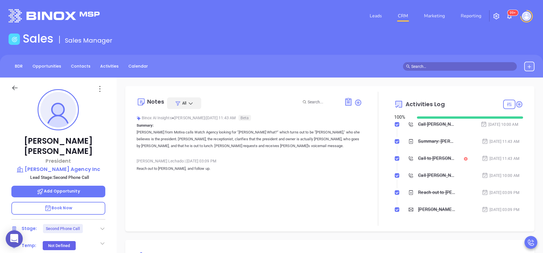
click at [100, 226] on icon at bounding box center [103, 229] width 6 height 6
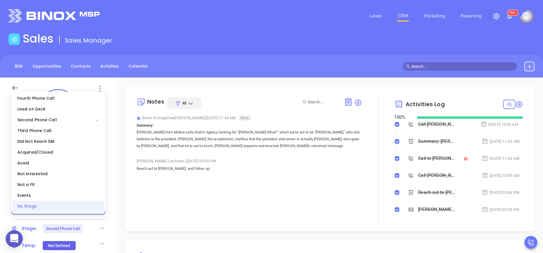
click at [83, 205] on div "No Stage" at bounding box center [59, 206] width 92 height 11
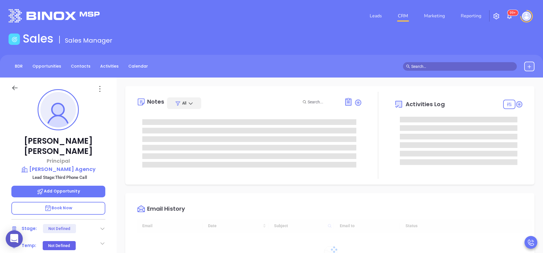
type input "[DATE]"
type input "[PERSON_NAME]"
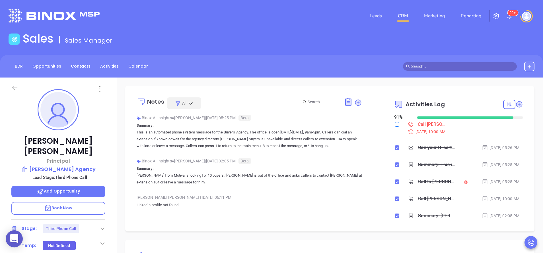
click at [395, 125] on input "checkbox" at bounding box center [397, 124] width 5 height 5
checkbox input "true"
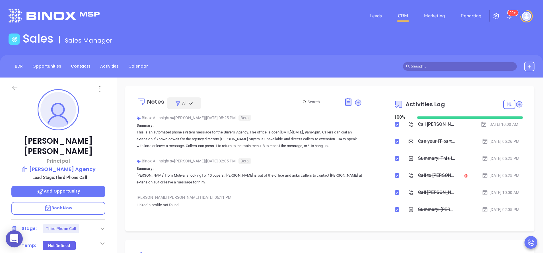
click at [104, 226] on icon at bounding box center [103, 229] width 6 height 6
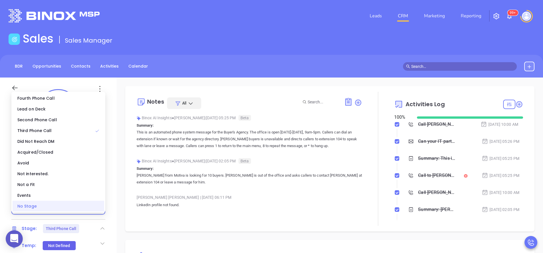
click at [87, 206] on div "No Stage" at bounding box center [59, 206] width 92 height 11
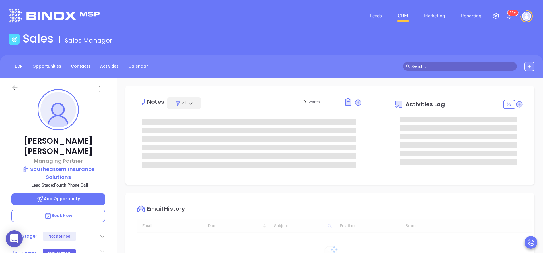
type input "10:00 am"
type input "[DATE]"
type input "[PERSON_NAME]"
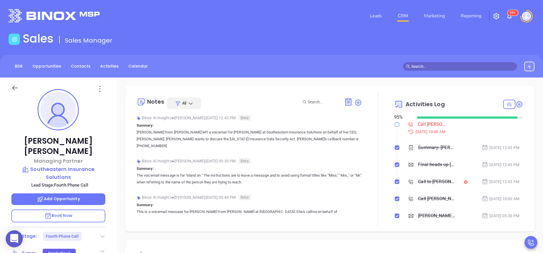
click at [395, 126] on input "checkbox" at bounding box center [397, 124] width 5 height 5
checkbox input "true"
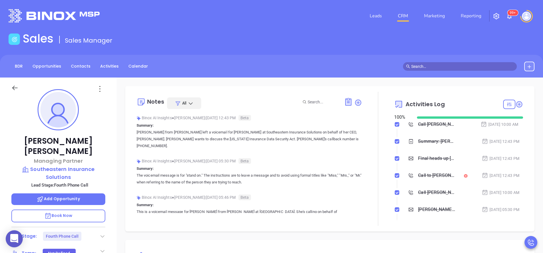
click at [103, 232] on div "Stage: Fourth Phone Call" at bounding box center [58, 236] width 94 height 9
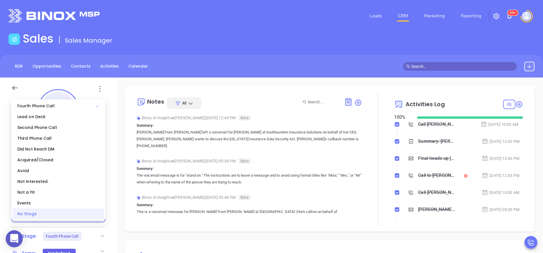
click at [79, 216] on div "No Stage" at bounding box center [59, 214] width 92 height 11
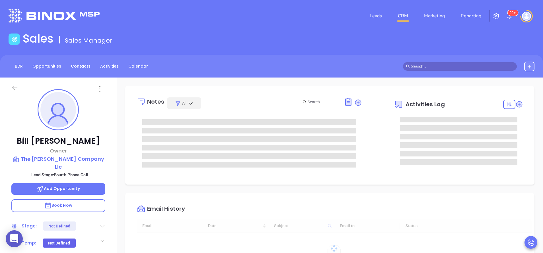
type input "10:00 am"
type input "[DATE]"
type input "[PERSON_NAME]"
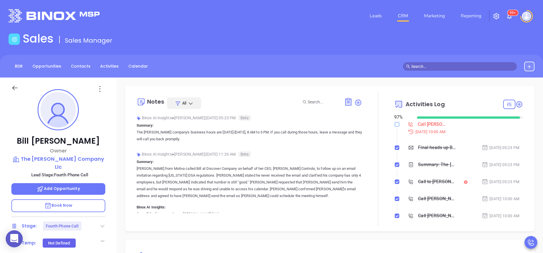
click at [395, 123] on input "checkbox" at bounding box center [397, 124] width 5 height 5
checkbox input "true"
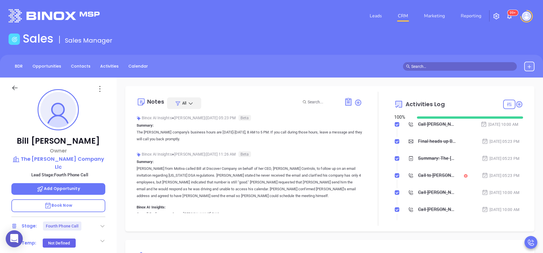
click at [101, 224] on icon at bounding box center [103, 227] width 6 height 6
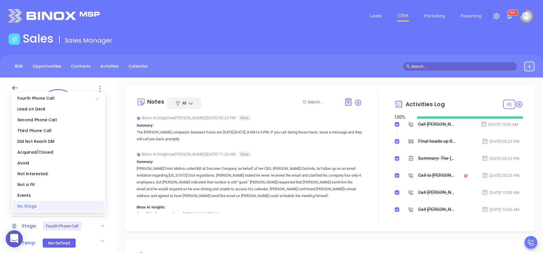
click at [79, 209] on div "No Stage" at bounding box center [59, 206] width 92 height 11
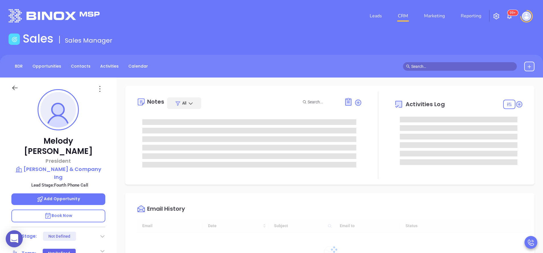
type input "[DATE]"
type input "[PERSON_NAME]"
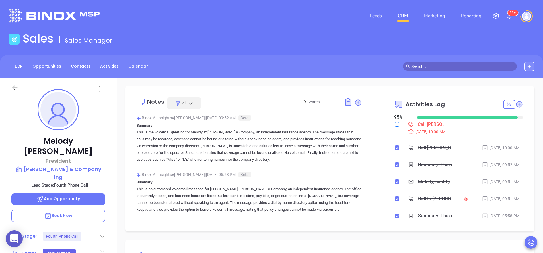
click at [395, 125] on input "checkbox" at bounding box center [397, 124] width 5 height 5
checkbox input "true"
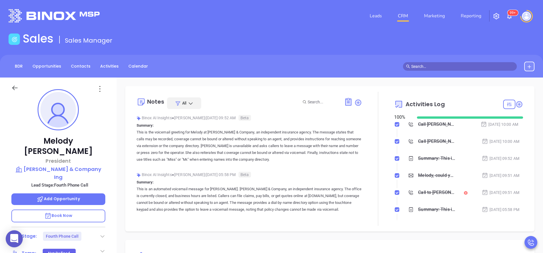
click at [102, 234] on icon at bounding box center [103, 237] width 6 height 6
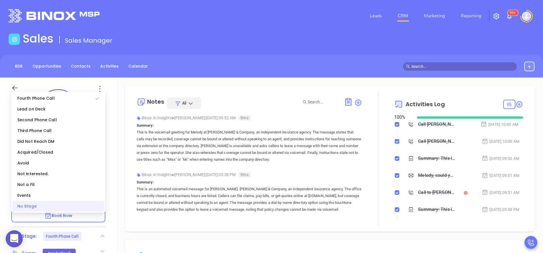
click at [79, 210] on div "No Stage" at bounding box center [59, 206] width 92 height 11
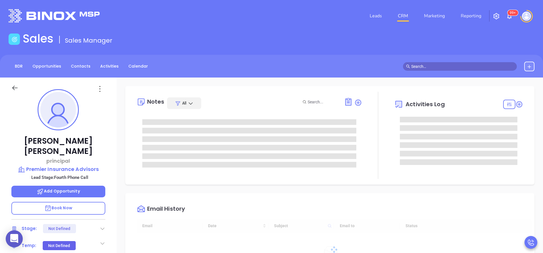
type input "[DATE]"
type input "[PERSON_NAME]"
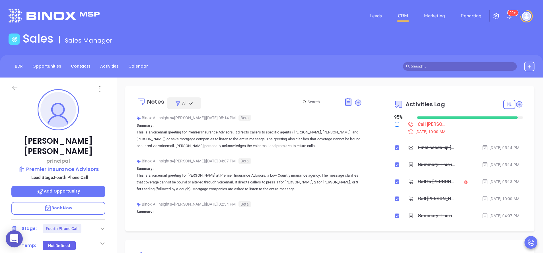
click at [395, 127] on input "checkbox" at bounding box center [397, 124] width 5 height 5
checkbox input "true"
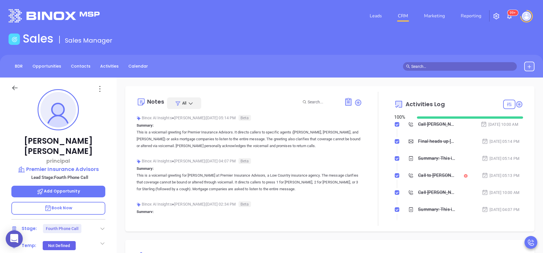
click at [104, 226] on icon at bounding box center [103, 229] width 6 height 6
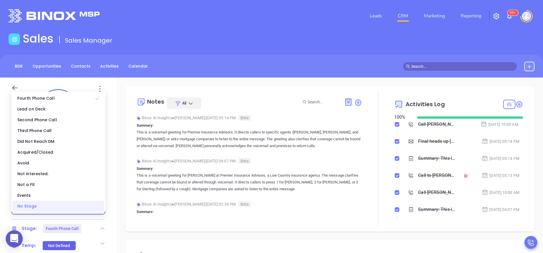
click at [92, 210] on div "No Stage" at bounding box center [59, 206] width 92 height 11
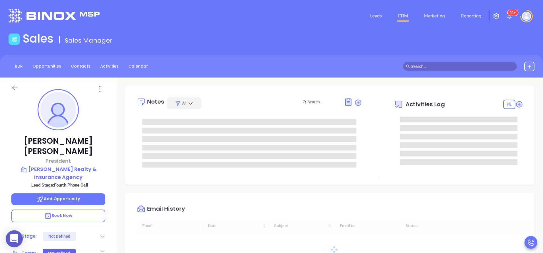
type input "[DATE]"
type input "[PERSON_NAME]"
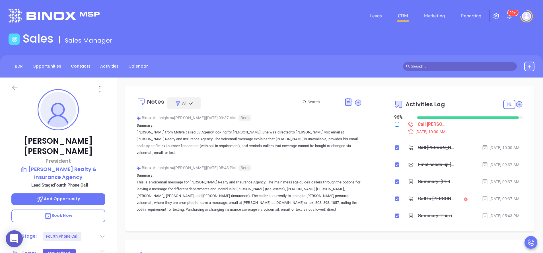
click at [395, 123] on input "checkbox" at bounding box center [397, 124] width 5 height 5
checkbox input "true"
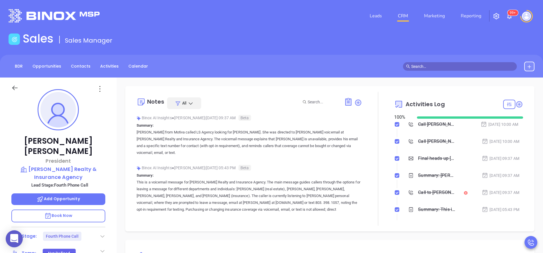
click at [99, 232] on div "Stage: Fourth Phone Call" at bounding box center [58, 236] width 94 height 9
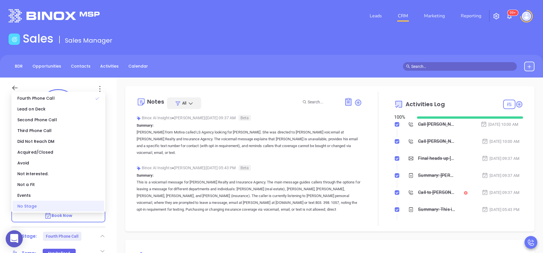
click at [87, 208] on div "No Stage" at bounding box center [59, 206] width 92 height 11
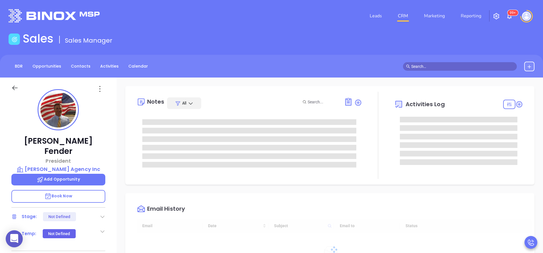
type input "[DATE]"
type input "[PERSON_NAME]"
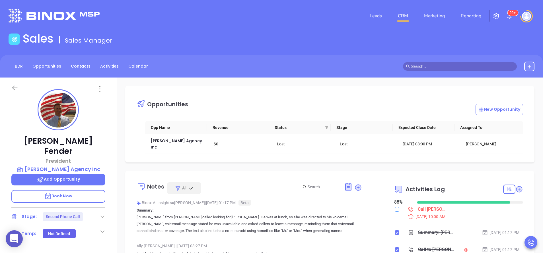
click at [395, 207] on input "checkbox" at bounding box center [397, 209] width 5 height 5
checkbox input "true"
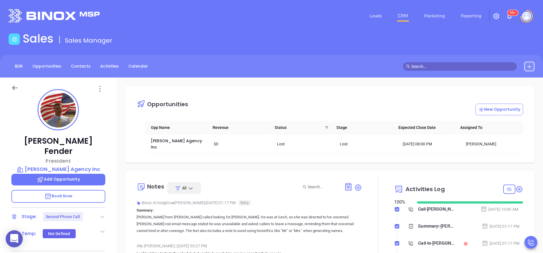
click at [100, 214] on icon at bounding box center [103, 217] width 6 height 6
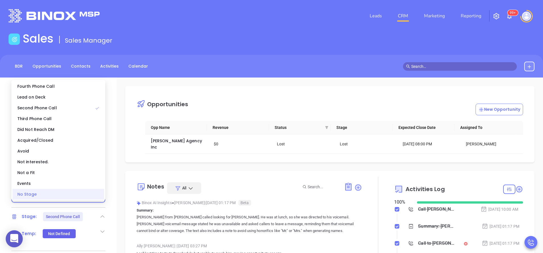
click at [86, 192] on div "No Stage" at bounding box center [59, 194] width 92 height 11
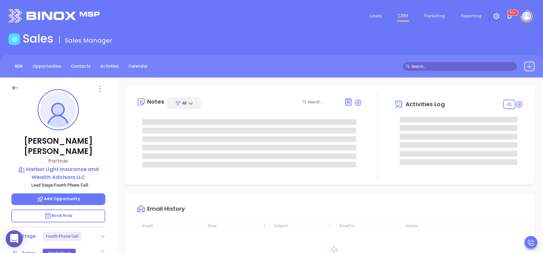
type input "[DATE]"
type input "[PERSON_NAME]"
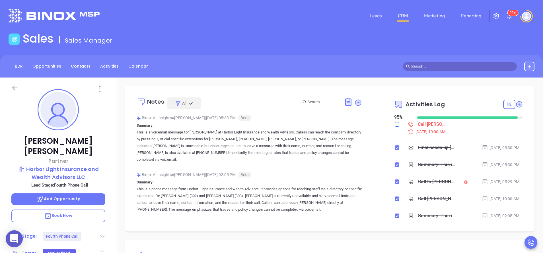
click at [395, 125] on input "checkbox" at bounding box center [397, 124] width 5 height 5
checkbox input "true"
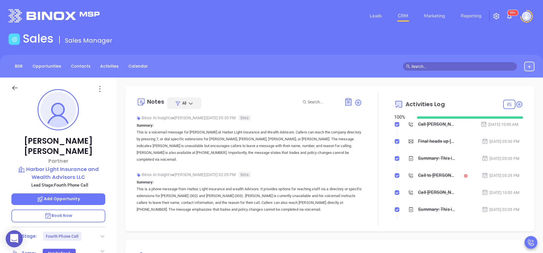
click at [106, 226] on div "Harry Lutz Partner Harbor Light Insurance and Wealth Advisors LLC Lead Stage: F…" at bounding box center [58, 236] width 117 height 317
click at [102, 234] on icon at bounding box center [103, 237] width 6 height 6
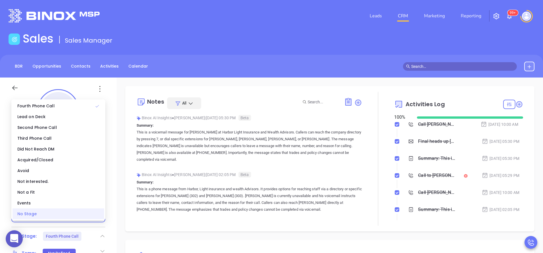
click at [89, 214] on div "No Stage" at bounding box center [59, 214] width 92 height 11
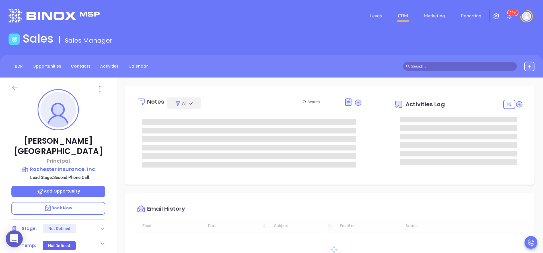
type input "[DATE]"
type input "[PERSON_NAME]"
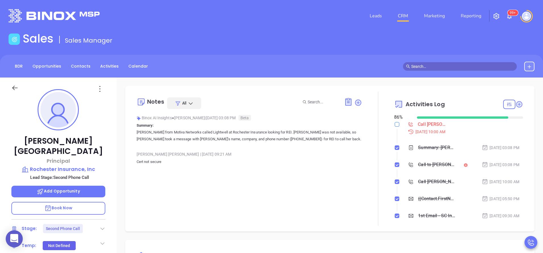
click at [395, 123] on input "checkbox" at bounding box center [397, 124] width 5 height 5
checkbox input "true"
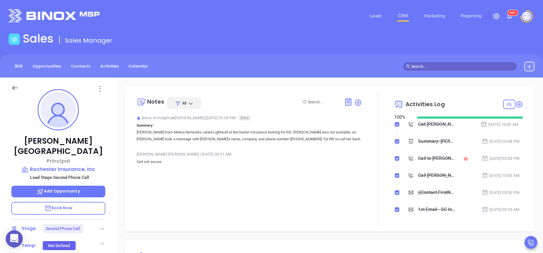
click at [101, 226] on icon at bounding box center [103, 229] width 6 height 6
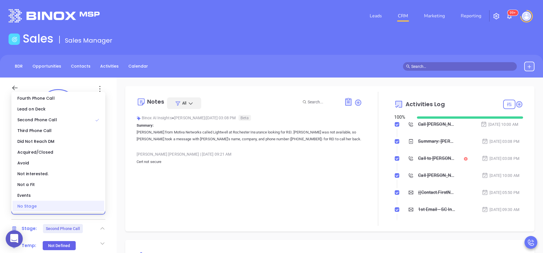
click at [88, 210] on div "No Stage" at bounding box center [59, 206] width 92 height 11
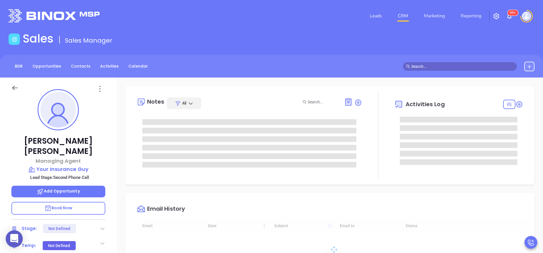
scroll to position [165, 0]
type input "[PERSON_NAME]"
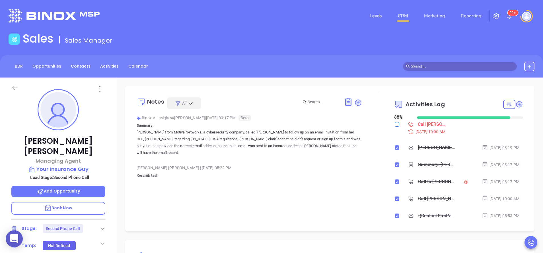
click at [395, 124] on input "checkbox" at bounding box center [397, 124] width 5 height 5
checkbox input "true"
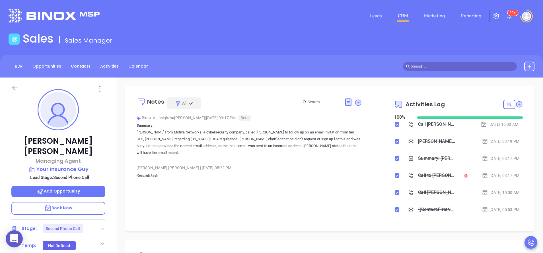
click at [104, 228] on icon at bounding box center [102, 229] width 4 height 2
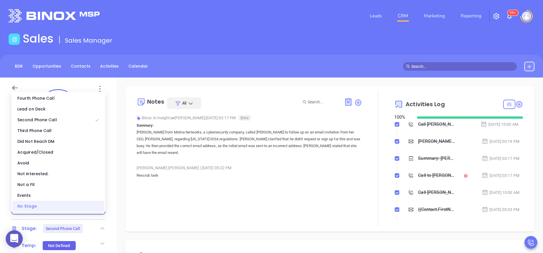
click at [84, 204] on div "No Stage" at bounding box center [59, 206] width 92 height 11
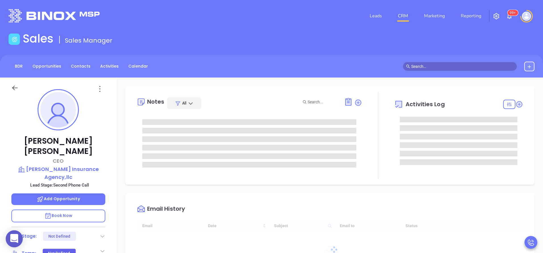
type input "[DATE]"
type input "[PERSON_NAME]"
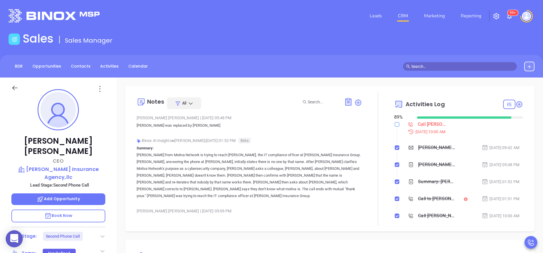
click at [395, 125] on input "checkbox" at bounding box center [397, 124] width 5 height 5
checkbox input "true"
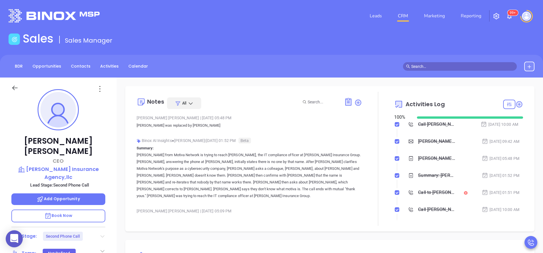
click at [101, 236] on icon at bounding box center [102, 237] width 4 height 2
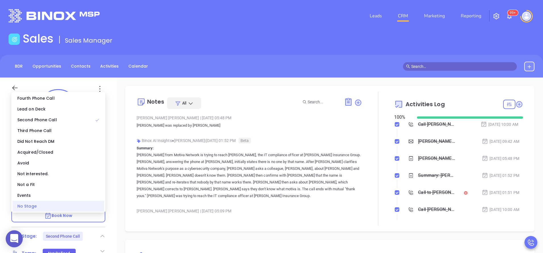
click at [86, 209] on div "No Stage" at bounding box center [59, 206] width 92 height 11
